Goal: Find contact information: Obtain details needed to contact an individual or organization

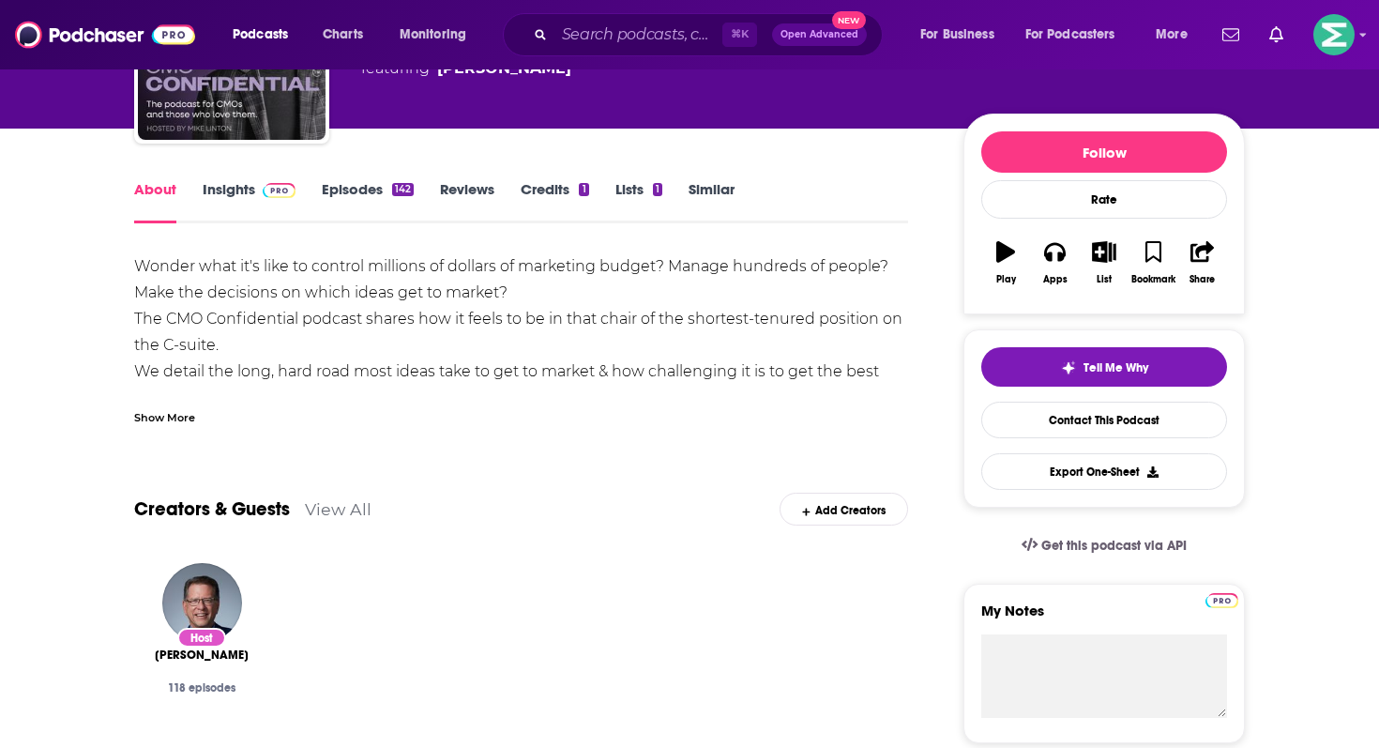
scroll to position [174, 0]
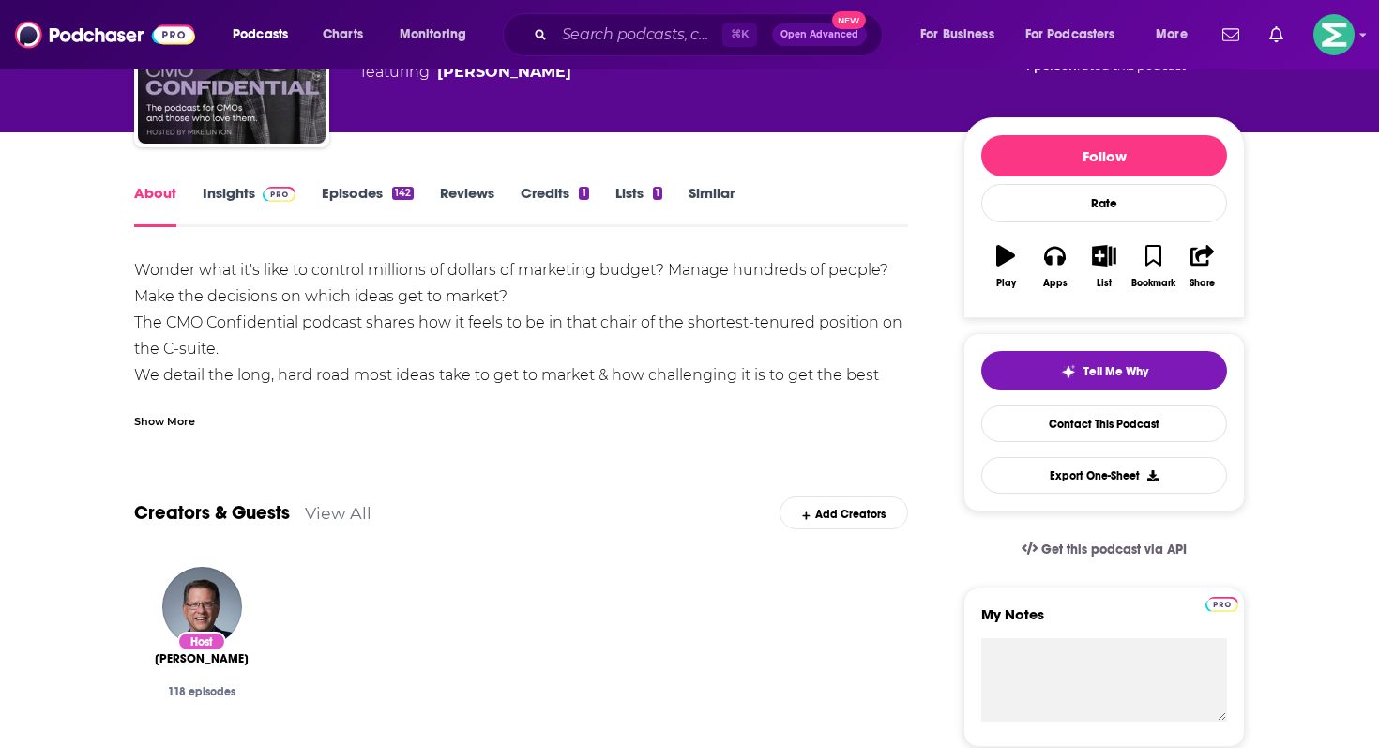
click at [241, 198] on link "Insights" at bounding box center [249, 205] width 93 height 43
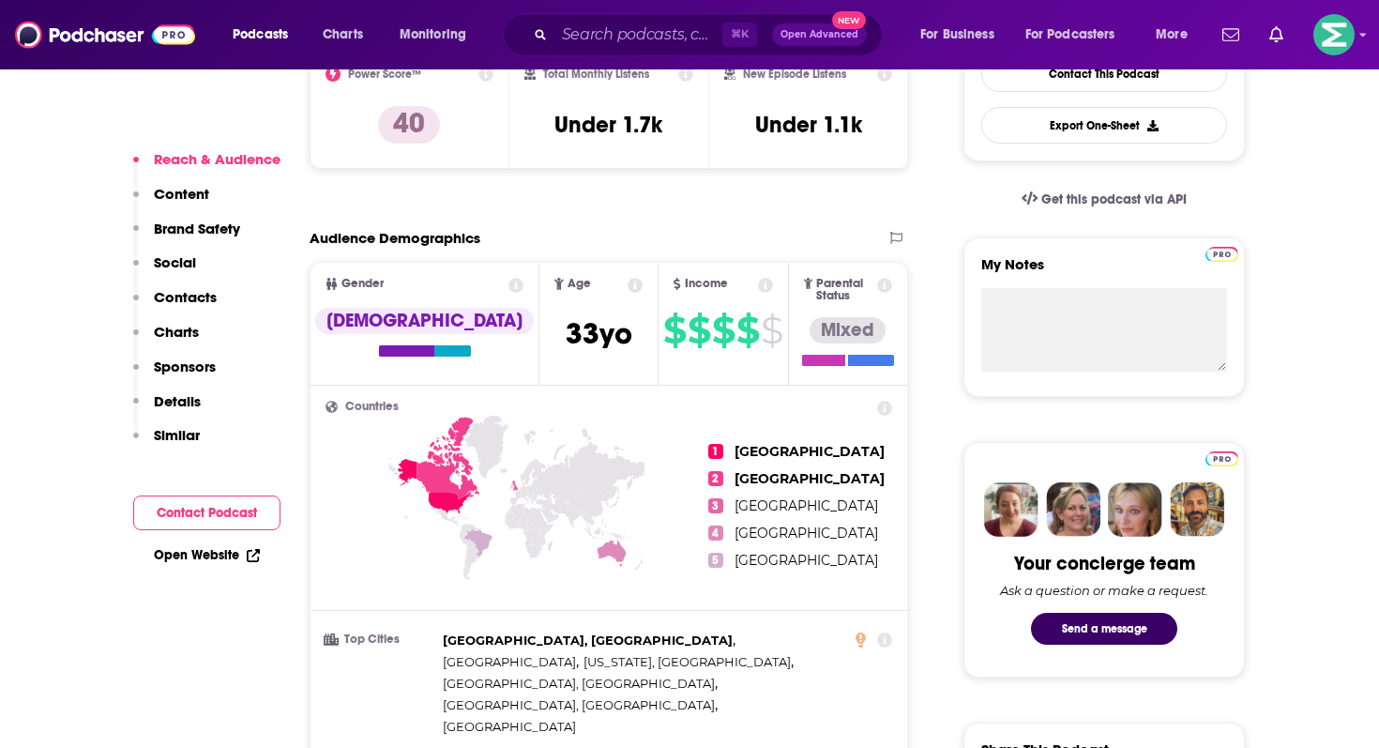
scroll to position [564, 0]
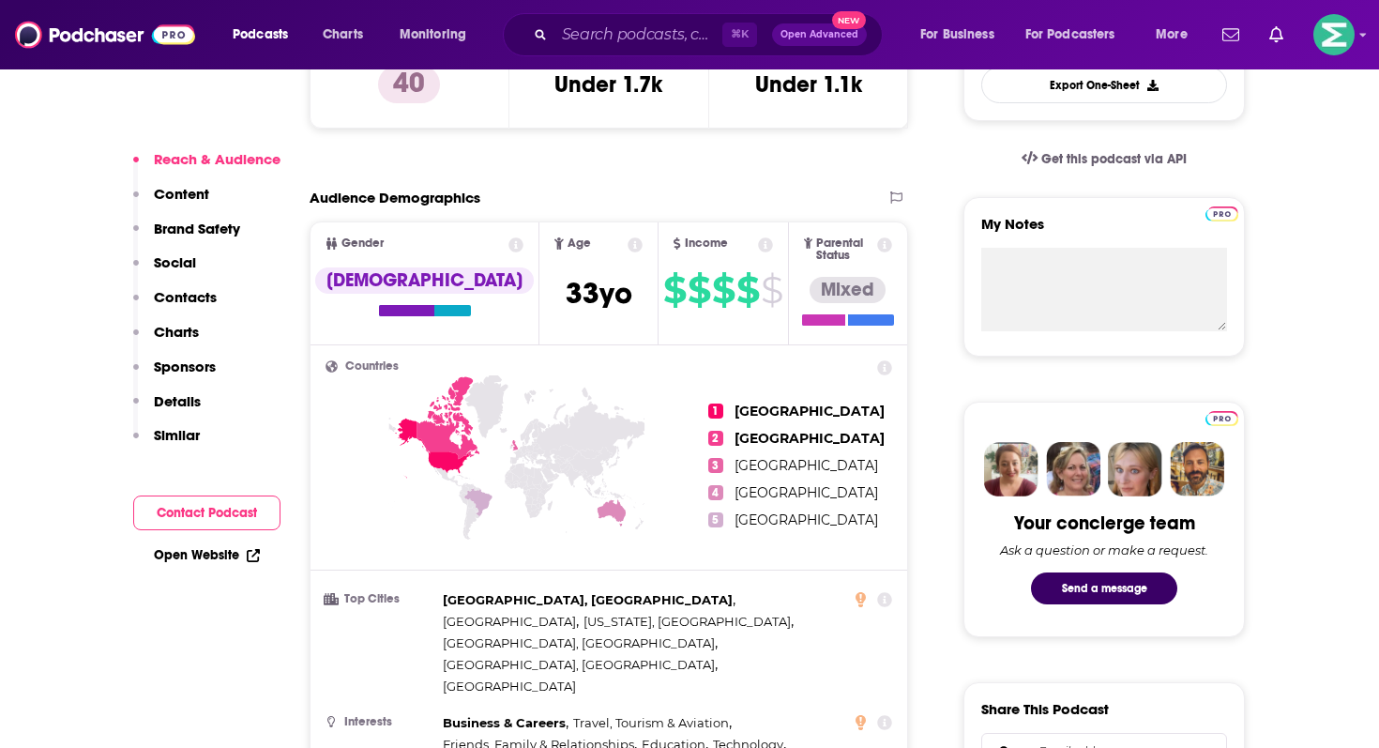
click at [197, 489] on div "Reach & Audience Content Brand Safety Social Contacts Charts Sponsors Details S…" at bounding box center [206, 361] width 147 height 422
click at [201, 512] on button "Contact Podcast" at bounding box center [206, 512] width 147 height 35
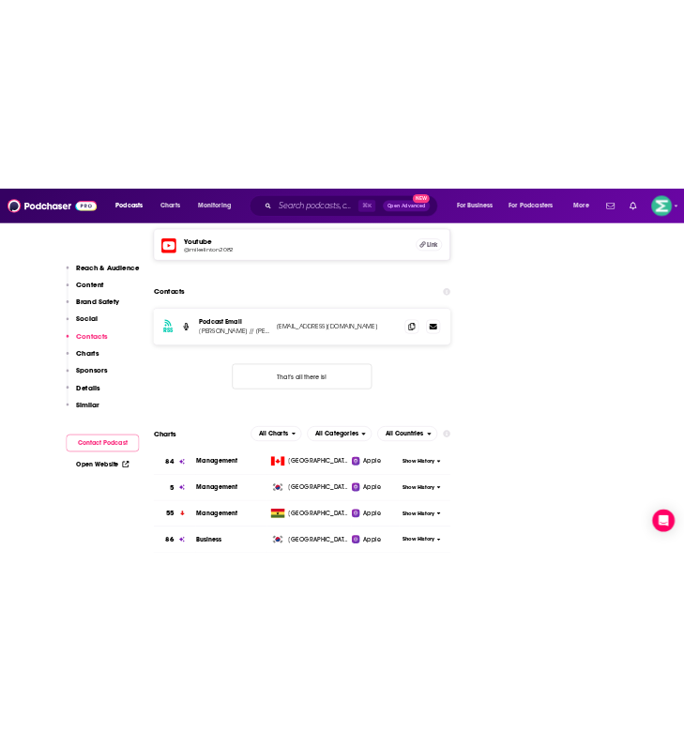
scroll to position [1930, 0]
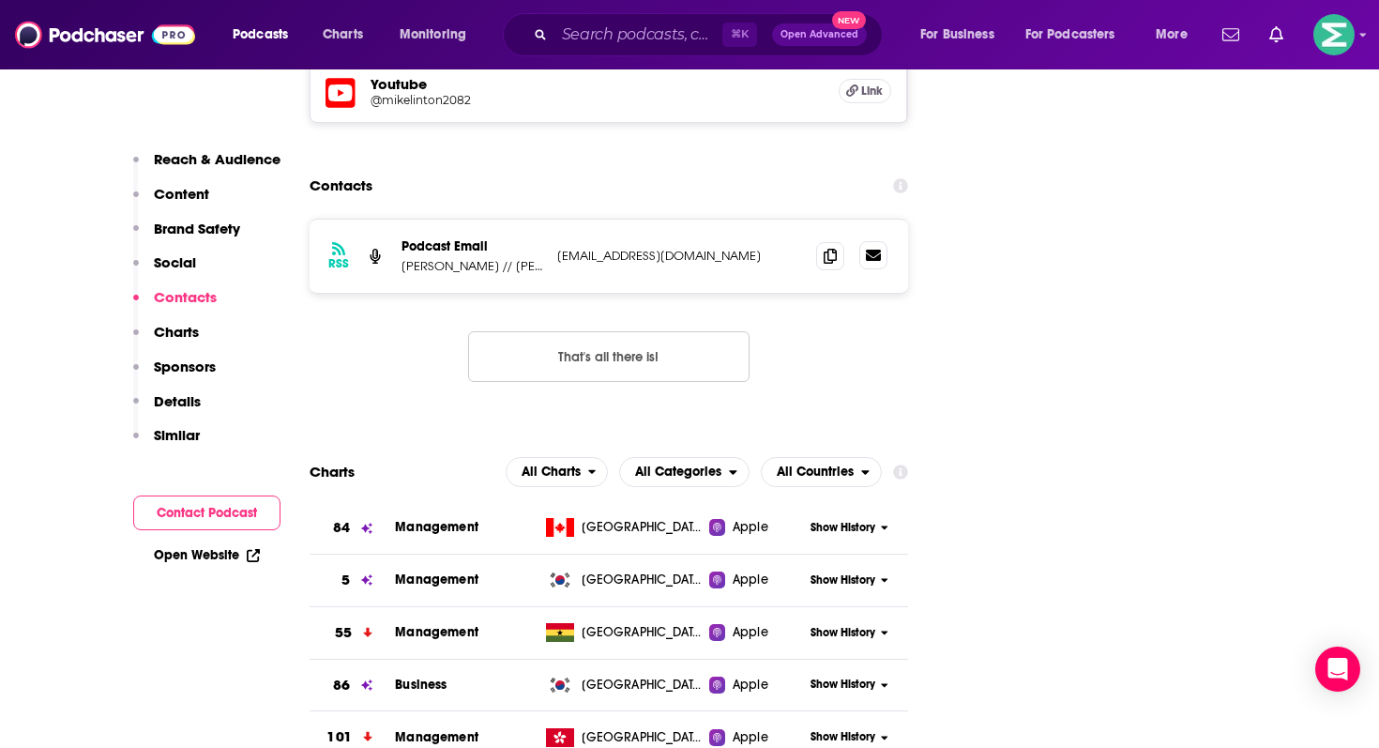
click at [874, 250] on icon at bounding box center [873, 255] width 15 height 11
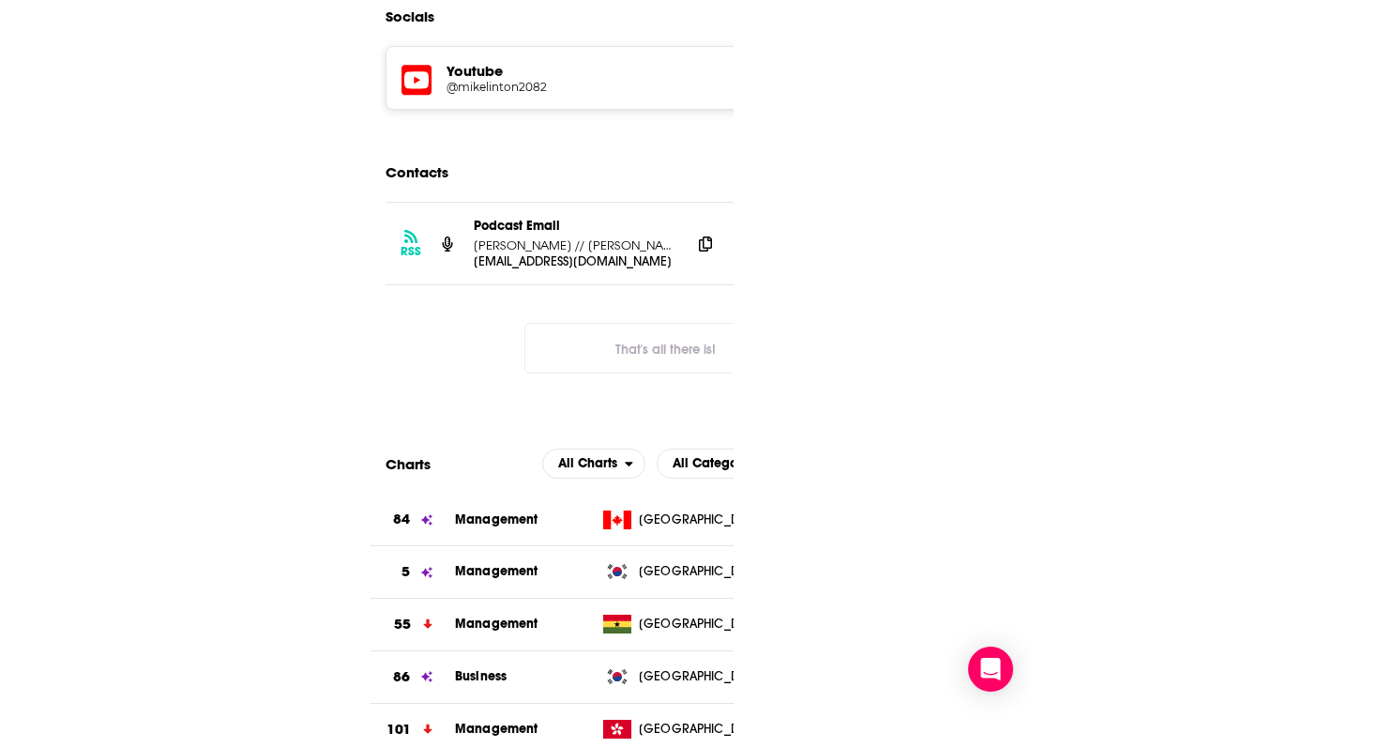
scroll to position [0, 0]
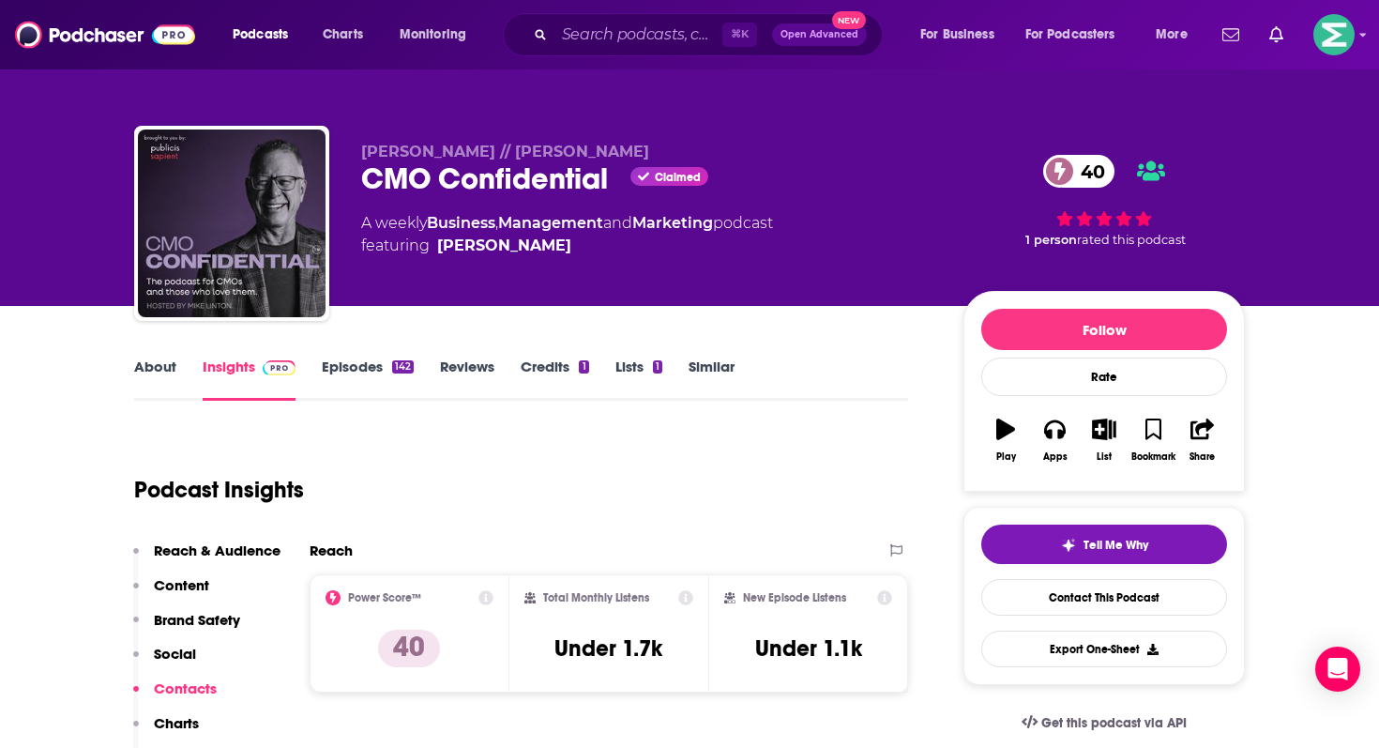
click at [162, 362] on link "About" at bounding box center [155, 378] width 42 height 43
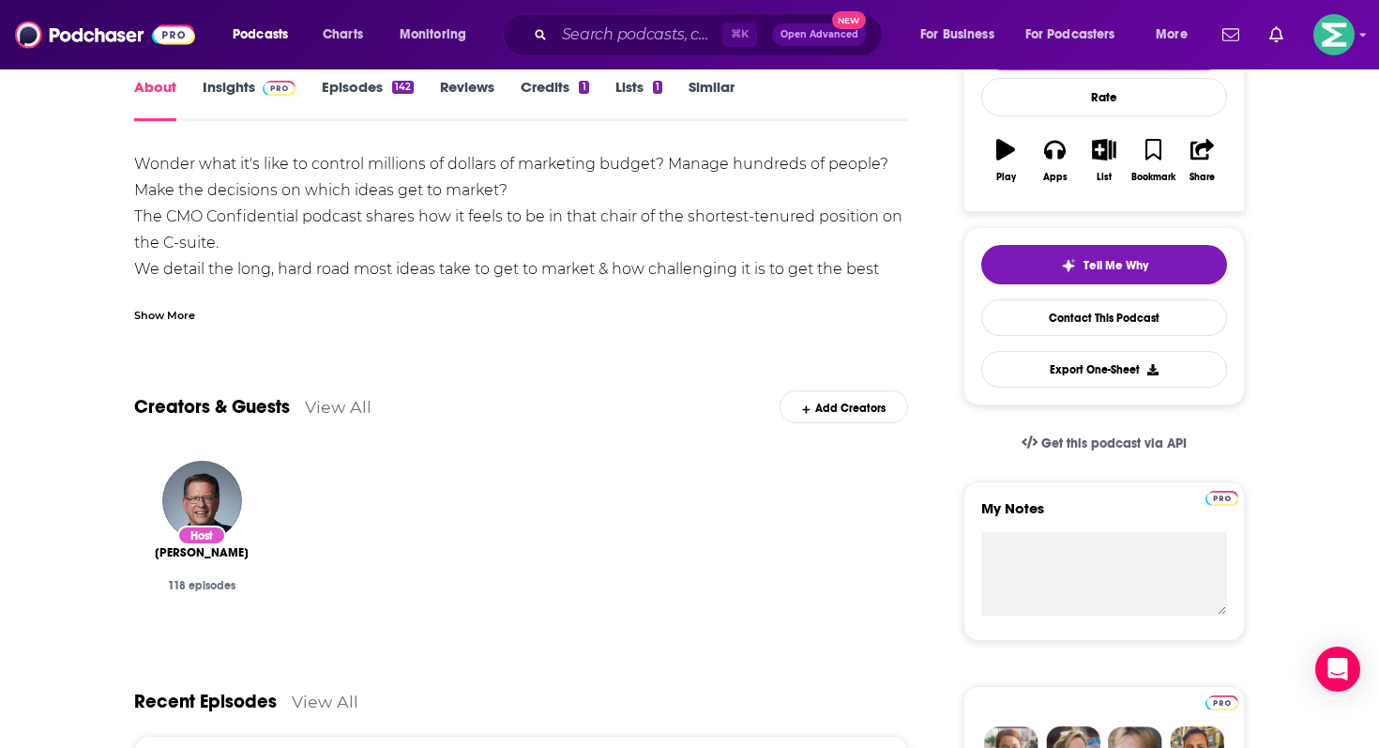
scroll to position [324, 0]
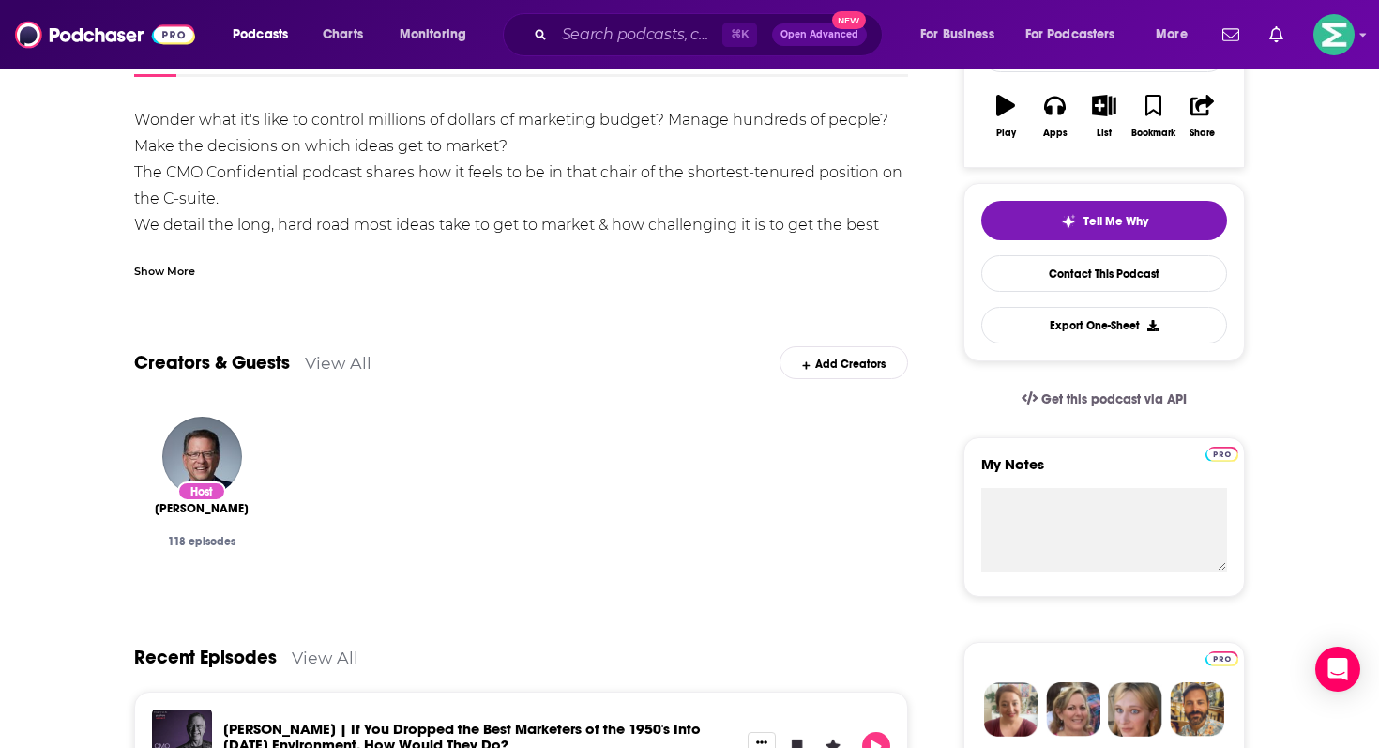
click at [168, 276] on div "Show More" at bounding box center [164, 270] width 61 height 18
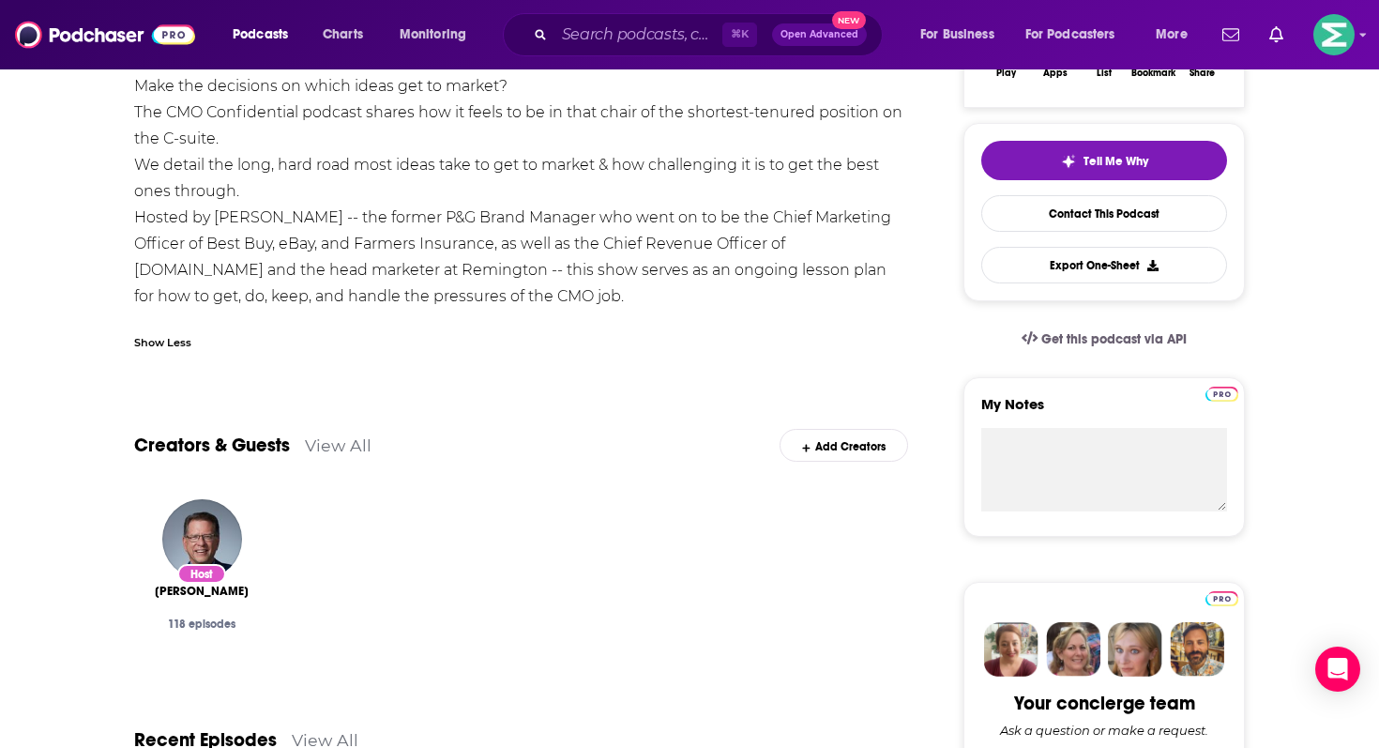
scroll to position [389, 0]
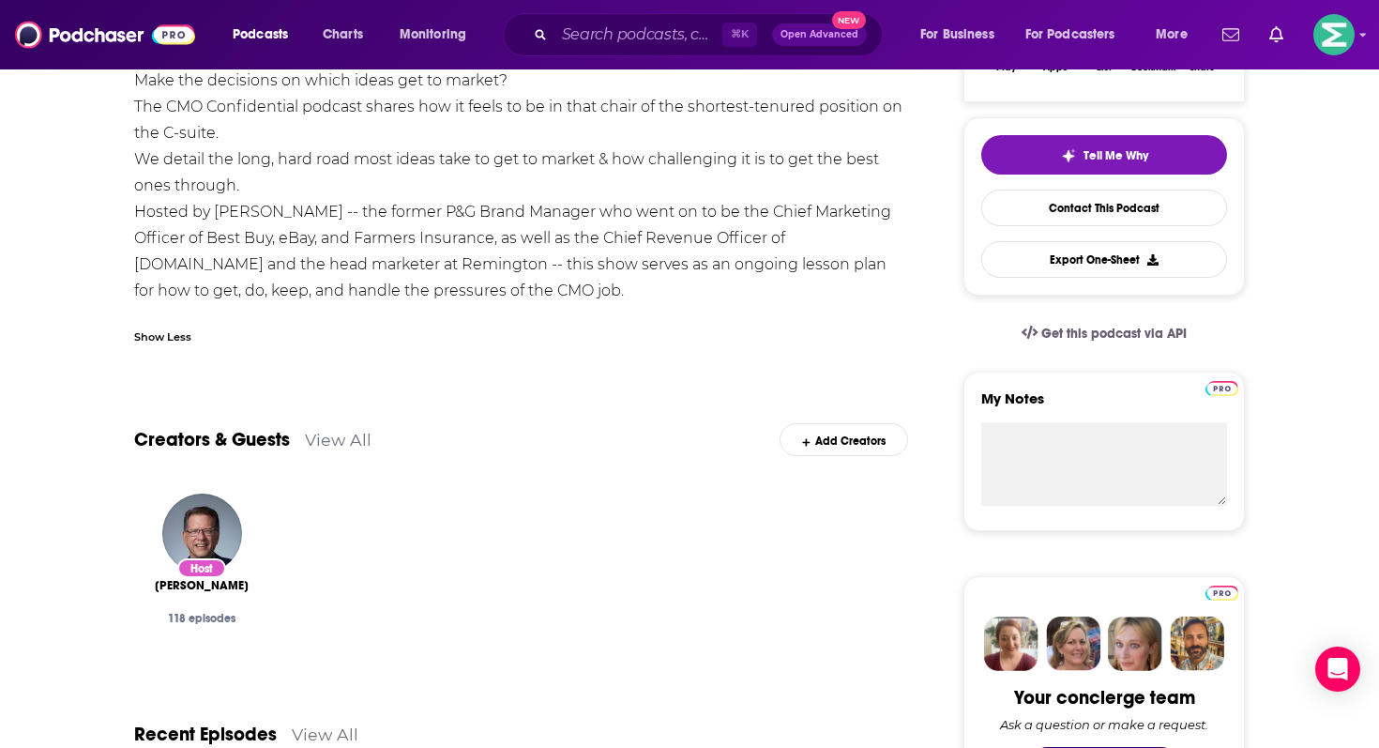
drag, startPoint x: 135, startPoint y: 106, endPoint x: 240, endPoint y: 198, distance: 139.6
click at [240, 198] on div "Wonder what it's like to control millions of dollars of marketing budget? Manag…" at bounding box center [521, 172] width 774 height 263
copy div "The CMO Confidential podcast shares how it feels to be in that chair of the sho…"
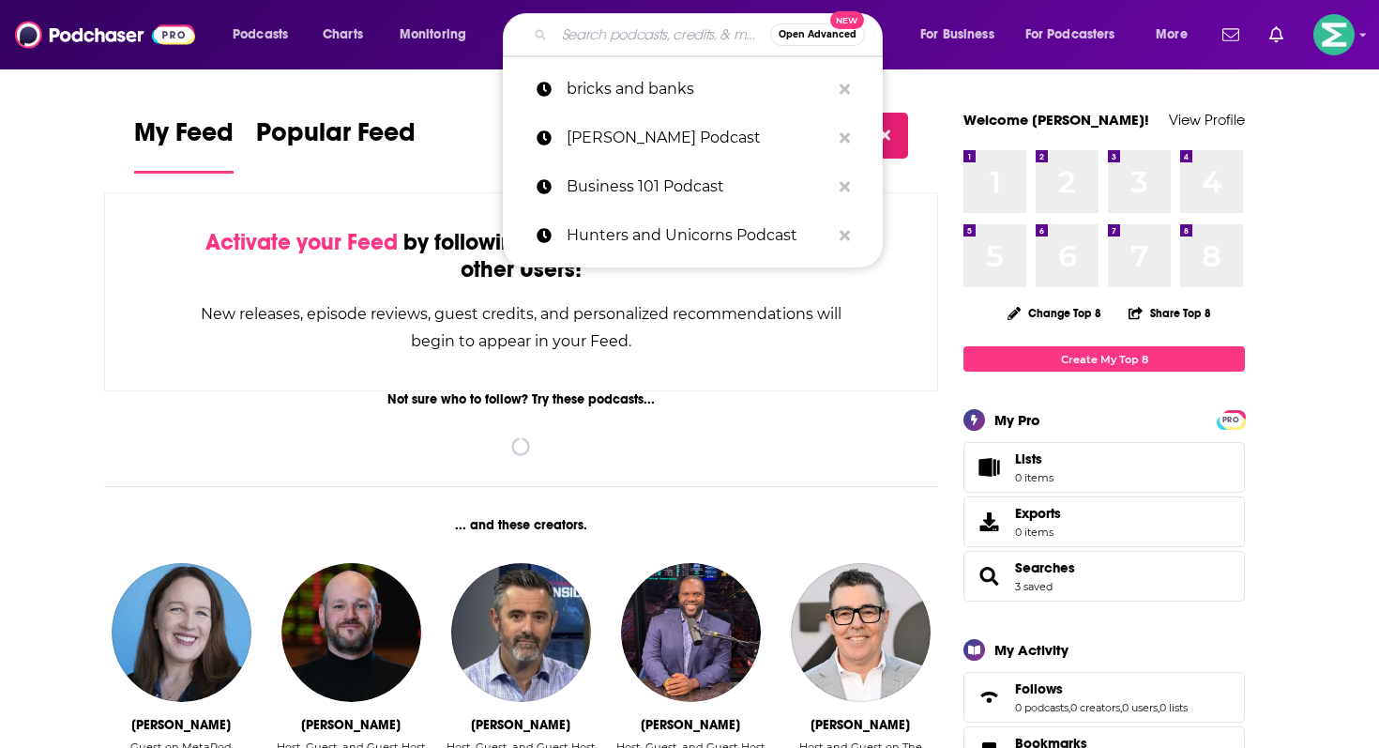
click at [667, 34] on input "Search podcasts, credits, & more..." at bounding box center [662, 35] width 216 height 30
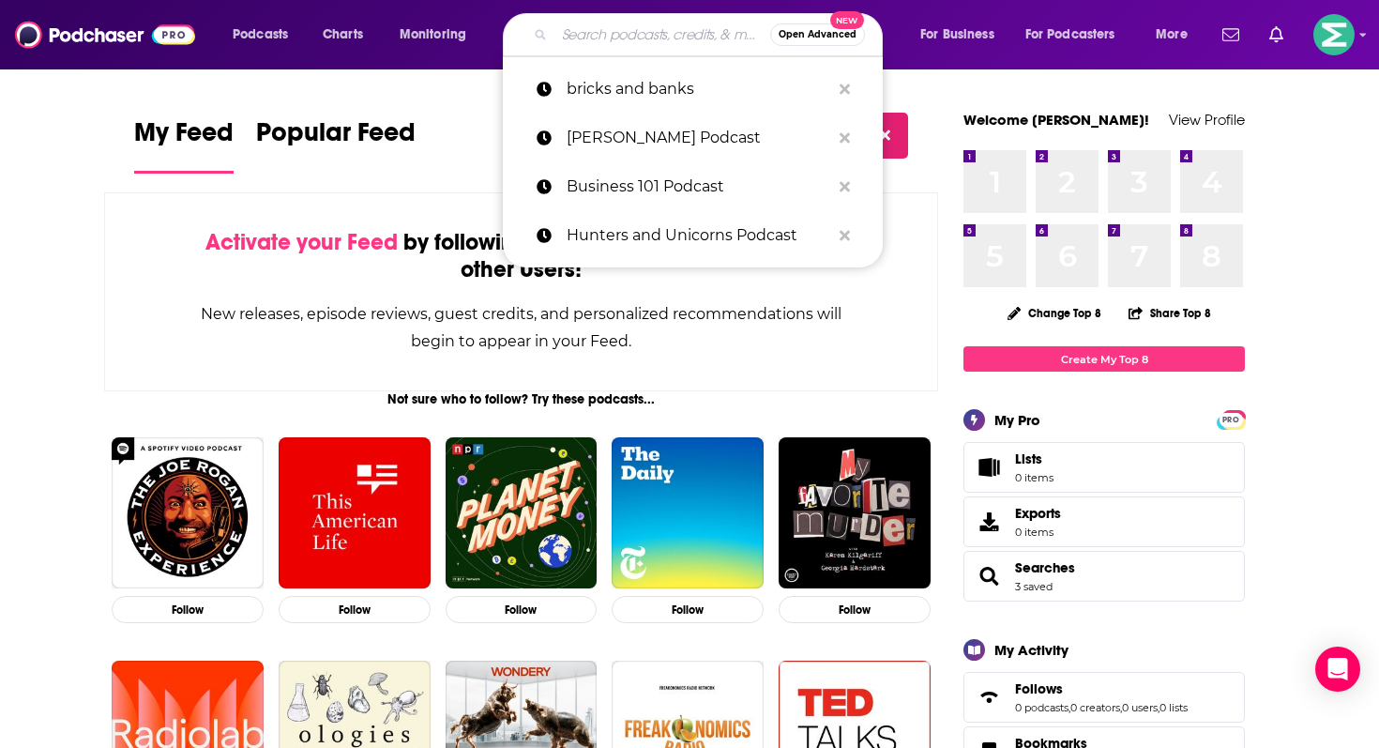
paste input "Brand Story"
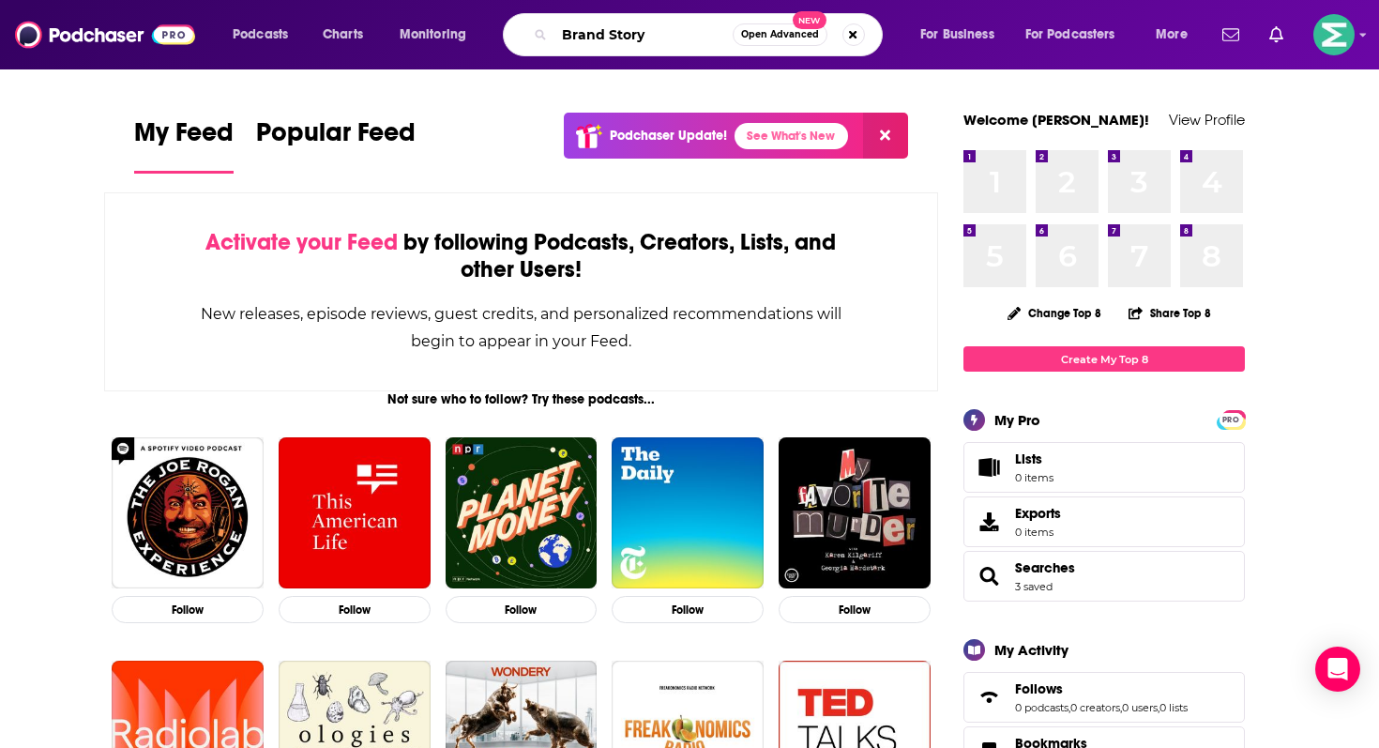
type input "Brand Story"
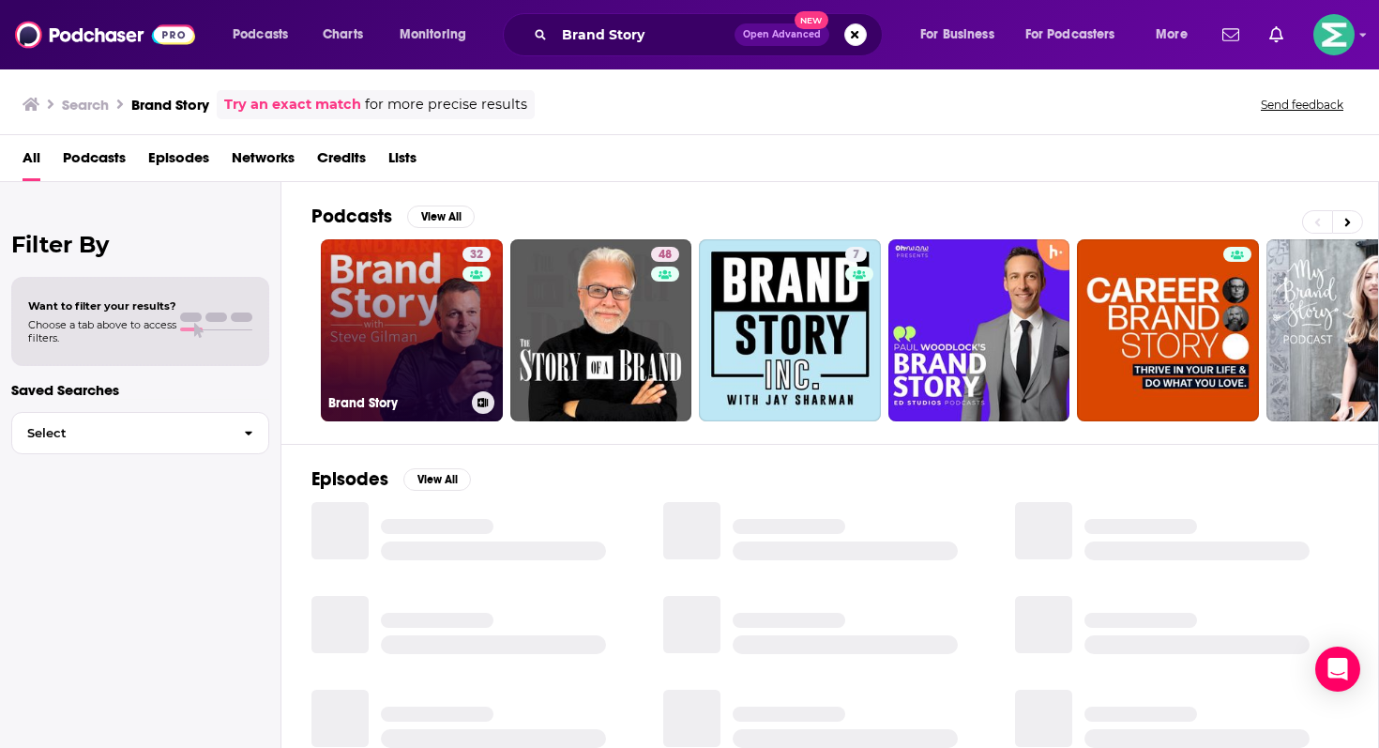
click at [450, 328] on link "32 Brand Story" at bounding box center [412, 330] width 182 height 182
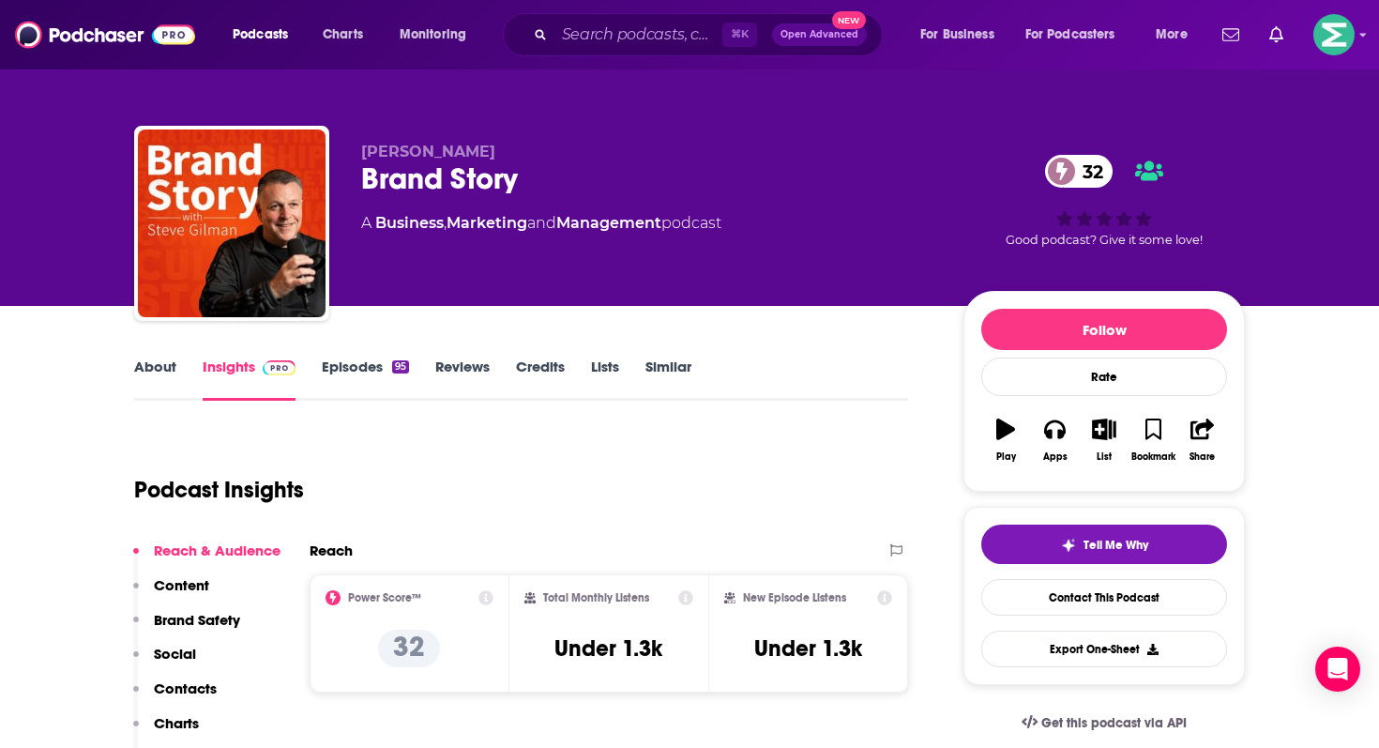
click at [168, 373] on link "About" at bounding box center [155, 378] width 42 height 43
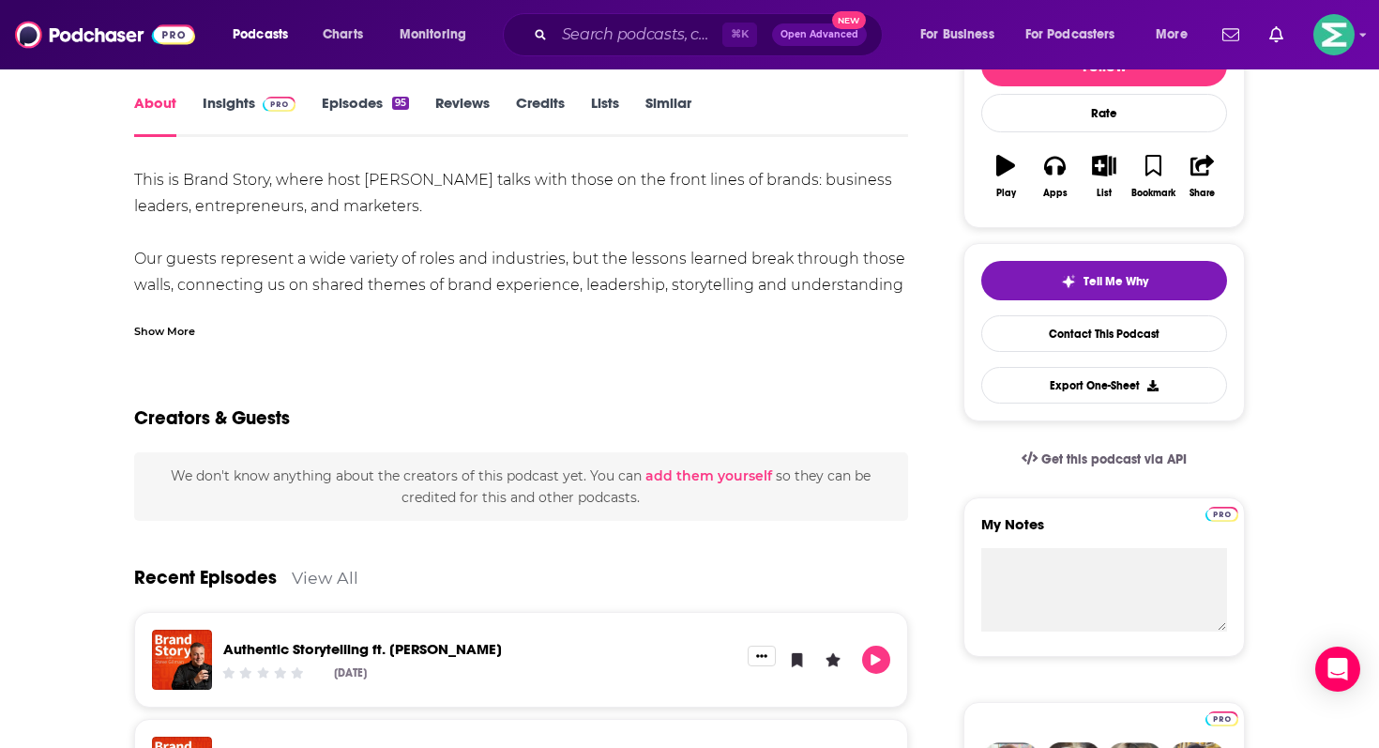
scroll to position [260, 0]
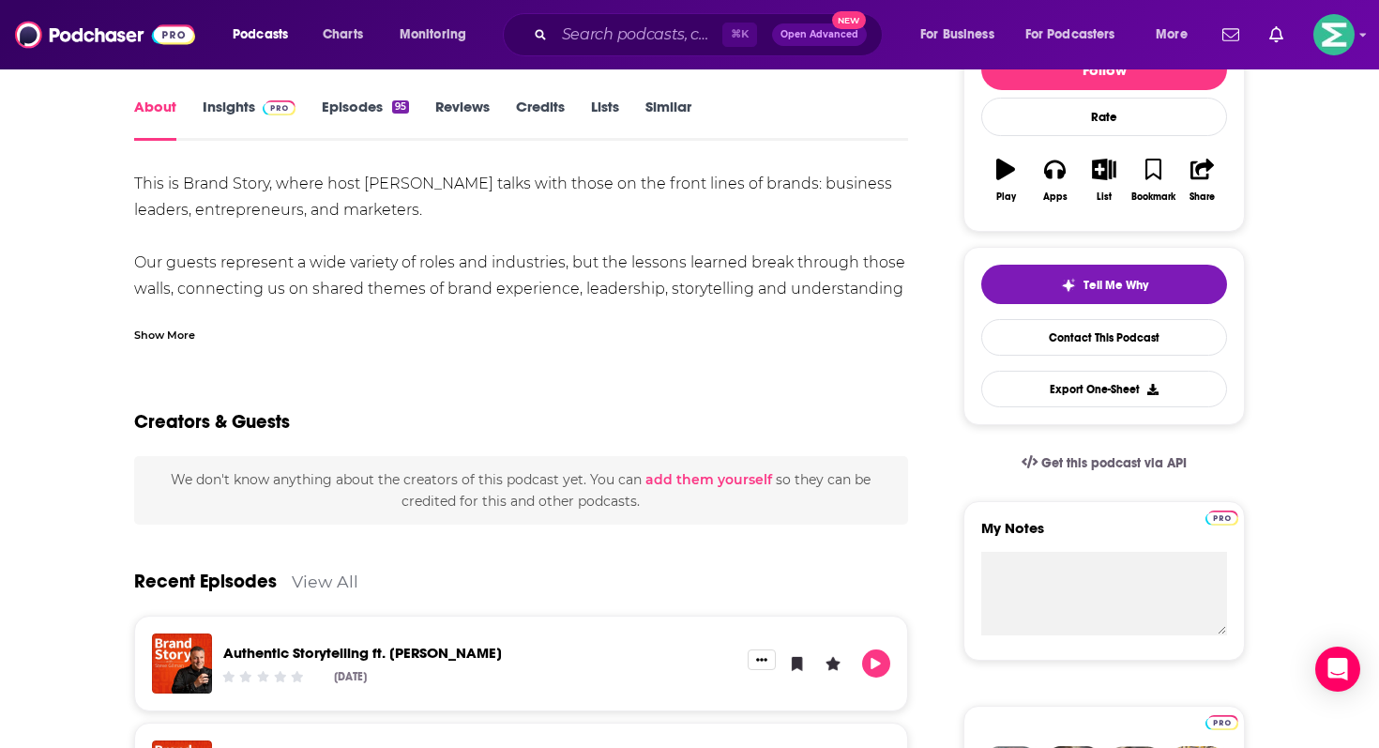
click at [230, 122] on link "Insights" at bounding box center [249, 119] width 93 height 43
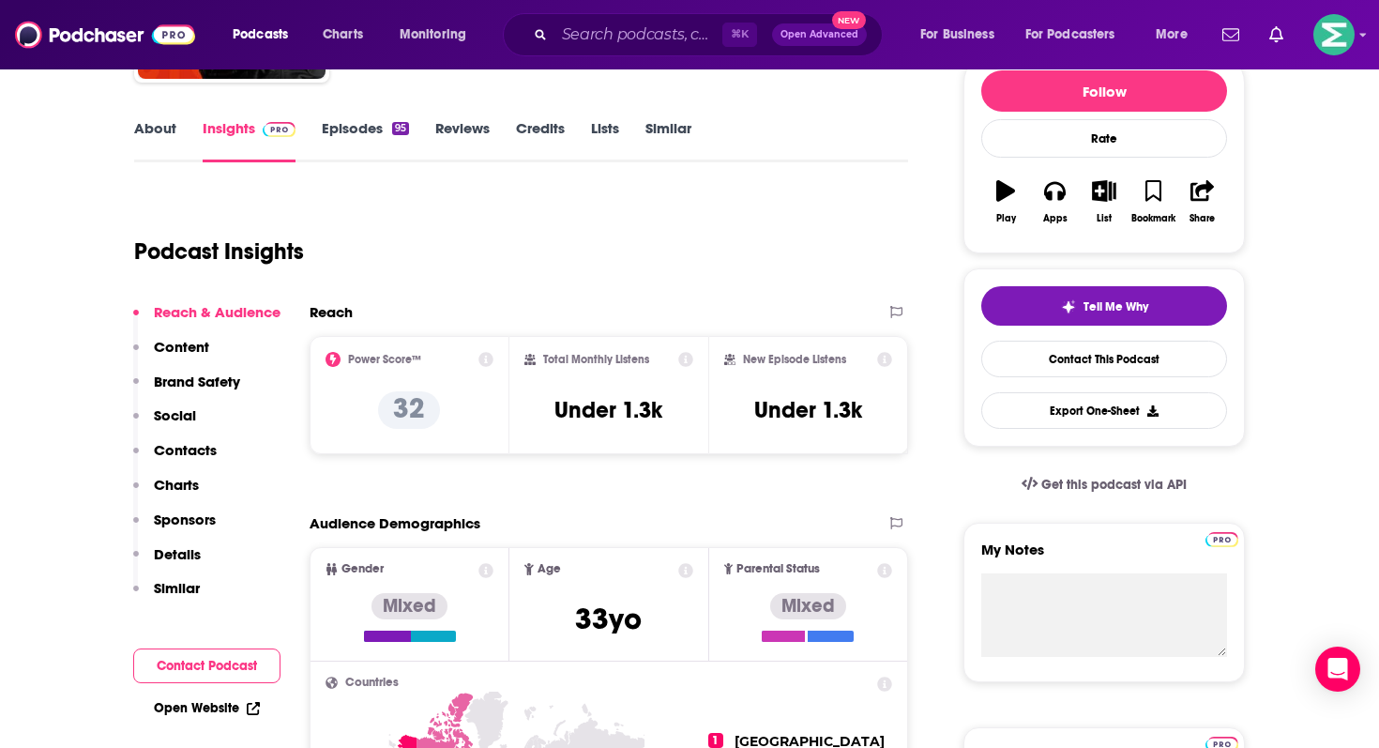
click at [196, 446] on p "Contacts" at bounding box center [185, 450] width 63 height 18
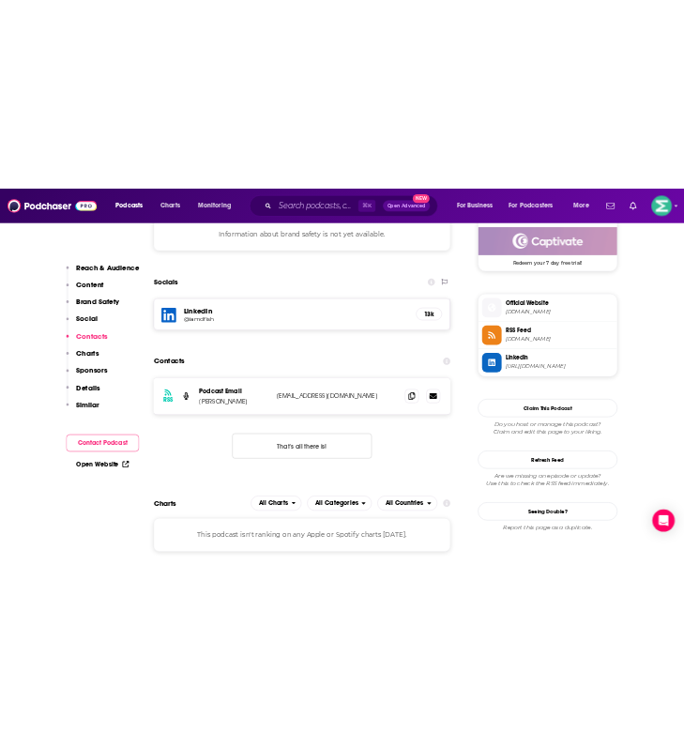
scroll to position [1472, 0]
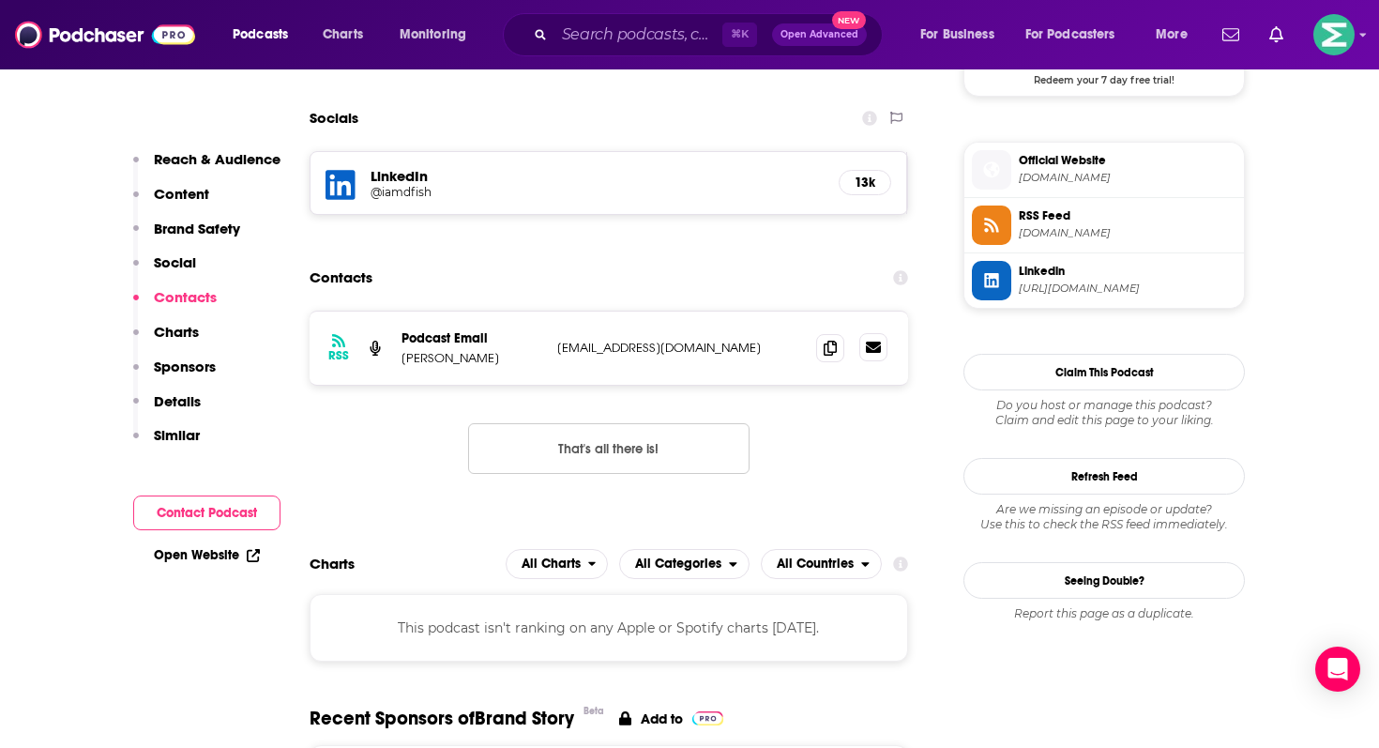
click at [881, 350] on link at bounding box center [873, 347] width 28 height 28
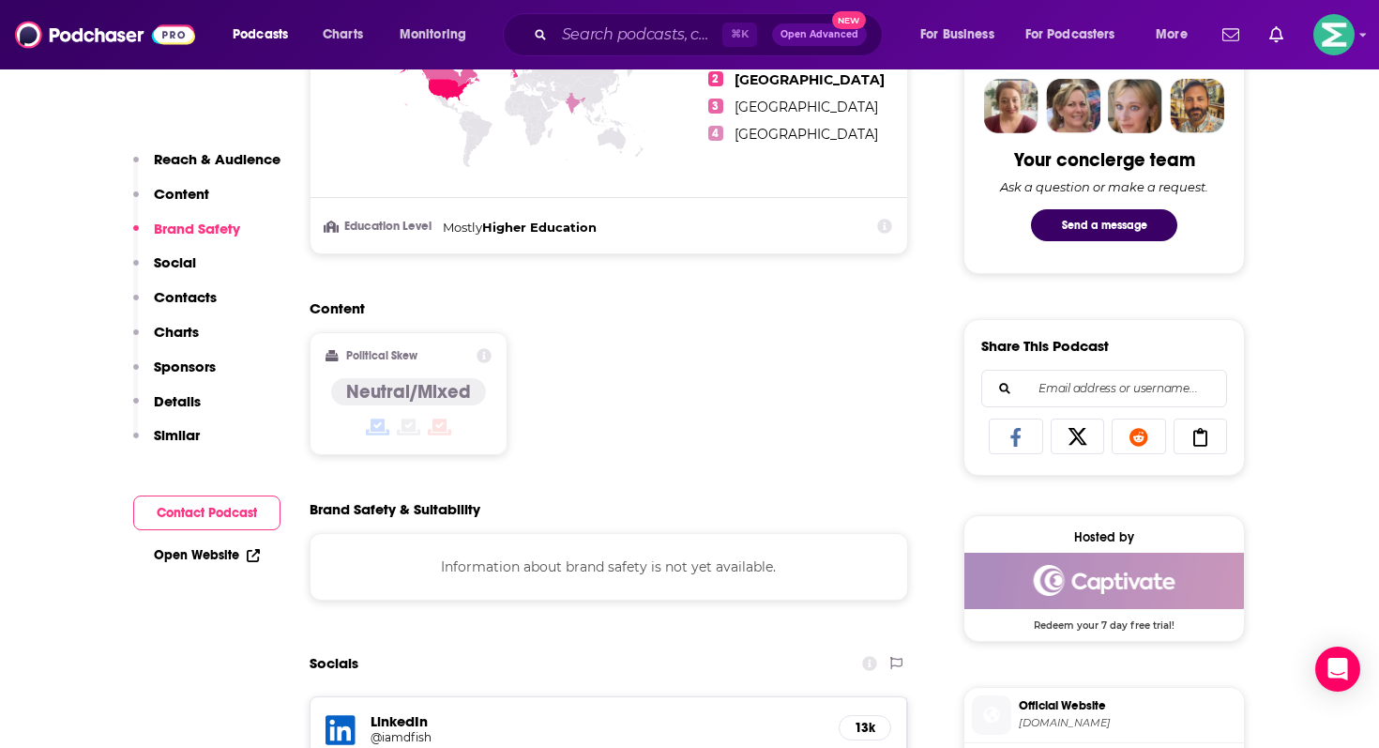
scroll to position [1168, 0]
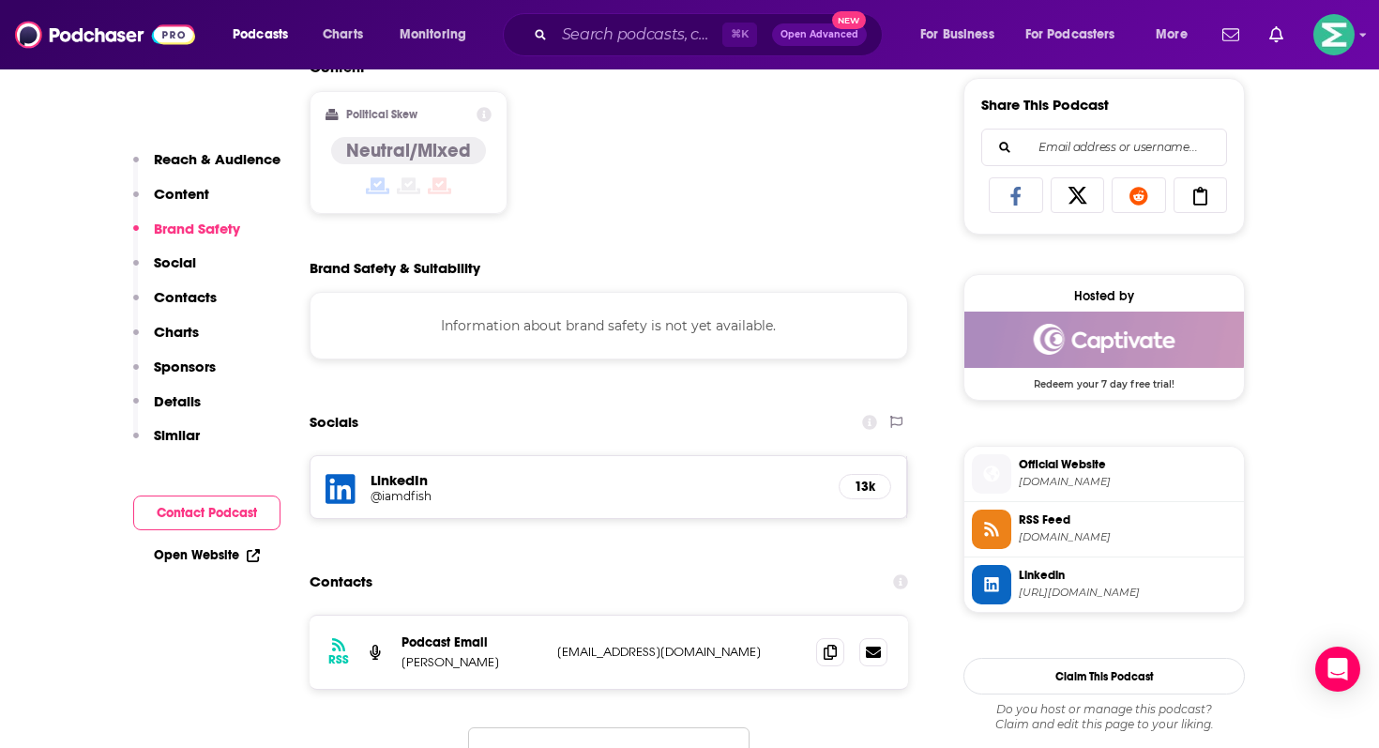
click at [215, 505] on button "Contact Podcast" at bounding box center [206, 512] width 147 height 35
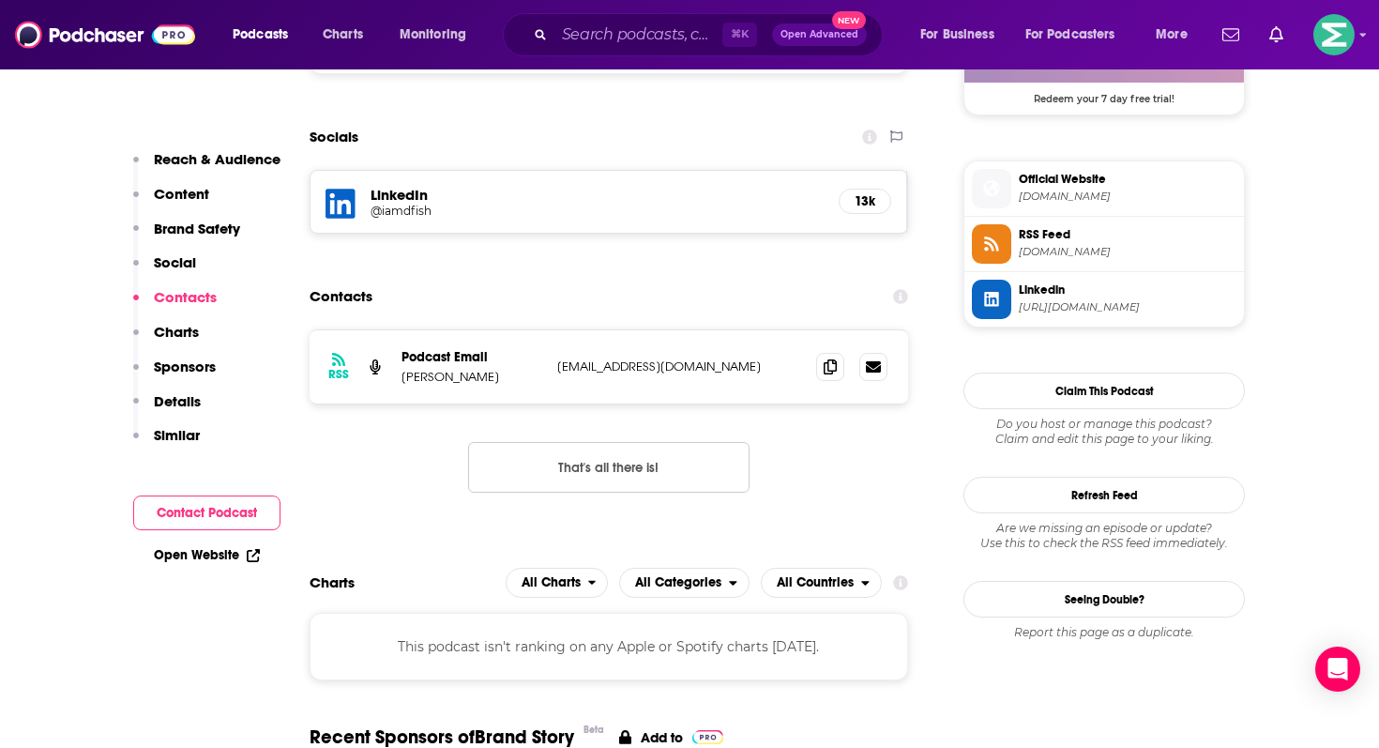
scroll to position [1472, 0]
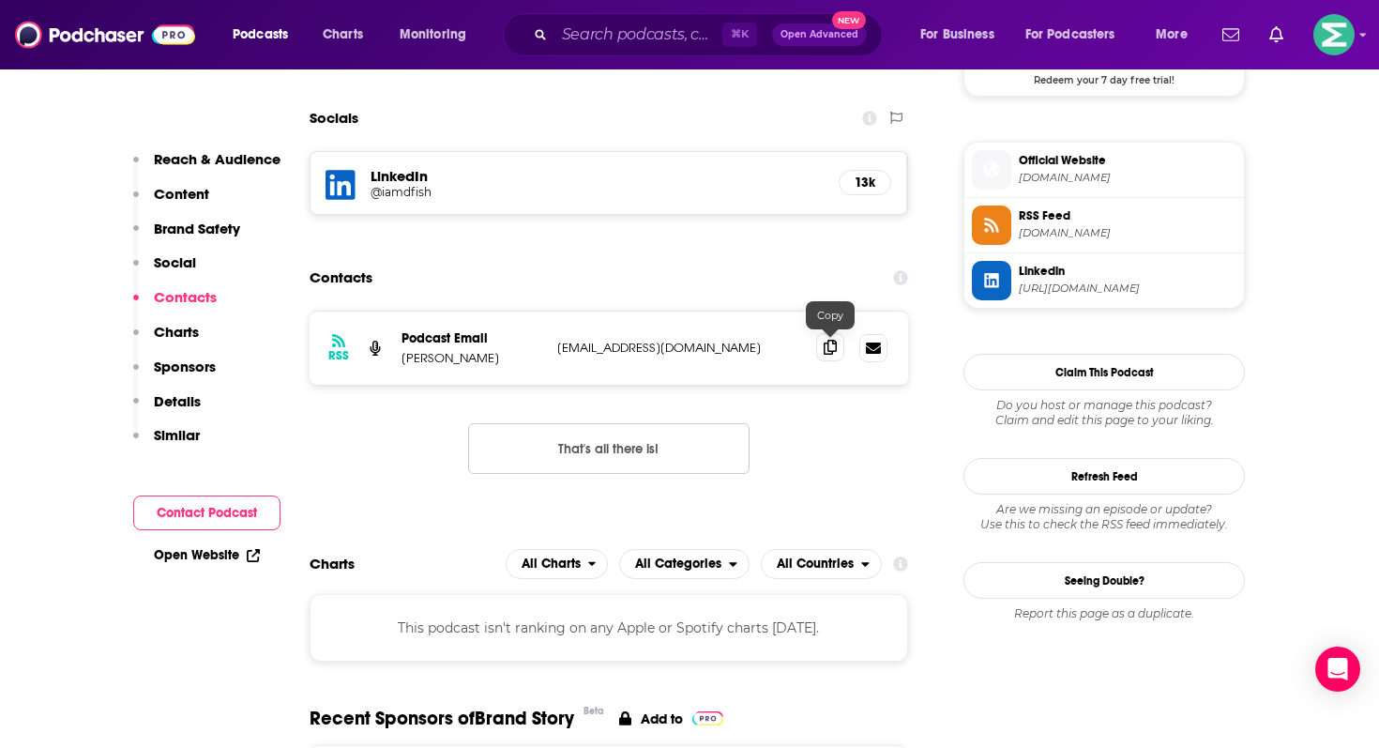
click at [831, 342] on icon at bounding box center [830, 347] width 13 height 15
click at [589, 33] on input "Search podcasts, credits, & more..." at bounding box center [638, 35] width 168 height 30
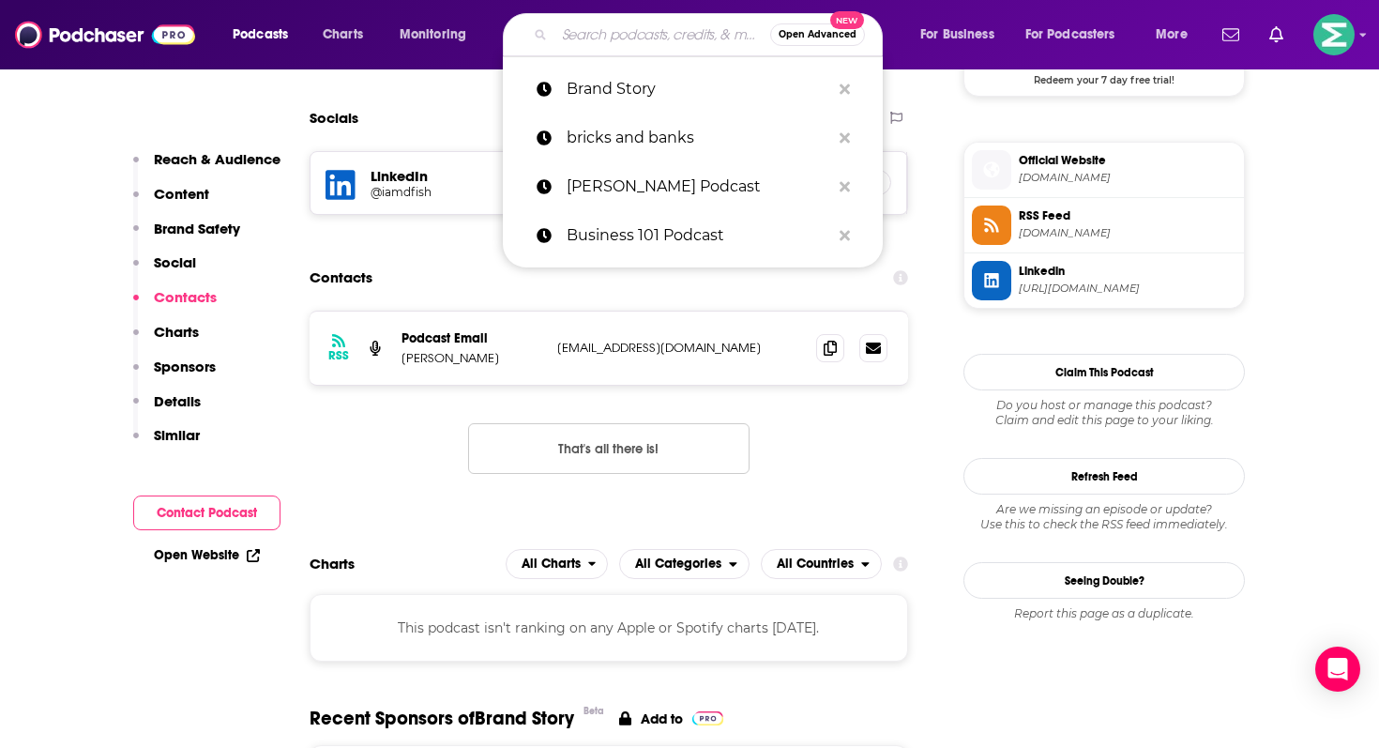
paste input "The Best SEO Podcast: Unlocking the Unknown Secrets of AI, Search Rankings & Di…"
type input "The Best SEO Podcast: Unlocking the Unknown Secrets of AI, Search Rankings & Di…"
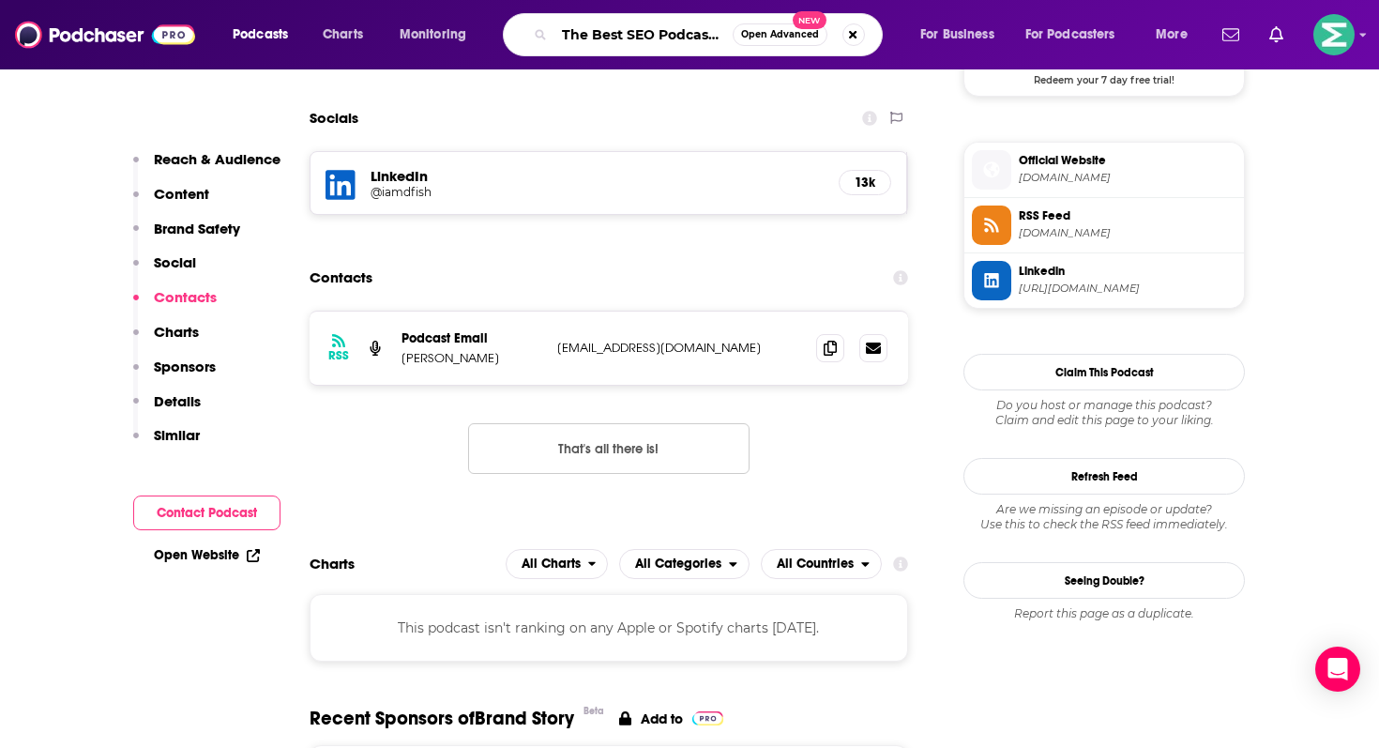
scroll to position [0, 515]
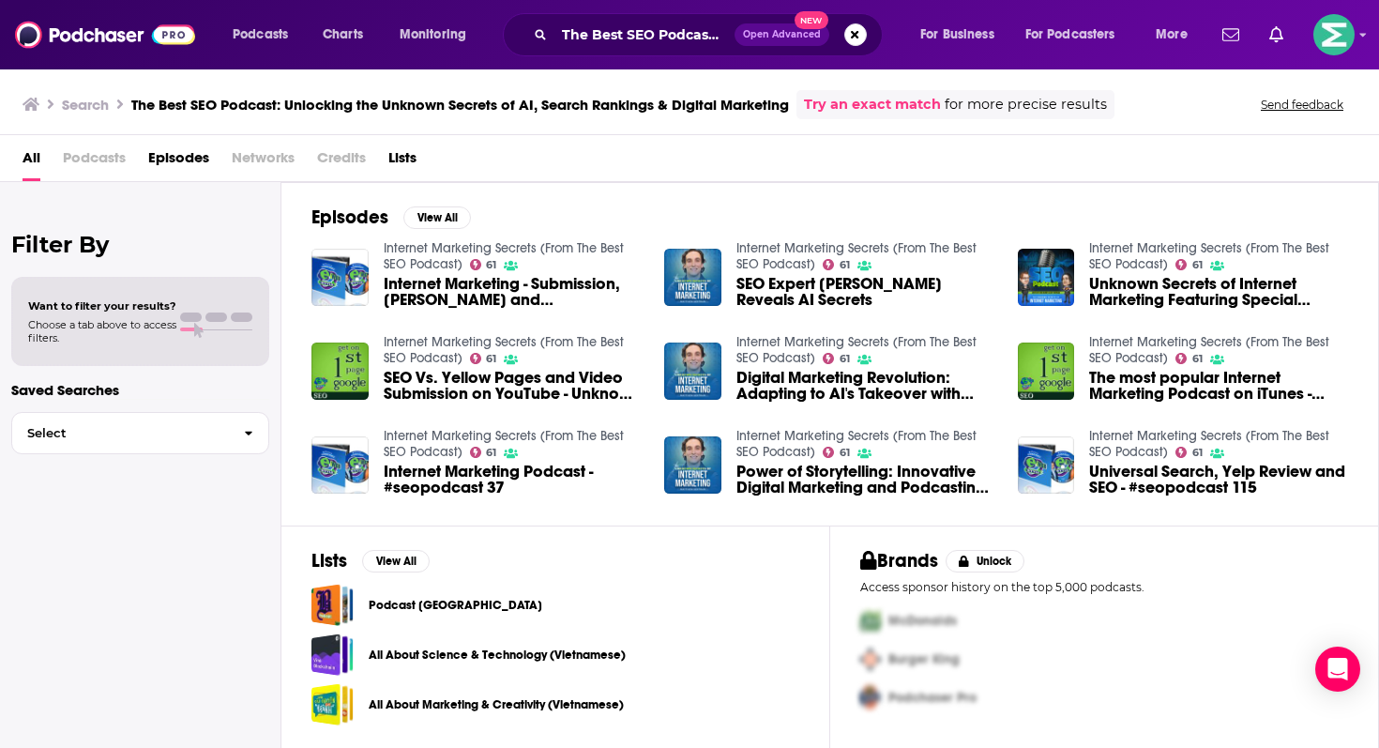
click at [746, 255] on link "Internet Marketing Secrets (From The Best SEO Podcast)" at bounding box center [856, 256] width 240 height 32
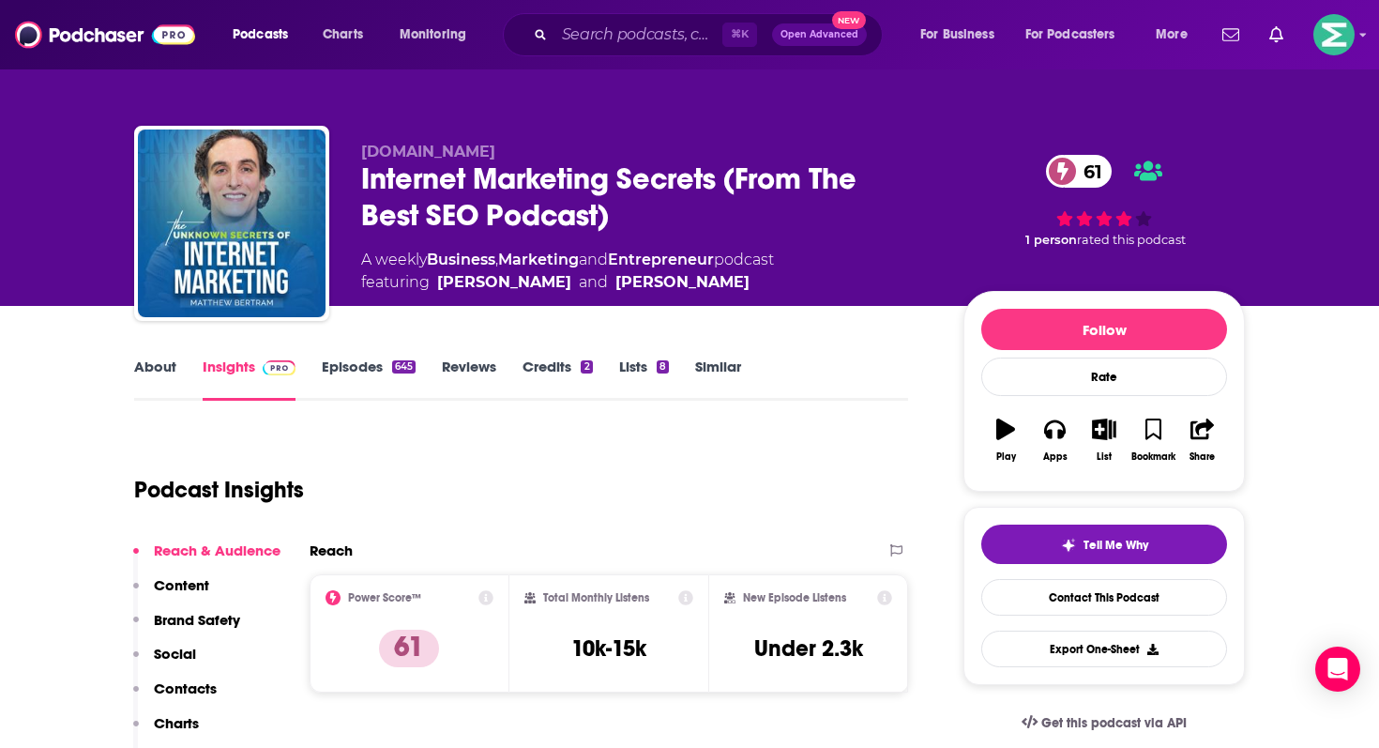
click at [156, 362] on link "About" at bounding box center [155, 378] width 42 height 43
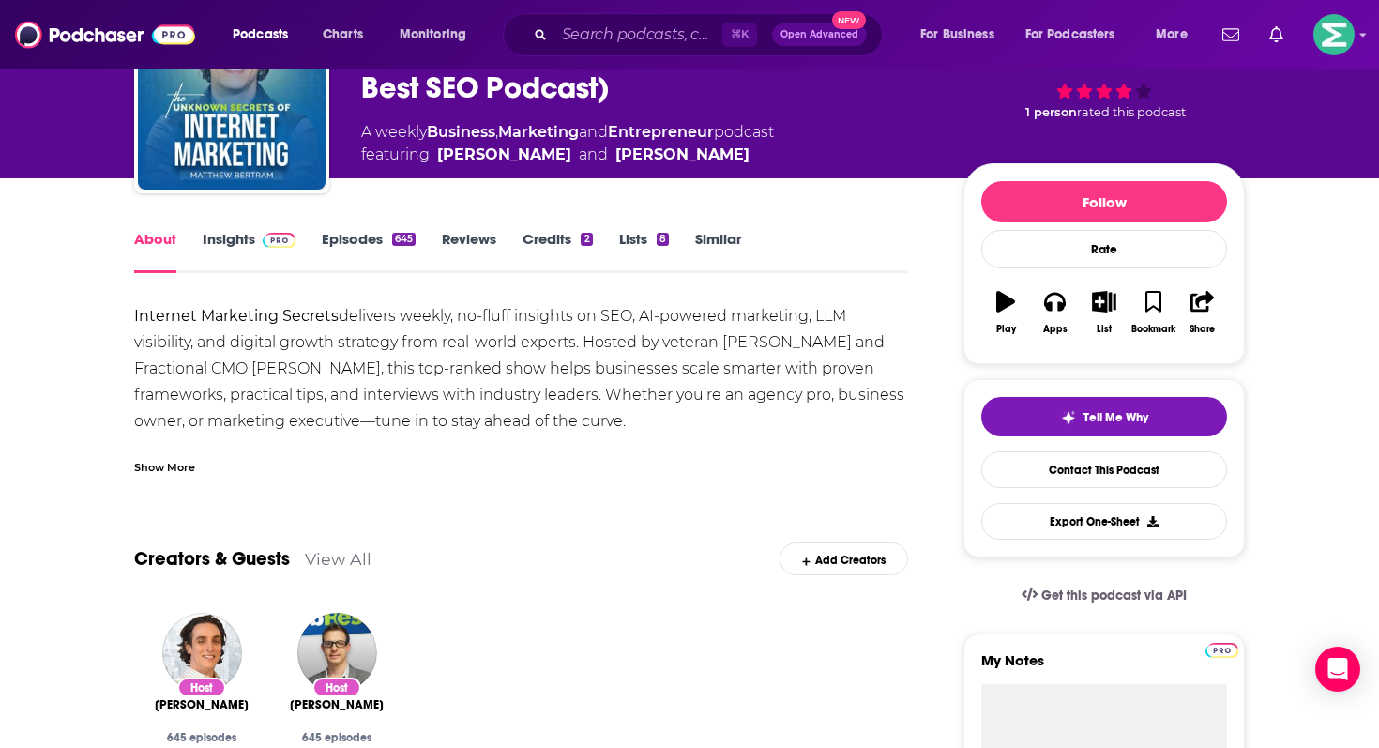
scroll to position [99, 0]
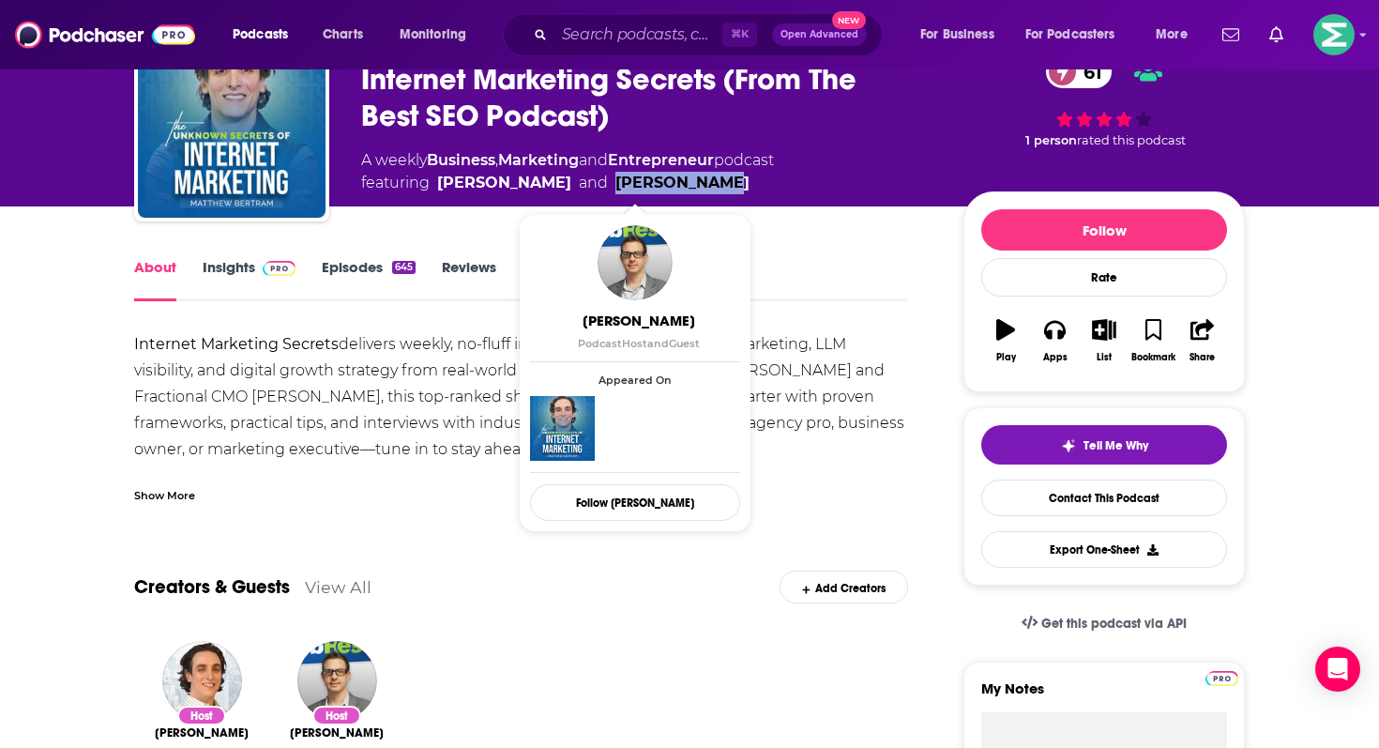
drag, startPoint x: 696, startPoint y: 185, endPoint x: 590, endPoint y: 186, distance: 106.0
click at [590, 186] on span "featuring Matt Bertram and Chris Burres" at bounding box center [567, 183] width 413 height 23
copy link "Chris Burres"
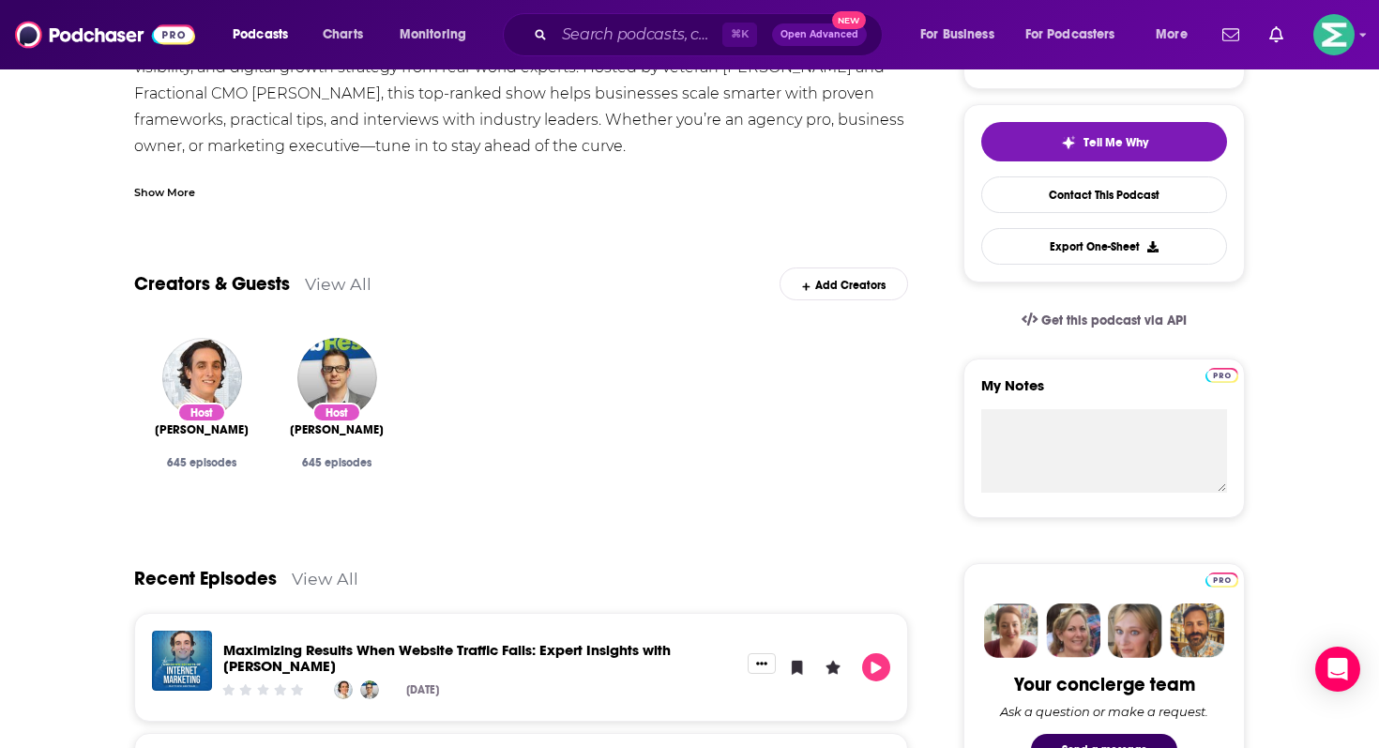
scroll to position [0, 0]
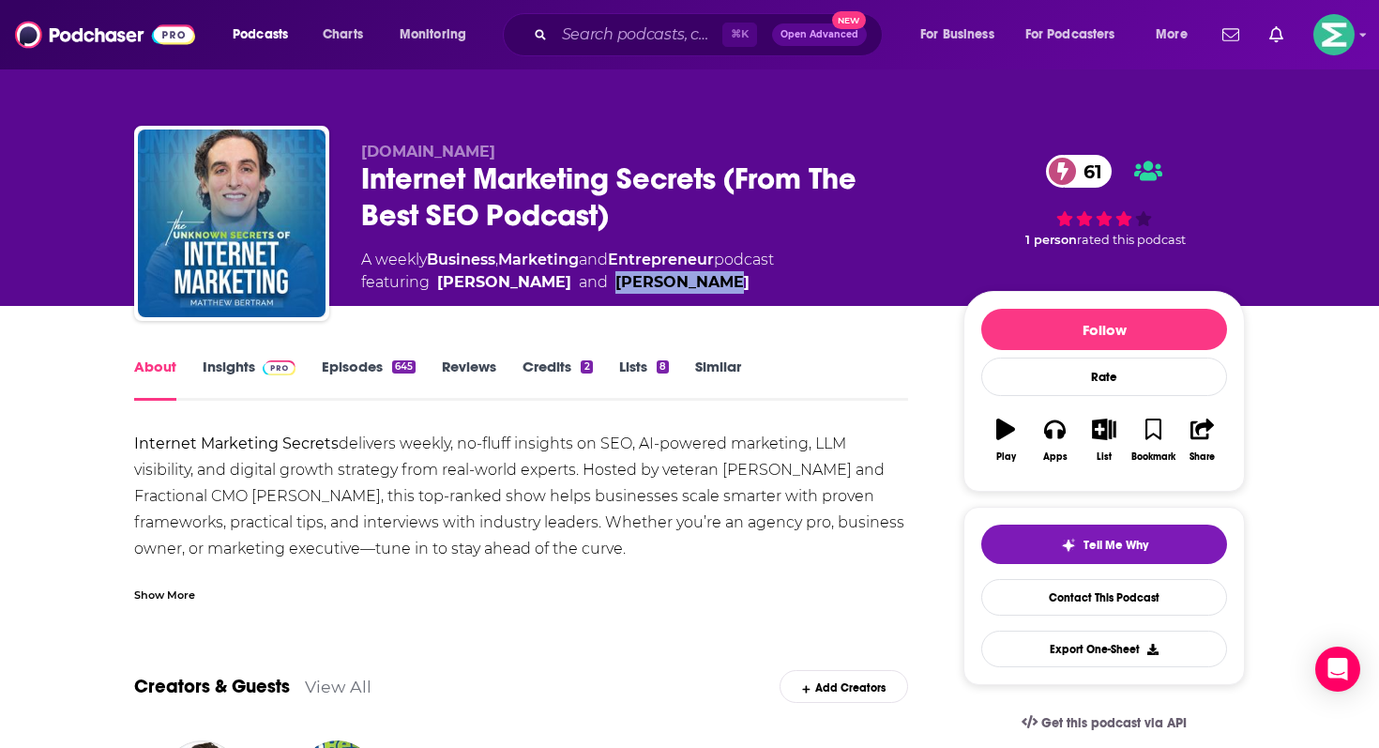
click at [203, 364] on link "Insights" at bounding box center [249, 378] width 93 height 43
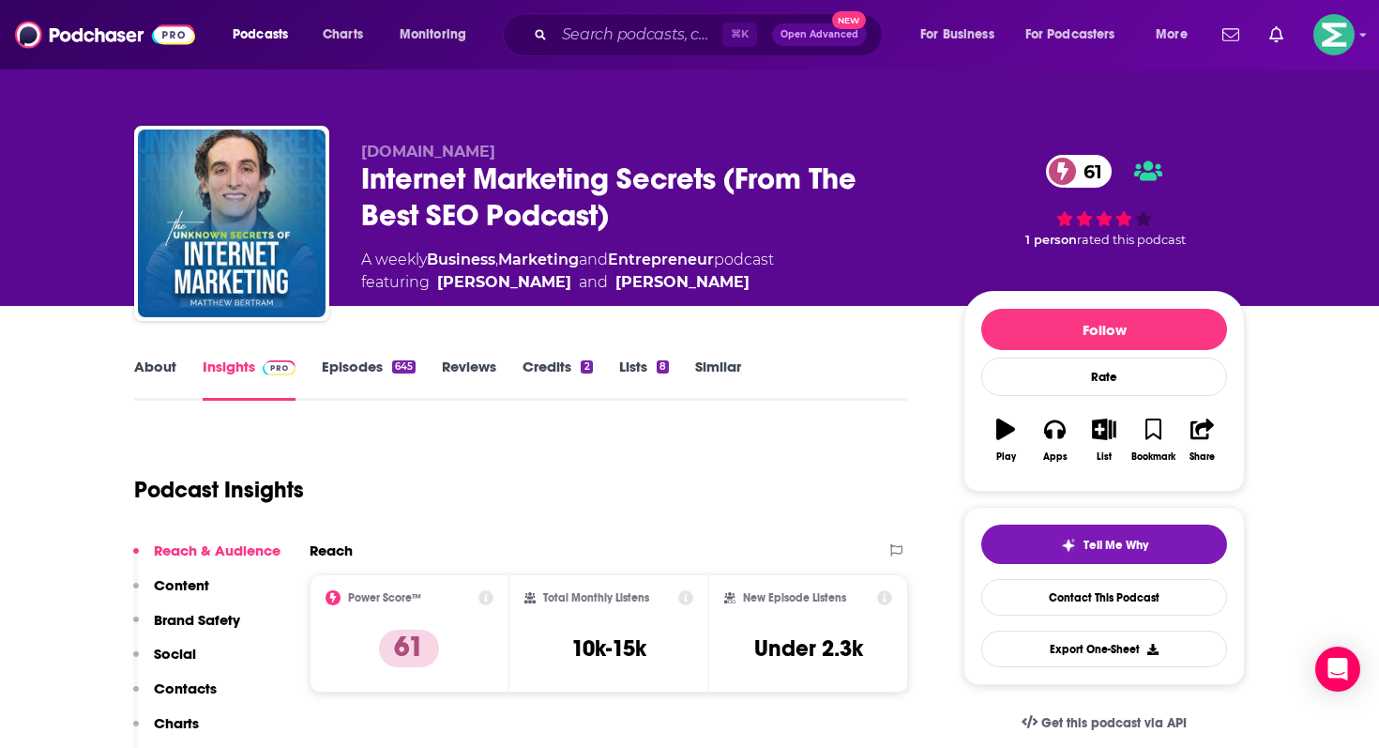
scroll to position [399, 0]
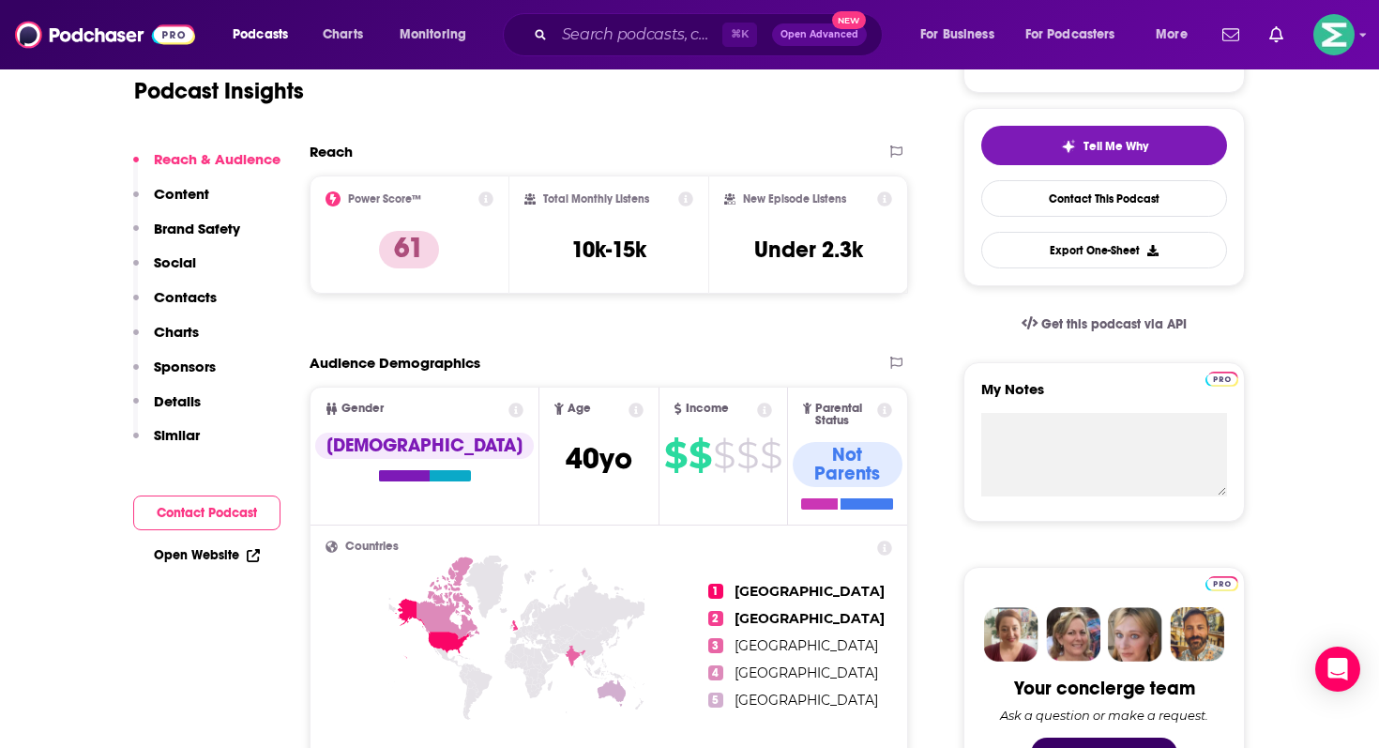
click at [237, 521] on button "Contact Podcast" at bounding box center [206, 512] width 147 height 35
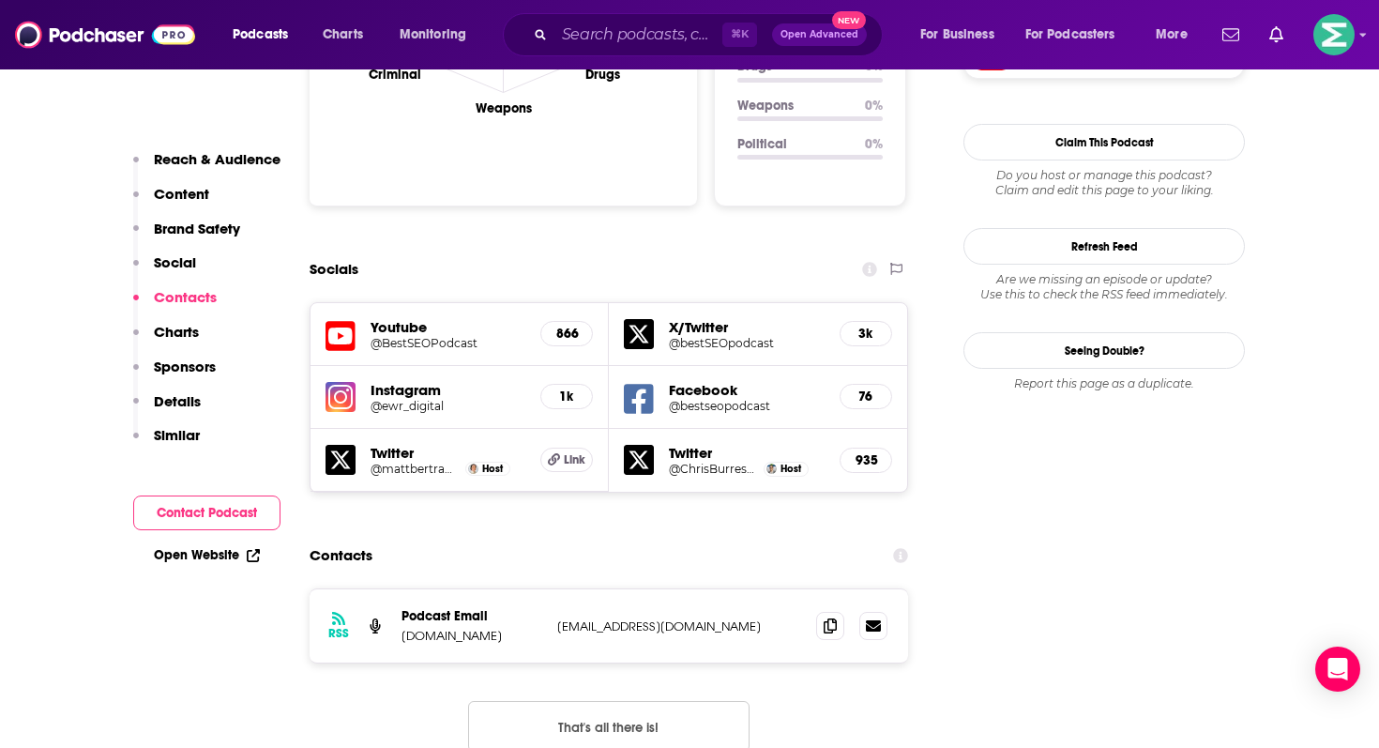
scroll to position [2188, 0]
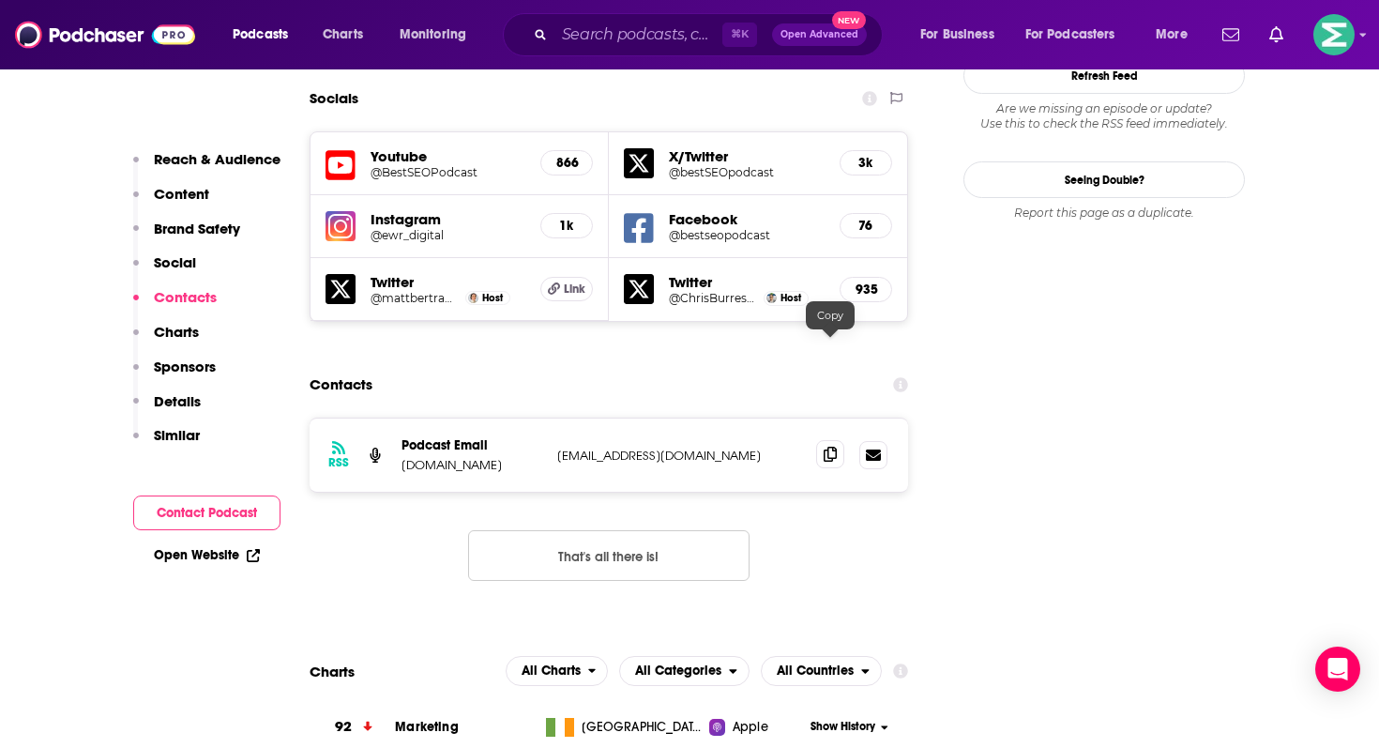
click at [836, 446] on icon at bounding box center [830, 453] width 13 height 15
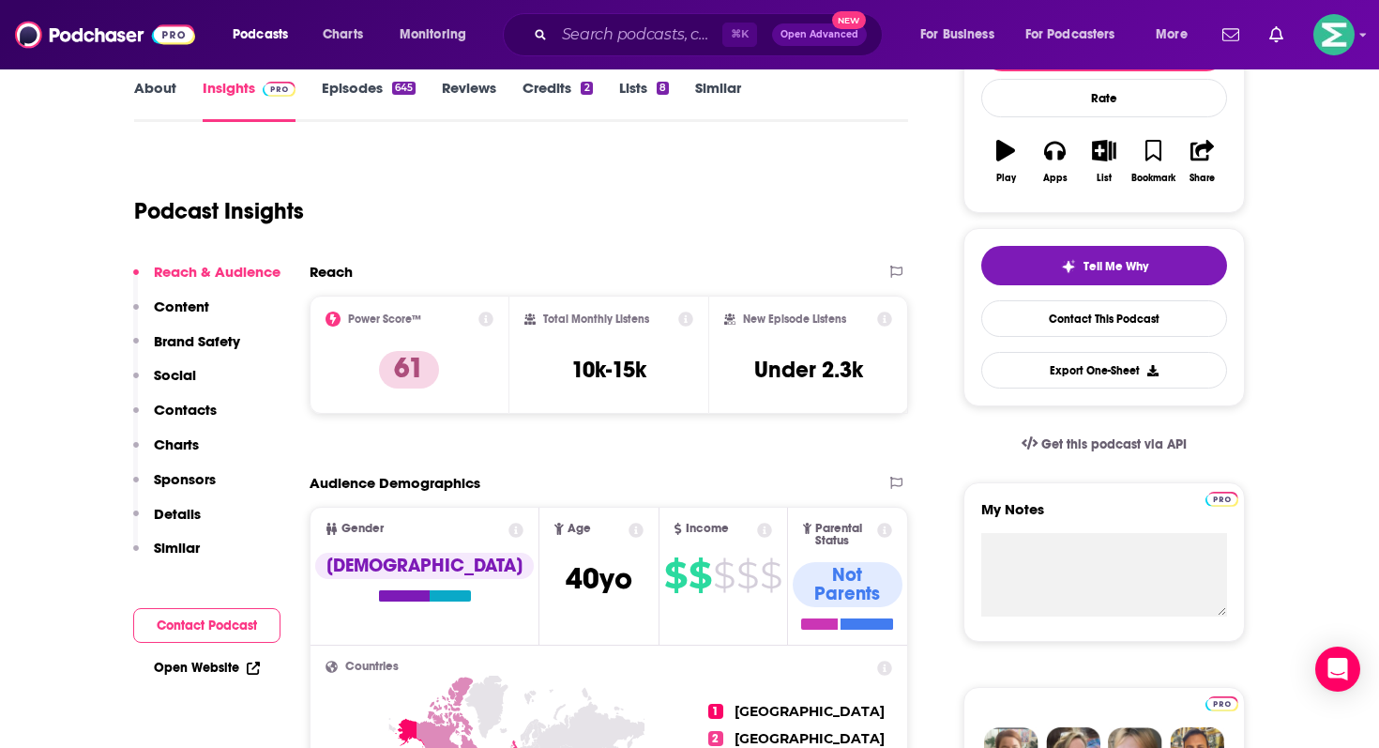
scroll to position [0, 0]
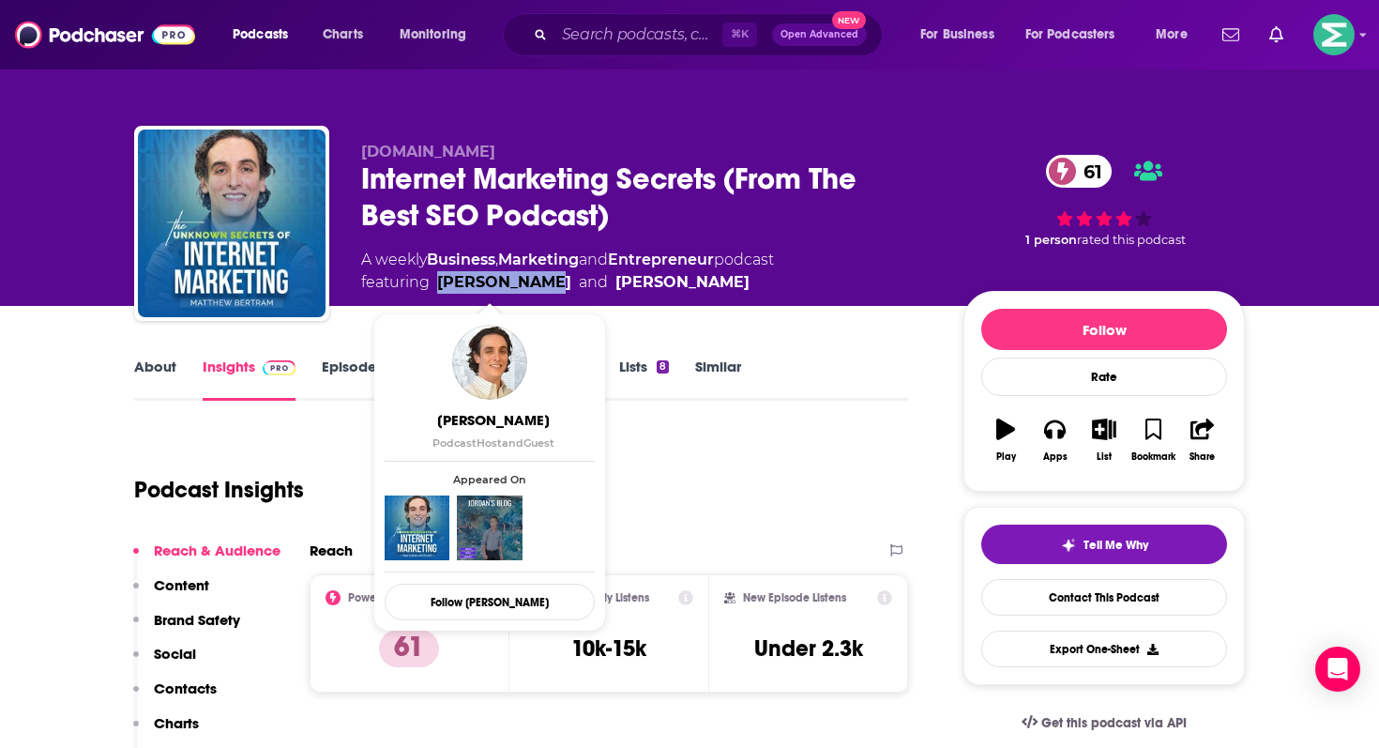
drag, startPoint x: 435, startPoint y: 278, endPoint x: 544, endPoint y: 275, distance: 108.8
click at [544, 275] on span "featuring Matt Bertram and Chris Burres" at bounding box center [567, 282] width 413 height 23
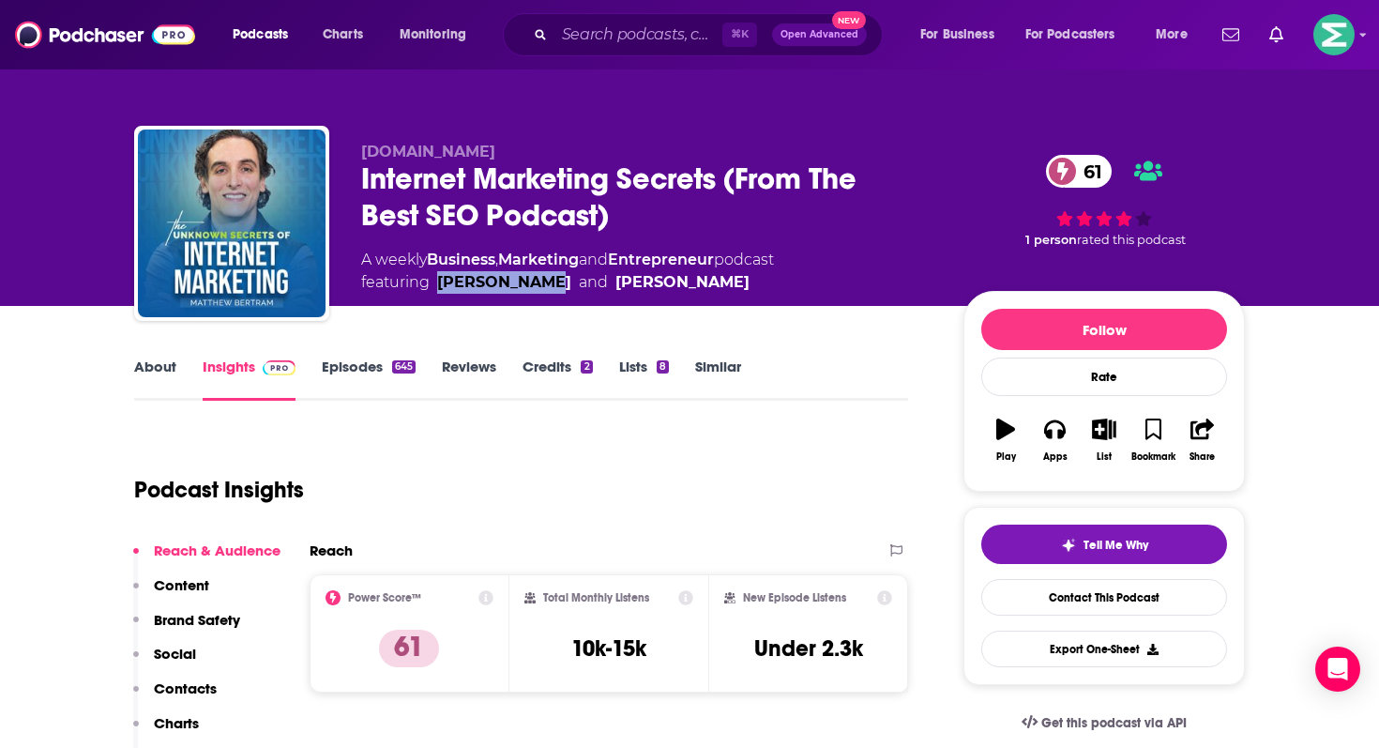
copy link "Matt Bertram"
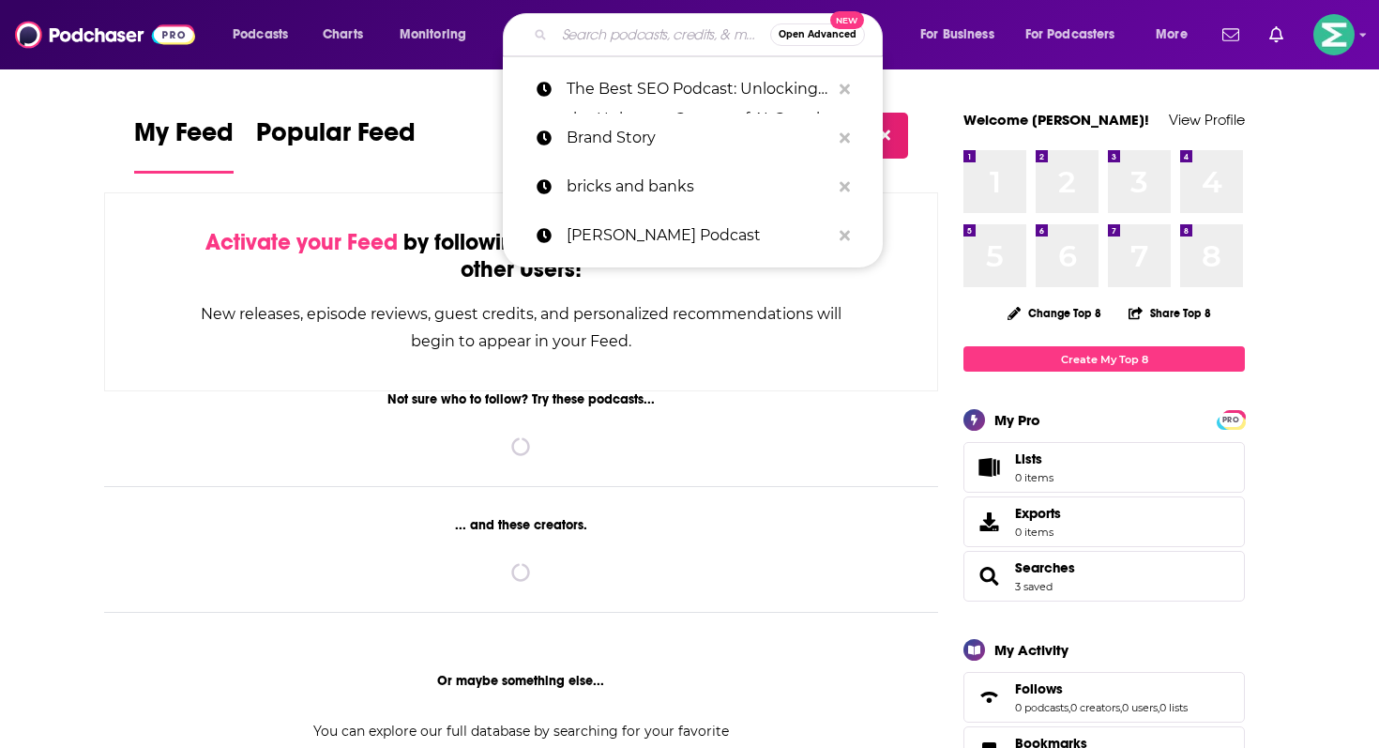
click at [578, 46] on input "Search podcasts, credits, & more..." at bounding box center [662, 35] width 216 height 30
paste input "eCommerce Master Plan"
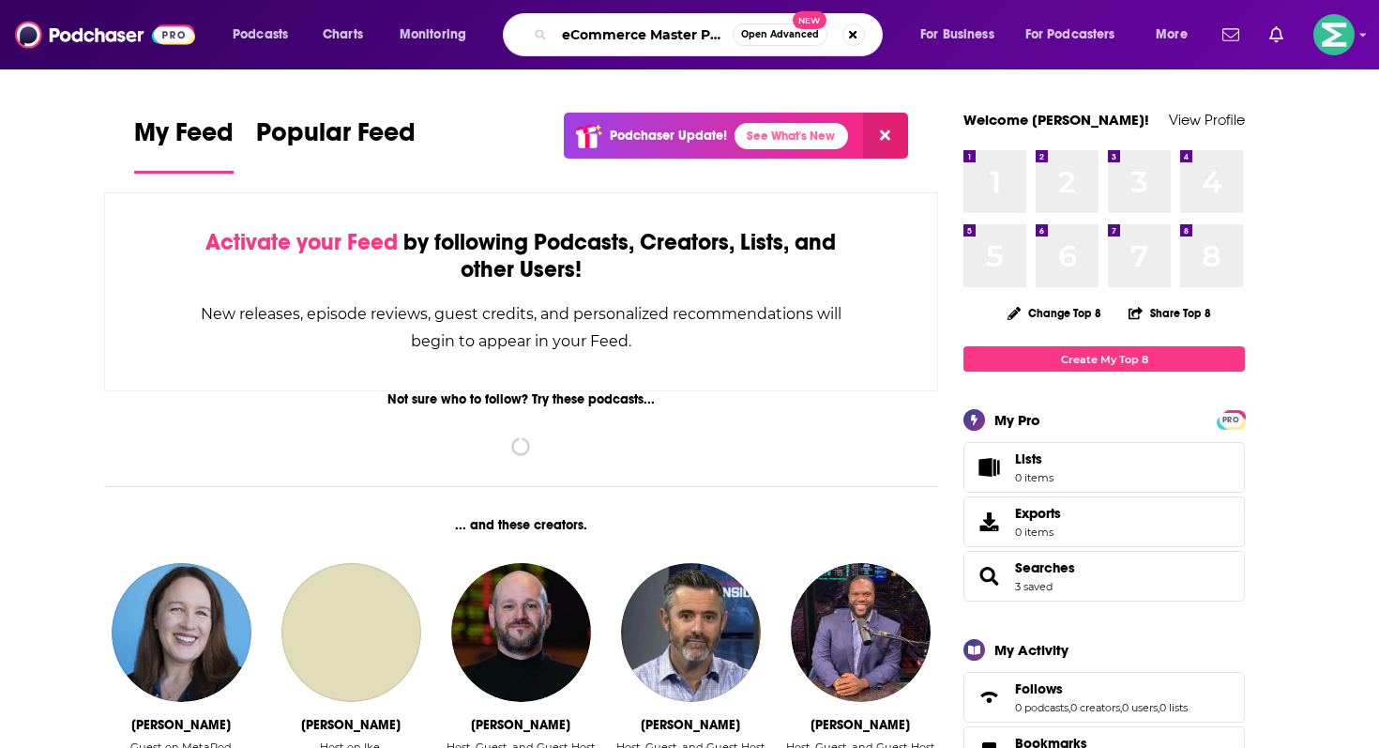
scroll to position [0, 8]
type input "eCommerce Master Plan"
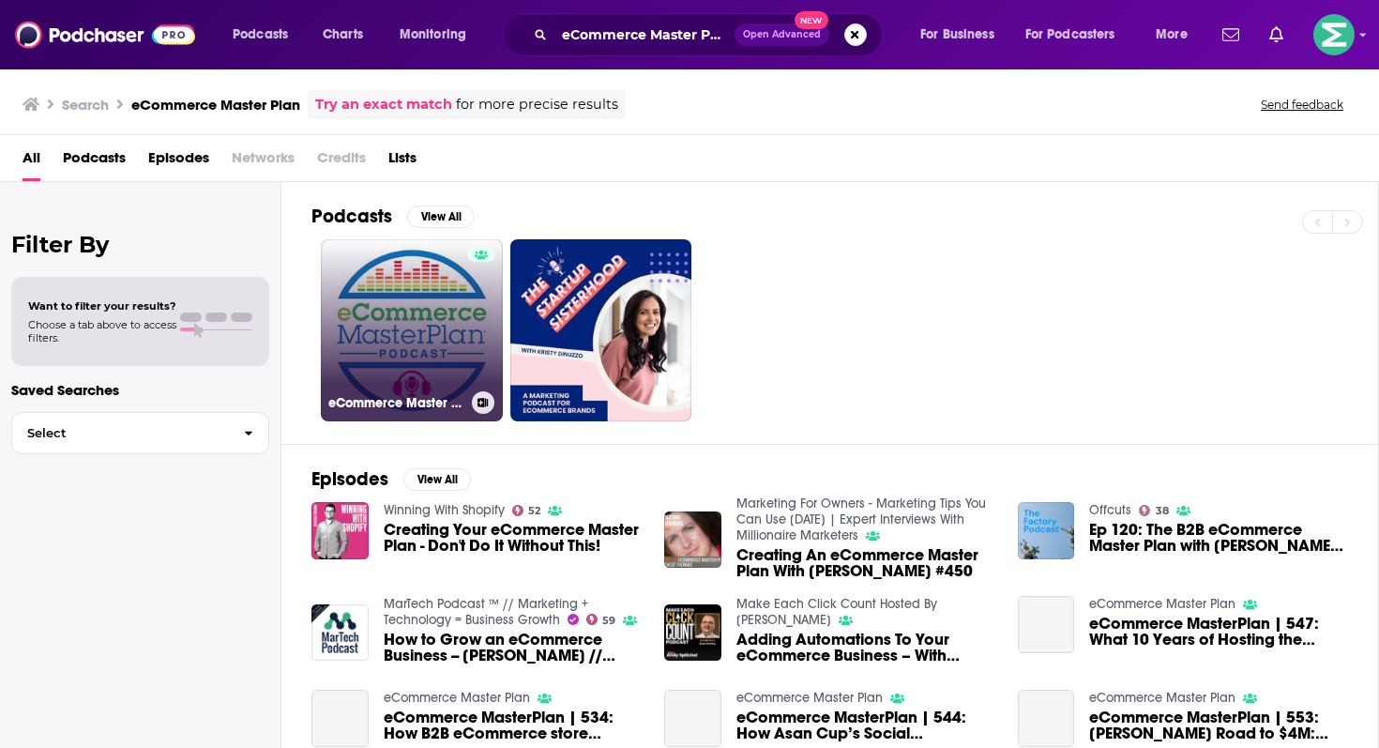
click at [430, 339] on link "eCommerce Master Plan" at bounding box center [412, 330] width 182 height 182
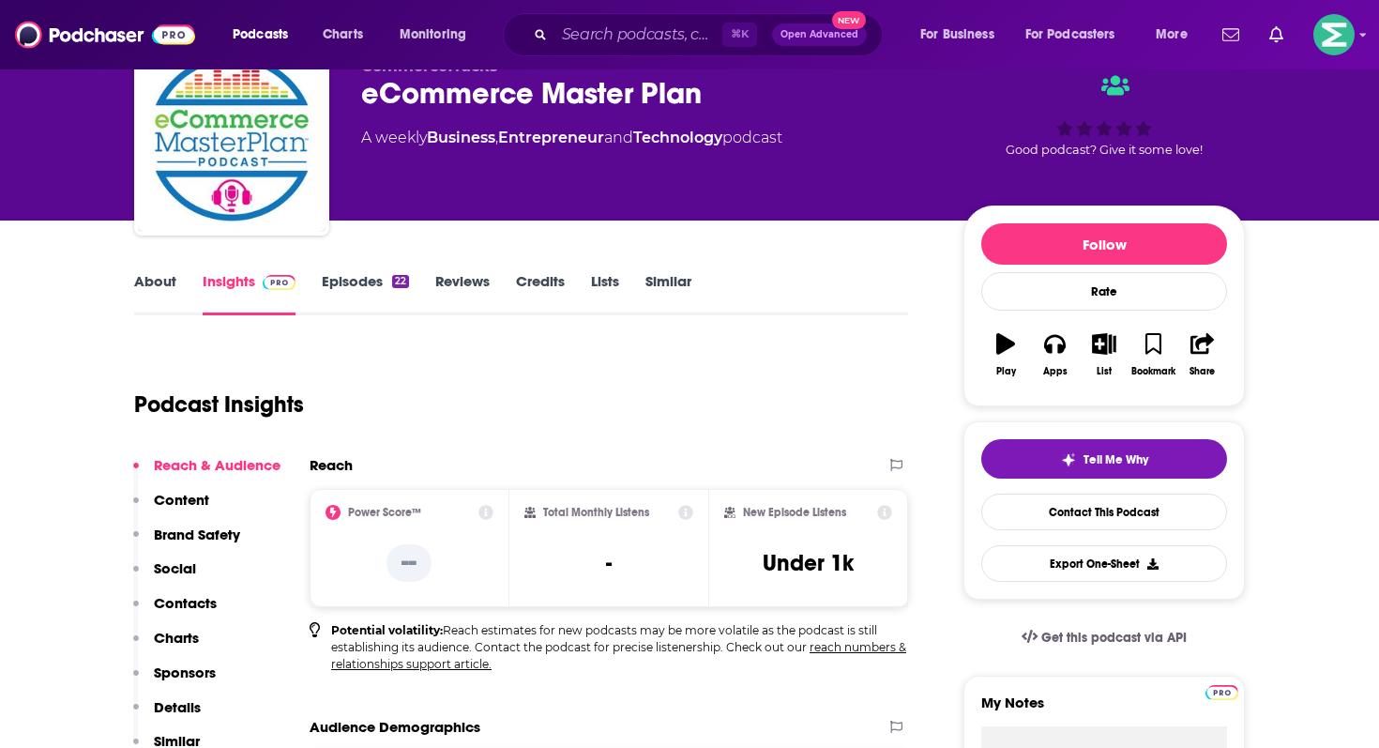
scroll to position [209, 0]
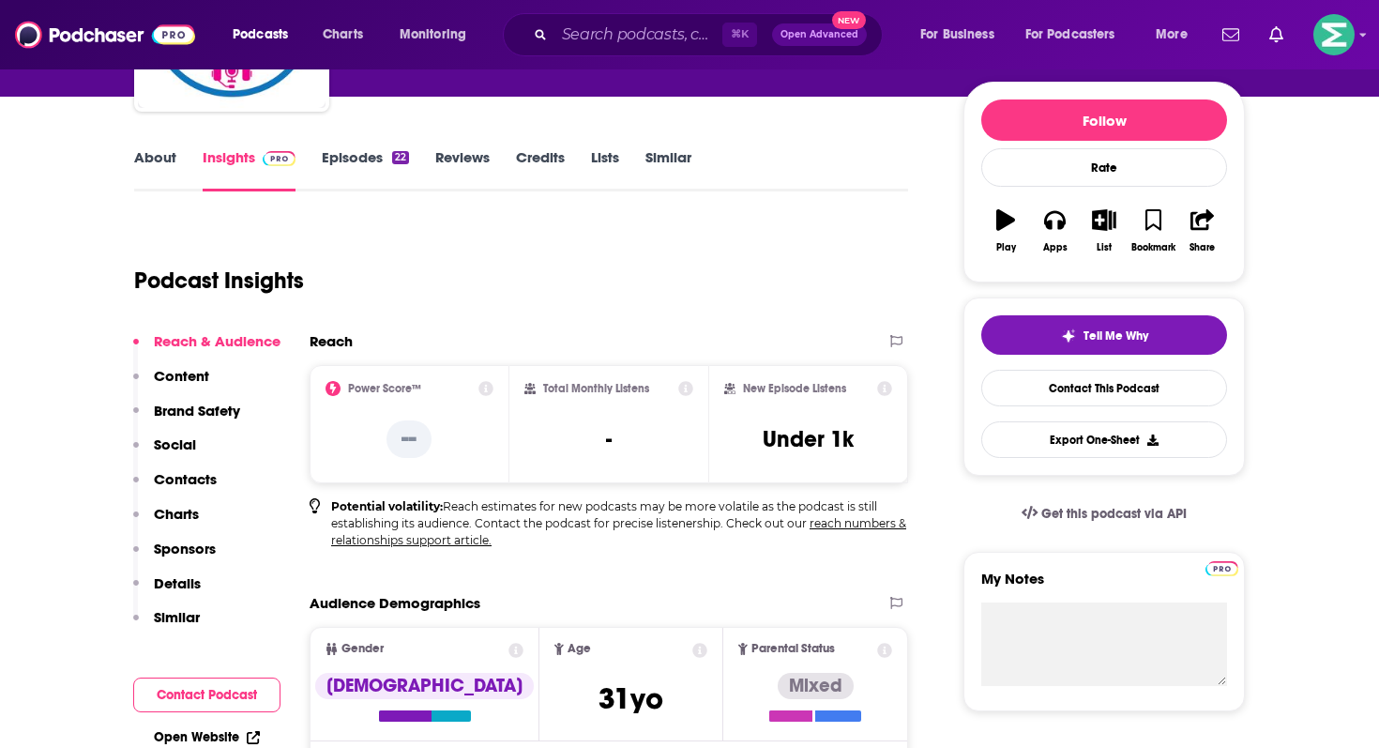
click at [208, 692] on button "Contact Podcast" at bounding box center [206, 694] width 147 height 35
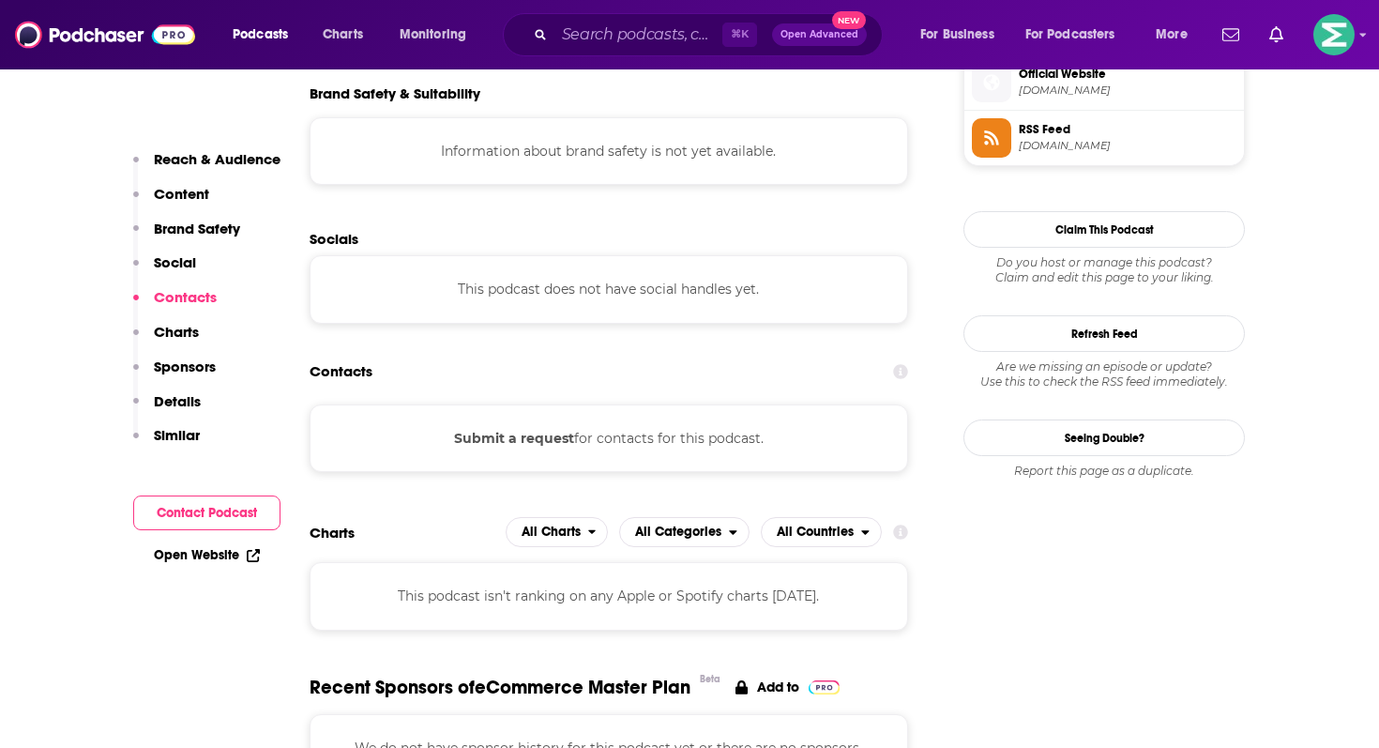
scroll to position [1482, 0]
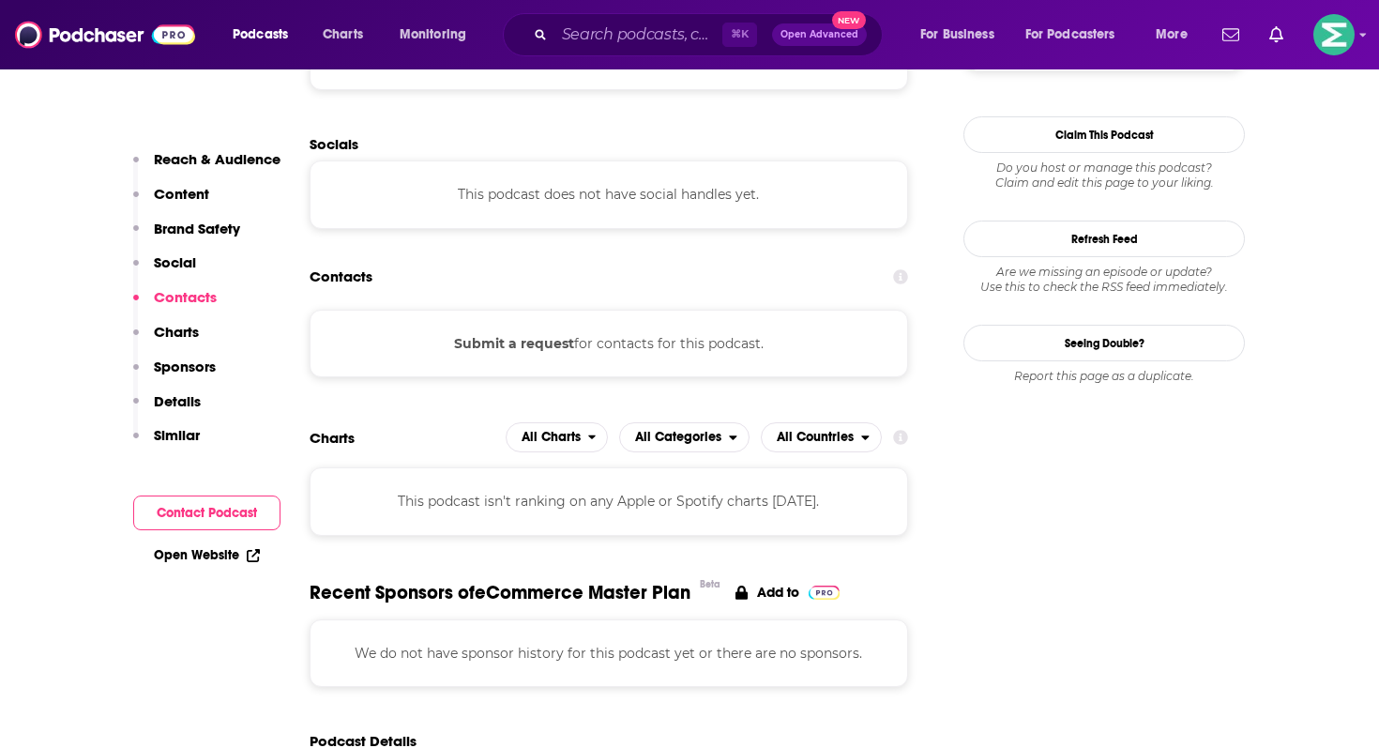
click at [190, 151] on p "Reach & Audience" at bounding box center [217, 159] width 127 height 18
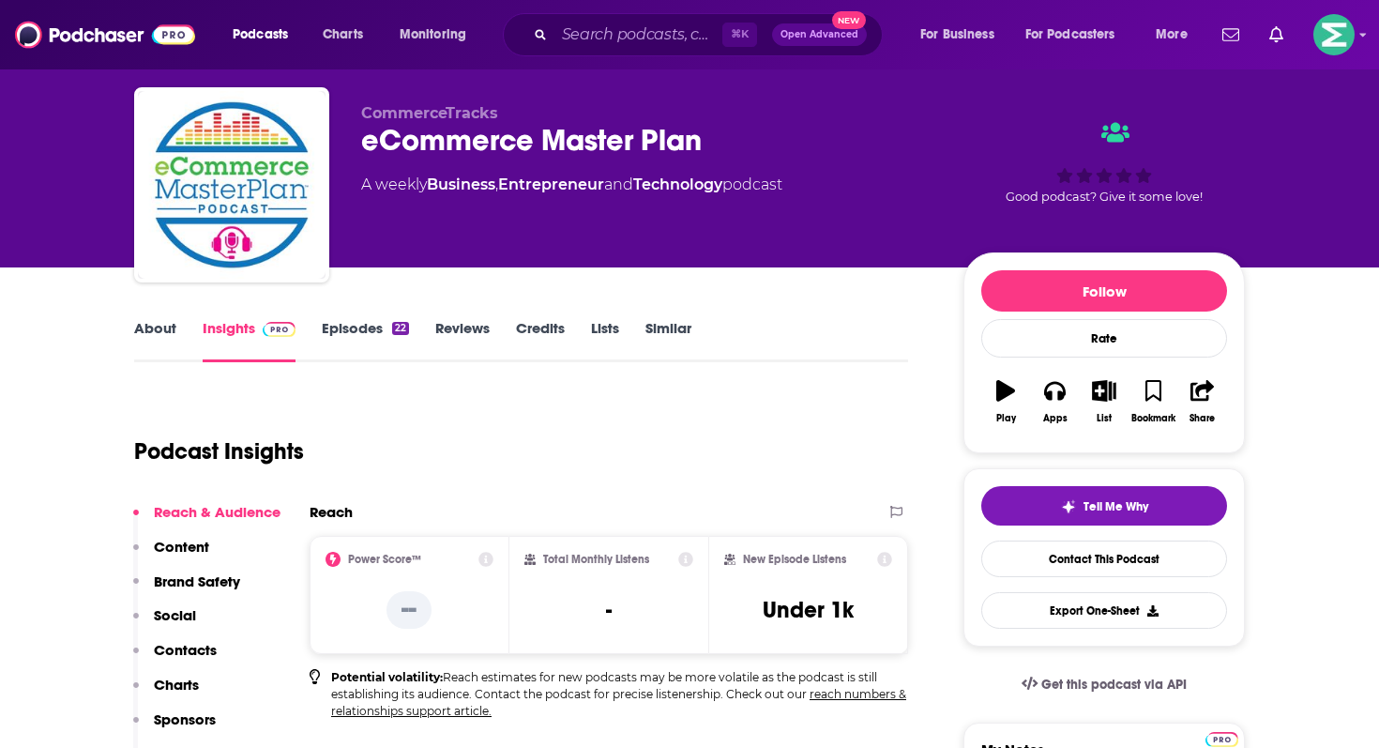
scroll to position [0, 0]
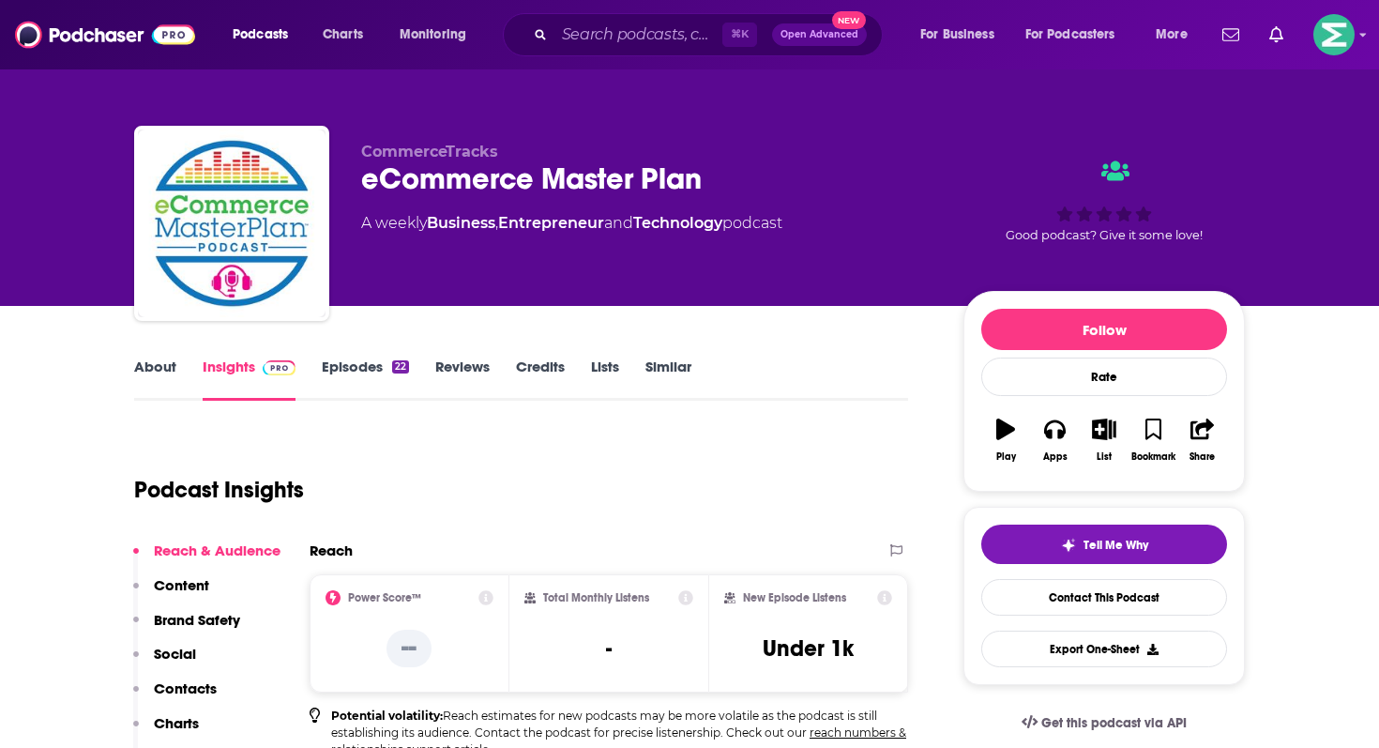
click at [170, 374] on link "About" at bounding box center [155, 378] width 42 height 43
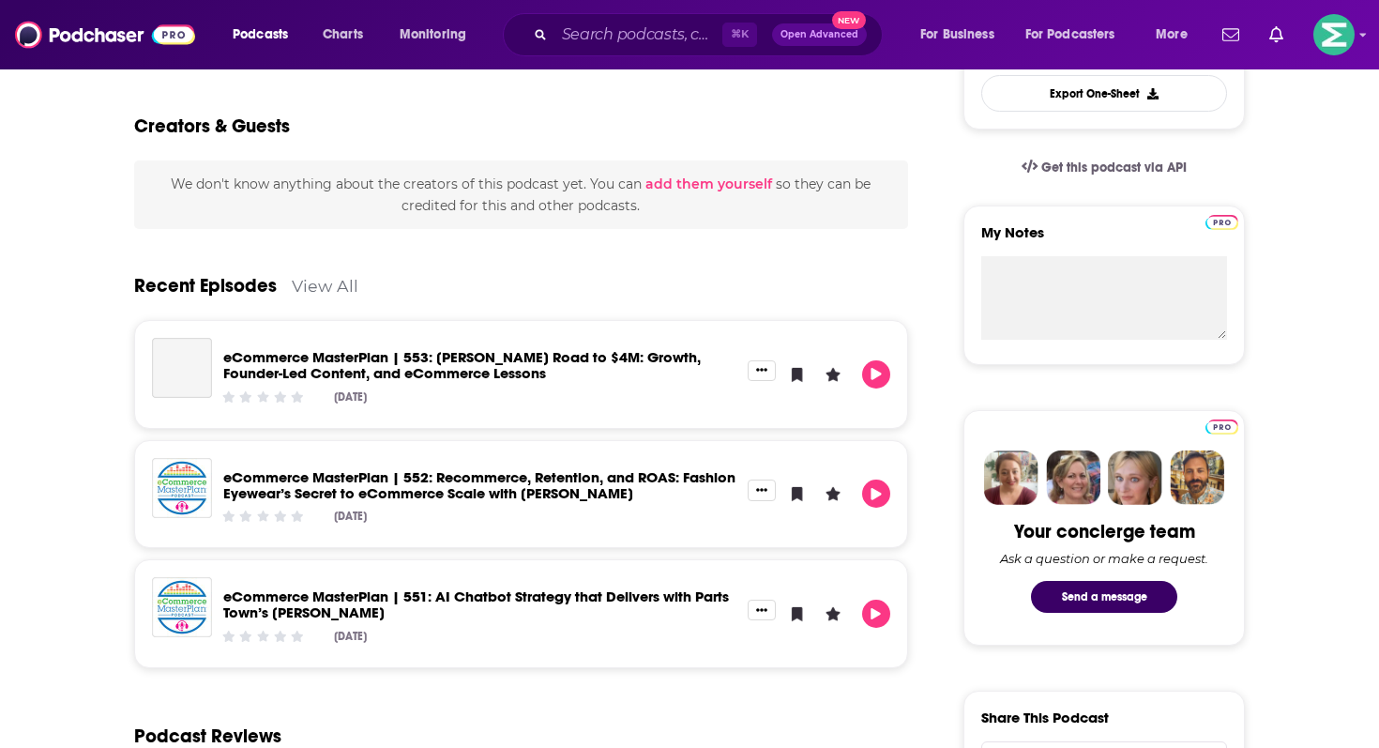
scroll to position [565, 0]
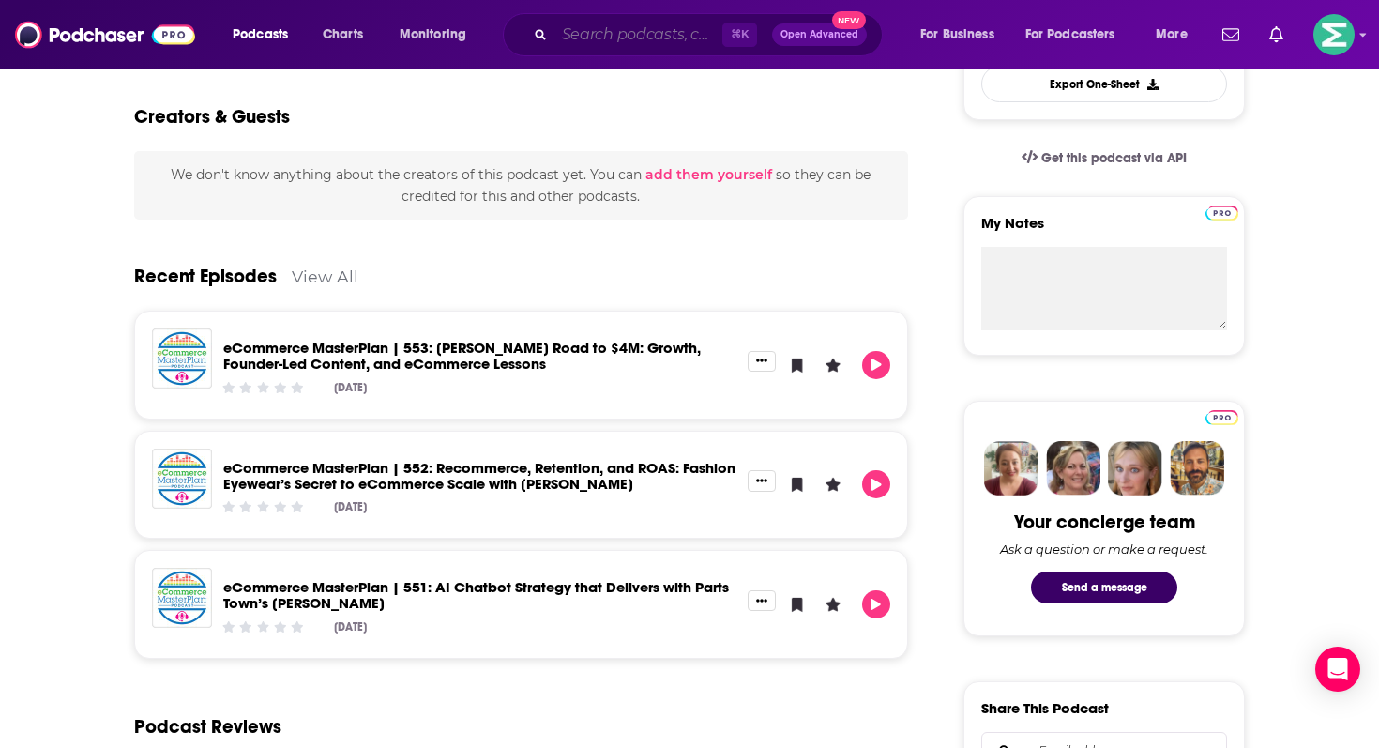
click at [567, 26] on input "Search podcasts, credits, & more..." at bounding box center [638, 35] width 168 height 30
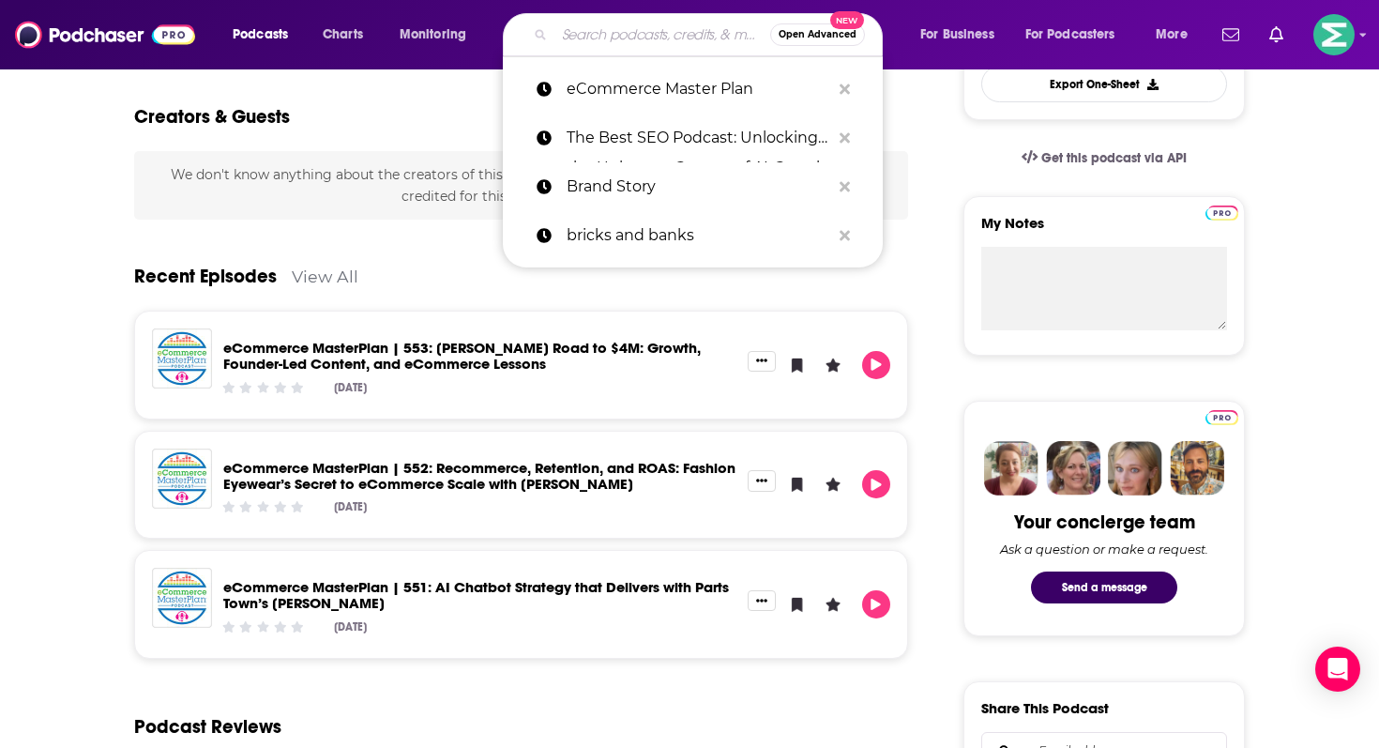
click at [567, 26] on input "Search podcasts, credits, & more..." at bounding box center [662, 35] width 216 height 30
paste input "On Scope: The Marketing Podcast"
type input "On Scope: The Marketing Podcast"
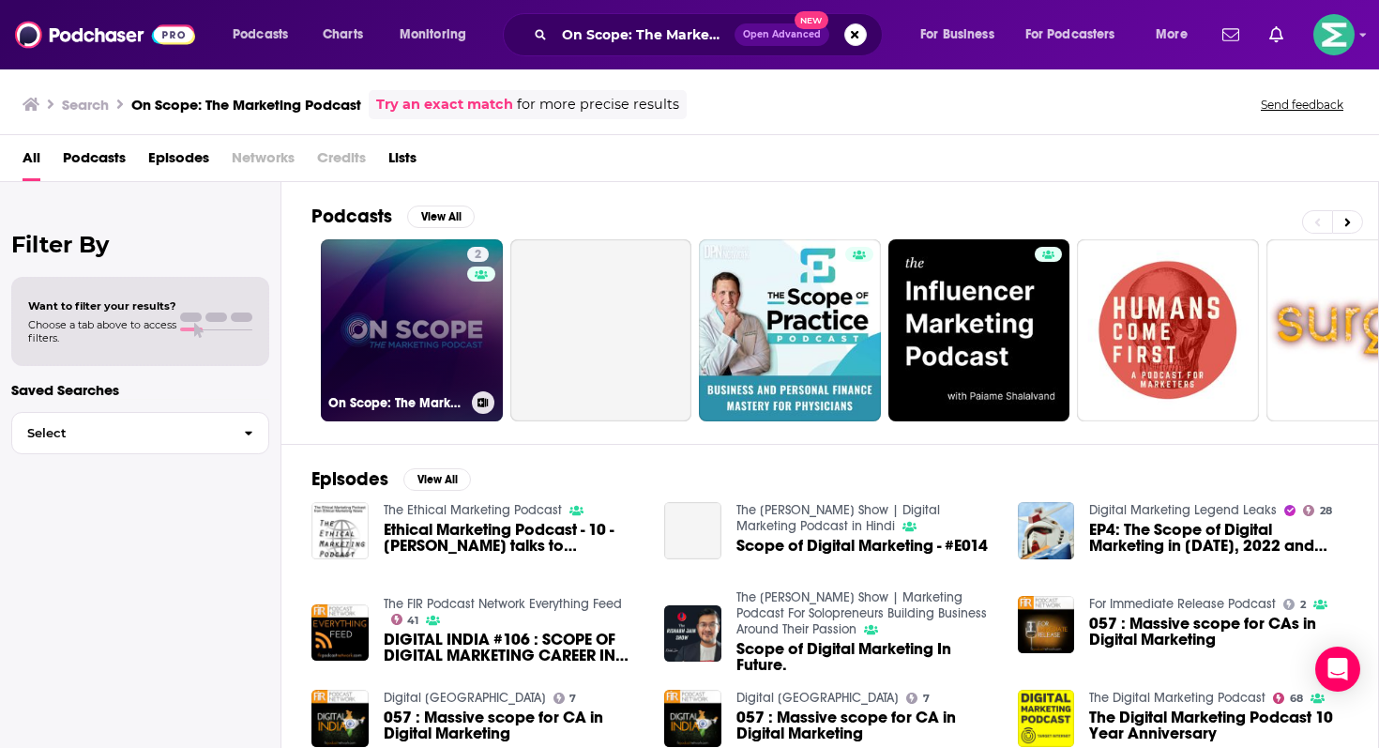
click at [446, 377] on link "2 On Scope: The Marketing Podcast" at bounding box center [412, 330] width 182 height 182
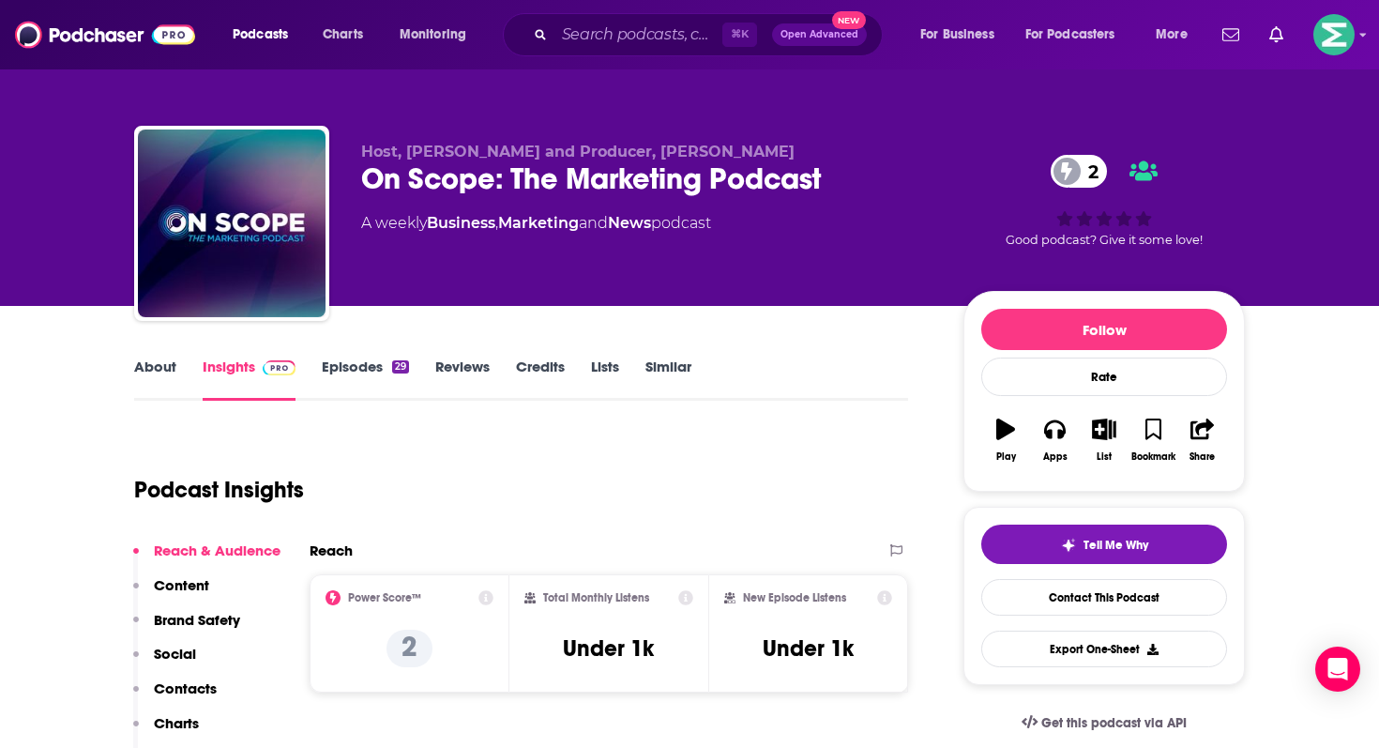
scroll to position [219, 0]
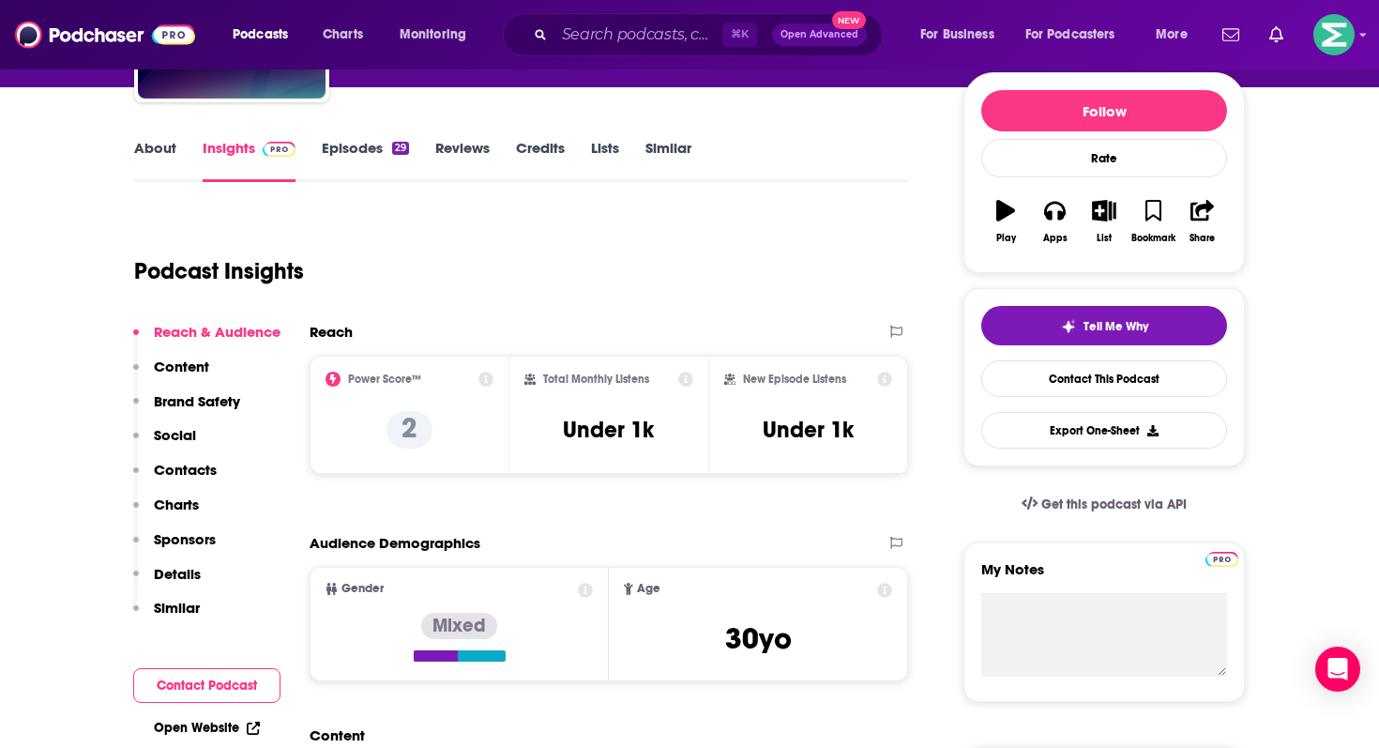
click at [201, 688] on button "Contact Podcast" at bounding box center [206, 685] width 147 height 35
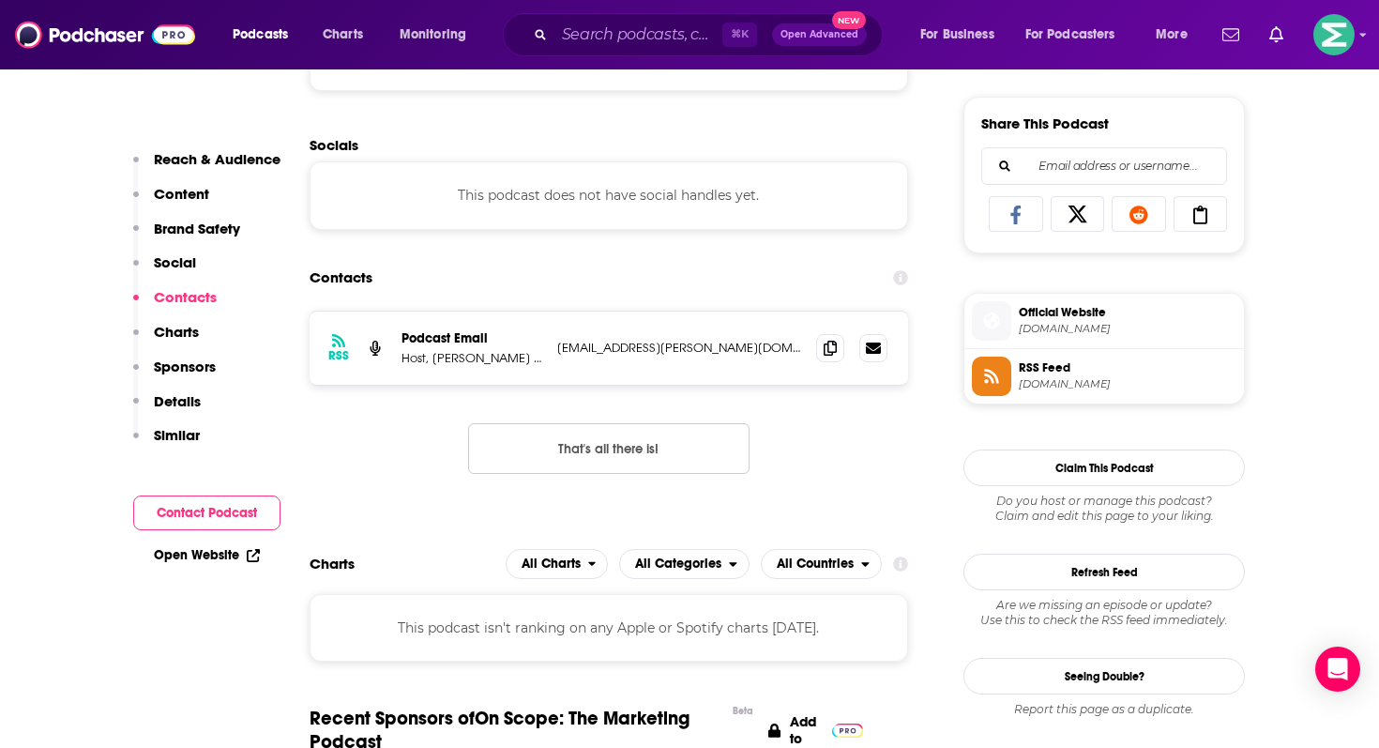
scroll to position [1150, 0]
click at [836, 351] on icon at bounding box center [830, 346] width 13 height 15
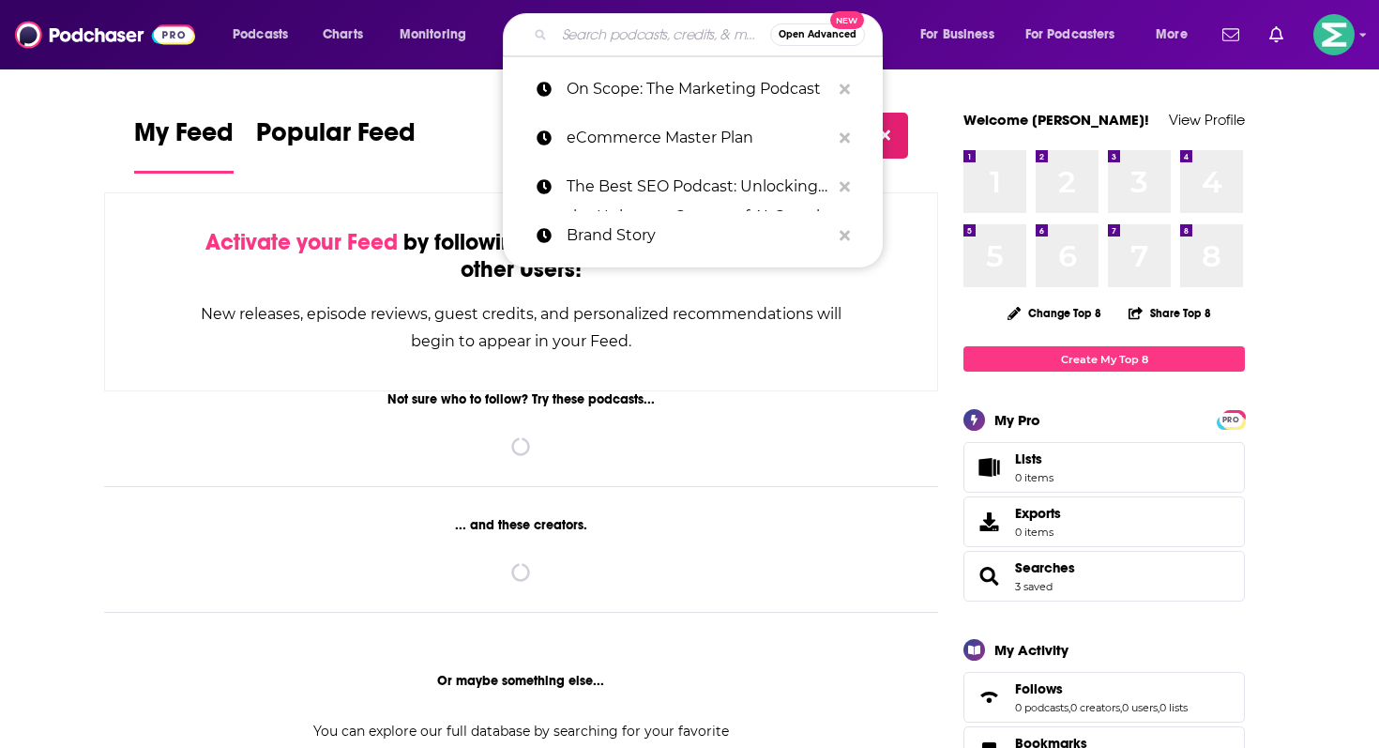
click at [567, 39] on input "Search podcasts, credits, & more..." at bounding box center [662, 35] width 216 height 30
paste input "Social Media Marketing Podcast"
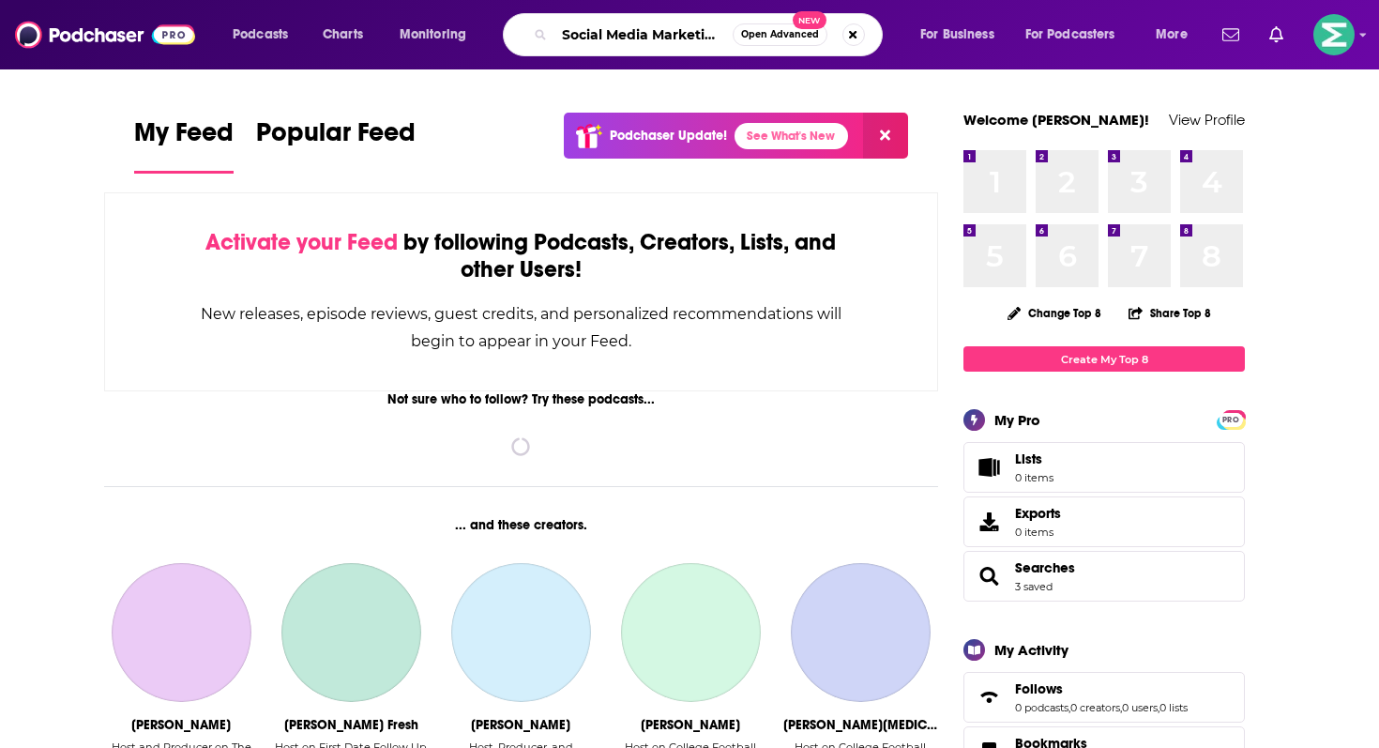
scroll to position [0, 59]
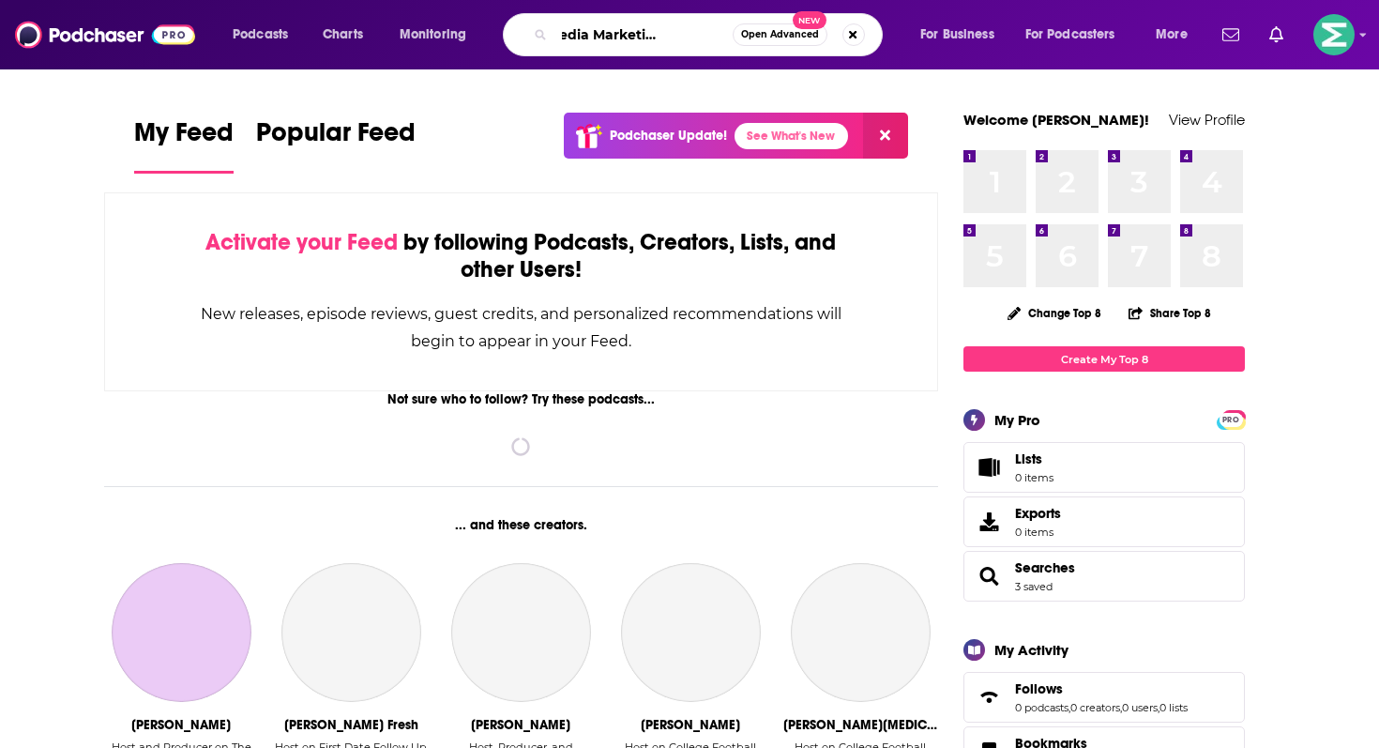
type input "Social Media Marketing Podcast"
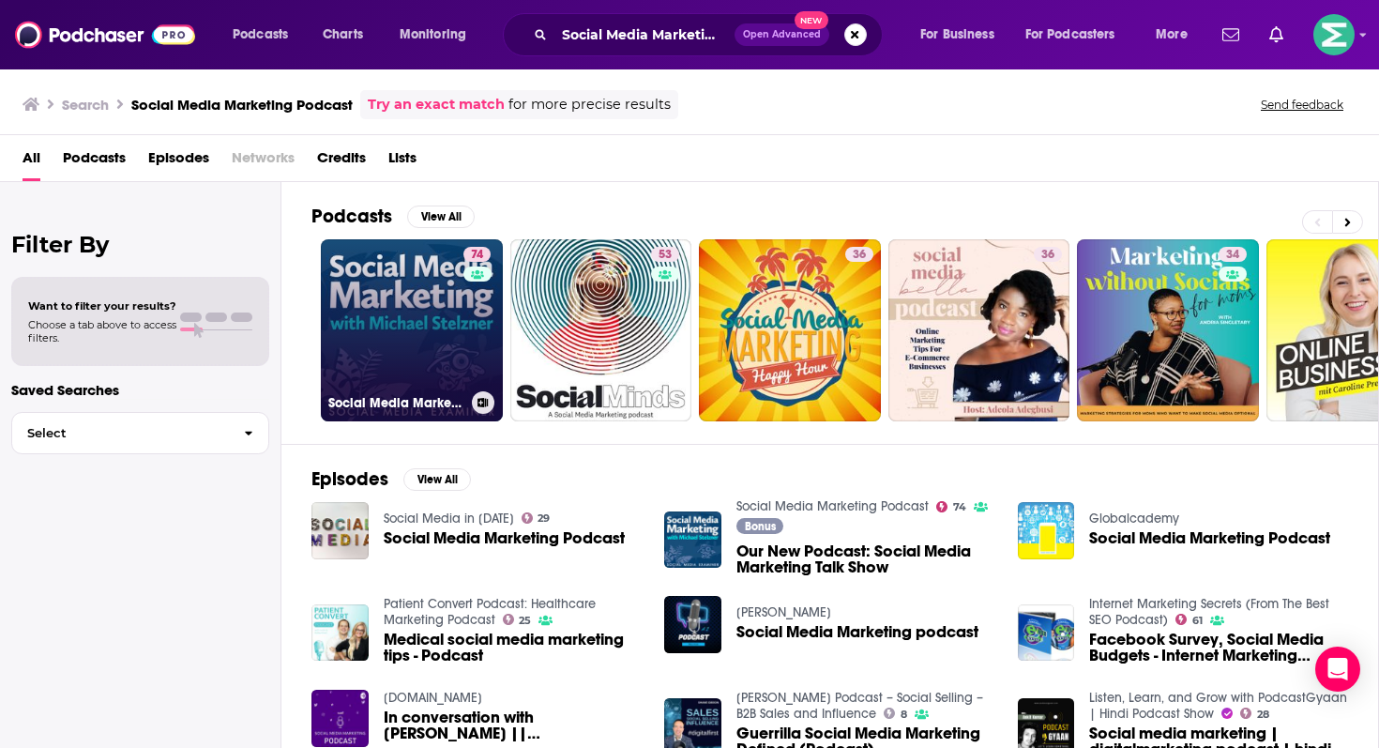
click at [418, 297] on link "74 Social Media Marketing Podcast" at bounding box center [412, 330] width 182 height 182
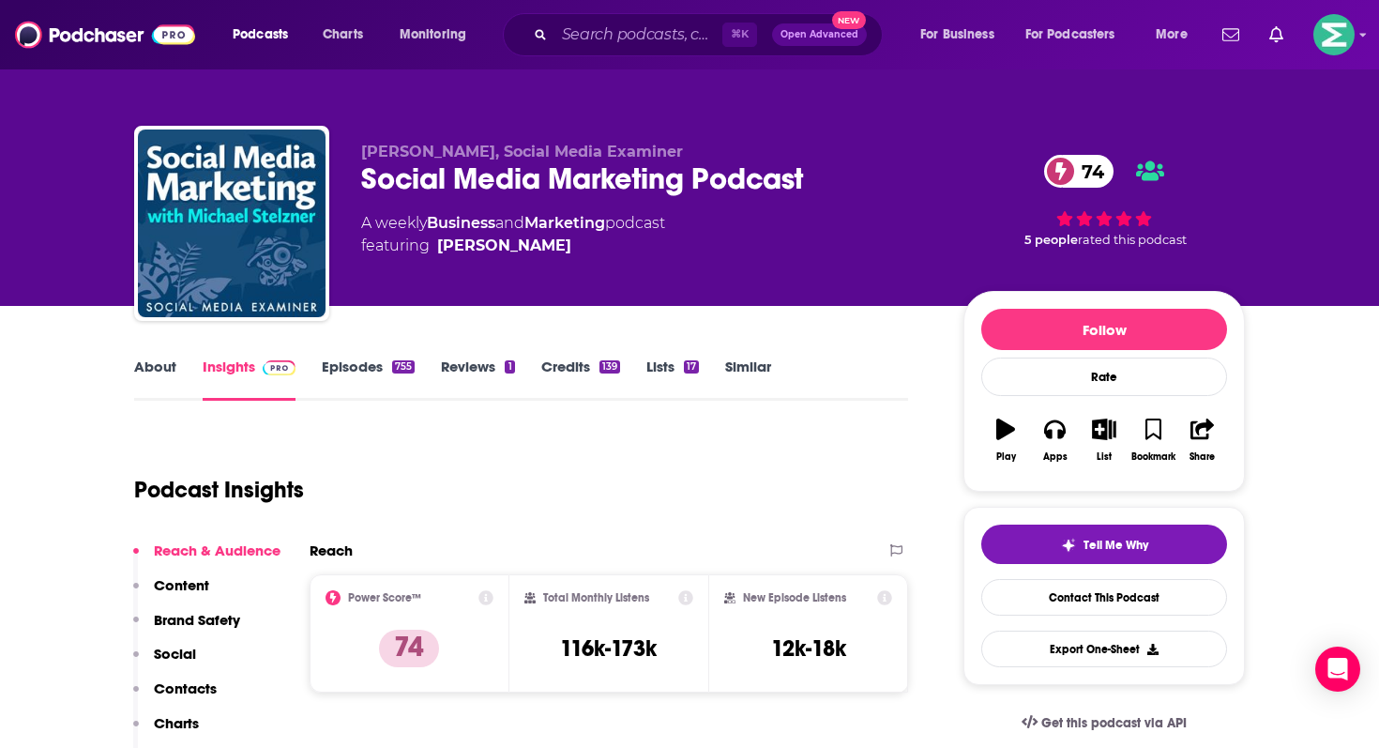
click at [573, 250] on span "featuring Michael Stelzner" at bounding box center [513, 246] width 304 height 23
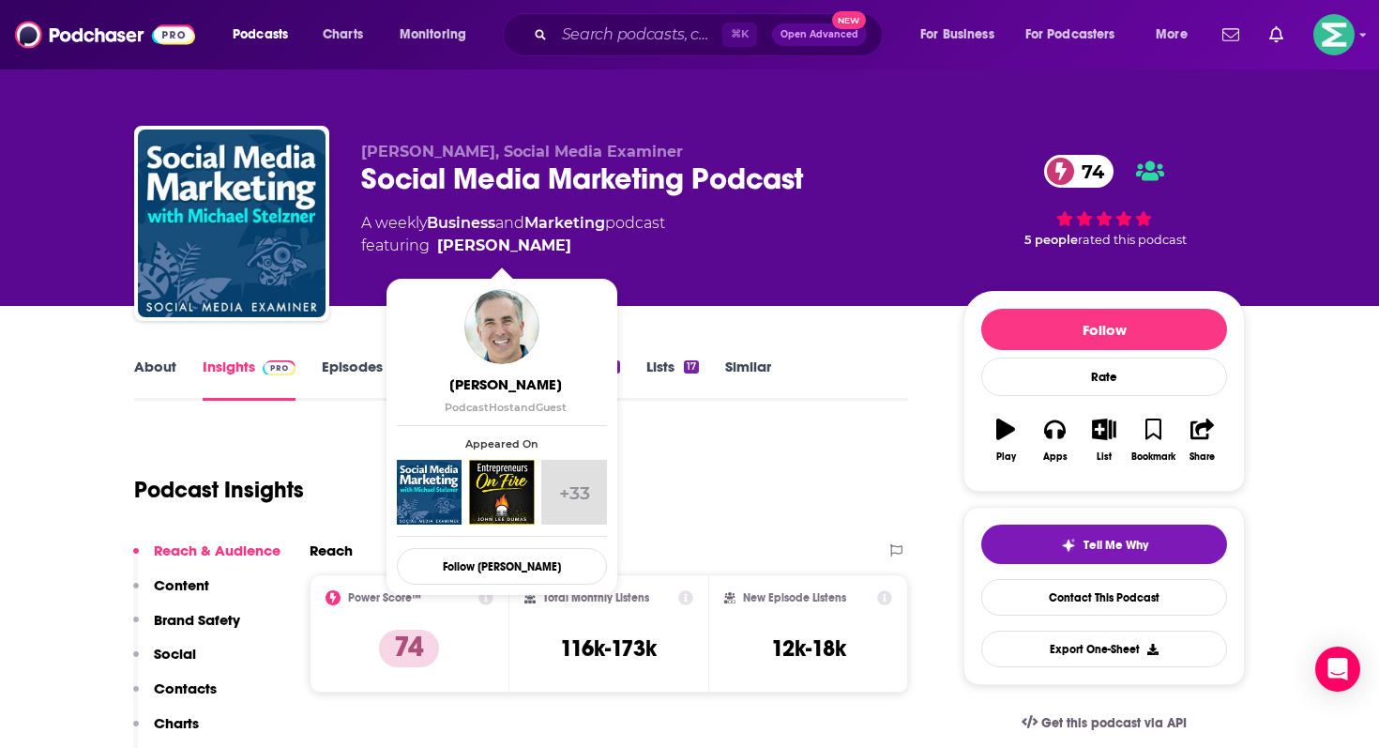
drag, startPoint x: 573, startPoint y: 250, endPoint x: 552, endPoint y: 247, distance: 20.8
click at [552, 247] on span "featuring Michael Stelzner" at bounding box center [513, 246] width 304 height 23
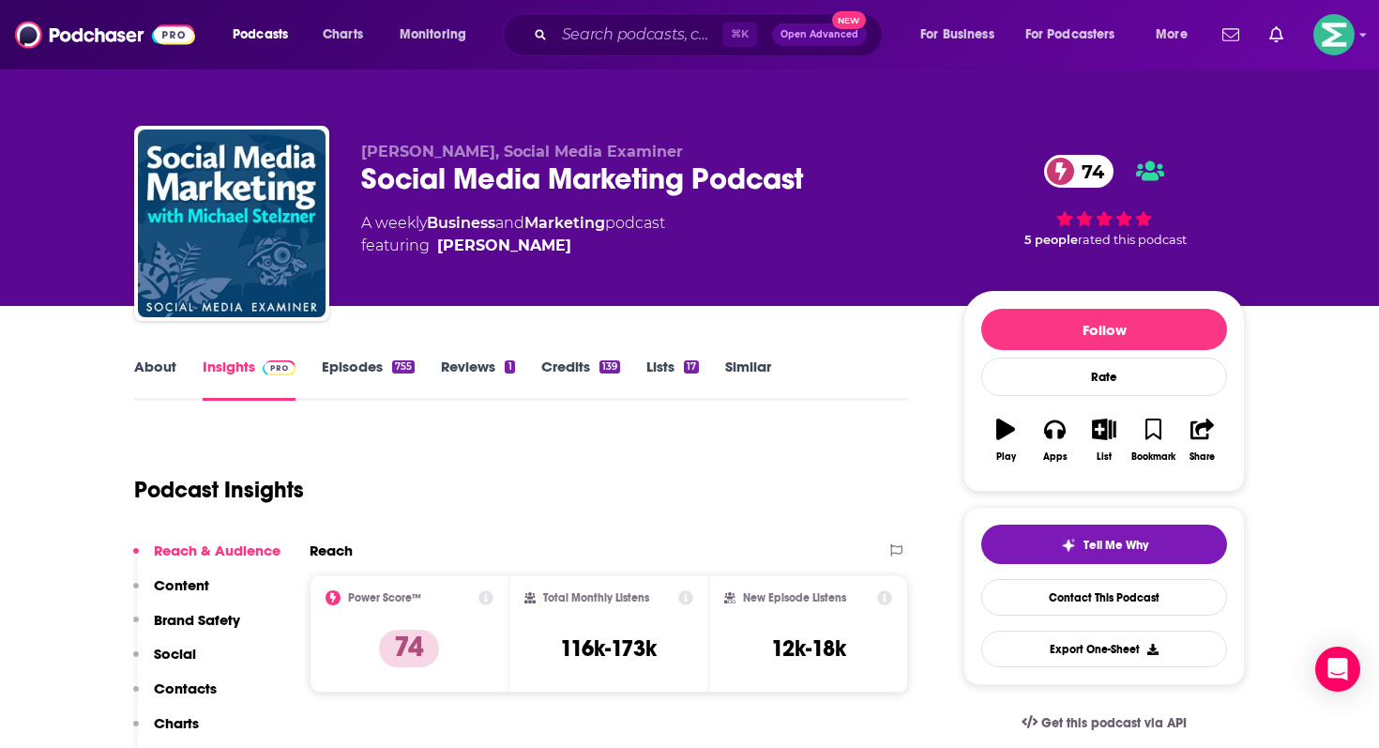
copy span "Michael Stelzn"
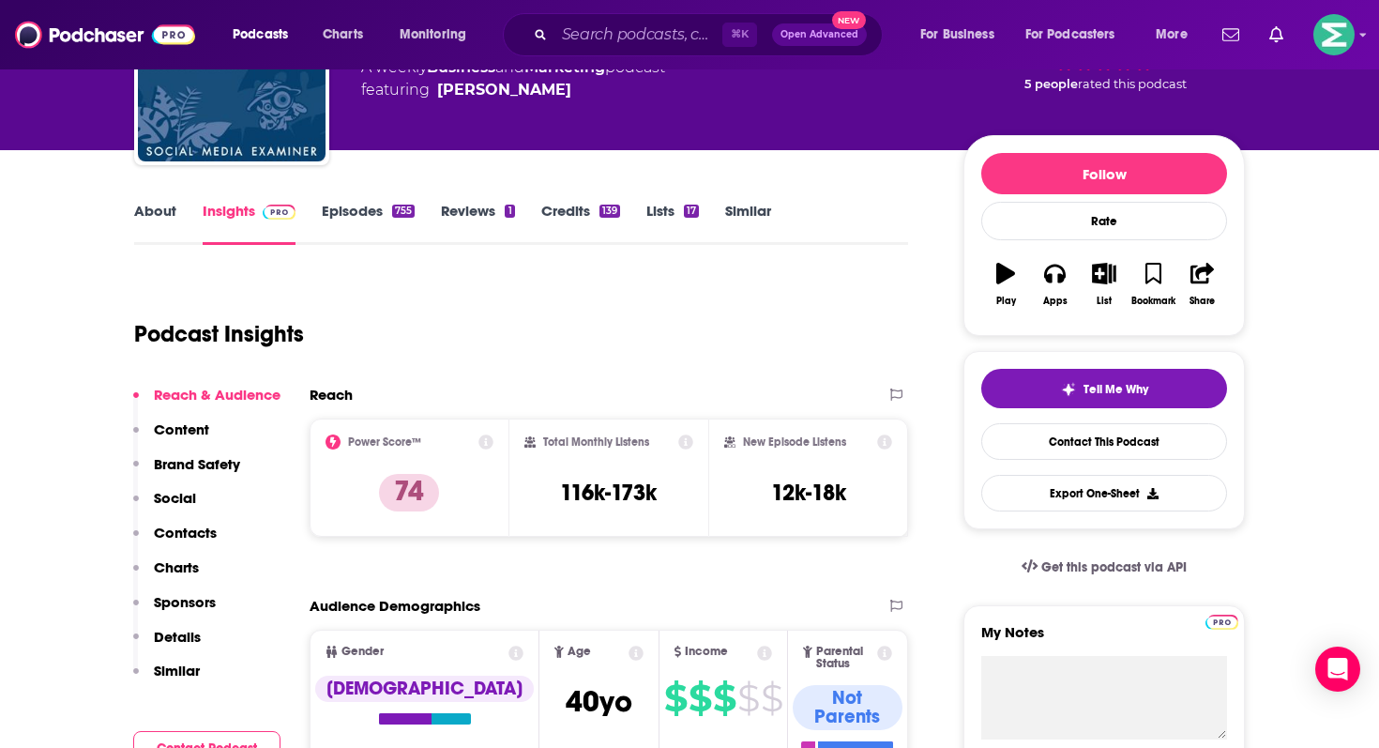
scroll to position [513, 0]
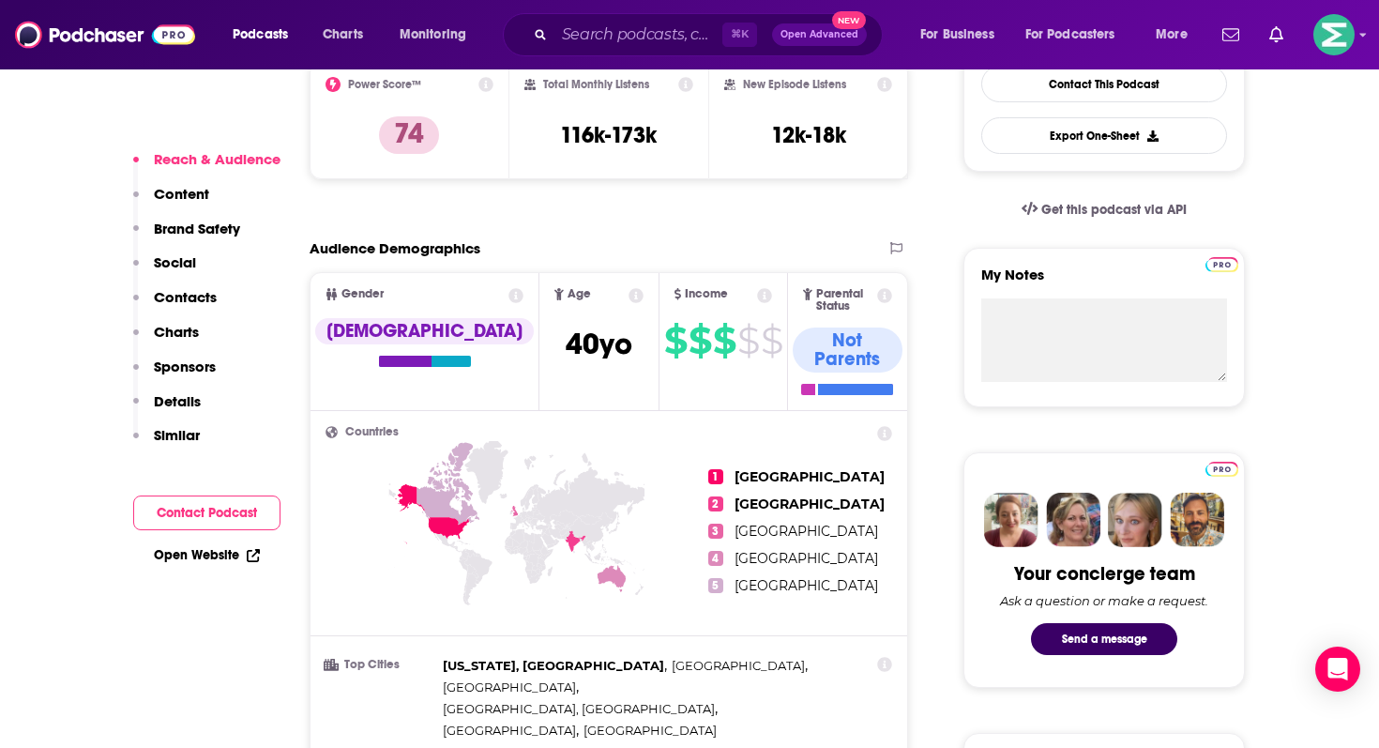
click at [205, 522] on button "Contact Podcast" at bounding box center [206, 512] width 147 height 35
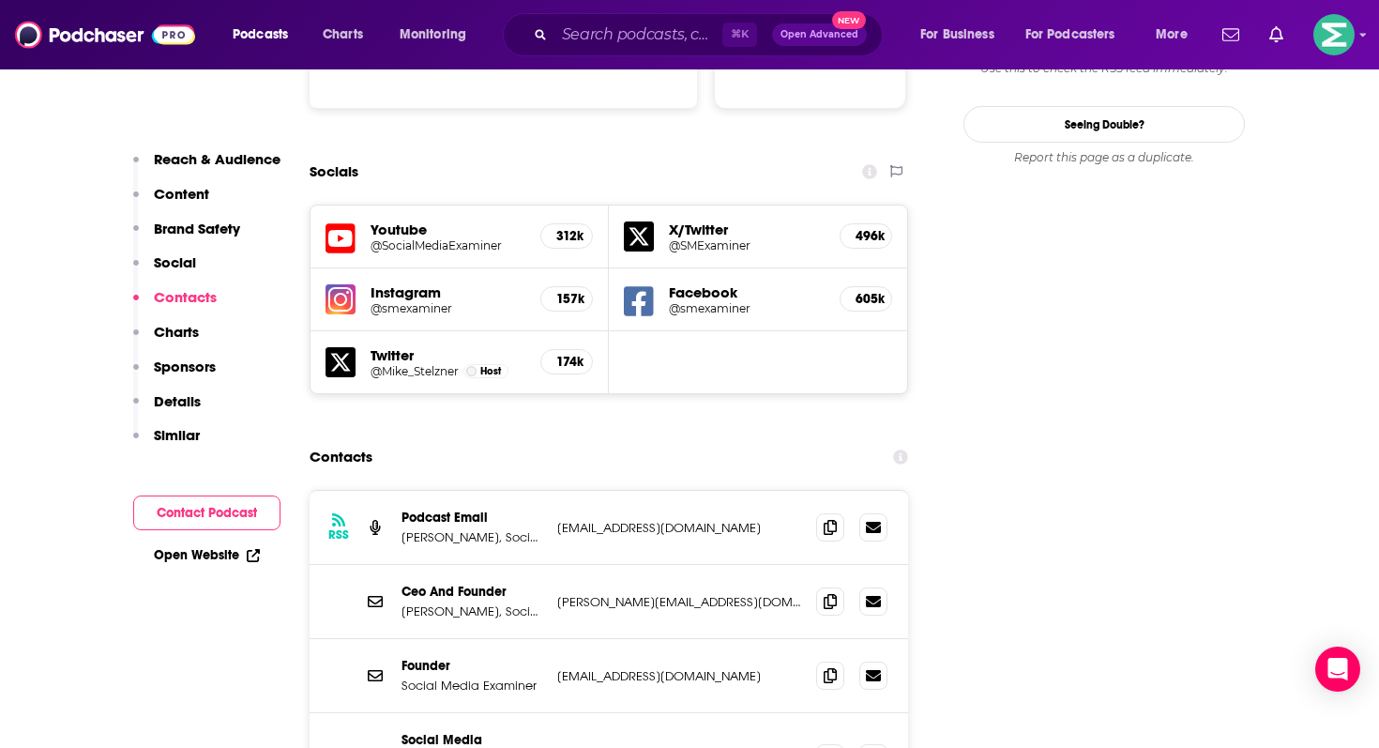
scroll to position [2166, 0]
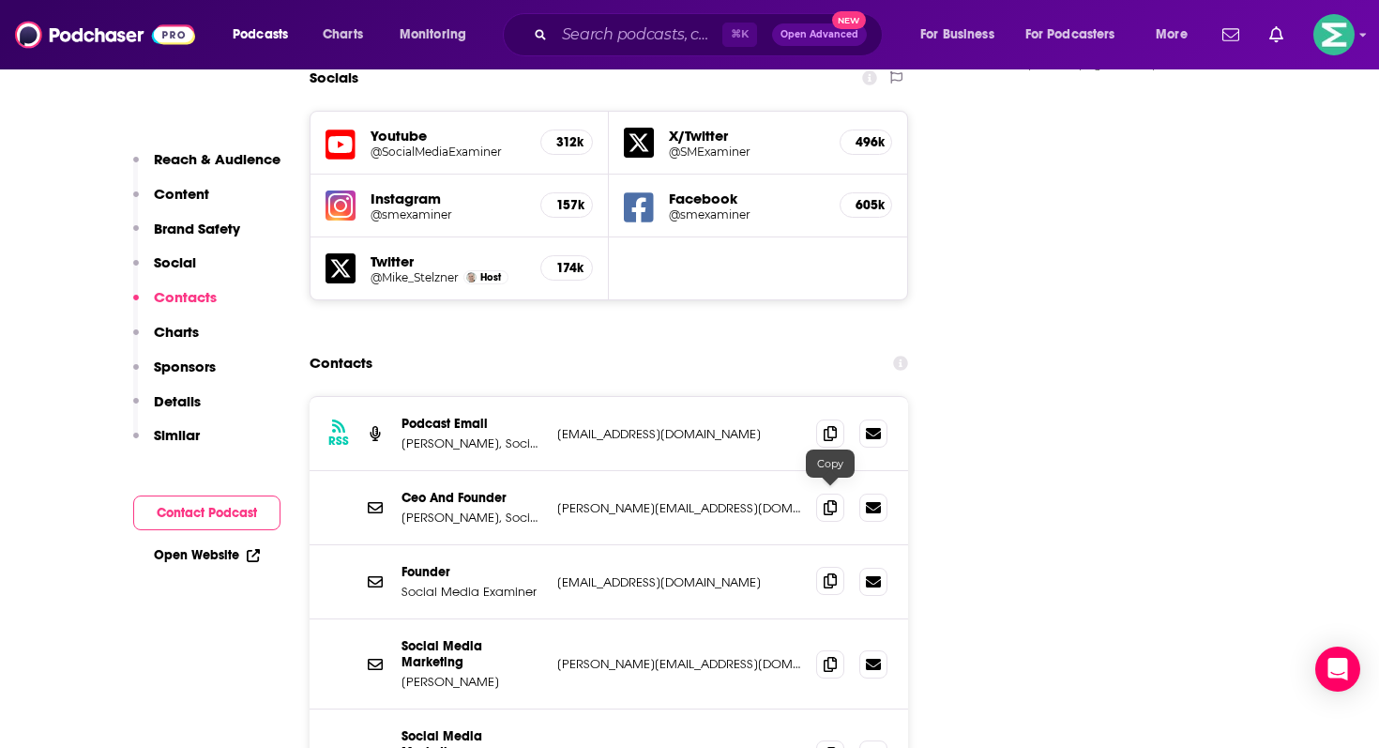
click at [835, 573] on icon at bounding box center [830, 580] width 13 height 15
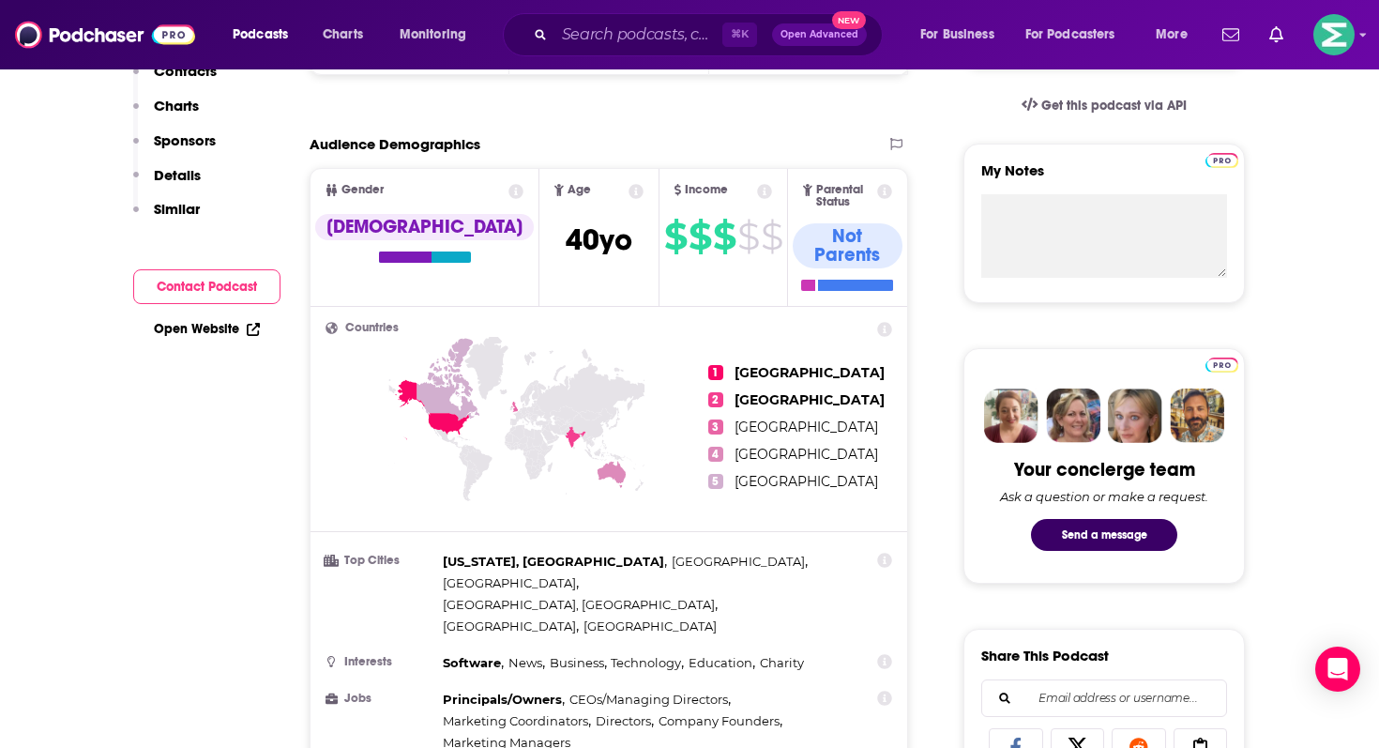
scroll to position [0, 0]
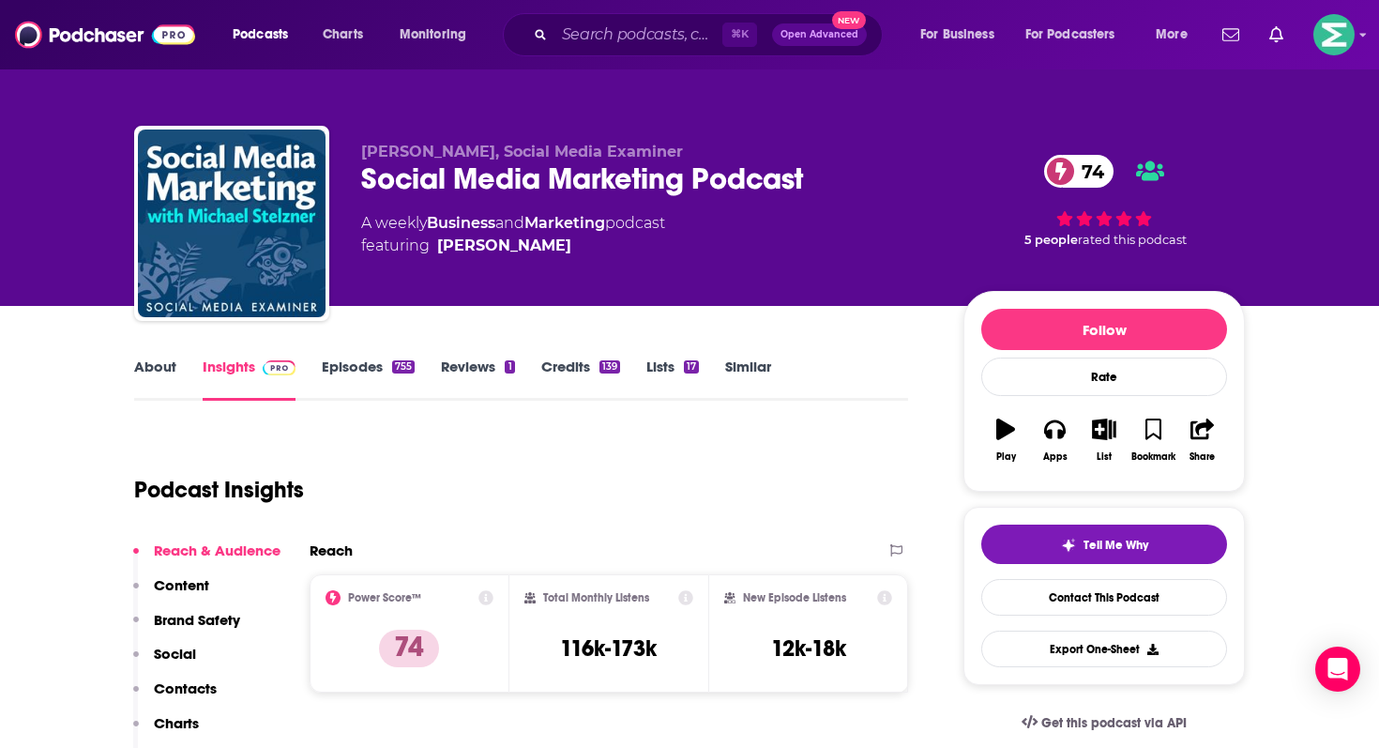
click at [144, 382] on link "About" at bounding box center [155, 378] width 42 height 43
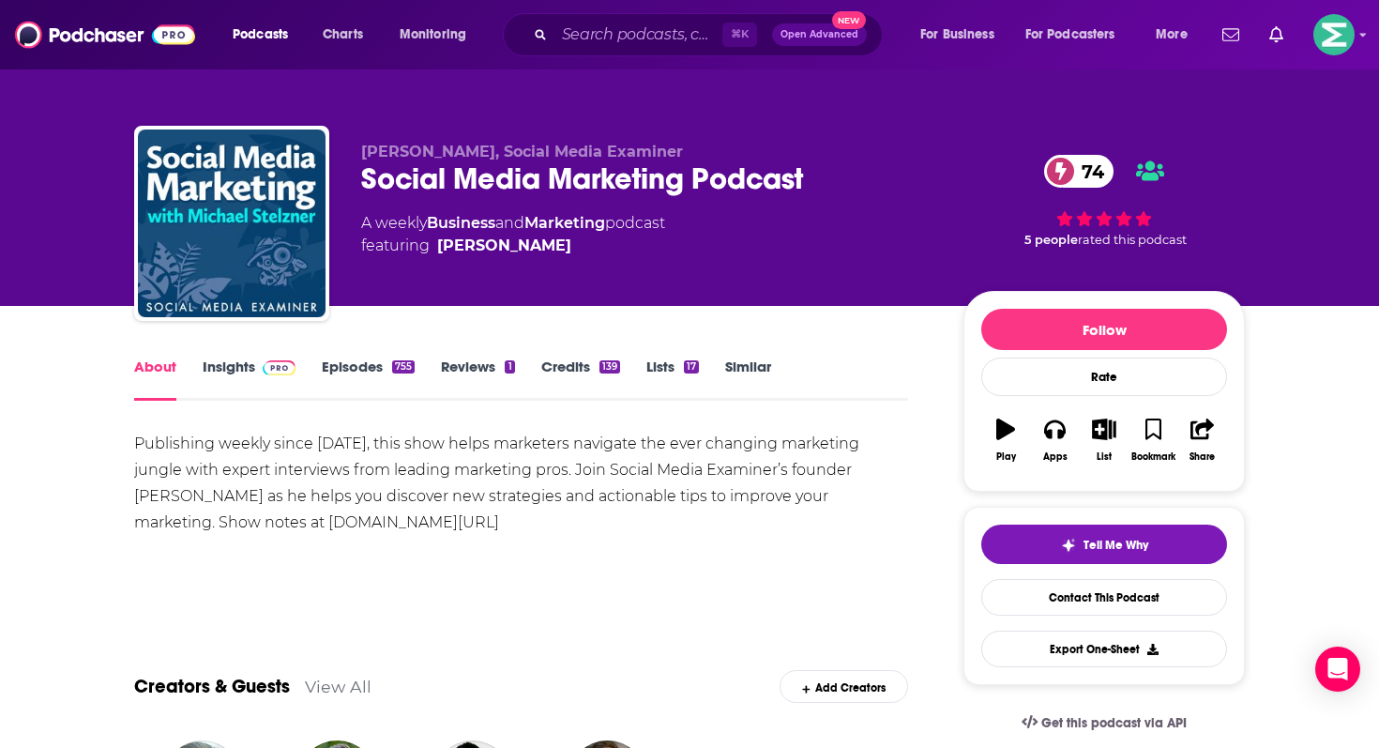
click at [346, 444] on div "Publishing weekly since 2012, this show helps marketers navigate the ever chang…" at bounding box center [521, 483] width 774 height 105
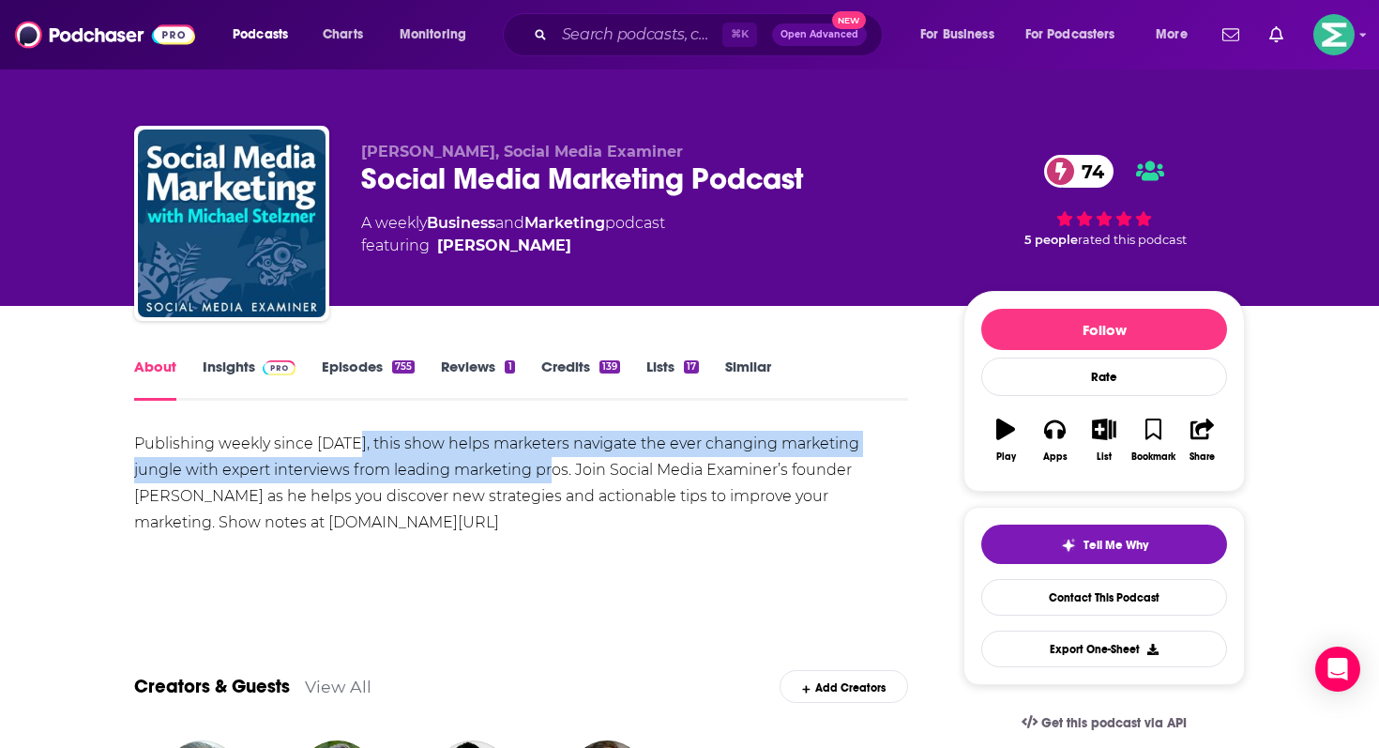
drag, startPoint x: 350, startPoint y: 444, endPoint x: 515, endPoint y: 472, distance: 167.5
click at [515, 472] on div "Publishing weekly since 2012, this show helps marketers navigate the ever chang…" at bounding box center [521, 483] width 774 height 105
copy div "this show helps marketers navigate the ever changing marketing jungle with expe…"
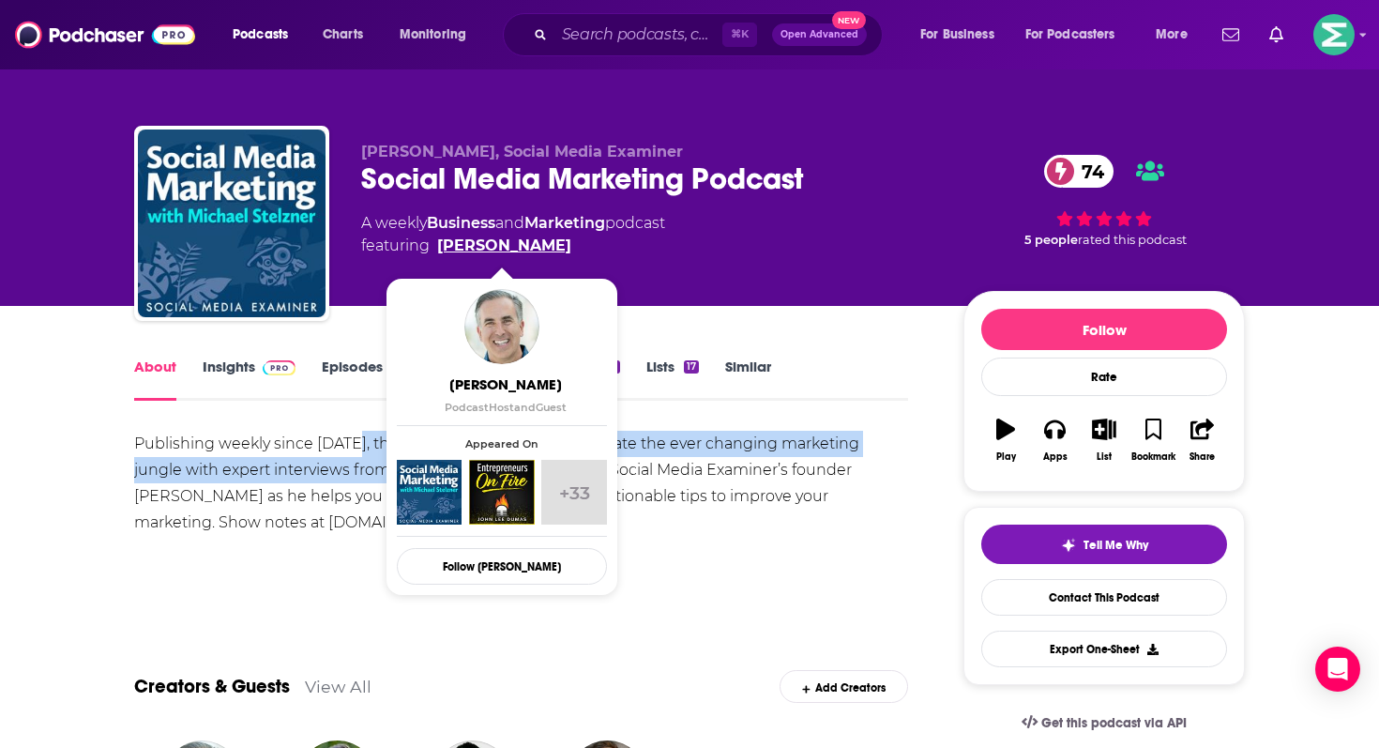
click at [442, 246] on link "Michael Stelzner" at bounding box center [504, 246] width 134 height 23
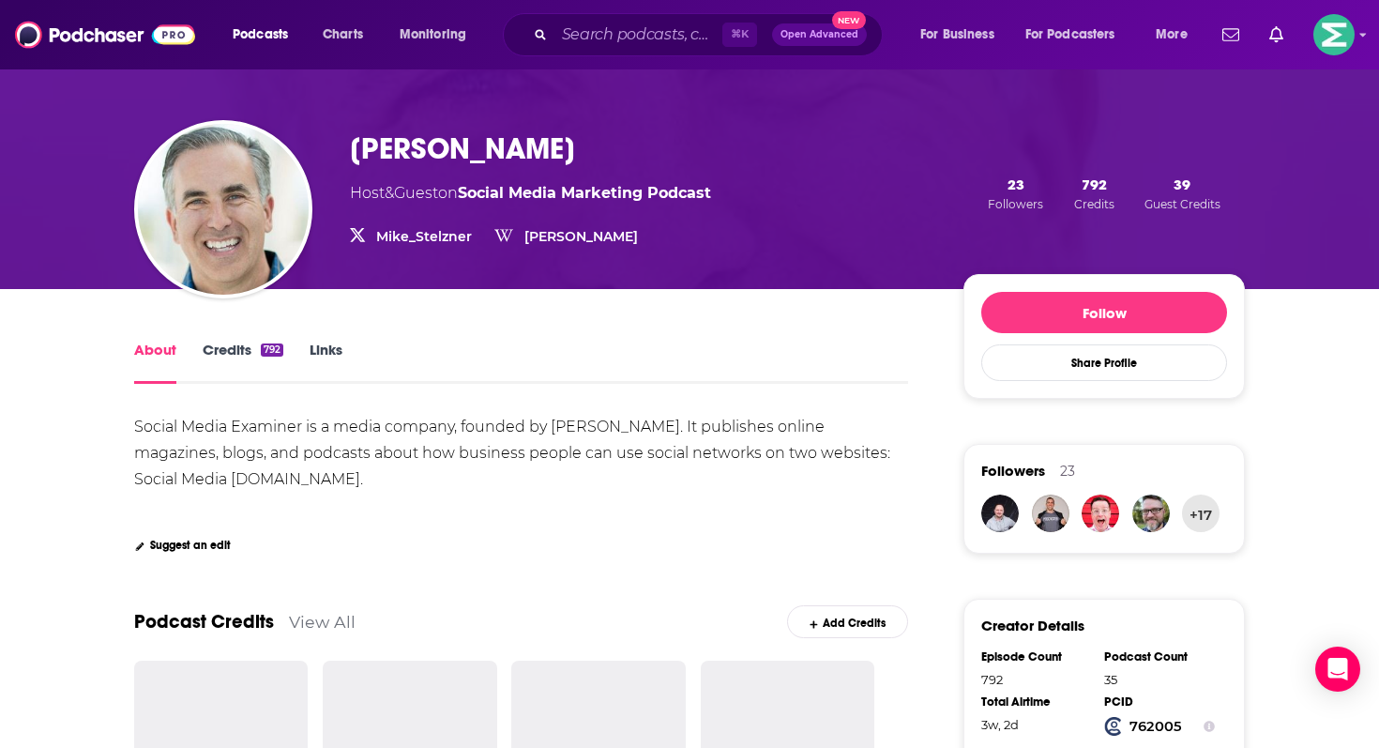
scroll to position [120, 0]
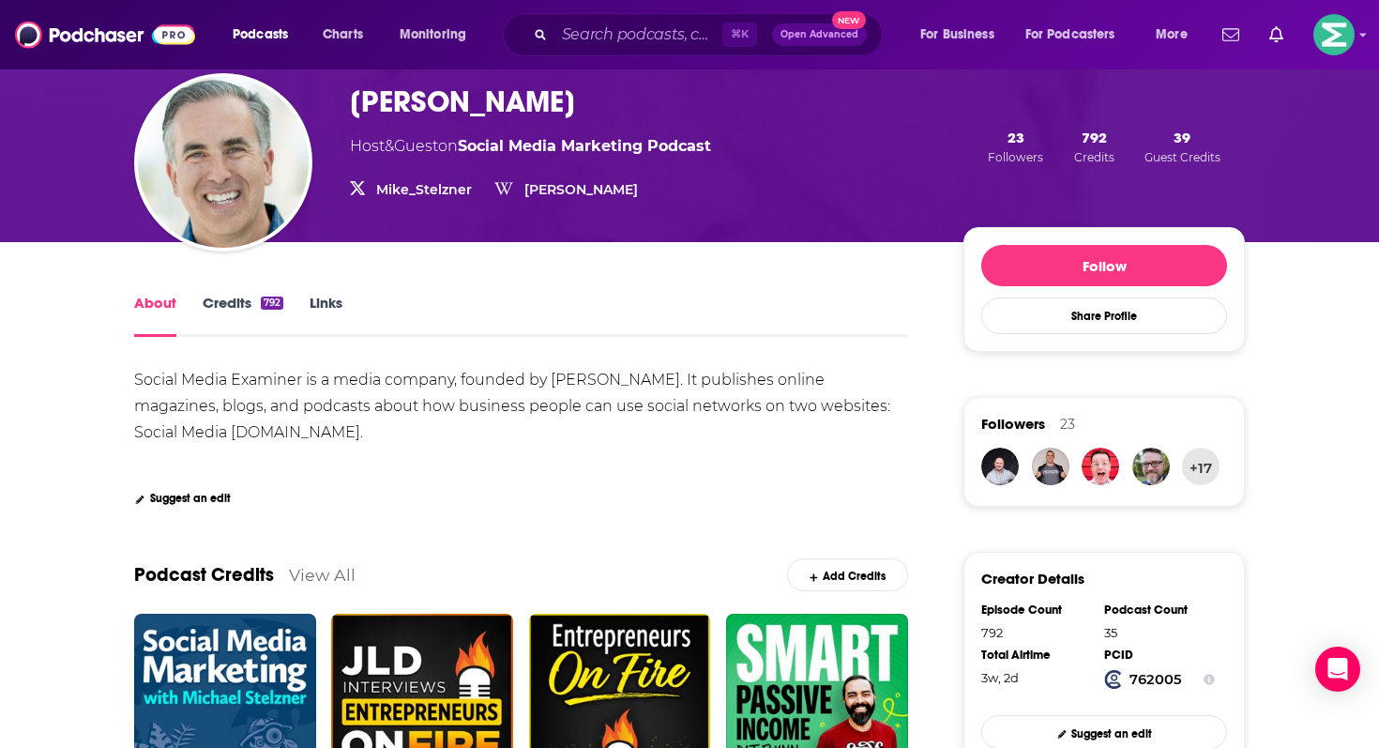
click at [410, 194] on link "Mike_Stelzner" at bounding box center [424, 189] width 96 height 17
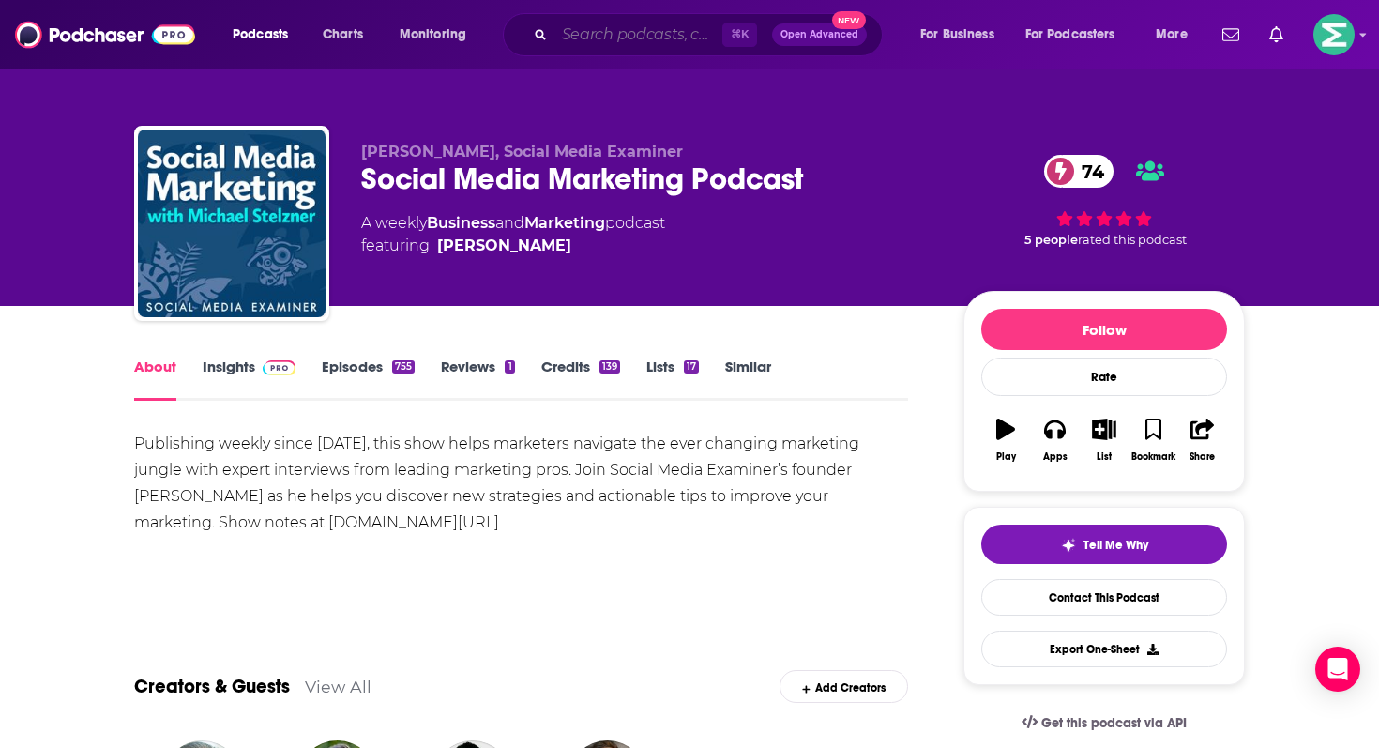
click at [637, 36] on input "Search podcasts, credits, & more..." at bounding box center [638, 35] width 168 height 30
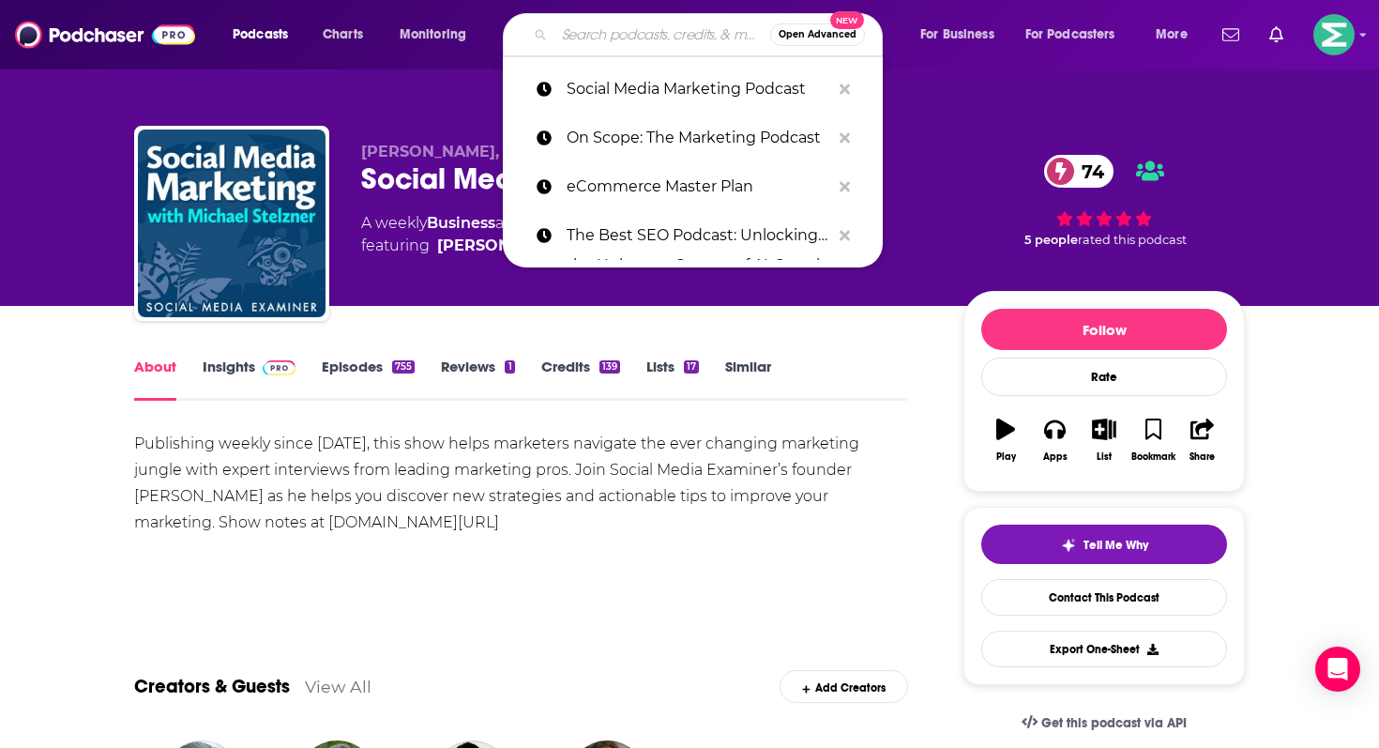
paste input "On Scope: The Marketing Podcast"
type input "On Scope: The Marketing Podcast"
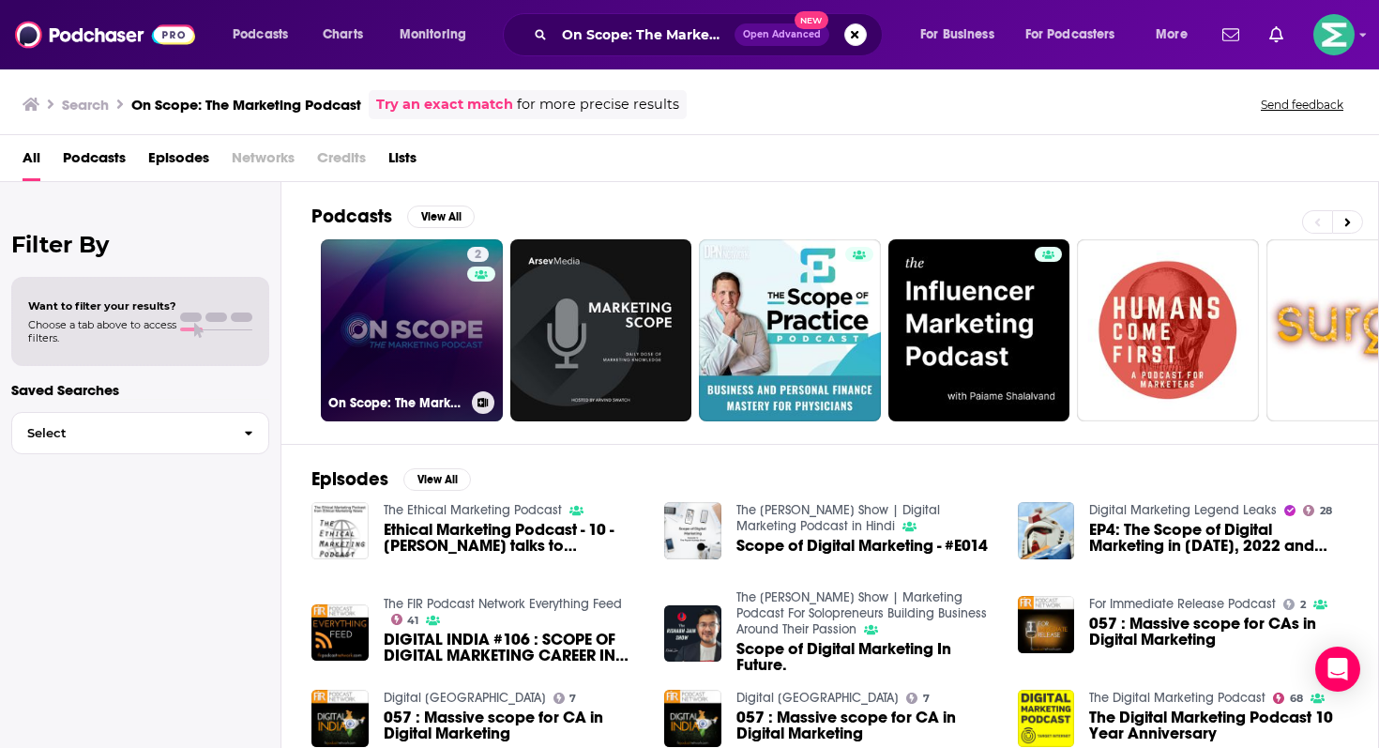
click at [422, 365] on link "2 On Scope: The Marketing Podcast" at bounding box center [412, 330] width 182 height 182
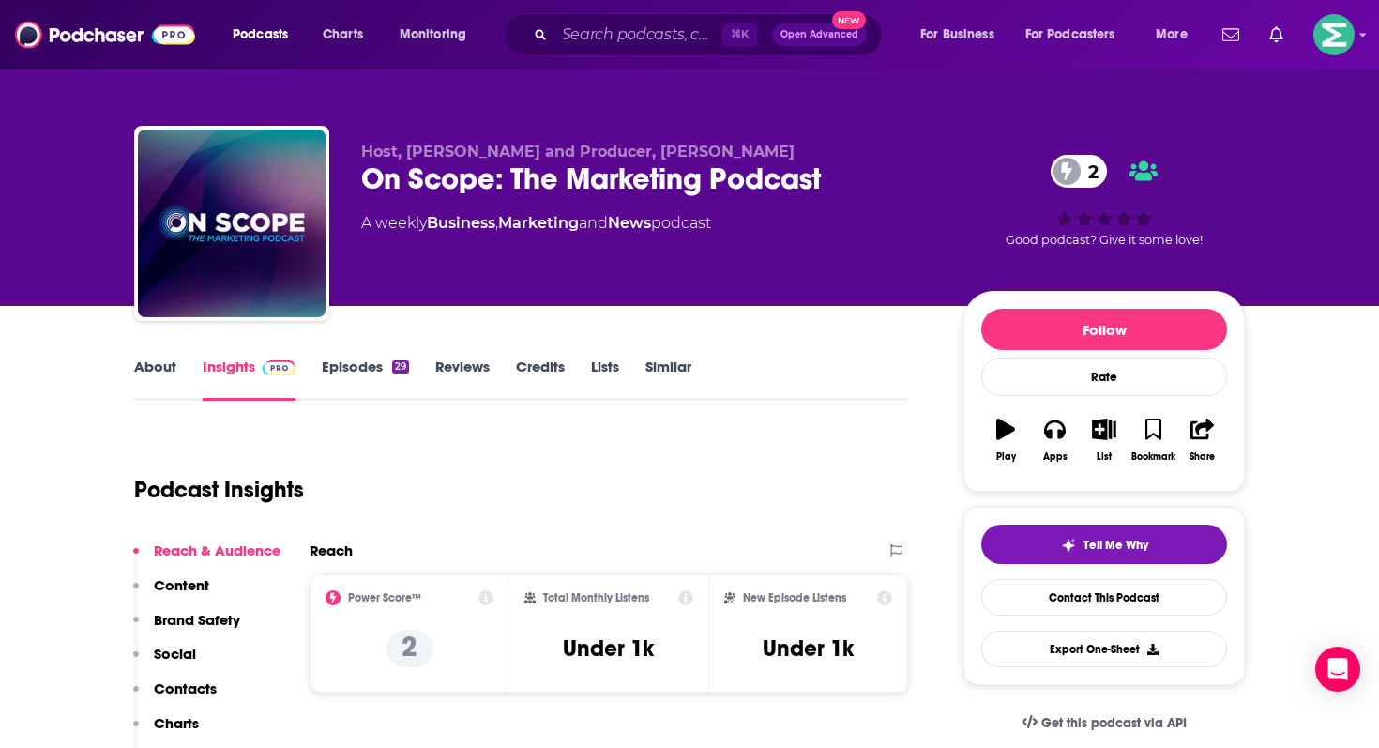
scroll to position [369, 0]
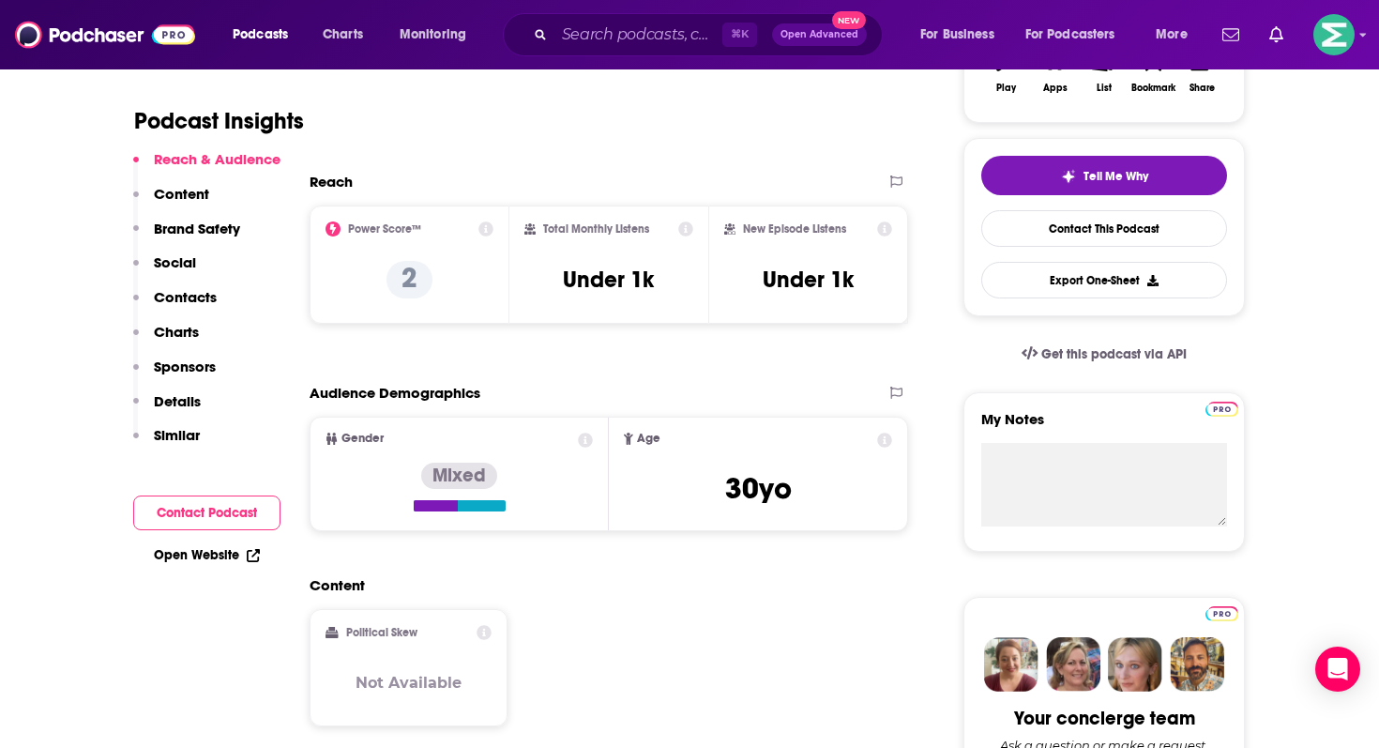
click at [187, 281] on button "Social" at bounding box center [164, 270] width 63 height 35
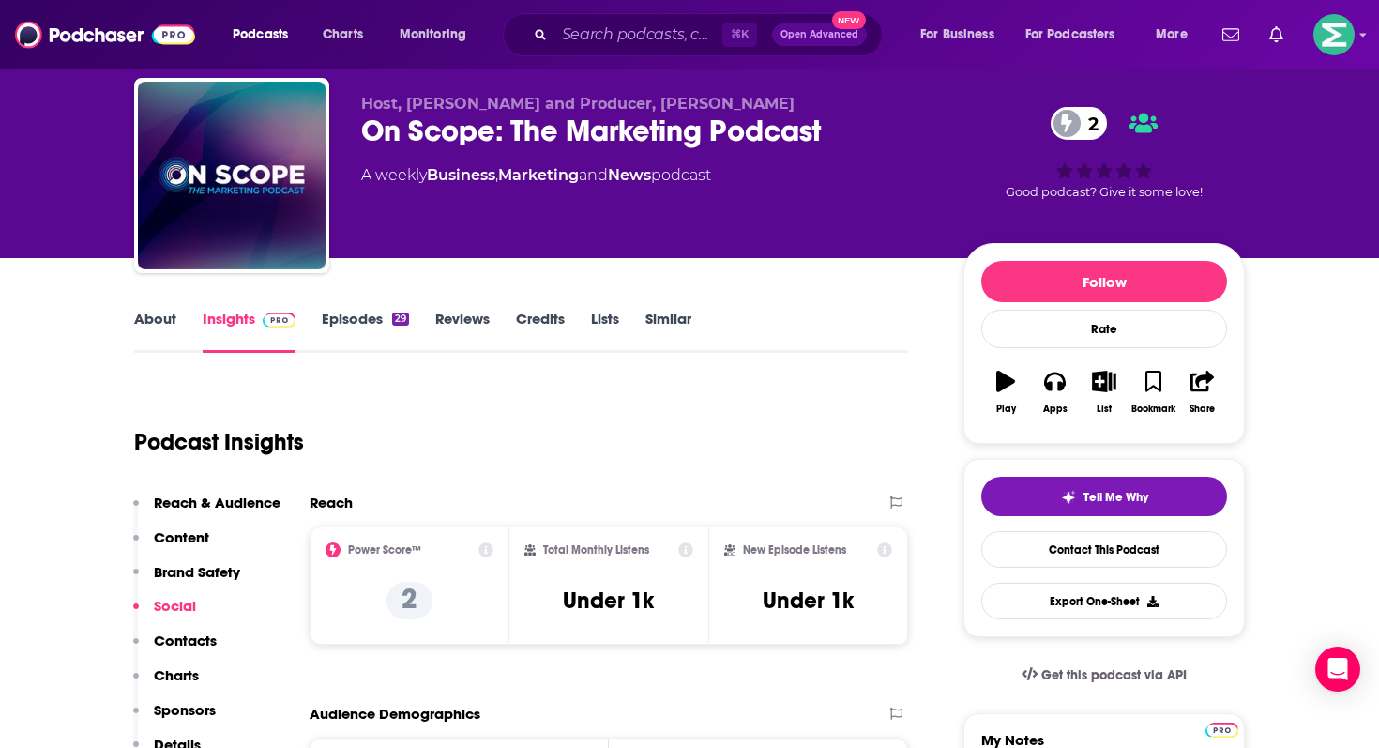
scroll to position [0, 0]
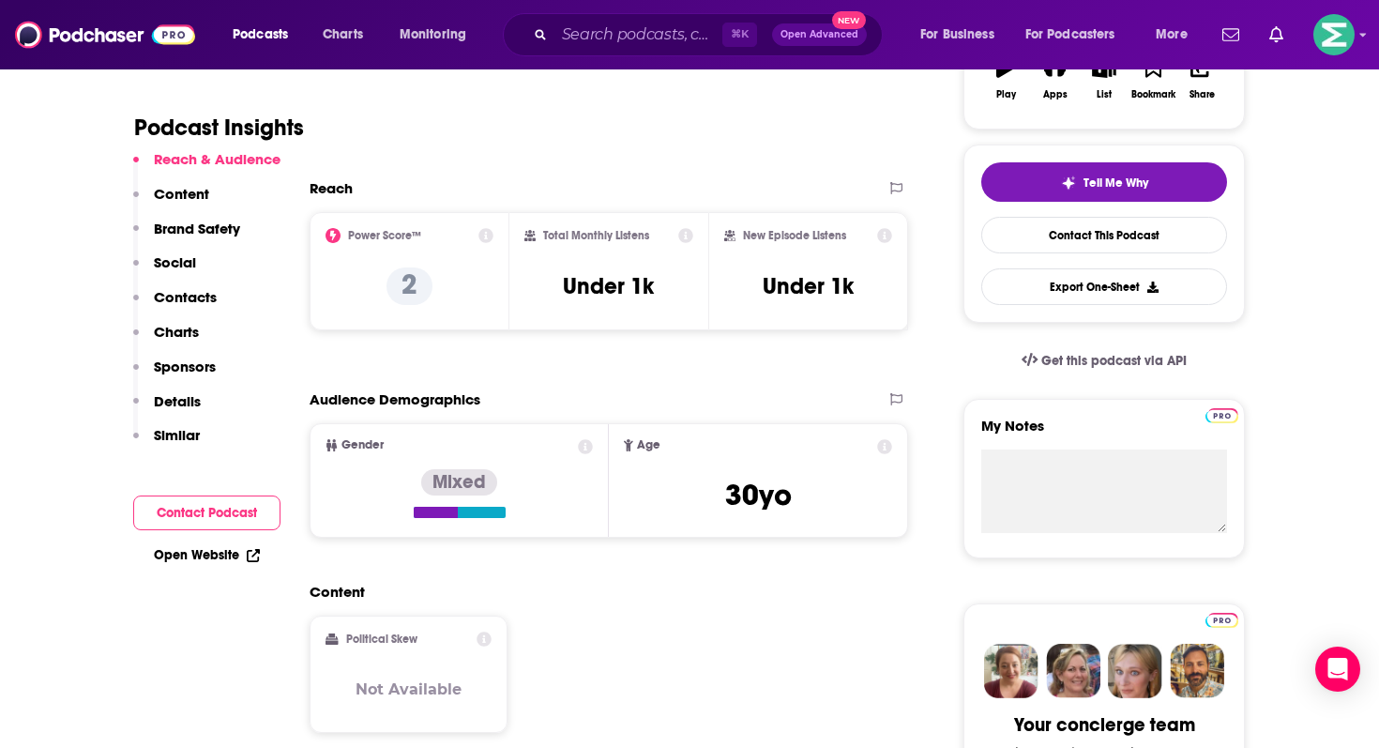
click at [229, 519] on button "Contact Podcast" at bounding box center [206, 512] width 147 height 35
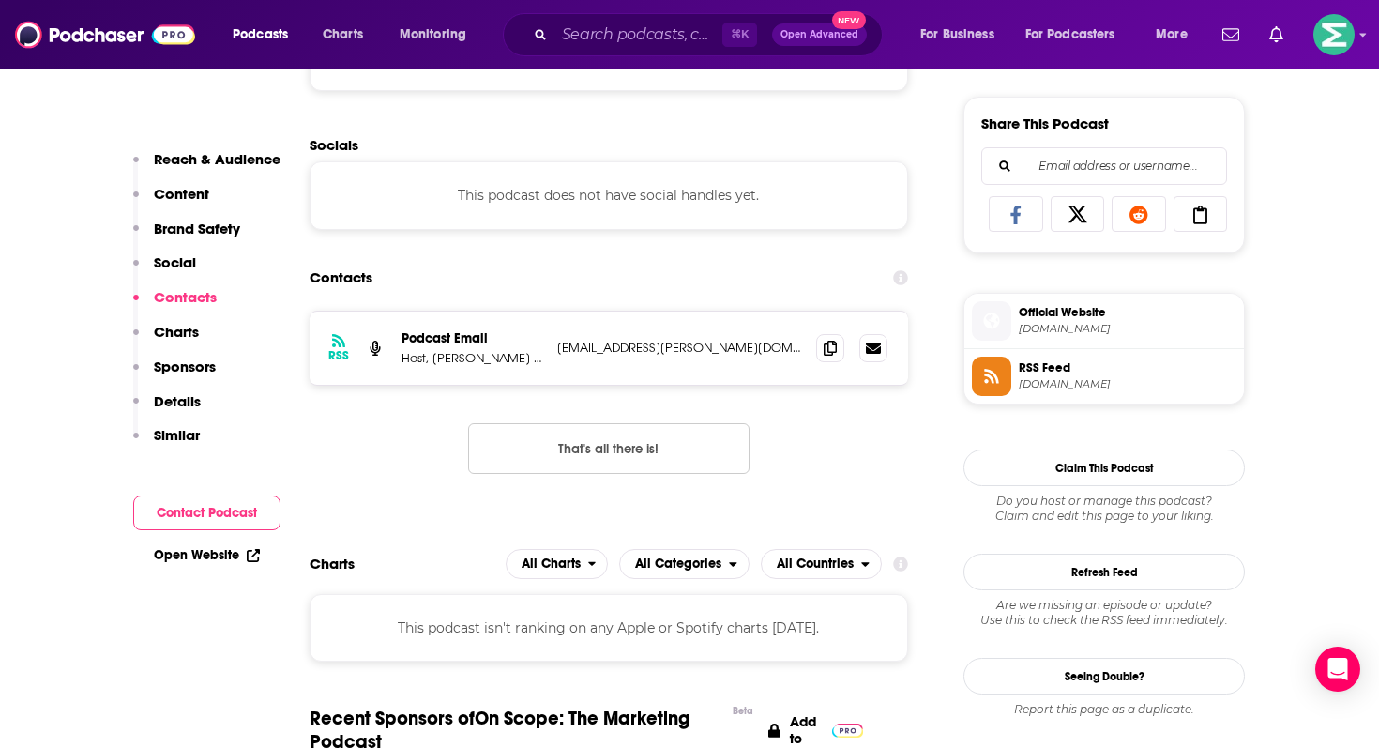
scroll to position [1150, 0]
click at [473, 359] on p "Host, Mike Berberich and Producer, Ryan Dinger" at bounding box center [471, 357] width 141 height 16
copy p "Berberich"
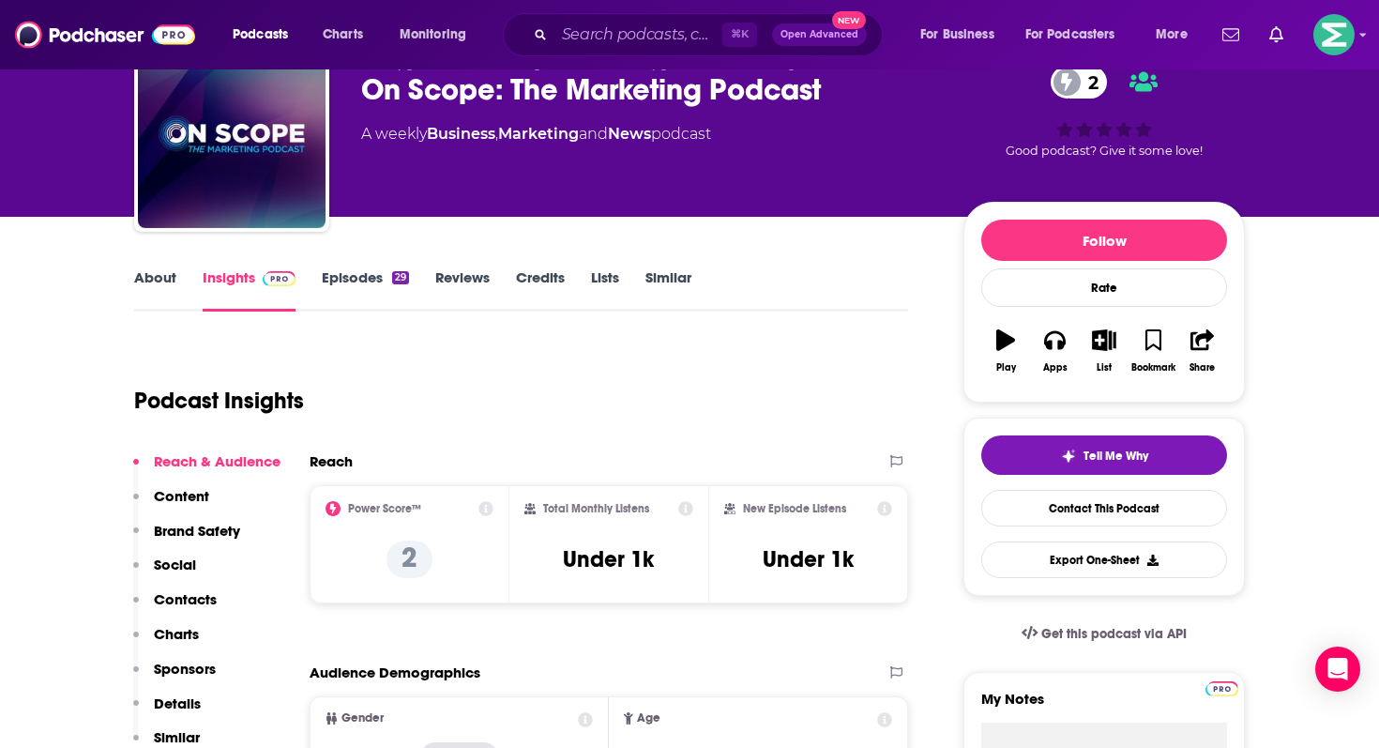
scroll to position [0, 0]
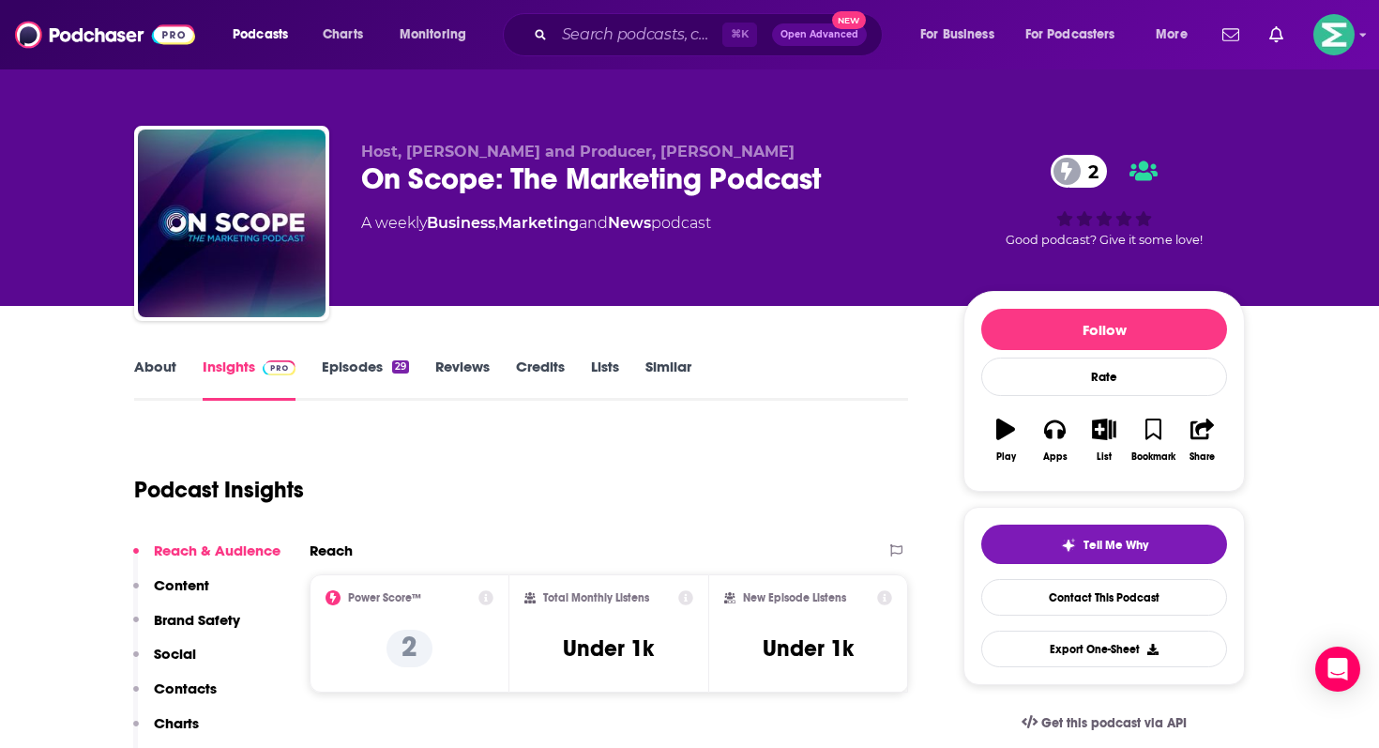
click at [164, 370] on link "About" at bounding box center [155, 378] width 42 height 43
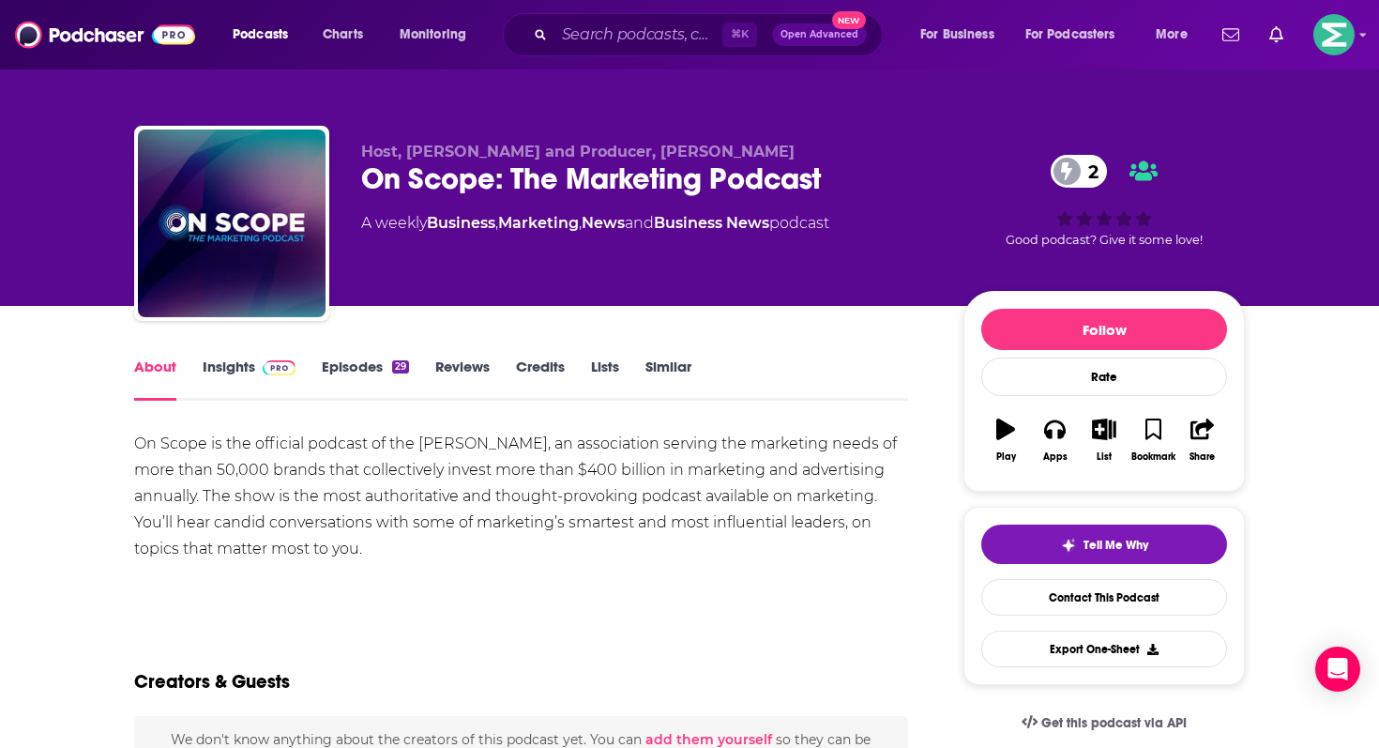
click at [346, 487] on div "On Scope is the official podcast of the ANA, an association serving the marketi…" at bounding box center [521, 496] width 774 height 131
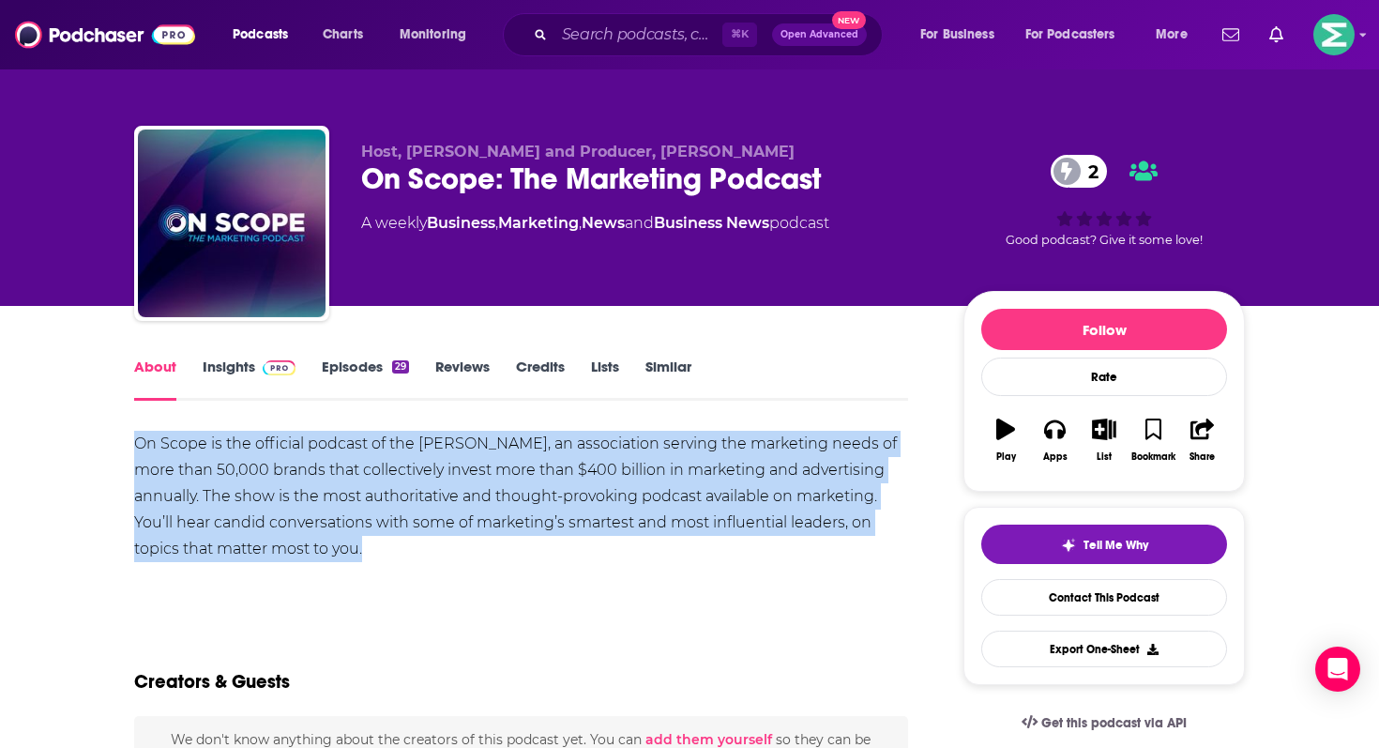
click at [346, 487] on div "On Scope is the official podcast of the ANA, an association serving the marketi…" at bounding box center [521, 496] width 774 height 131
copy div "On Scope is the official podcast of the ANA, an association serving the marketi…"
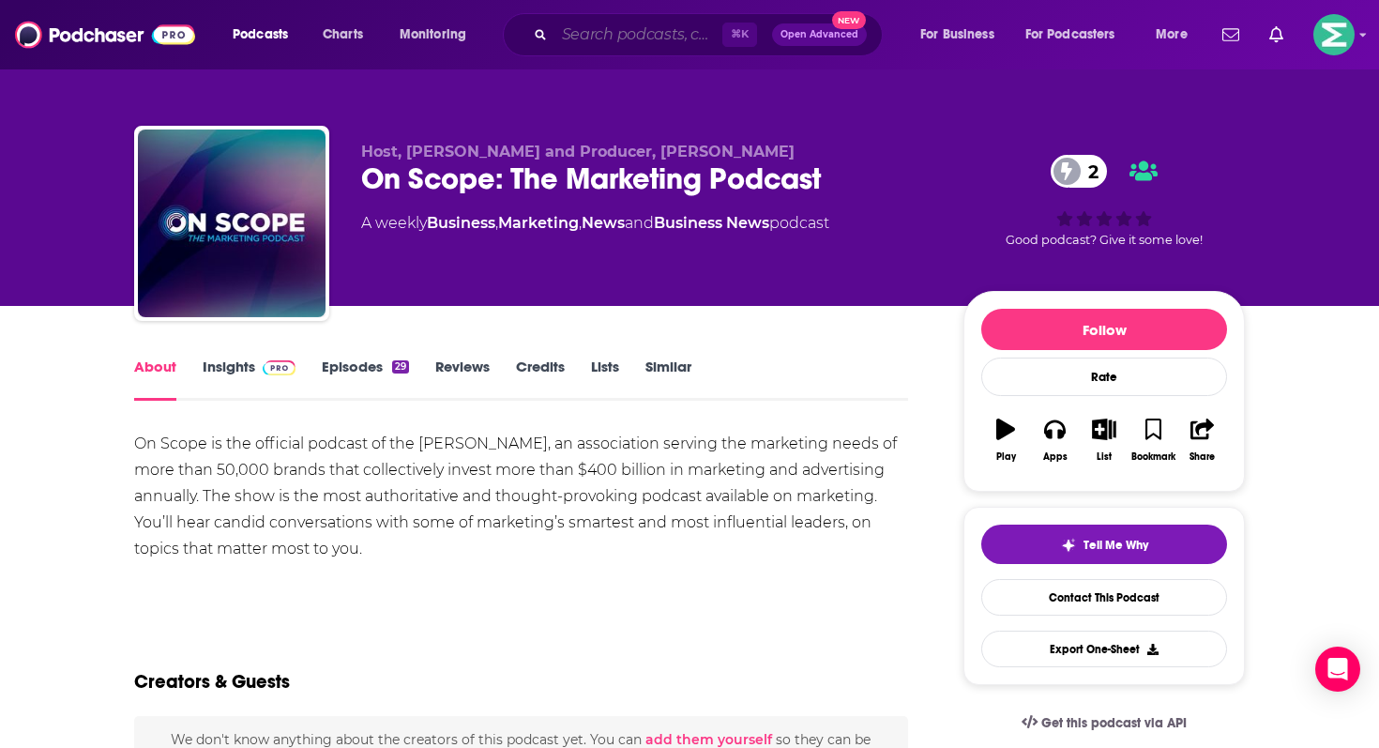
click at [562, 31] on input "Search podcasts, credits, & more..." at bounding box center [638, 35] width 168 height 30
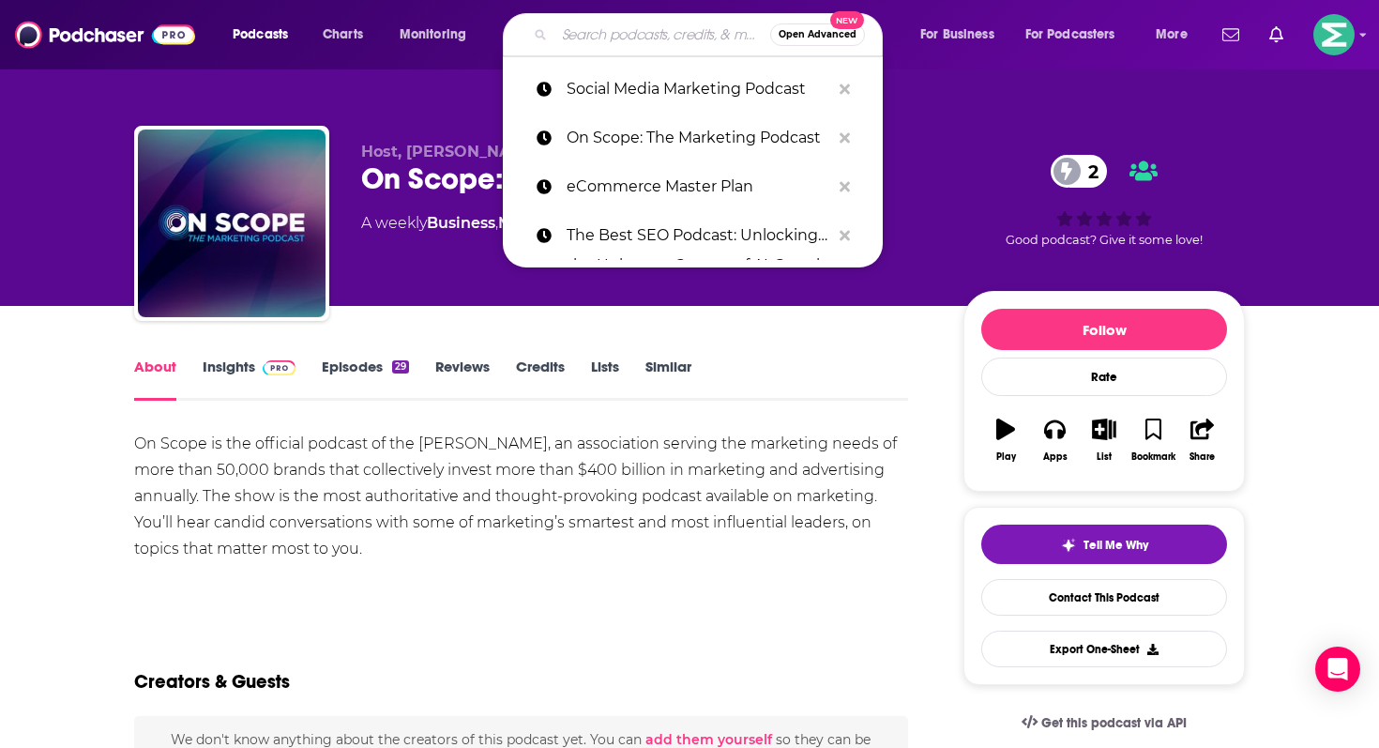
paste input "The Marketing Companion"
type input "The Marketing Companion"
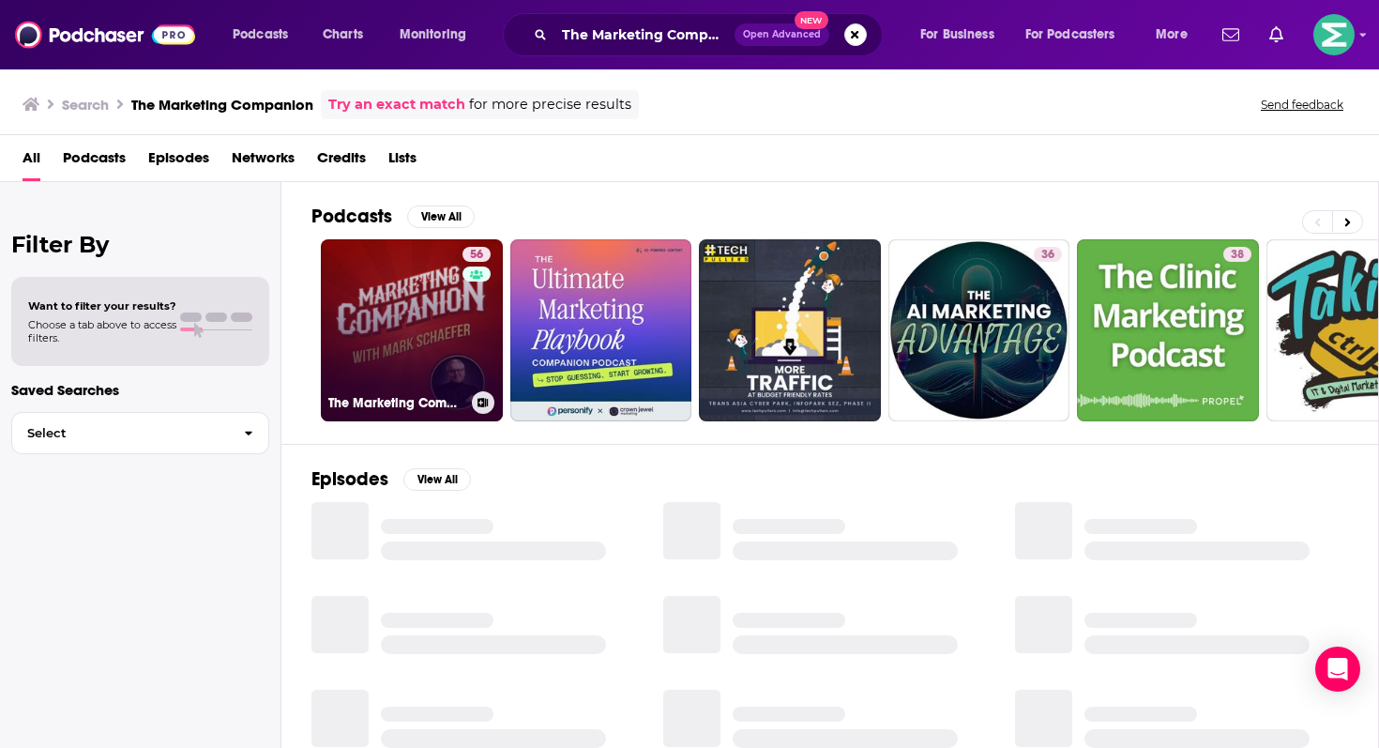
click at [451, 341] on link "56 The Marketing Companion" at bounding box center [412, 330] width 182 height 182
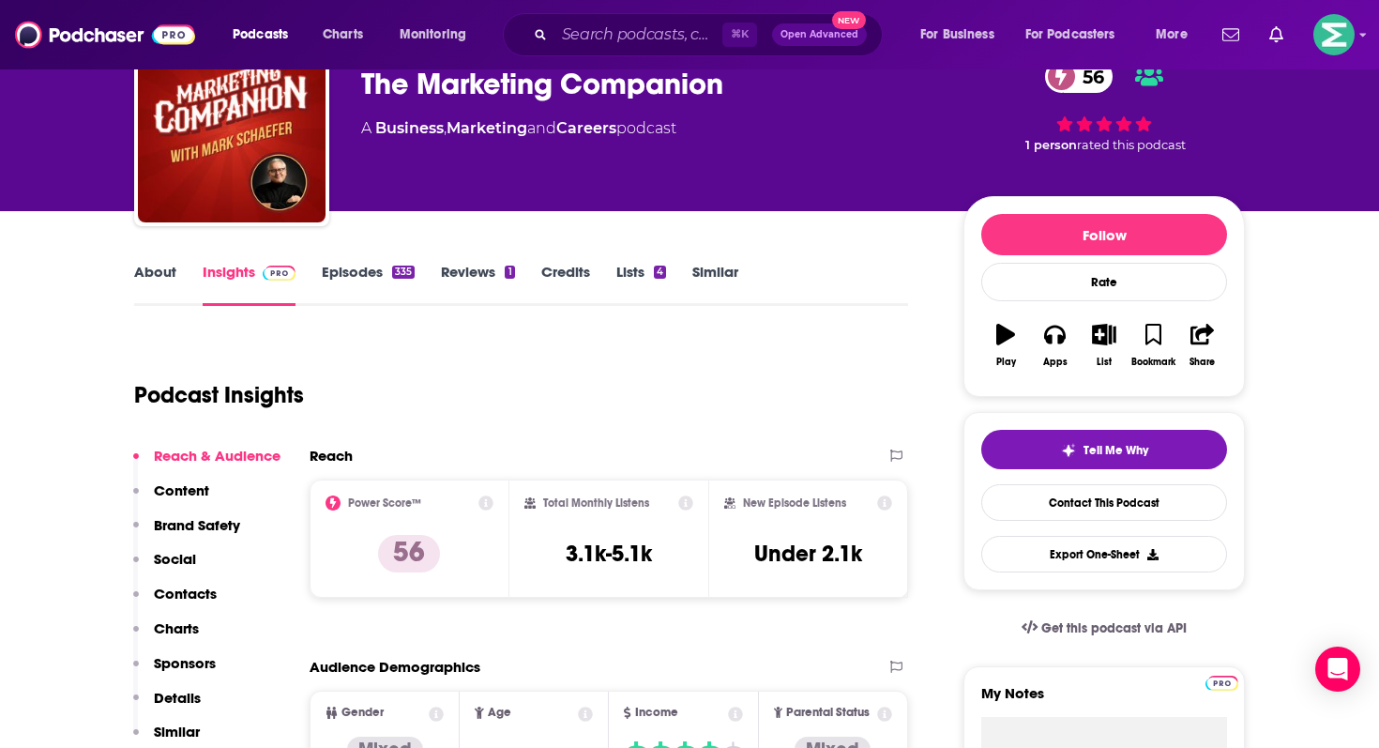
scroll to position [103, 0]
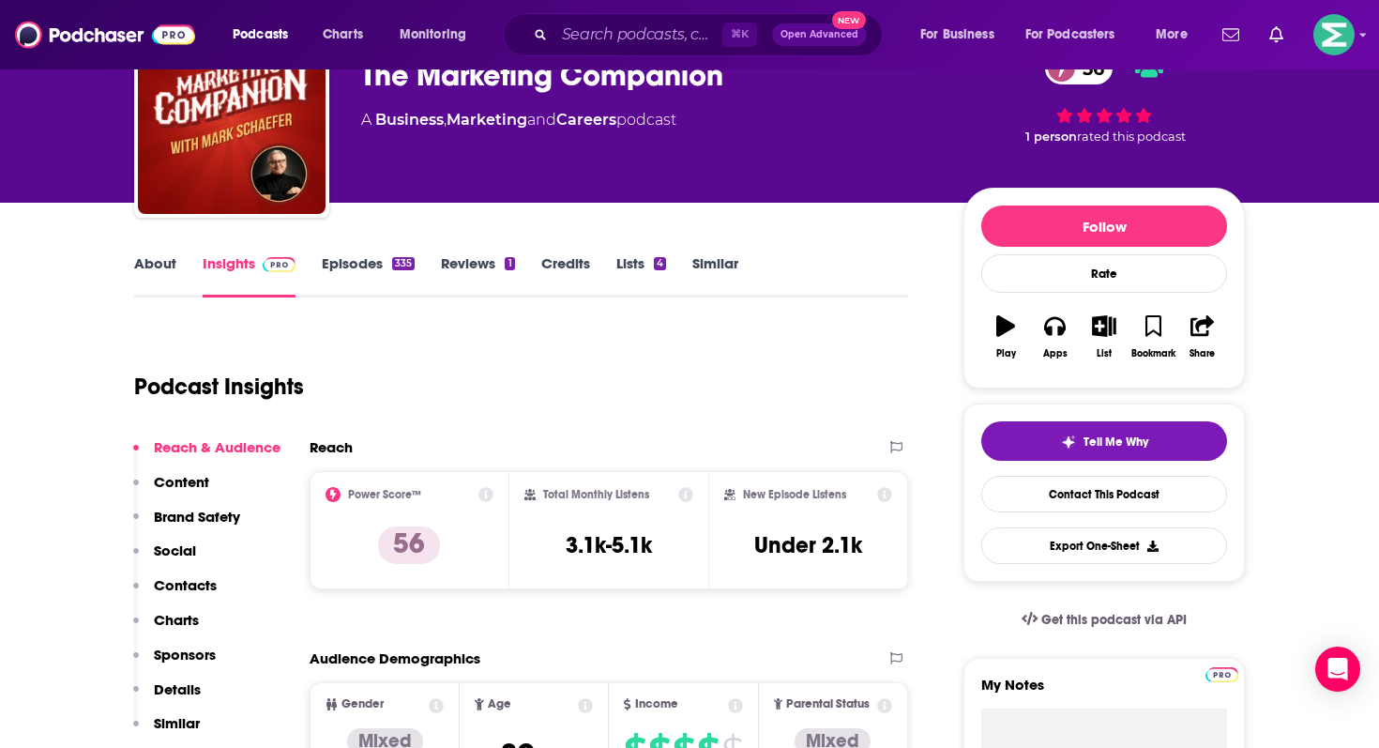
click at [167, 284] on link "About" at bounding box center [155, 275] width 42 height 43
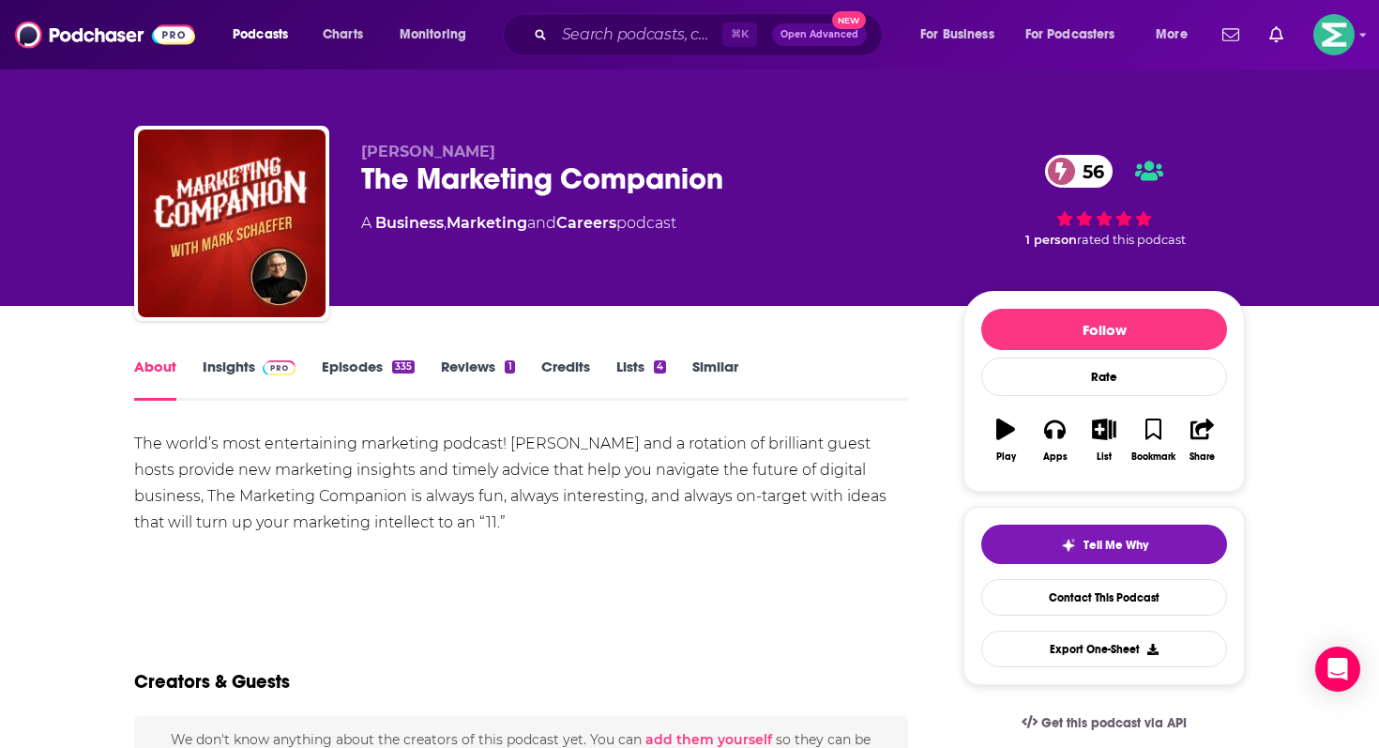
click at [322, 506] on div "The world’s most entertaining marketing podcast! Mark Schaefer and a rotation o…" at bounding box center [521, 483] width 774 height 105
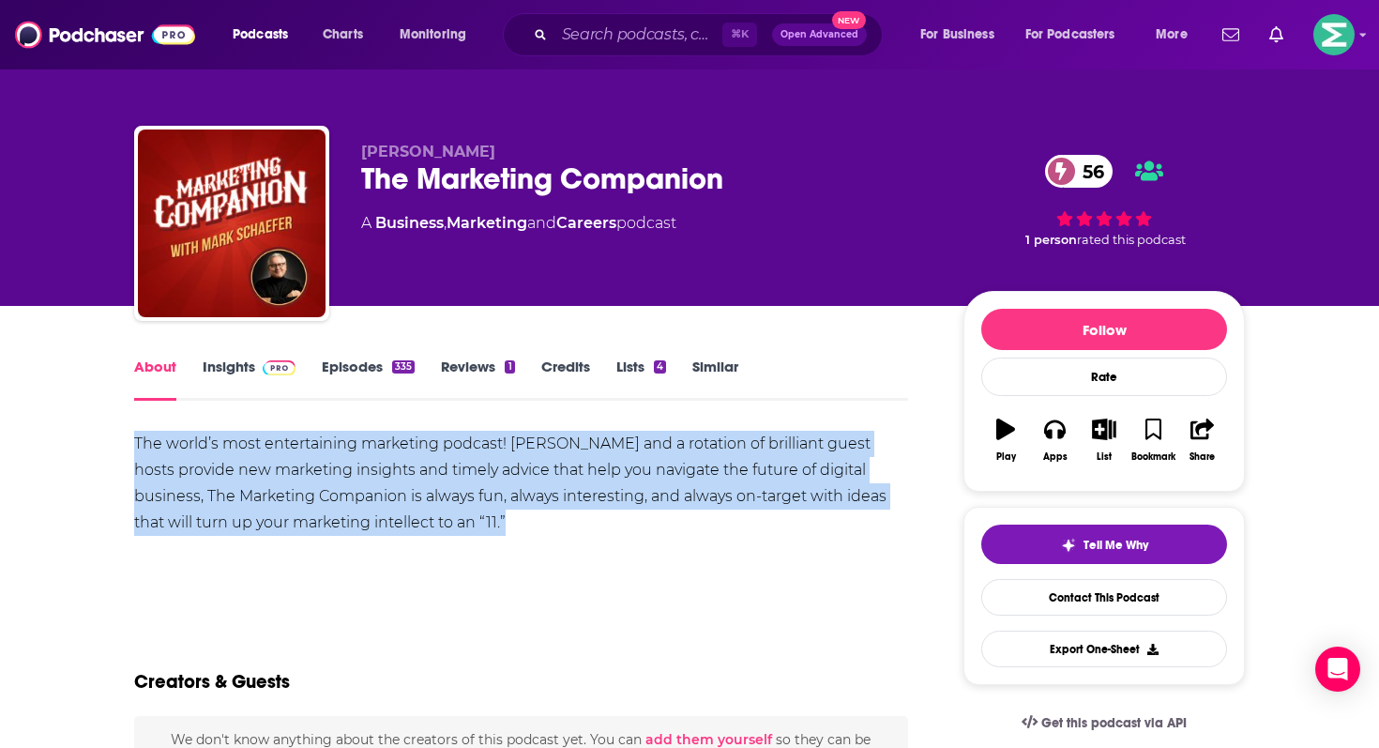
click at [322, 506] on div "The world’s most entertaining marketing podcast! Mark Schaefer and a rotation o…" at bounding box center [521, 483] width 774 height 105
copy div "The world’s most entertaining marketing podcast! Mark Schaefer and a rotation o…"
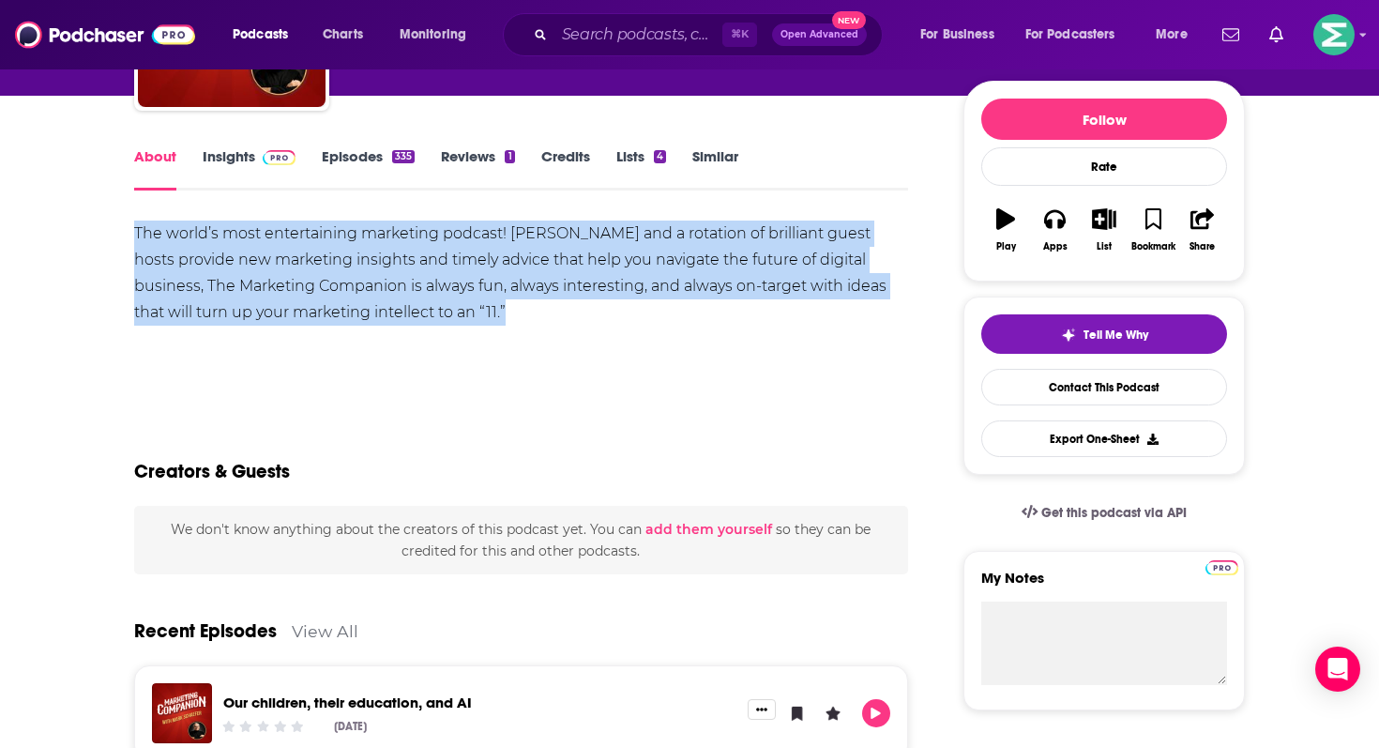
scroll to position [31, 0]
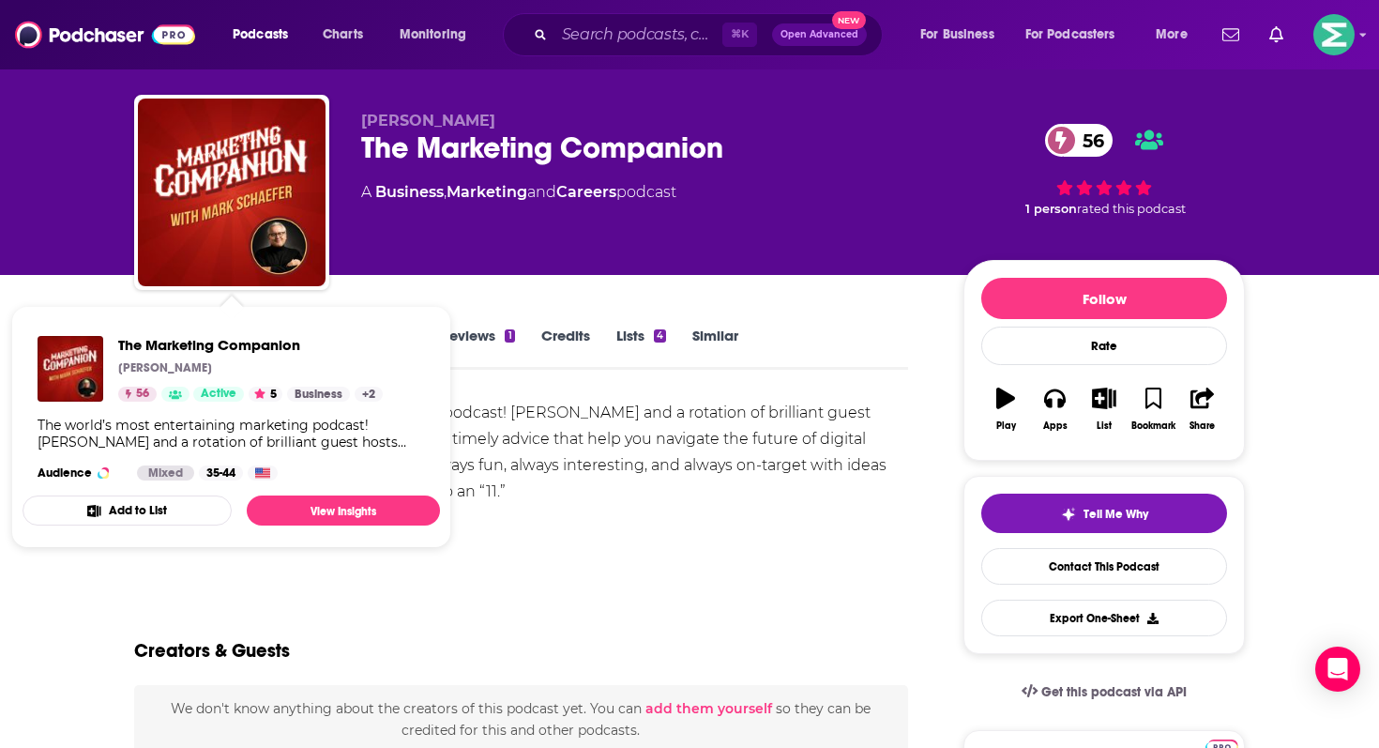
click at [235, 326] on div "The Marketing Companion Mark Schaefer 56 Active 5 Business + 2 The world’s most…" at bounding box center [231, 408] width 417 height 174
click at [499, 404] on div "The world’s most entertaining marketing podcast! Mark Schaefer and a rotation o…" at bounding box center [521, 452] width 774 height 105
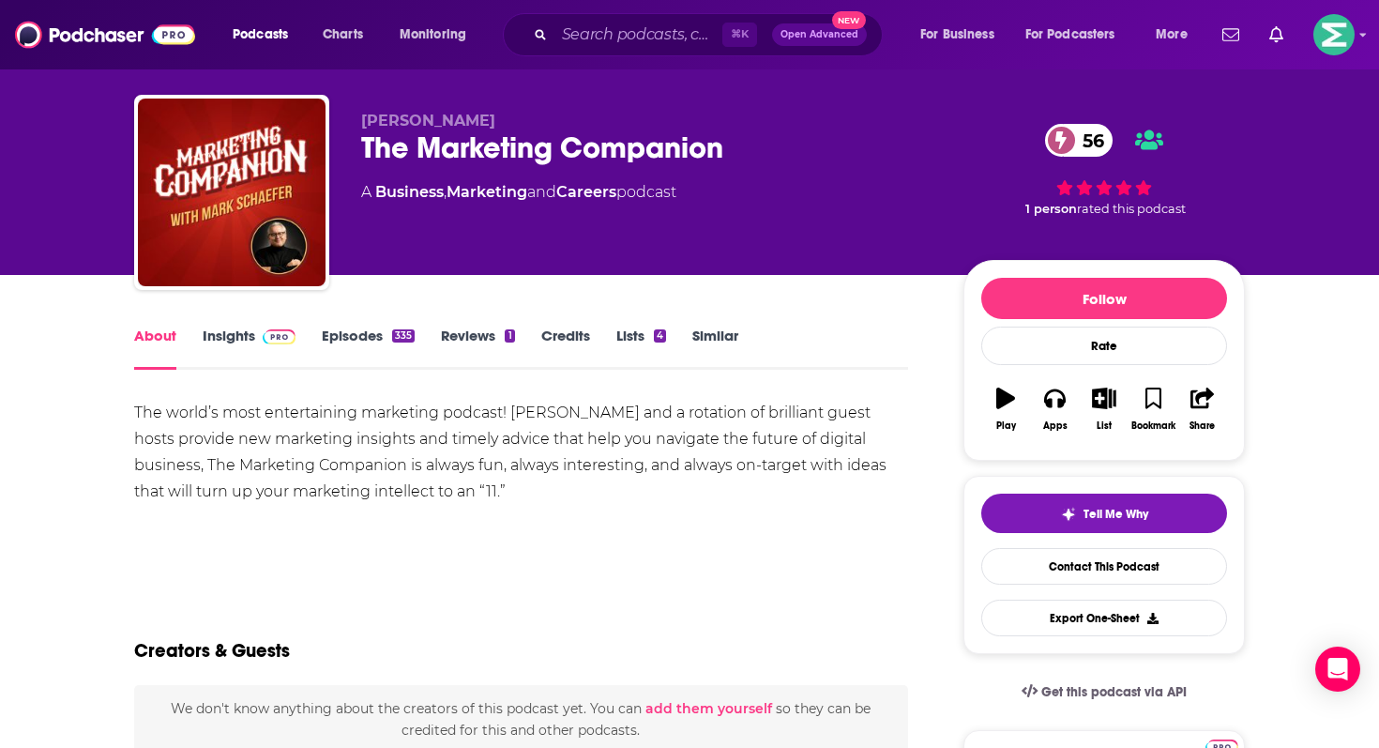
click at [197, 324] on div "About Insights Episodes 335 Reviews 1 Credits Lists 4 Similar" at bounding box center [521, 347] width 774 height 46
click at [219, 329] on link "Insights" at bounding box center [249, 347] width 93 height 43
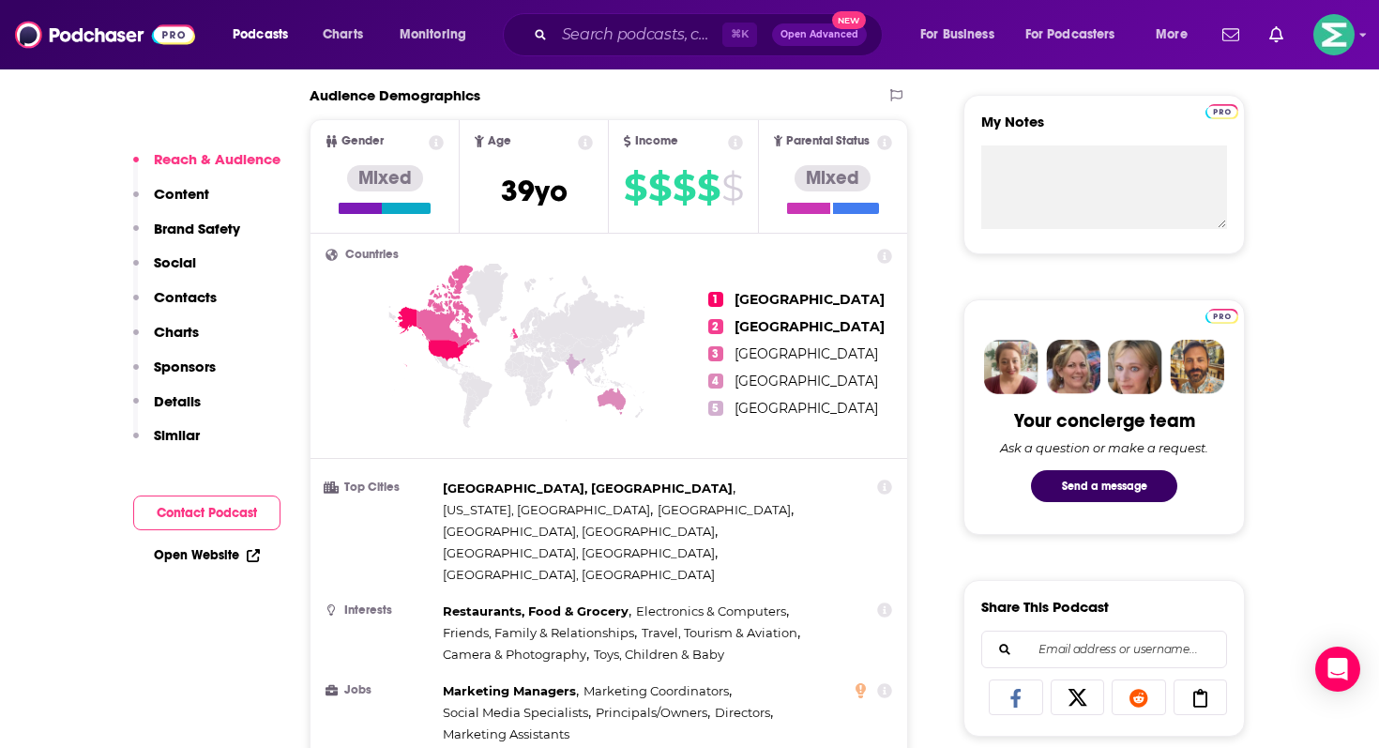
click at [235, 507] on button "Contact Podcast" at bounding box center [206, 512] width 147 height 35
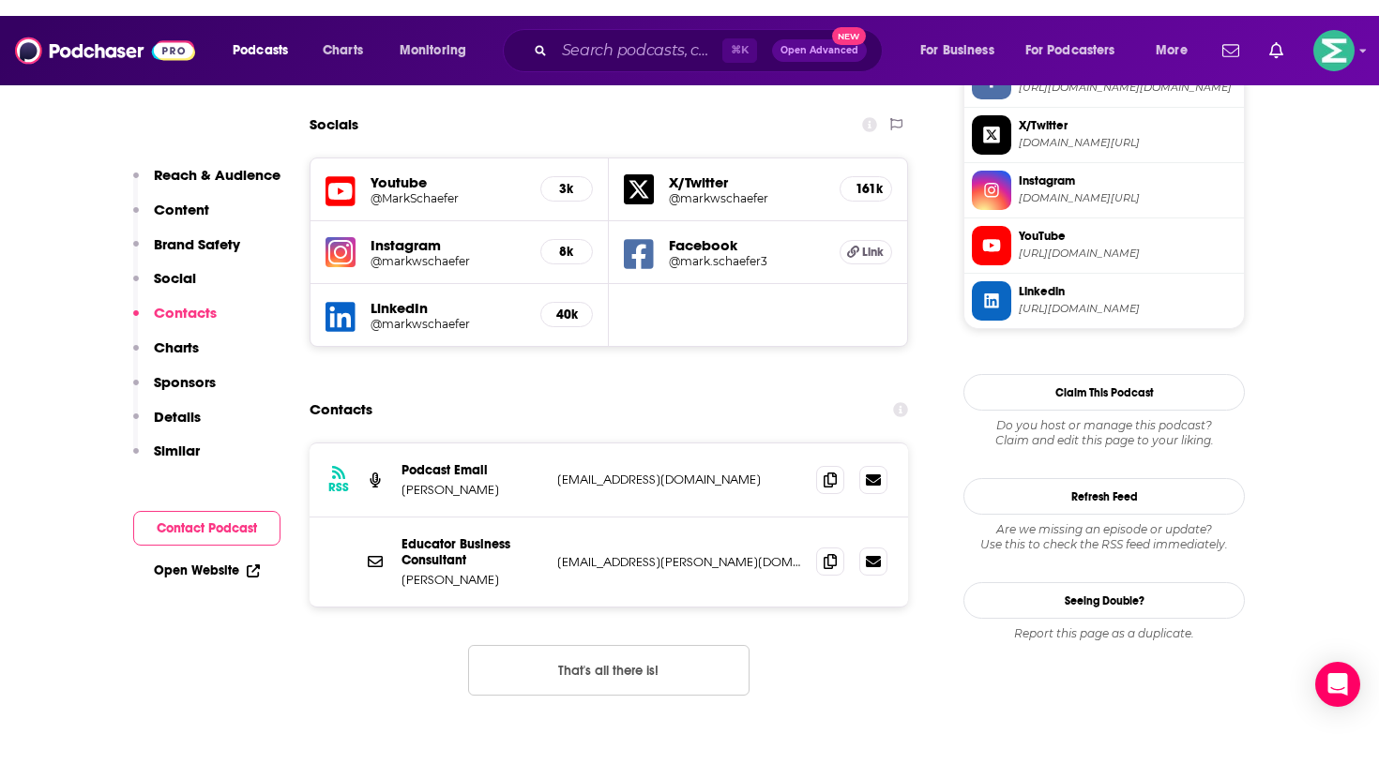
scroll to position [1817, 0]
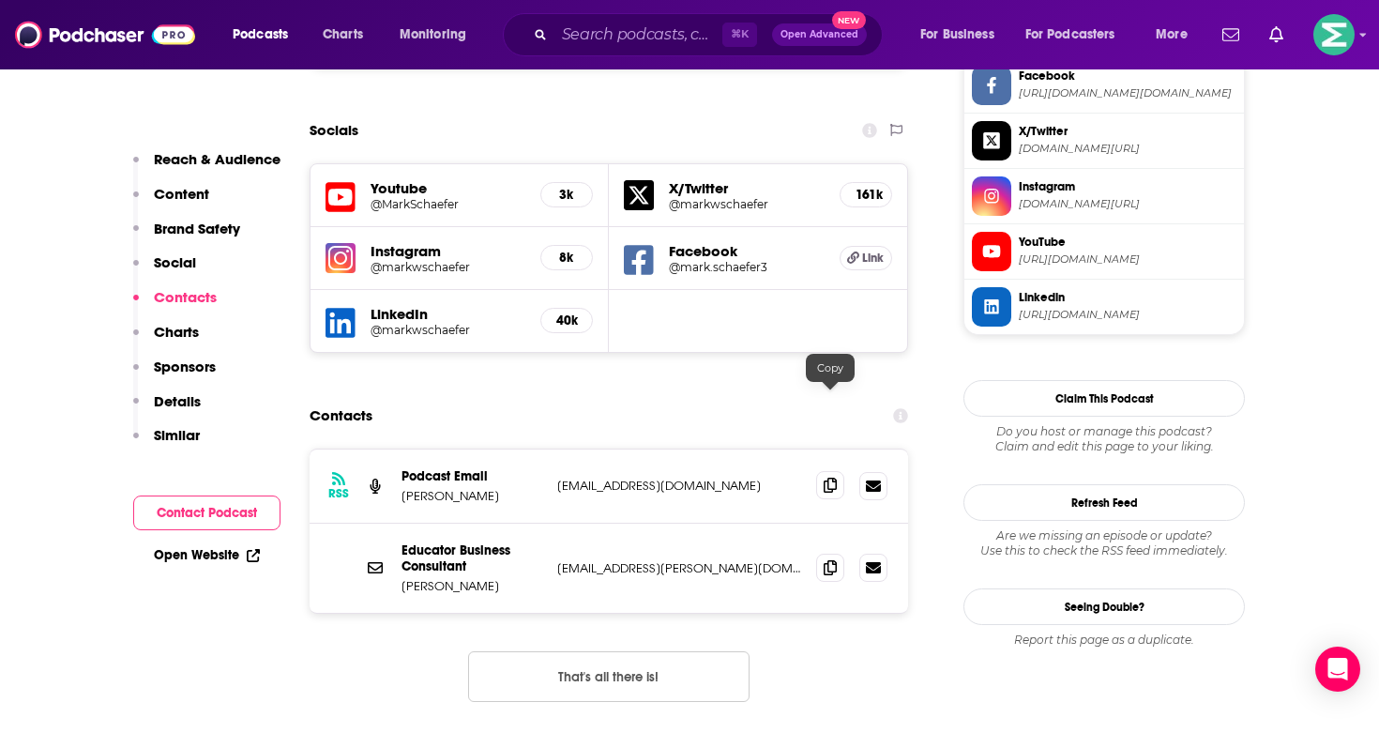
click at [834, 477] on icon at bounding box center [830, 484] width 13 height 15
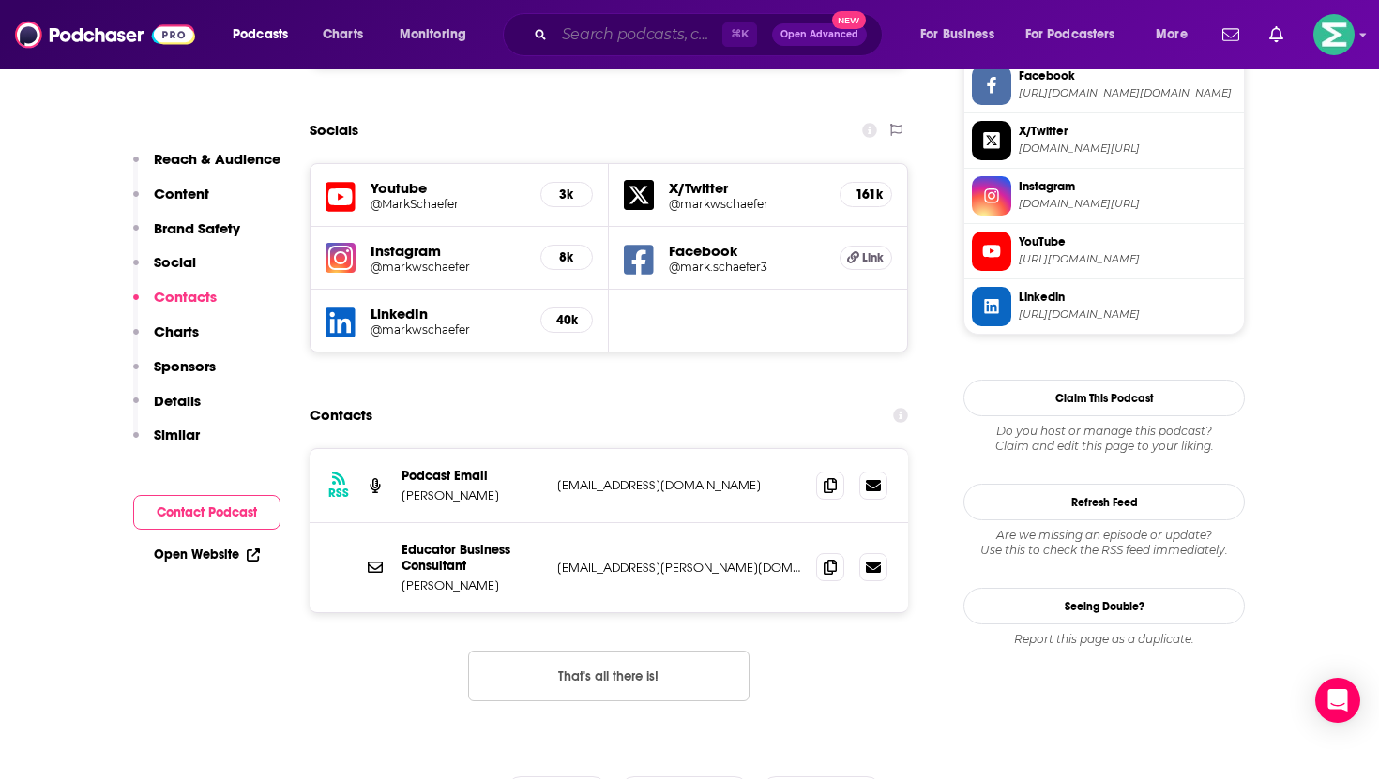
click at [598, 34] on input "Search podcasts, credits, & more..." at bounding box center [638, 35] width 168 height 30
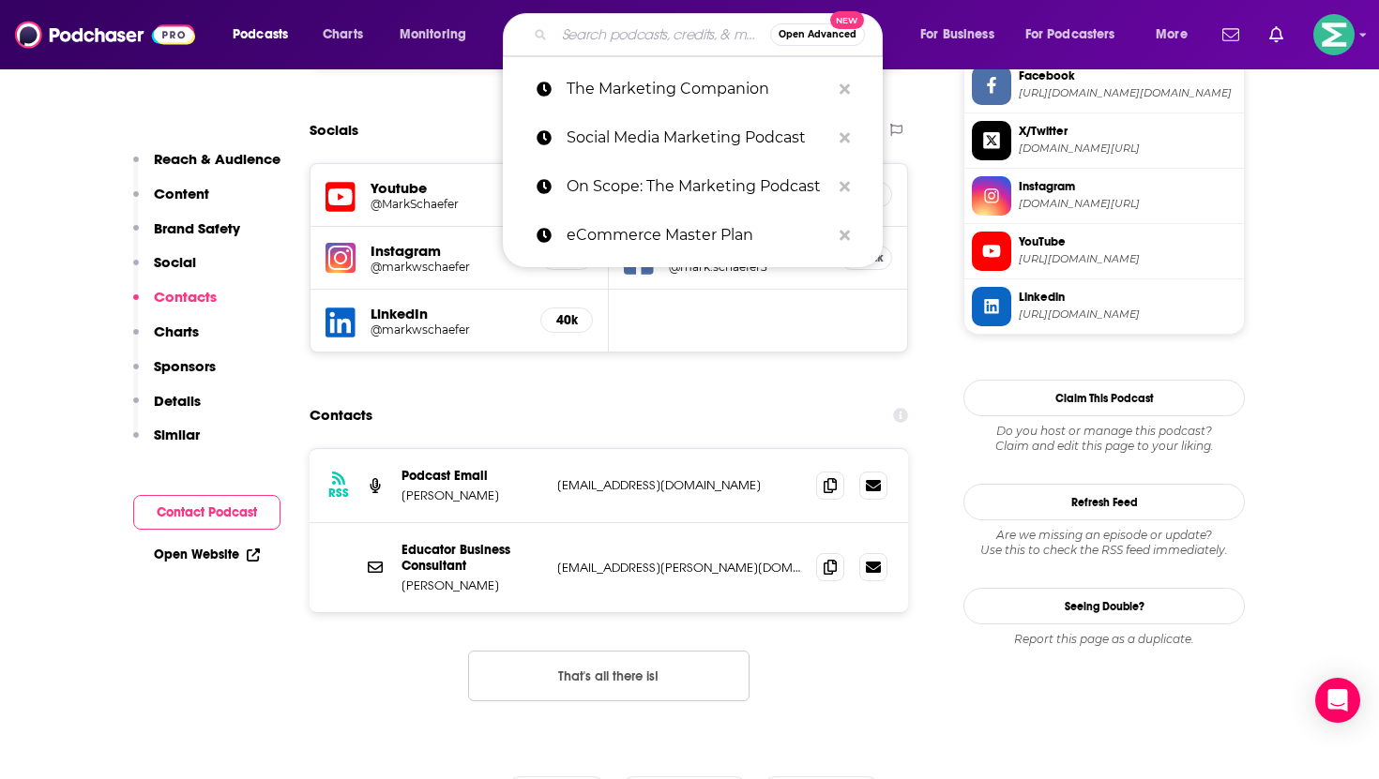
paste input "Insider Interviews with [PERSON_NAME]"
type input "Insider Interviews with [PERSON_NAME]"
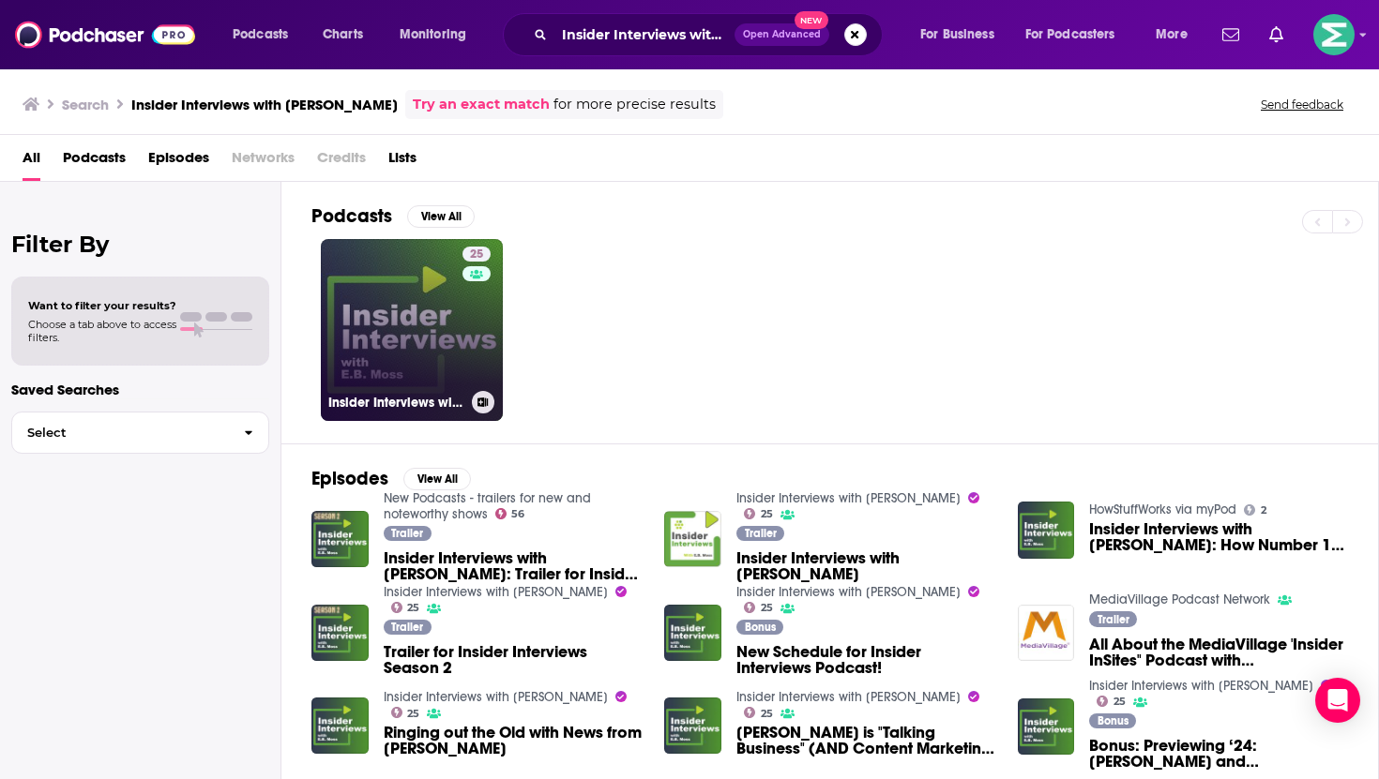
click at [411, 339] on link "25 Insider Interviews with E.B. Moss" at bounding box center [412, 330] width 182 height 182
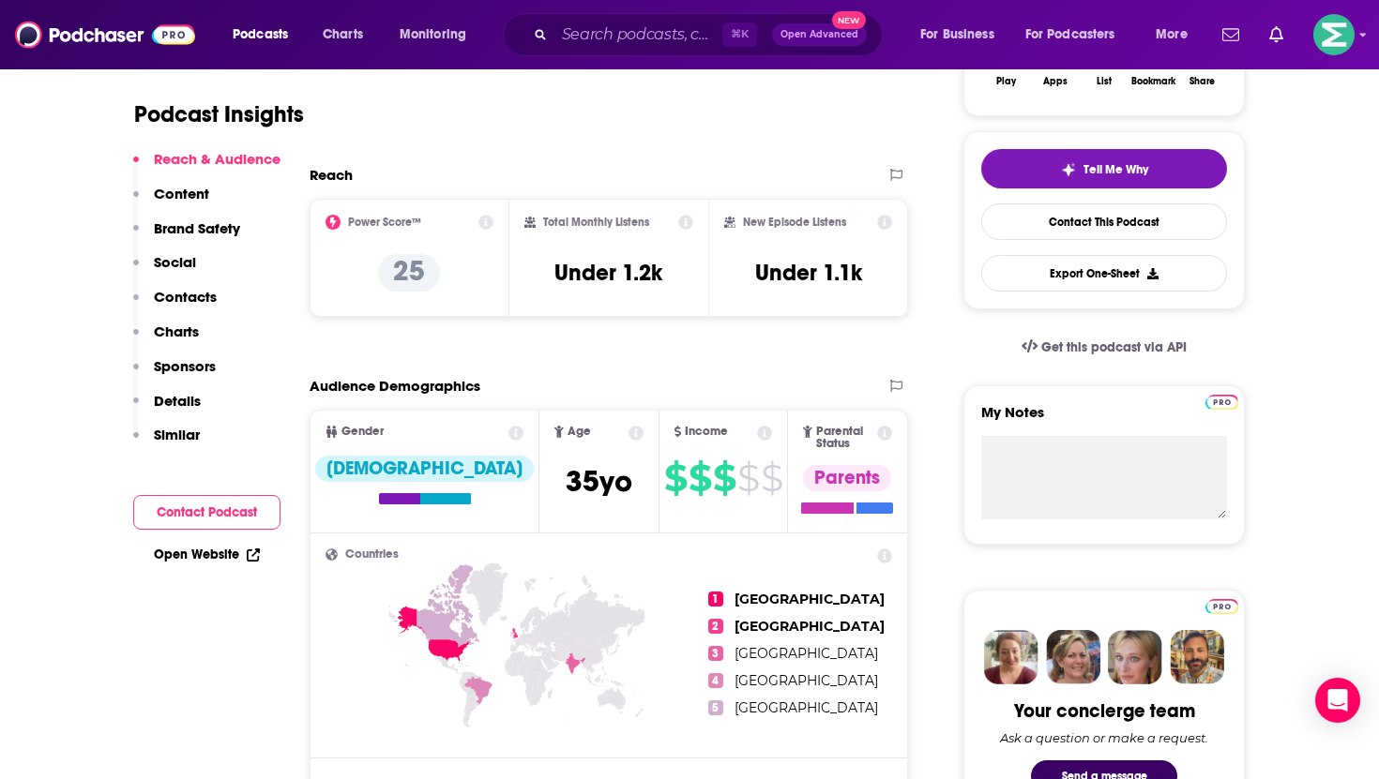
click at [230, 513] on button "Contact Podcast" at bounding box center [206, 512] width 147 height 35
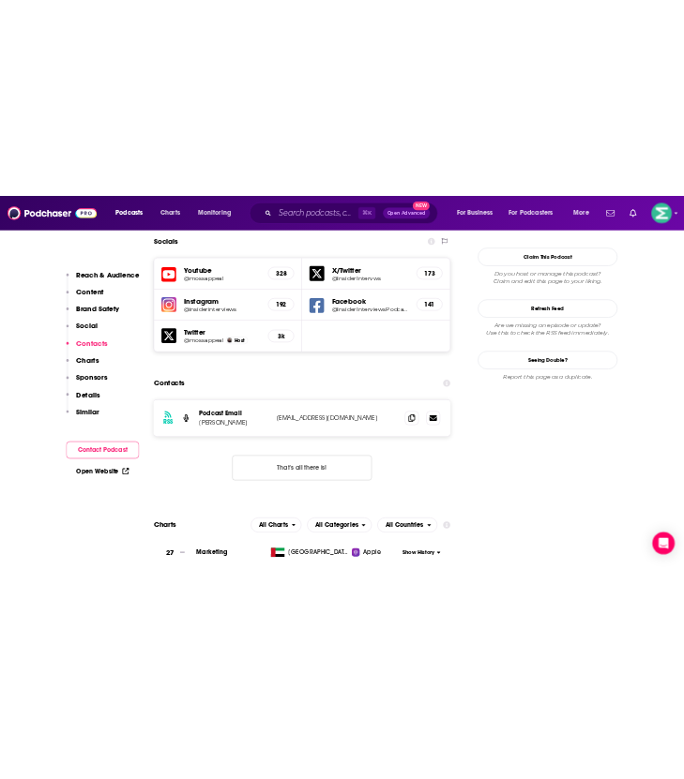
scroll to position [1872, 0]
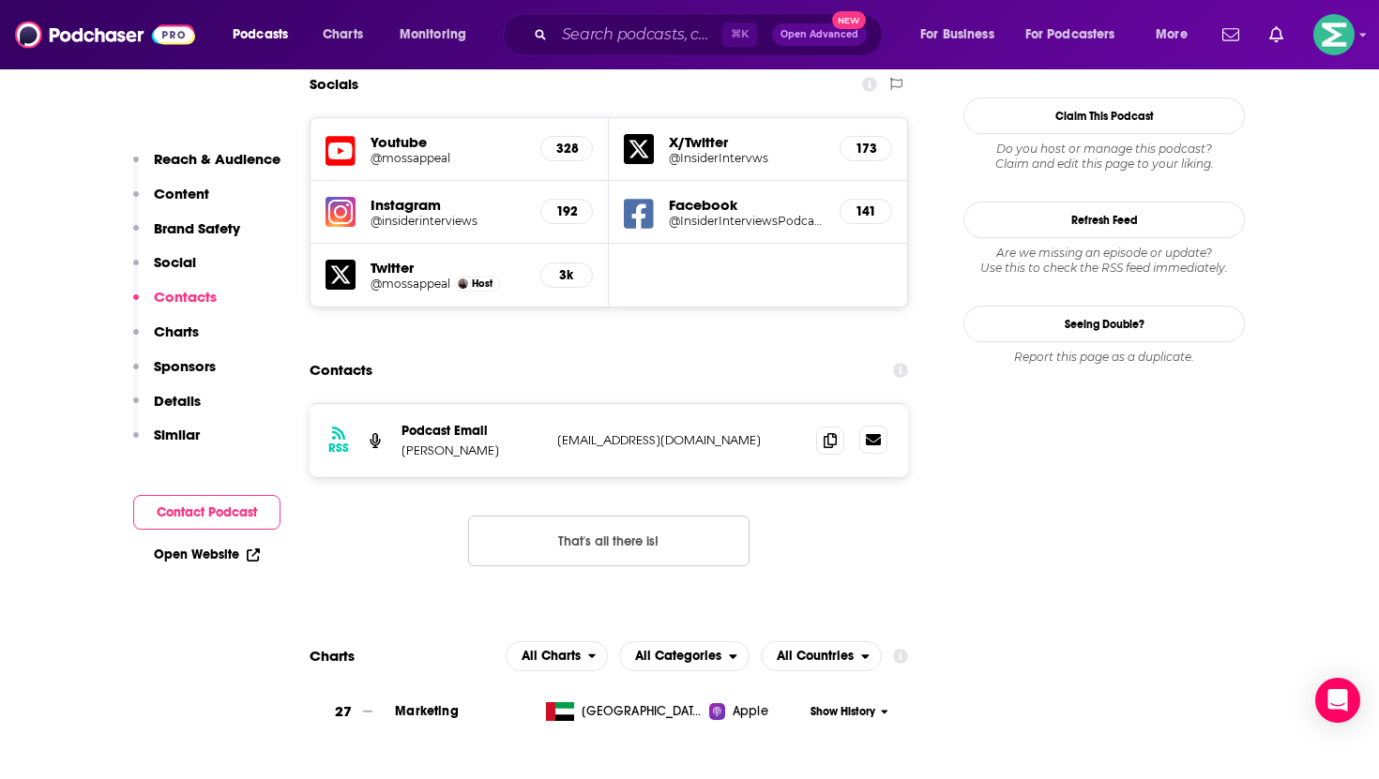
click at [871, 434] on icon at bounding box center [873, 439] width 15 height 11
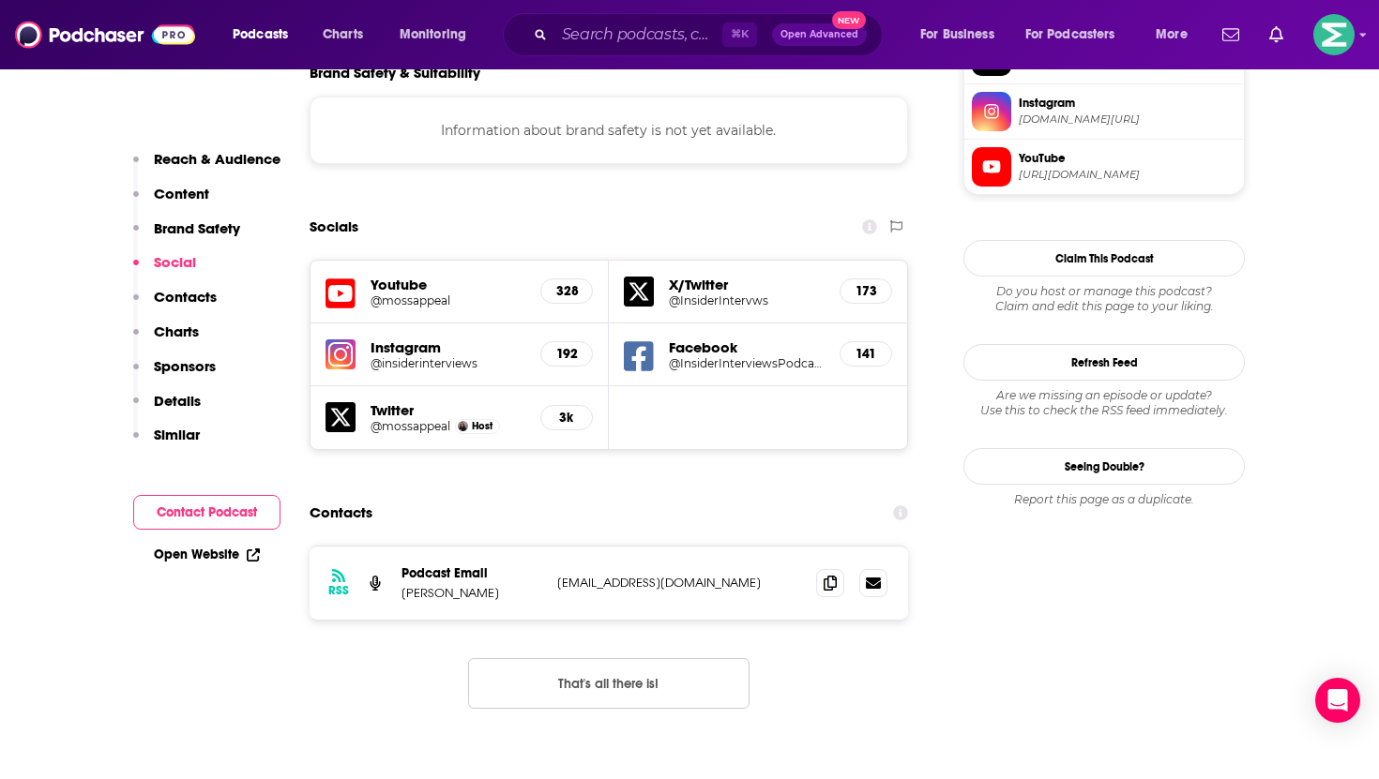
scroll to position [1772, 0]
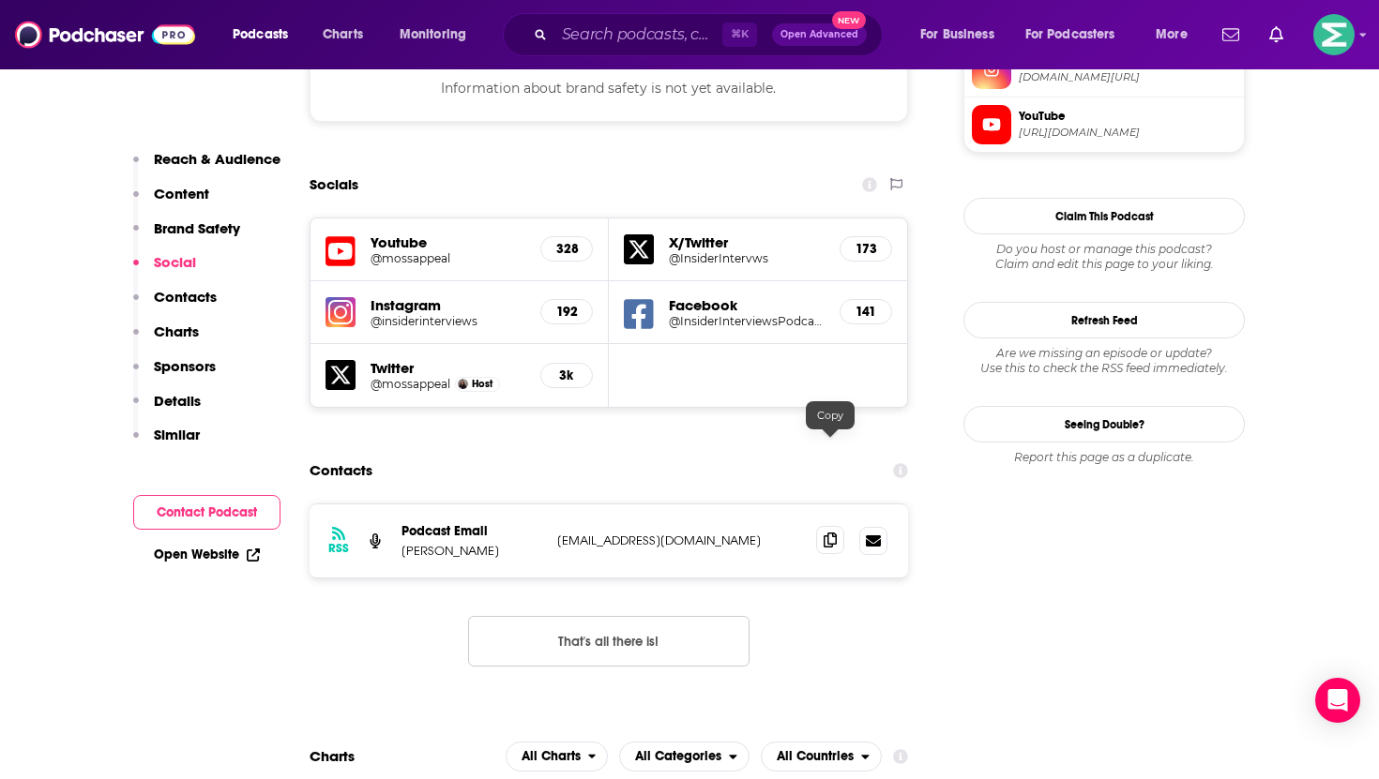
click at [825, 533] on icon at bounding box center [830, 540] width 13 height 15
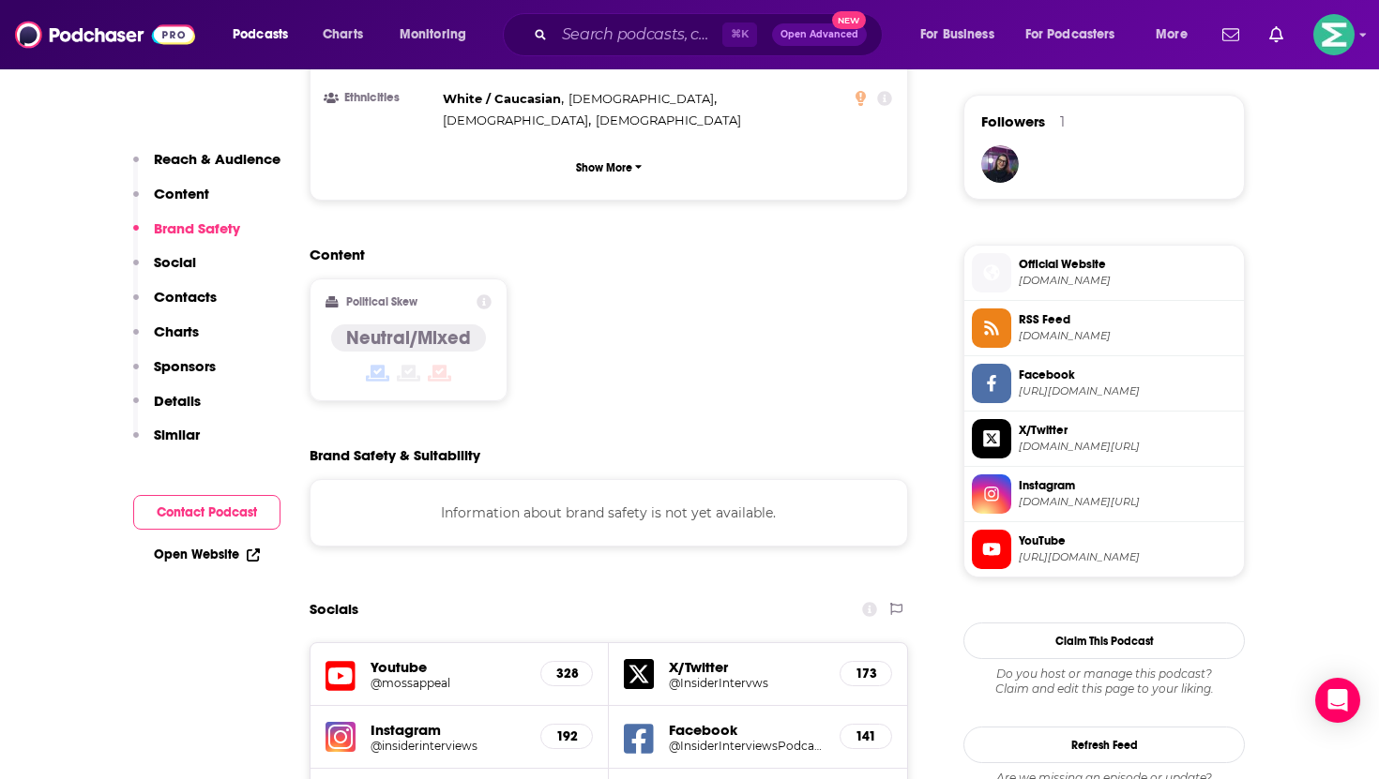
click at [196, 162] on p "Reach & Audience" at bounding box center [217, 159] width 127 height 18
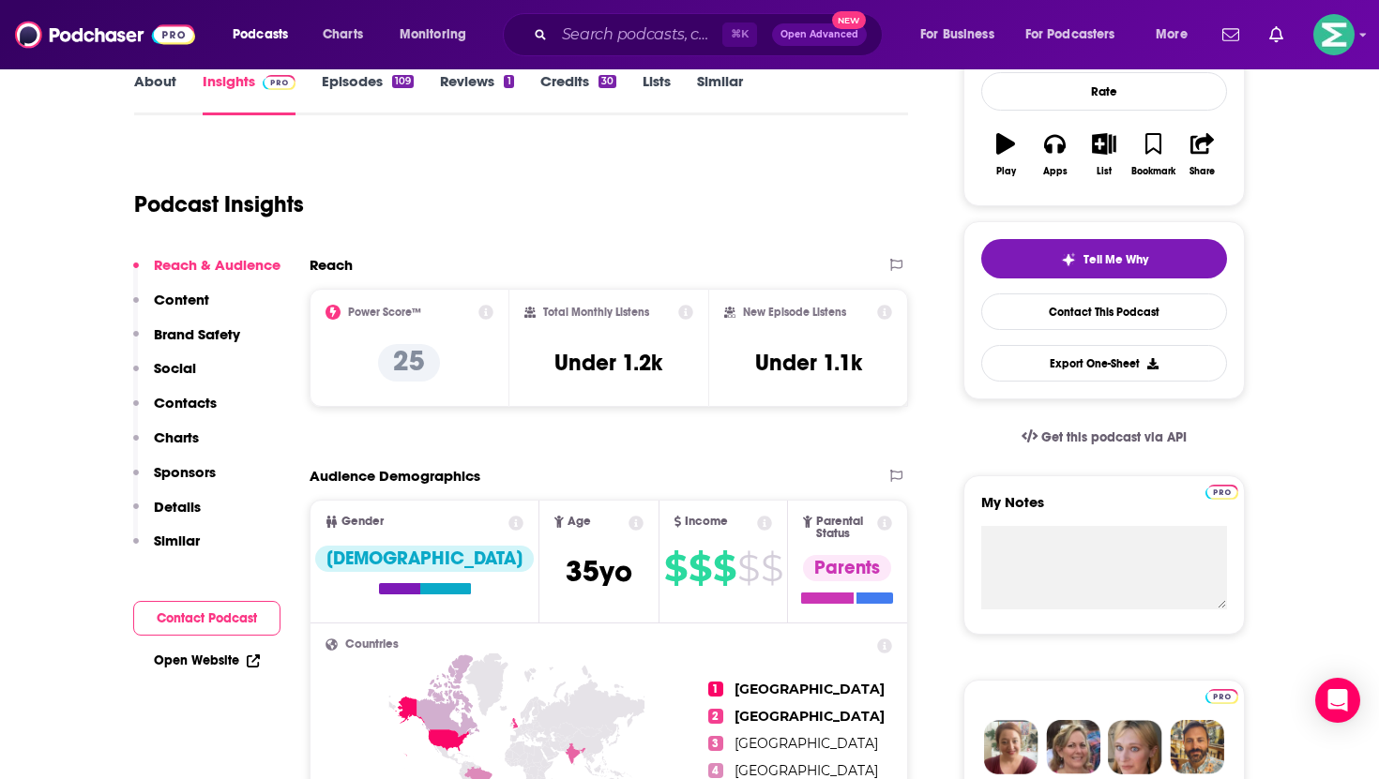
scroll to position [0, 0]
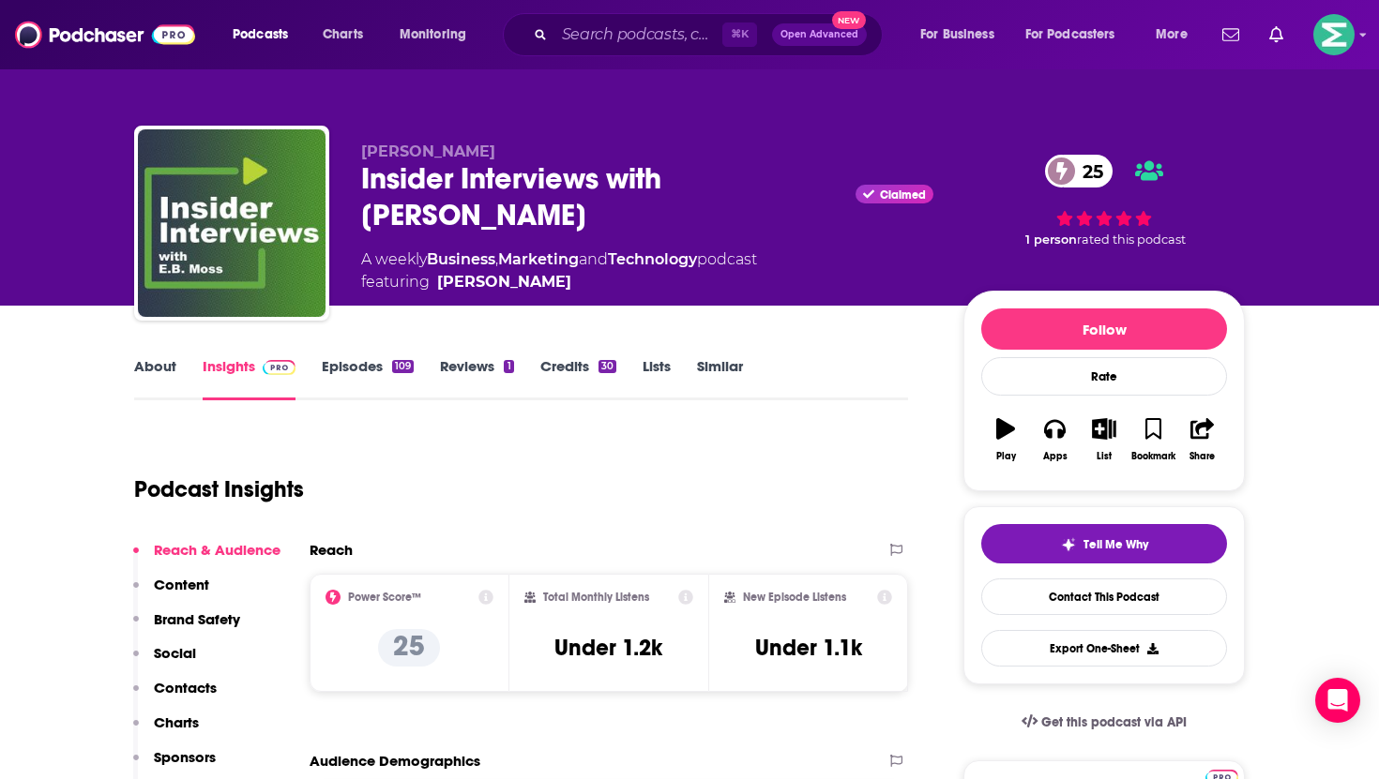
click at [152, 371] on link "About" at bounding box center [155, 378] width 42 height 43
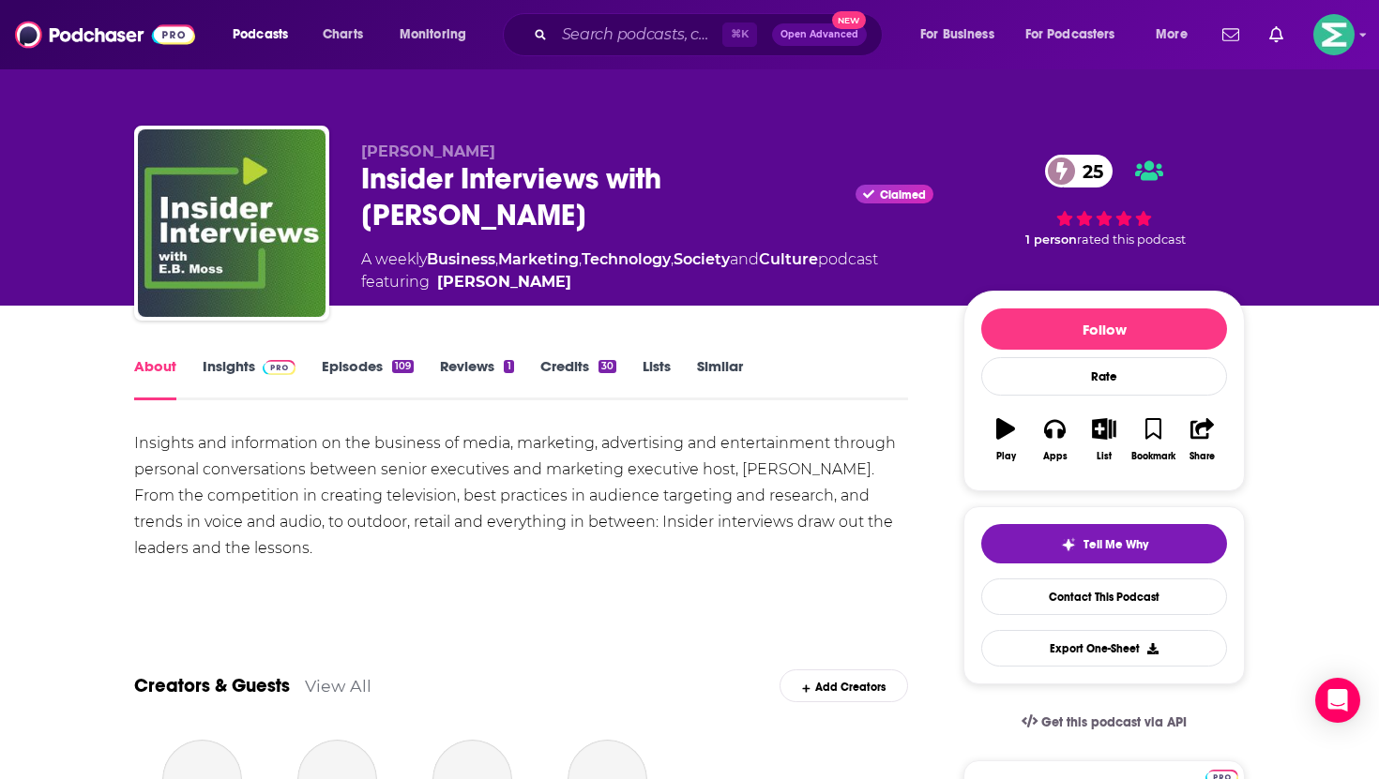
click at [325, 502] on div "Insights and information on the business of media, marketing, advertising and e…" at bounding box center [521, 496] width 774 height 131
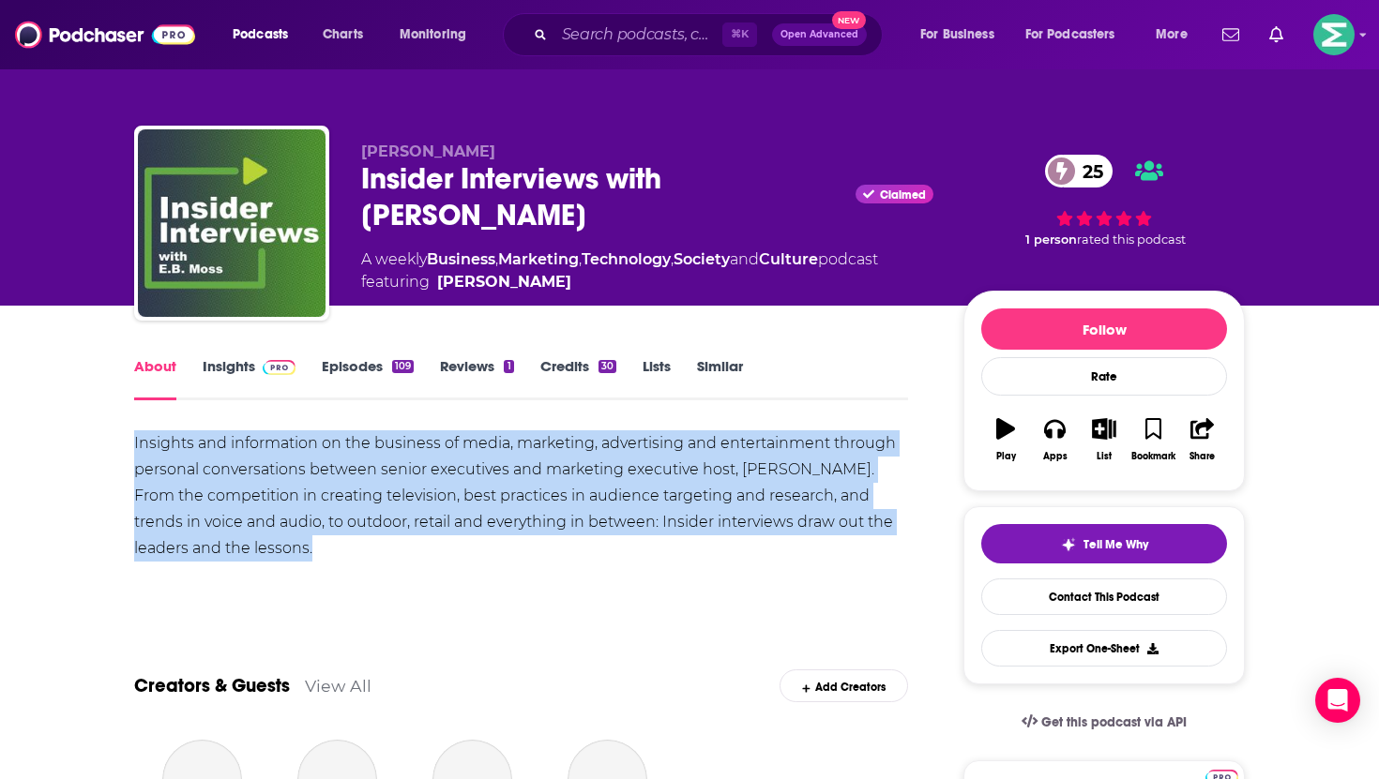
click at [325, 502] on div "Insights and information on the business of media, marketing, advertising and e…" at bounding box center [521, 496] width 774 height 131
copy div "Insights and information on the business of media, marketing, advertising and e…"
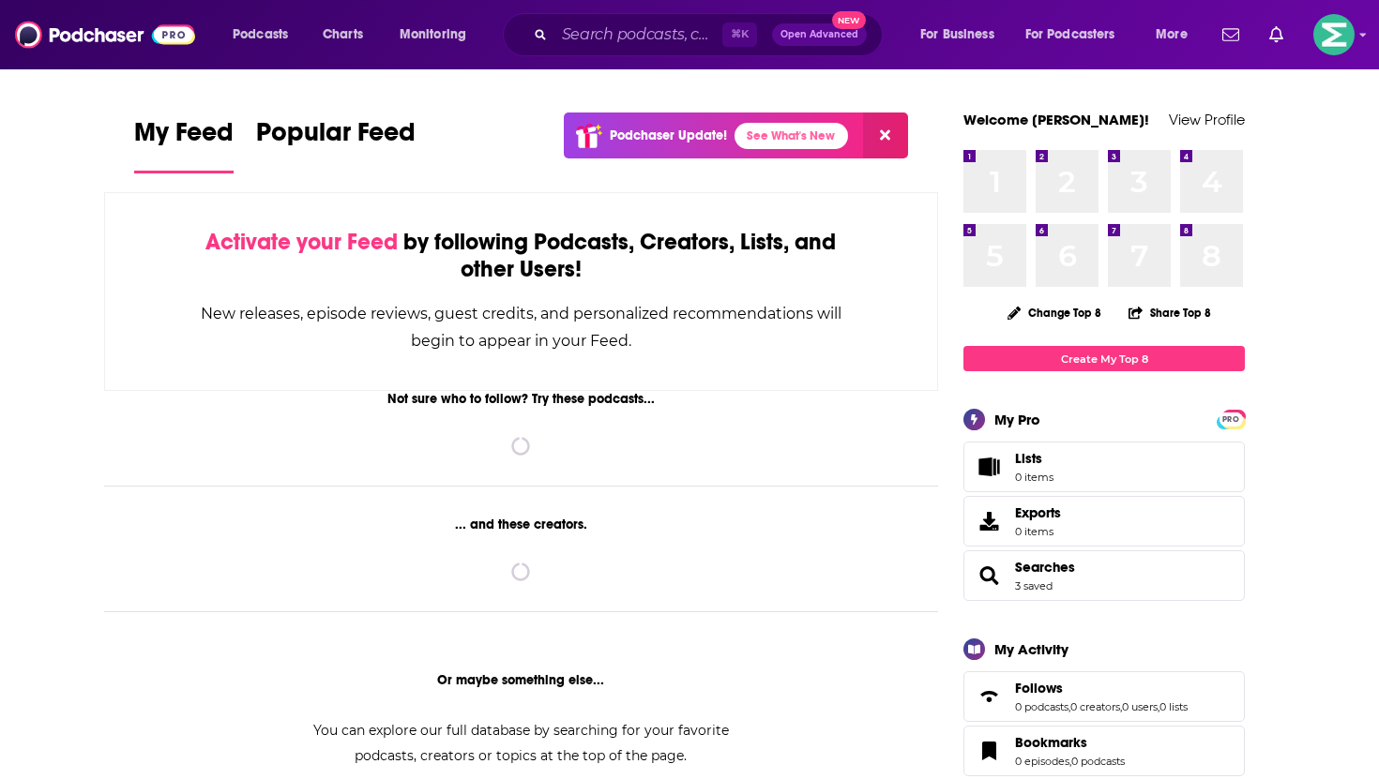
click at [591, 51] on div "⌘ K Open Advanced New" at bounding box center [693, 34] width 380 height 43
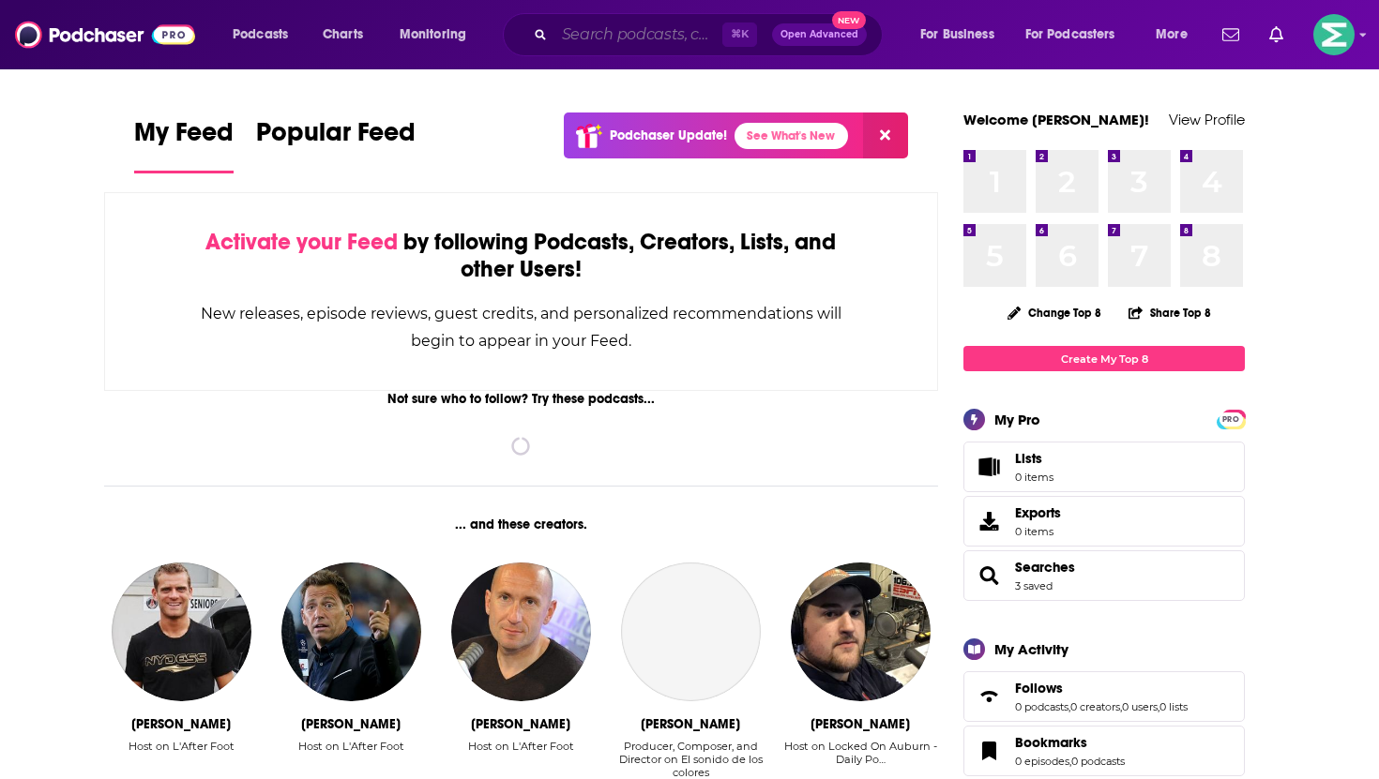
click at [590, 45] on input "Search podcasts, credits, & more..." at bounding box center [638, 35] width 168 height 30
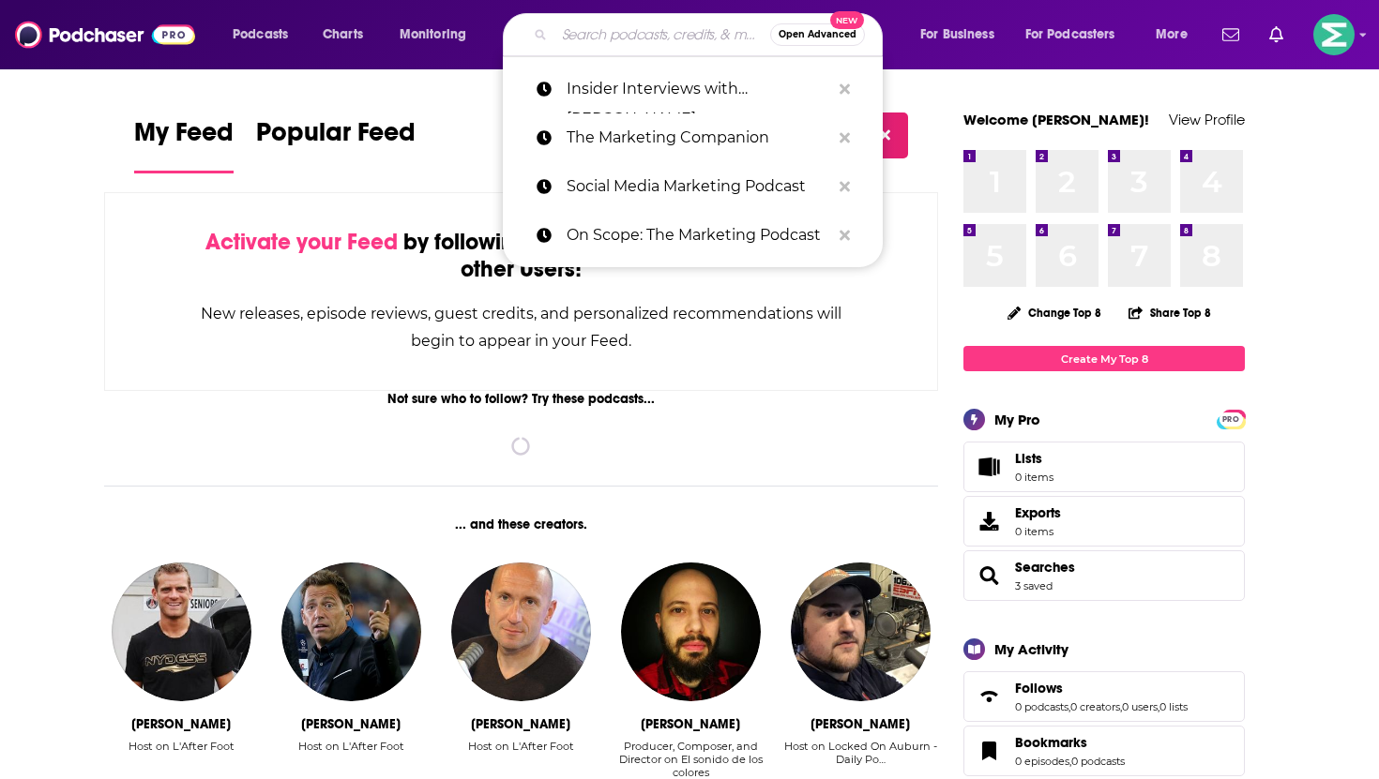
paste input "[PERSON_NAME]"
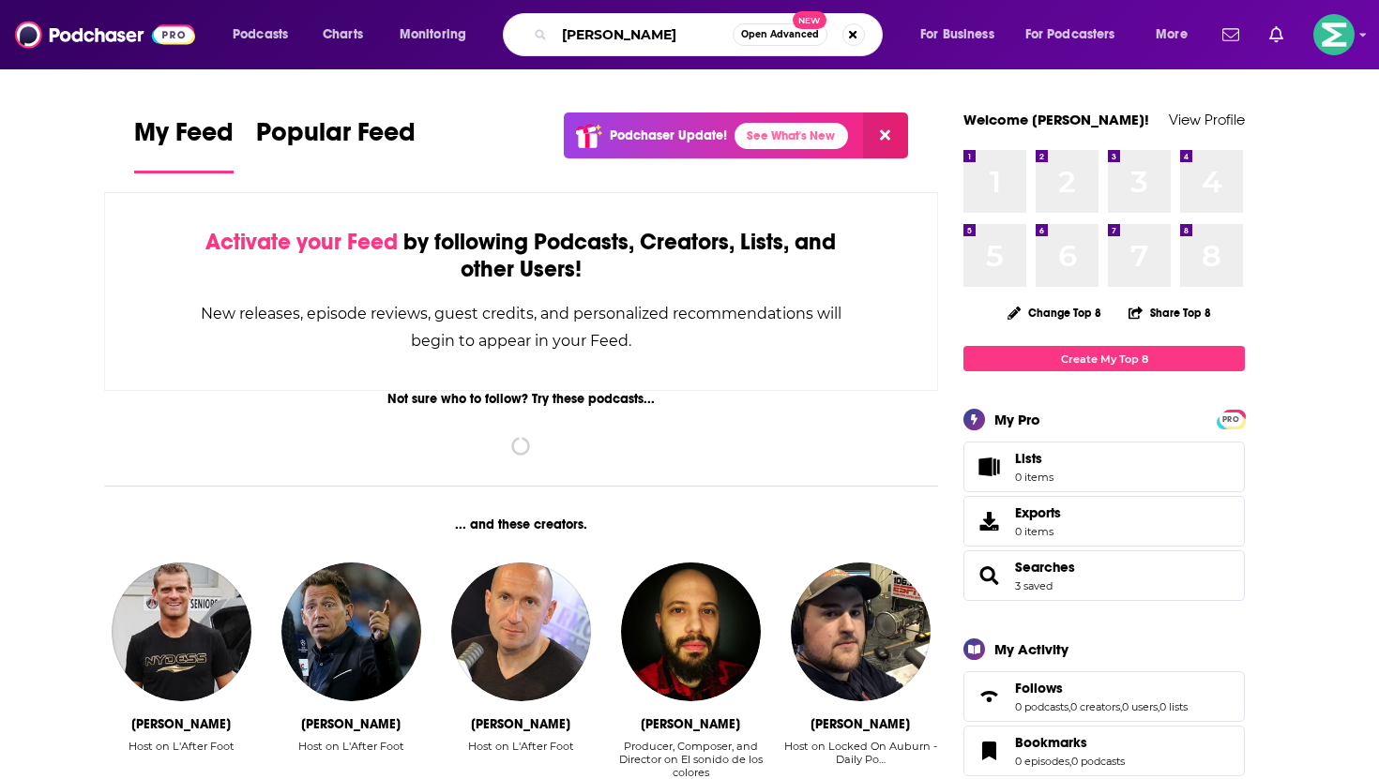
type input "[PERSON_NAME]"
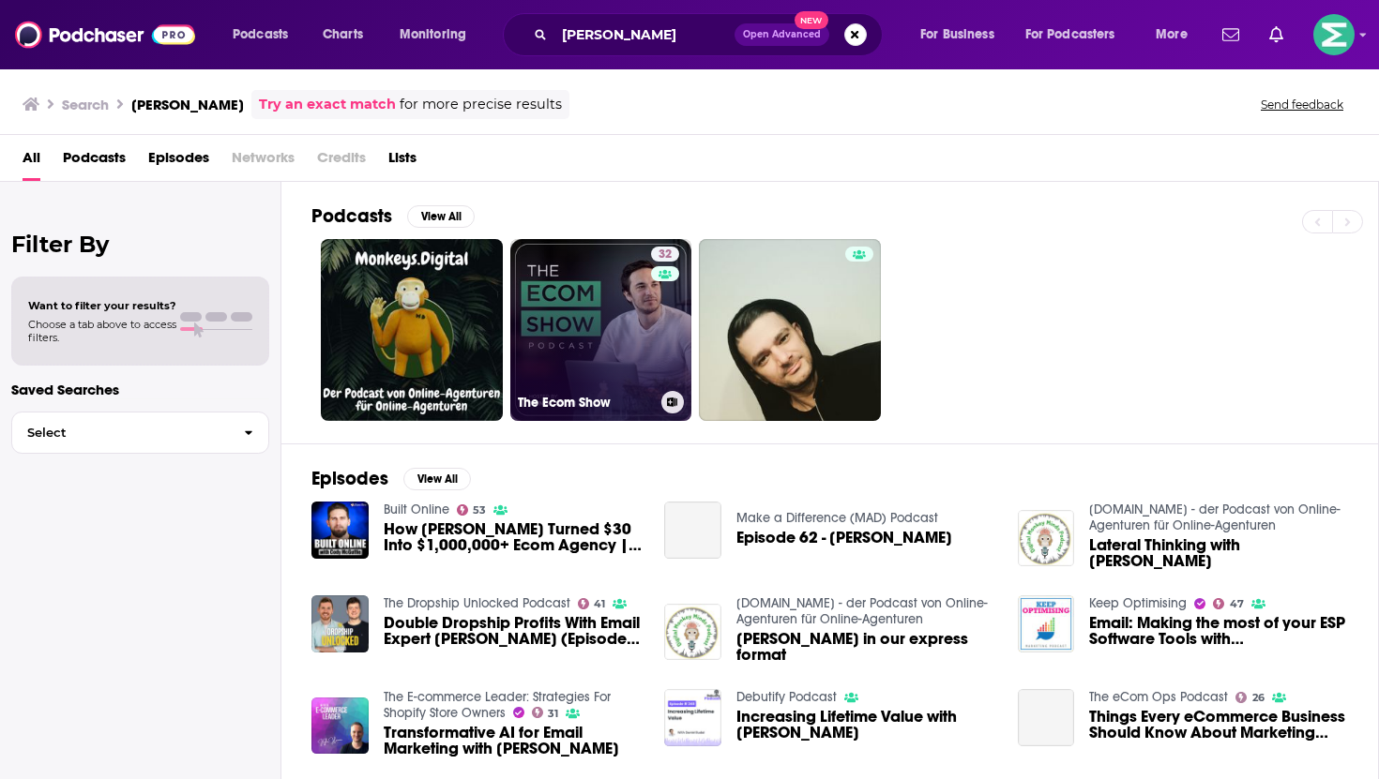
click at [552, 265] on link "32 The Ecom Show" at bounding box center [601, 330] width 182 height 182
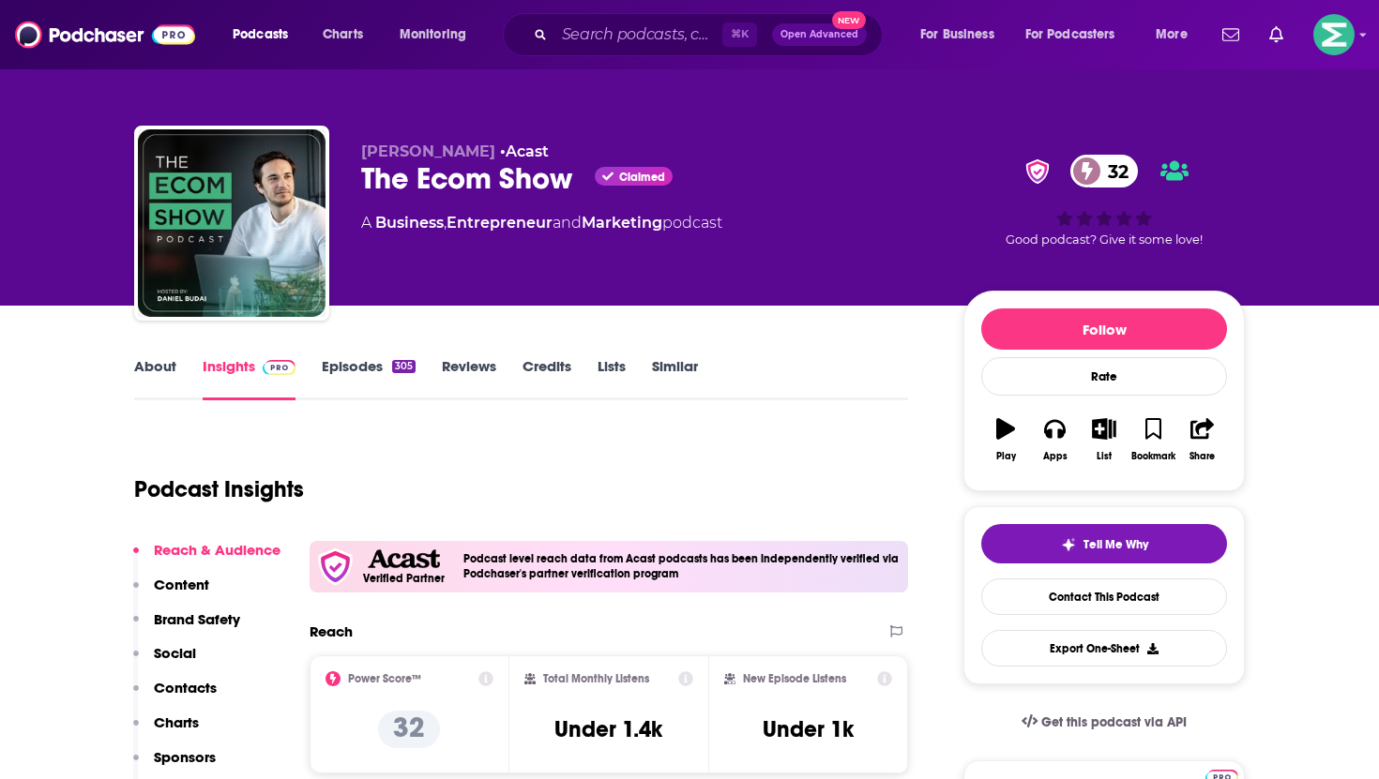
click at [166, 367] on link "About" at bounding box center [155, 378] width 42 height 43
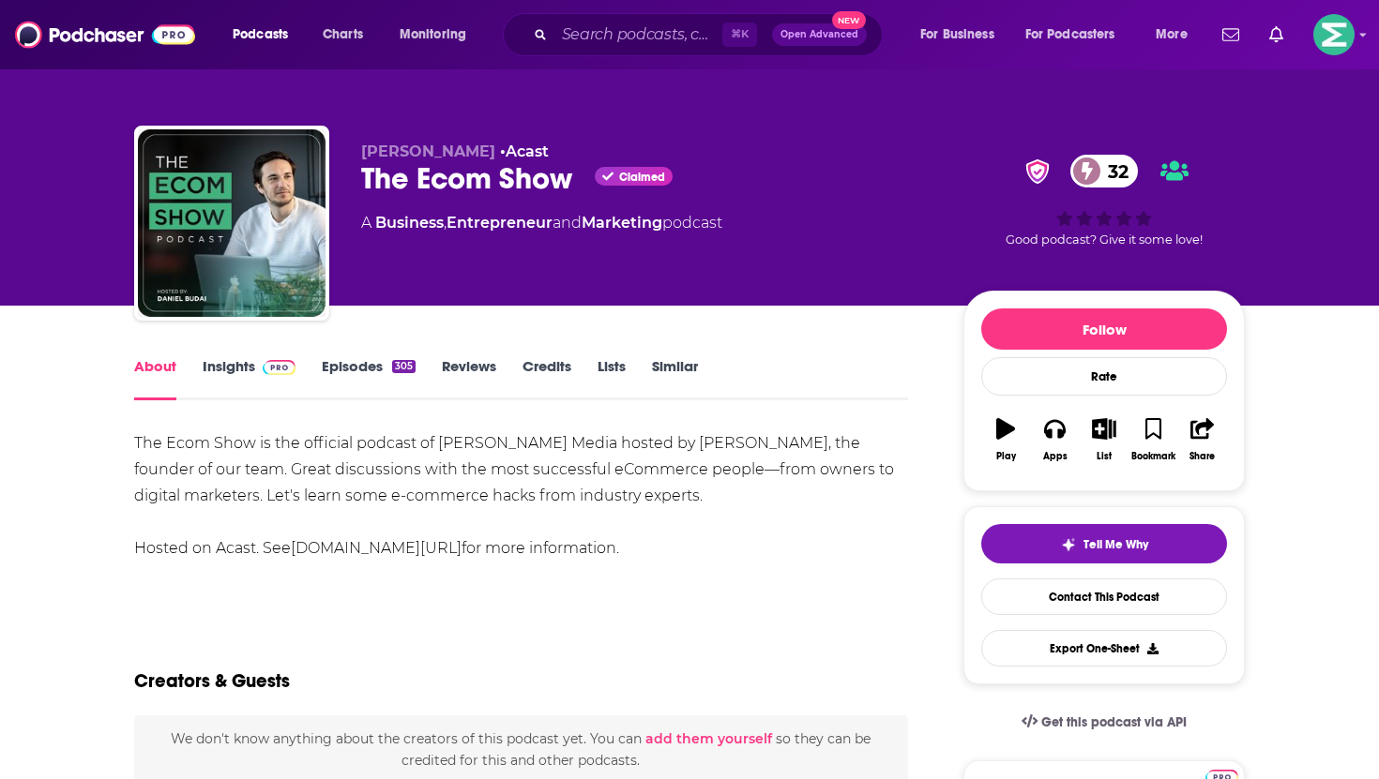
click at [370, 463] on div "The Ecom Show is the official podcast of [PERSON_NAME] Media hosted by [PERSON_…" at bounding box center [521, 496] width 774 height 131
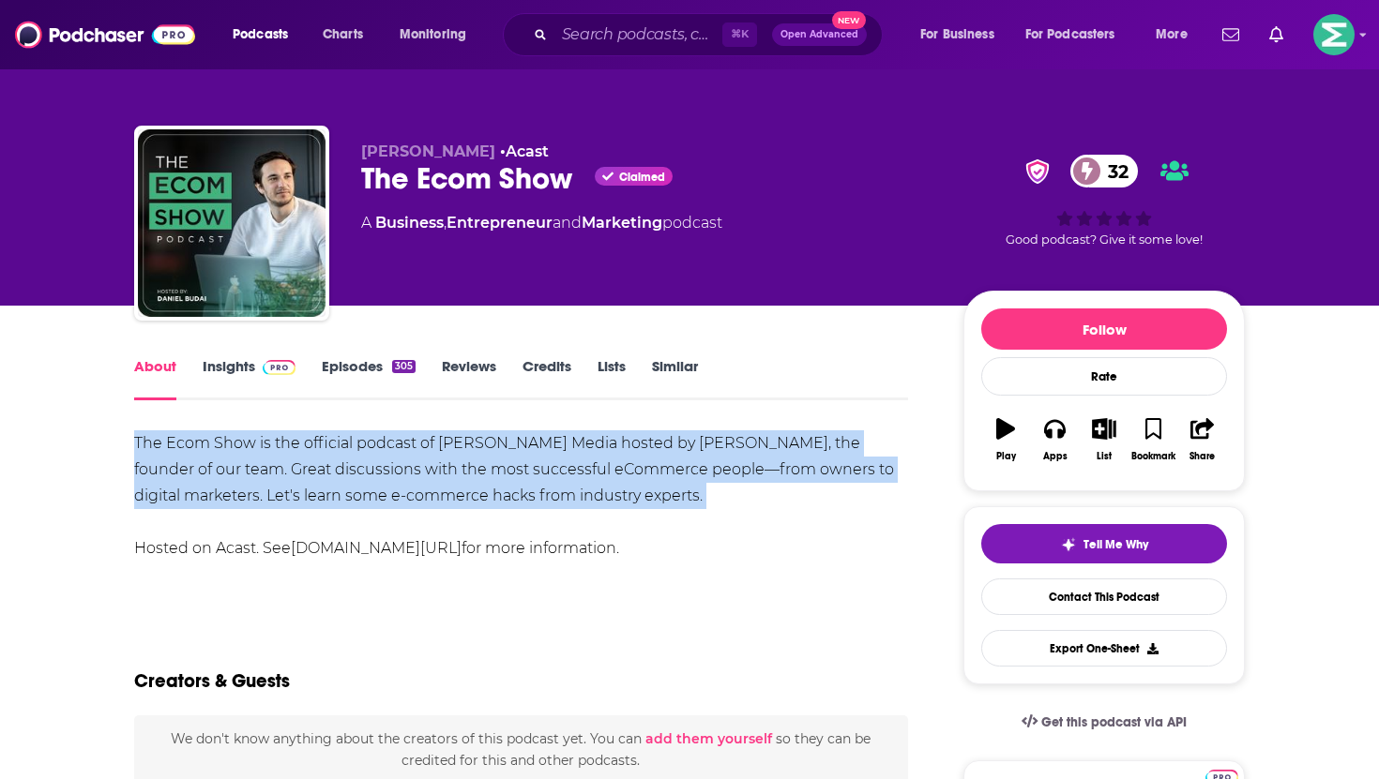
click at [370, 463] on div "The Ecom Show is the official podcast of [PERSON_NAME] Media hosted by [PERSON_…" at bounding box center [521, 496] width 774 height 131
copy div "The Ecom Show is the official podcast of [PERSON_NAME] Media hosted by [PERSON_…"
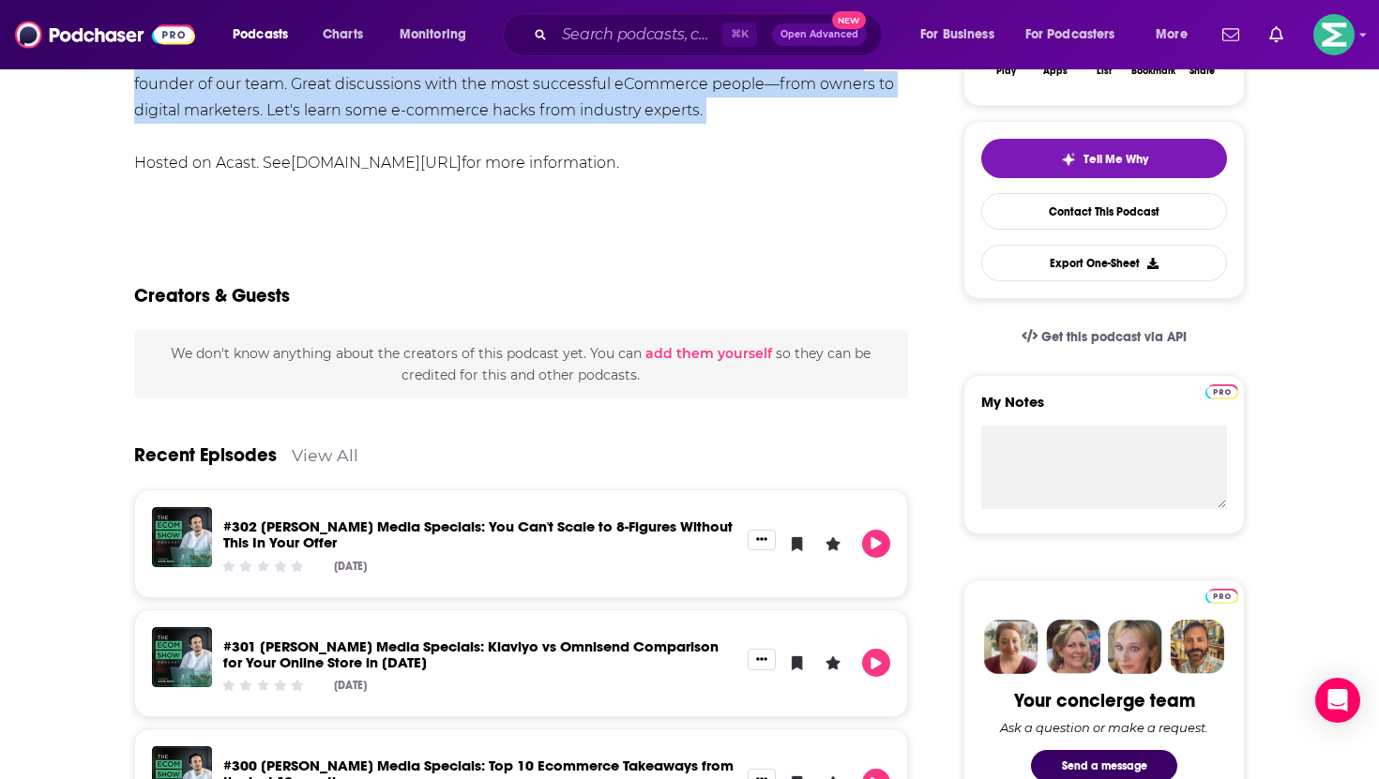
scroll to position [135, 0]
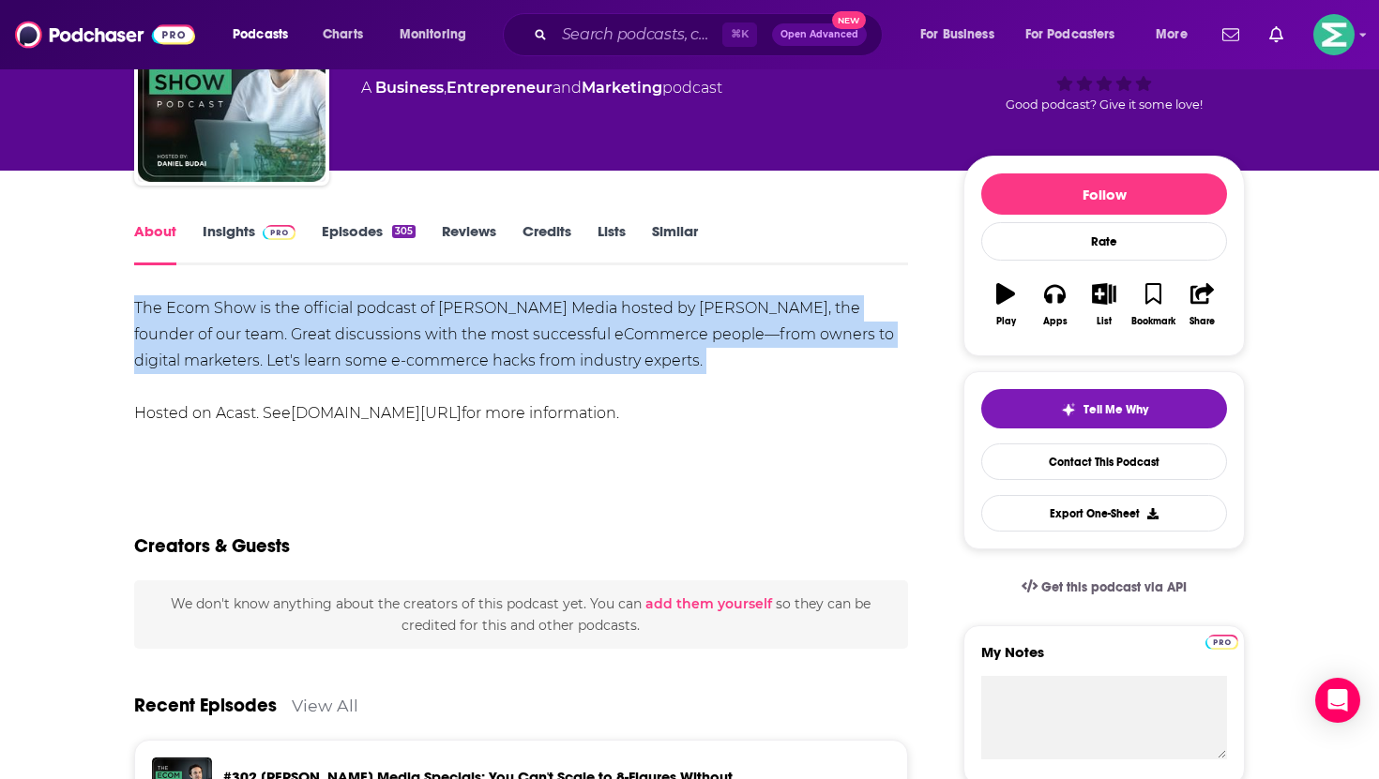
click at [215, 234] on link "Insights" at bounding box center [249, 243] width 93 height 43
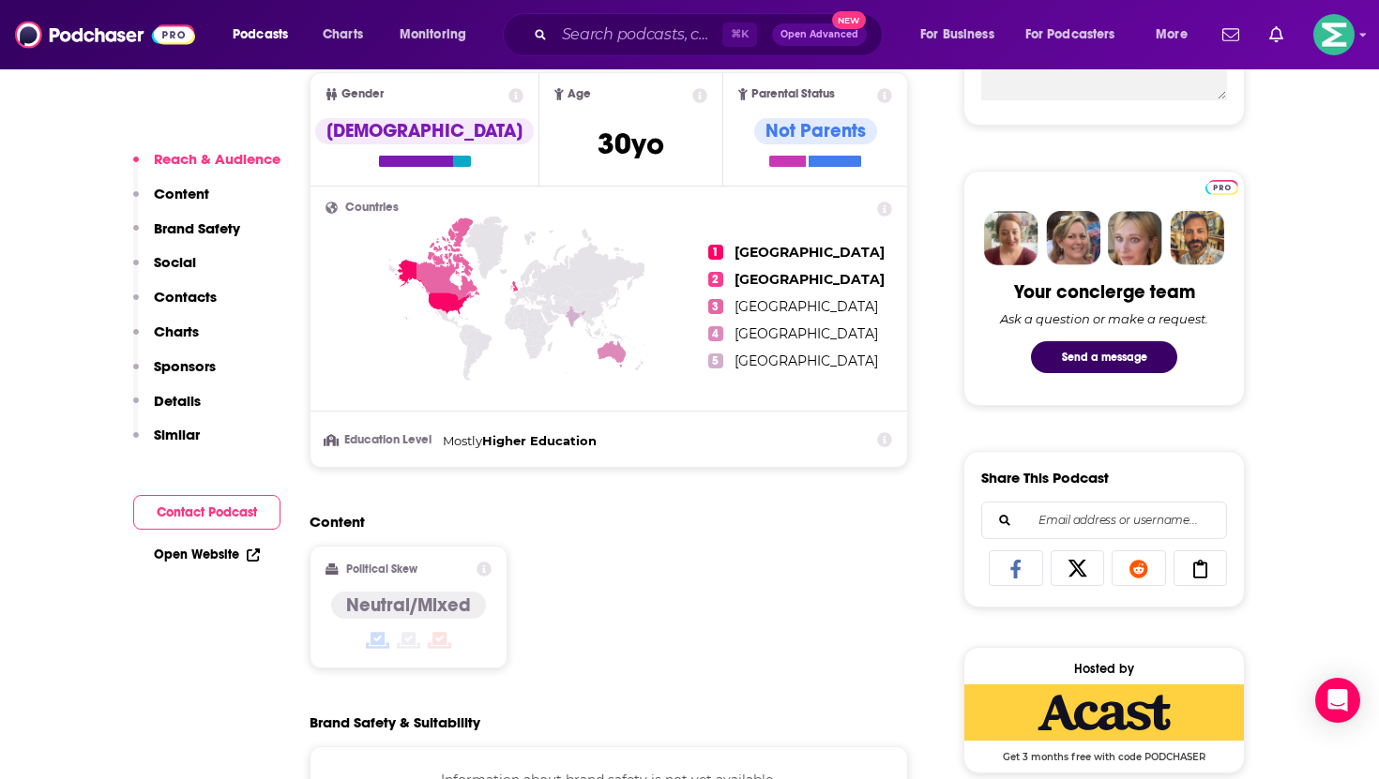
click at [224, 522] on button "Contact Podcast" at bounding box center [206, 512] width 147 height 35
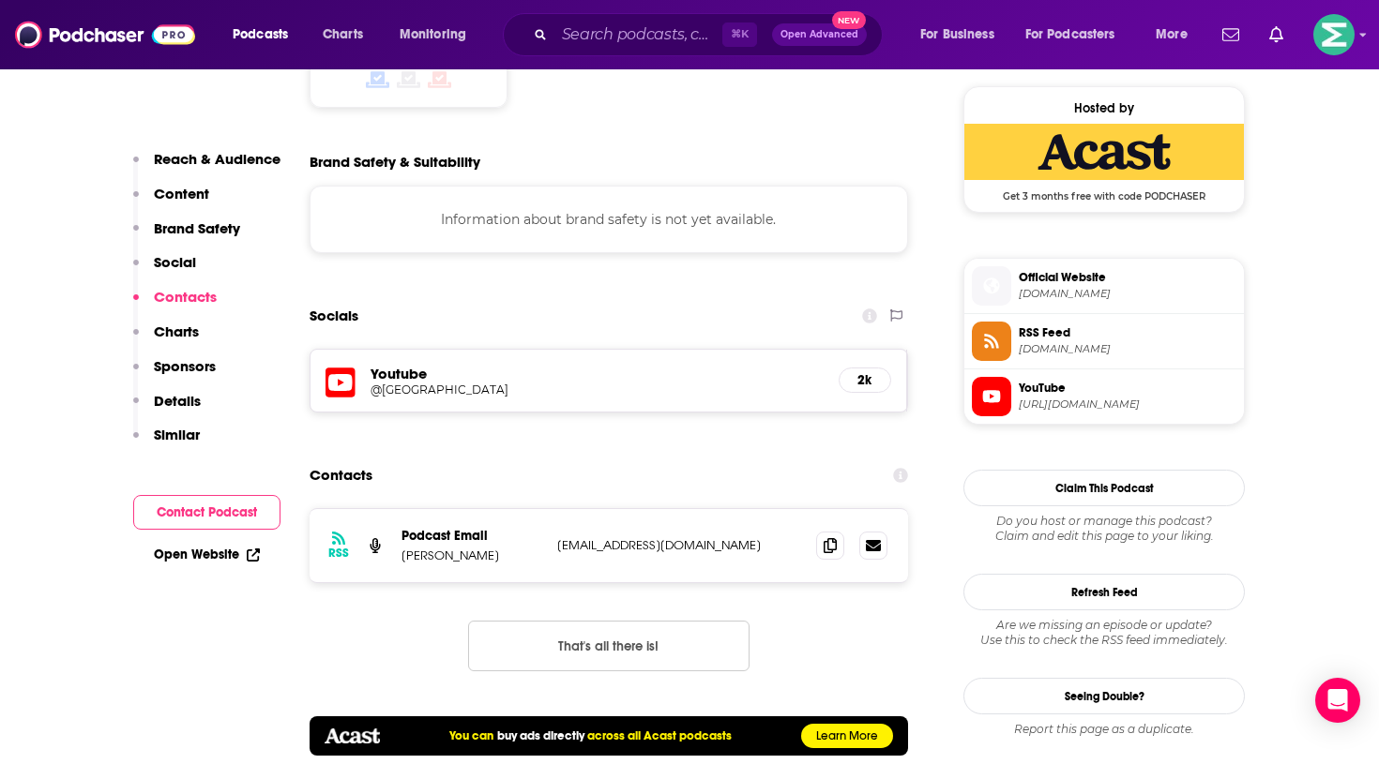
scroll to position [1553, 0]
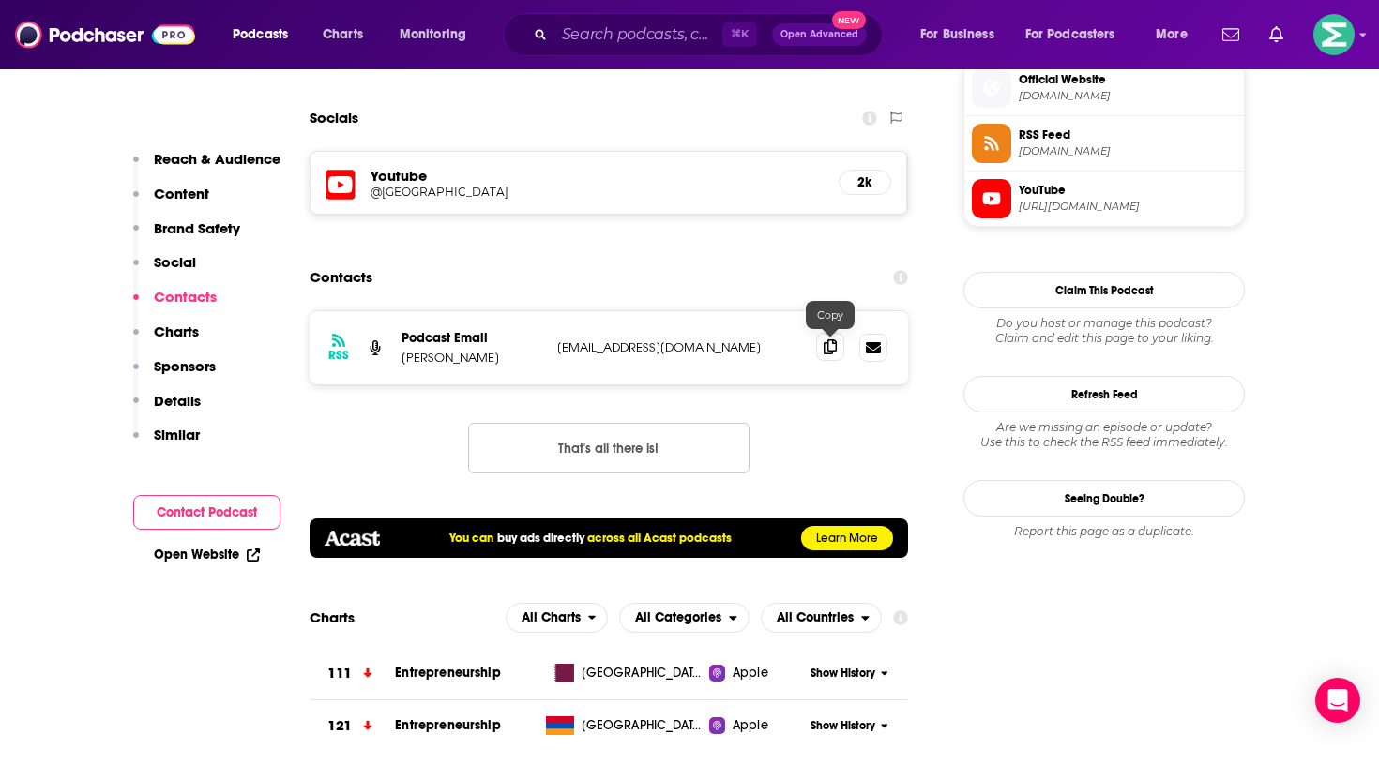
click at [831, 347] on icon at bounding box center [830, 347] width 13 height 15
click at [604, 29] on input "Search podcasts, credits, & more..." at bounding box center [638, 35] width 168 height 30
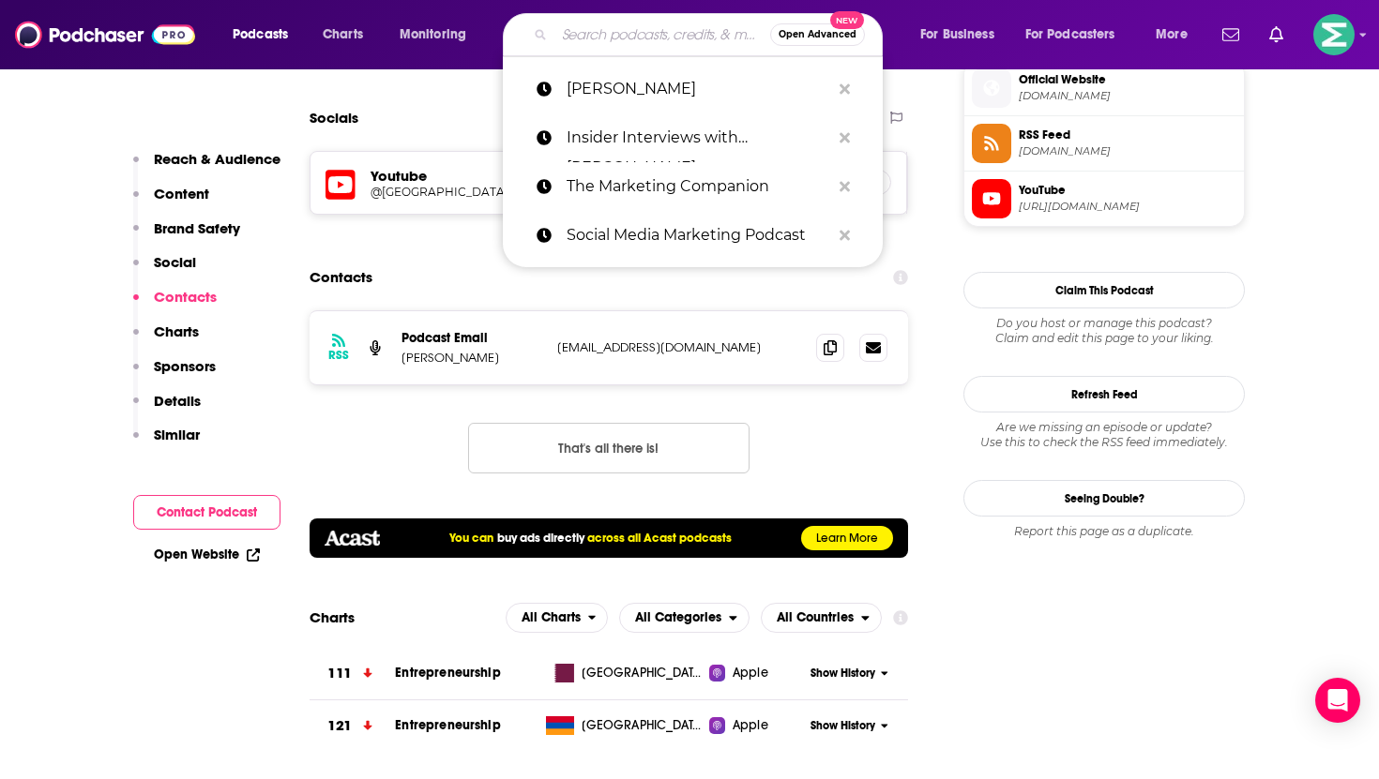
paste input "Hashtag Trending"
type input "Hashtag Trending"
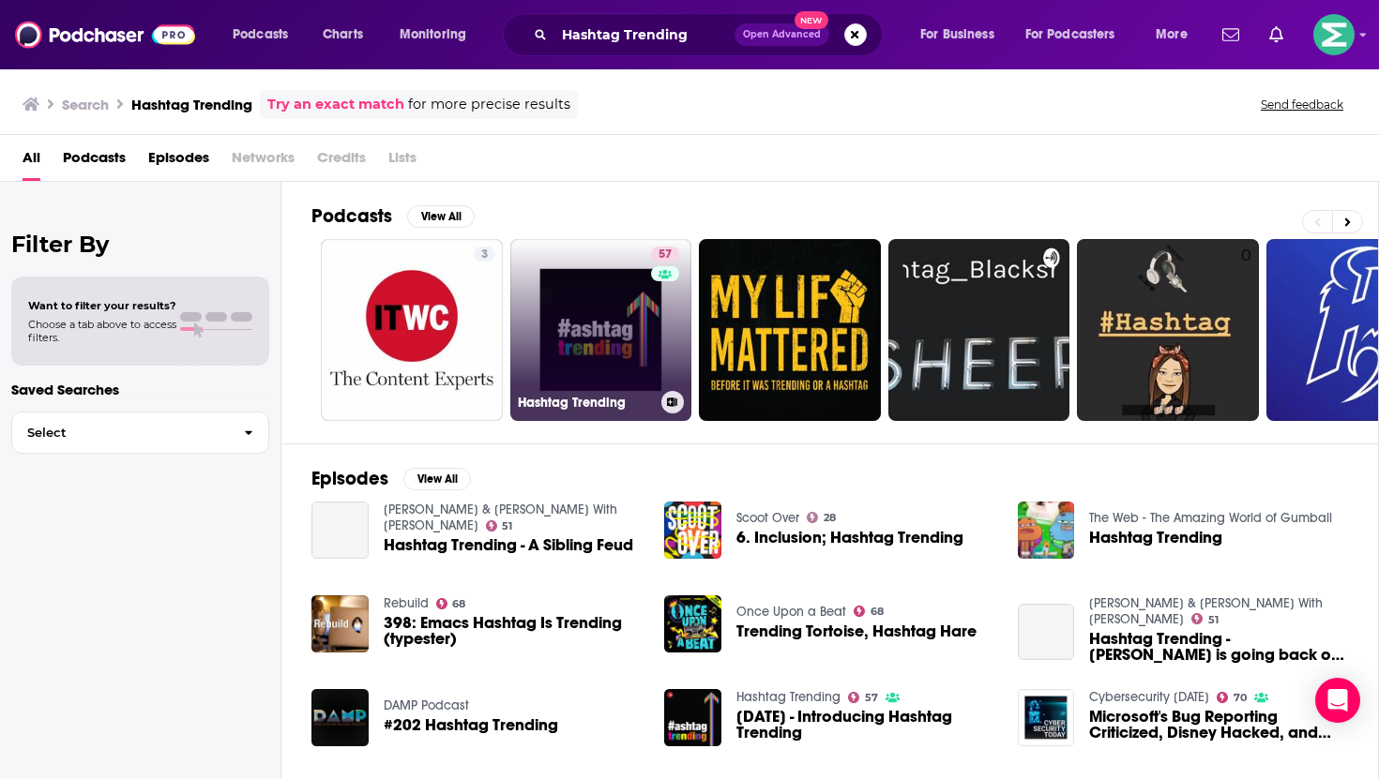
click at [615, 305] on link "57 Hashtag Trending" at bounding box center [601, 330] width 182 height 182
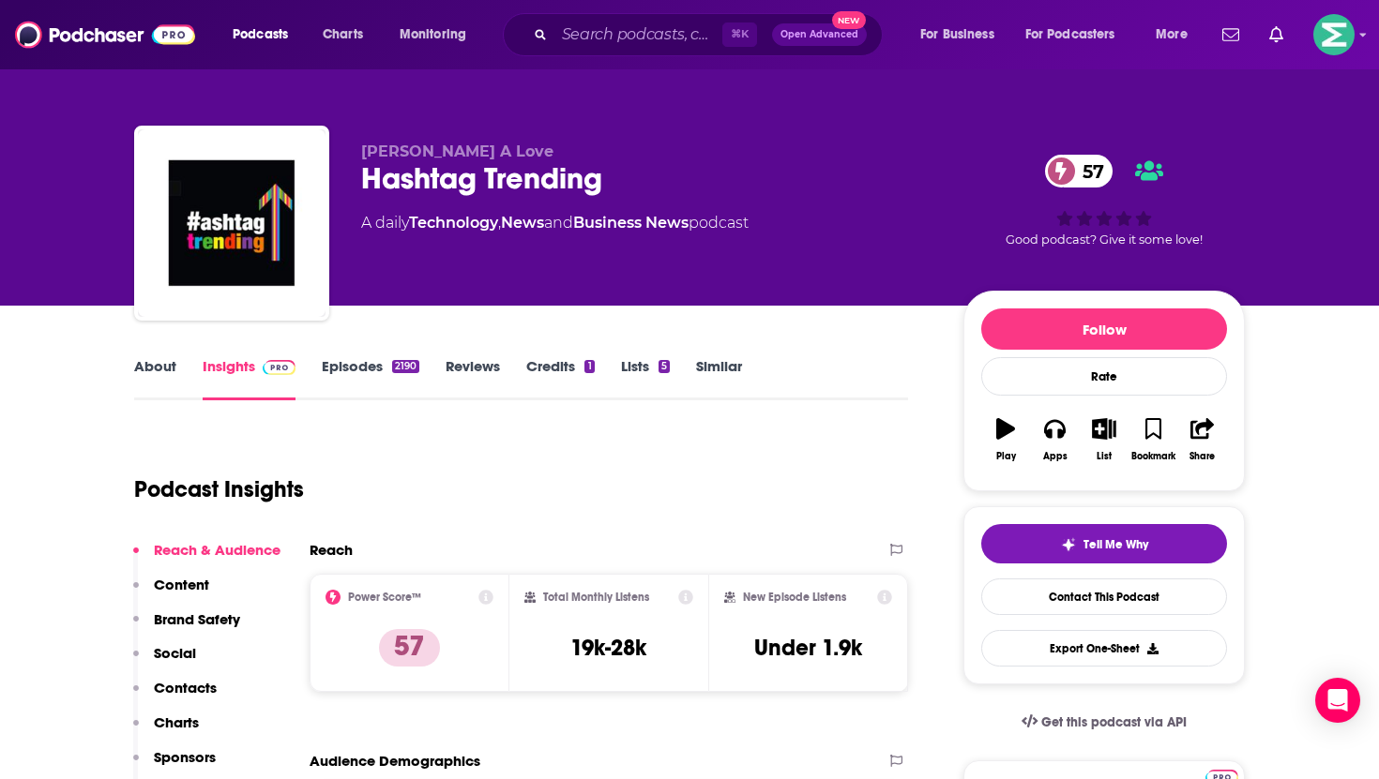
click at [172, 367] on link "About" at bounding box center [155, 378] width 42 height 43
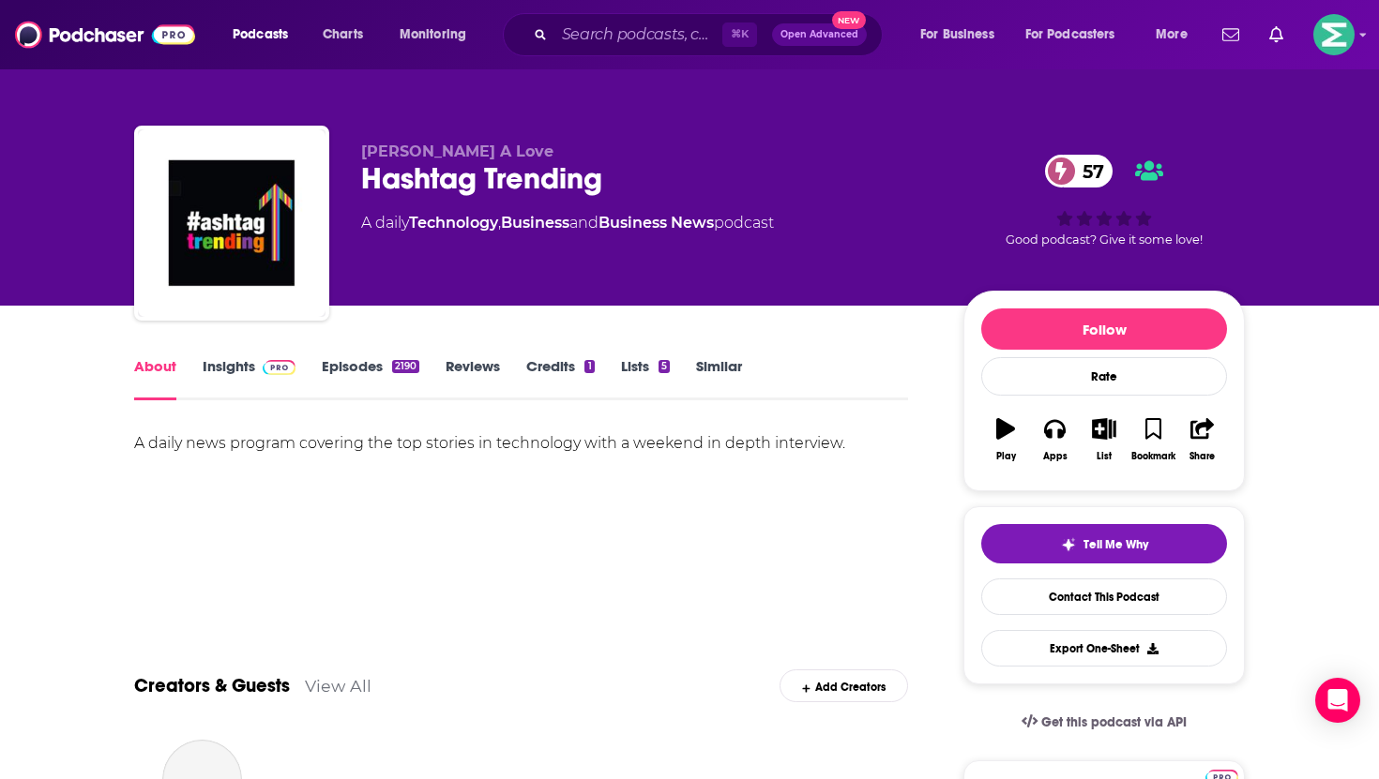
click at [291, 453] on div "A daily news program covering the top stories in technology with a weekend in d…" at bounding box center [521, 444] width 774 height 26
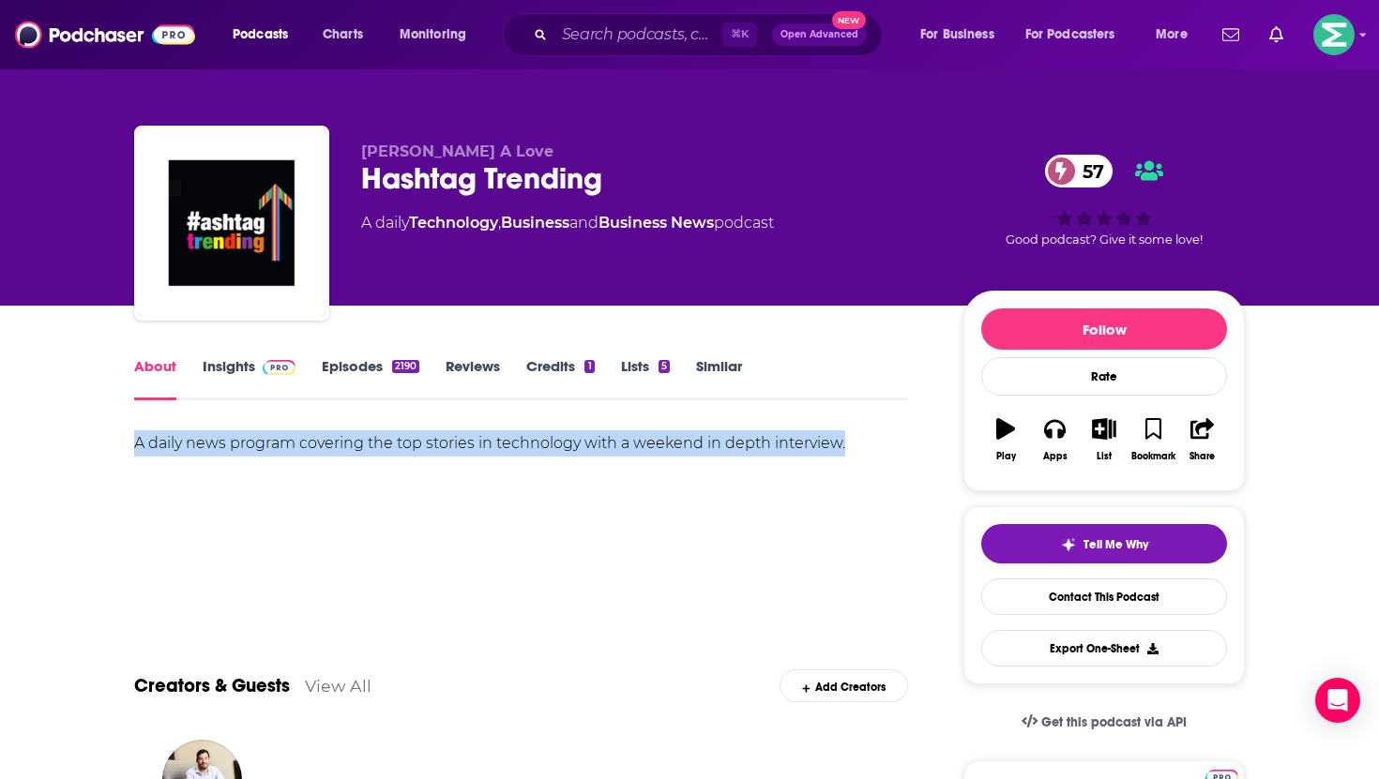
click at [291, 453] on div "A daily news program covering the top stories in technology with a weekend in d…" at bounding box center [521, 444] width 774 height 26
copy div "A daily news program covering the top stories in technology with a weekend in d…"
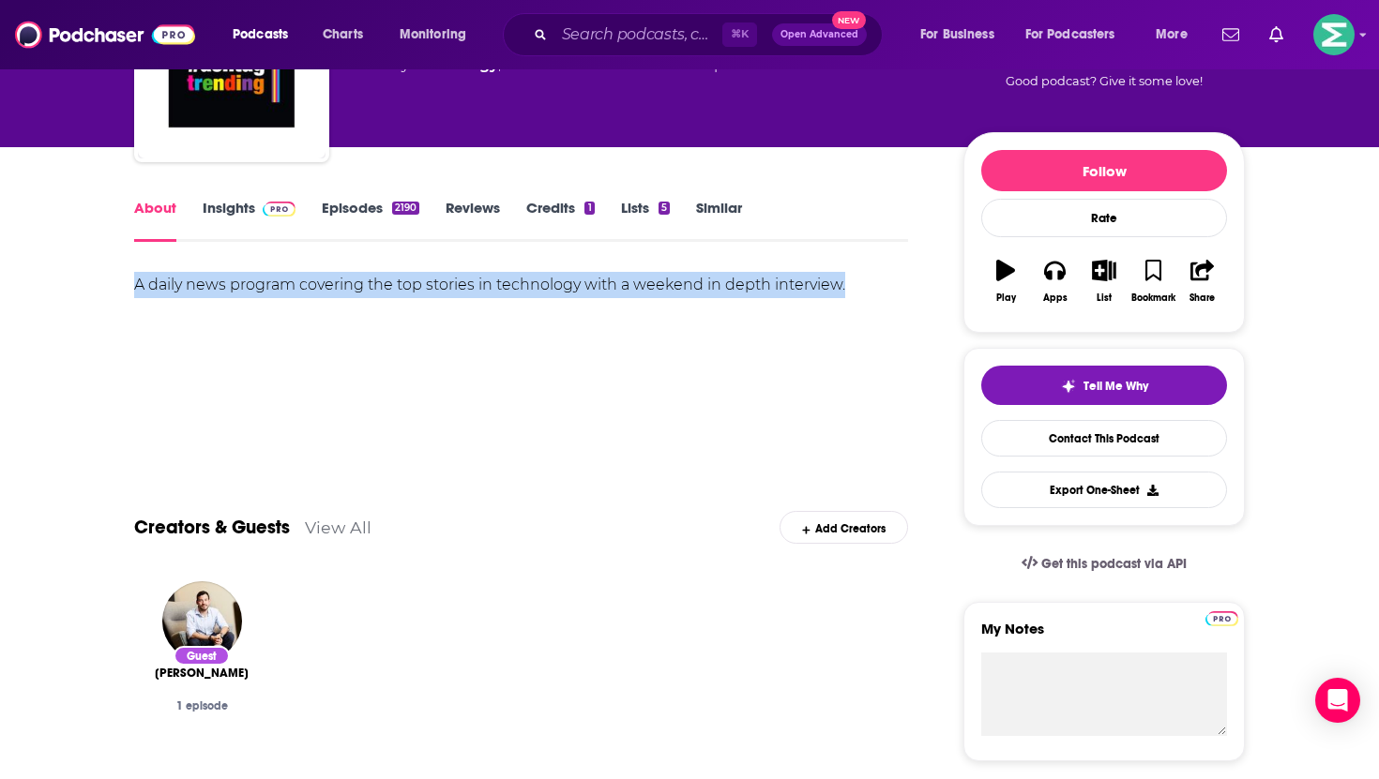
scroll to position [189, 0]
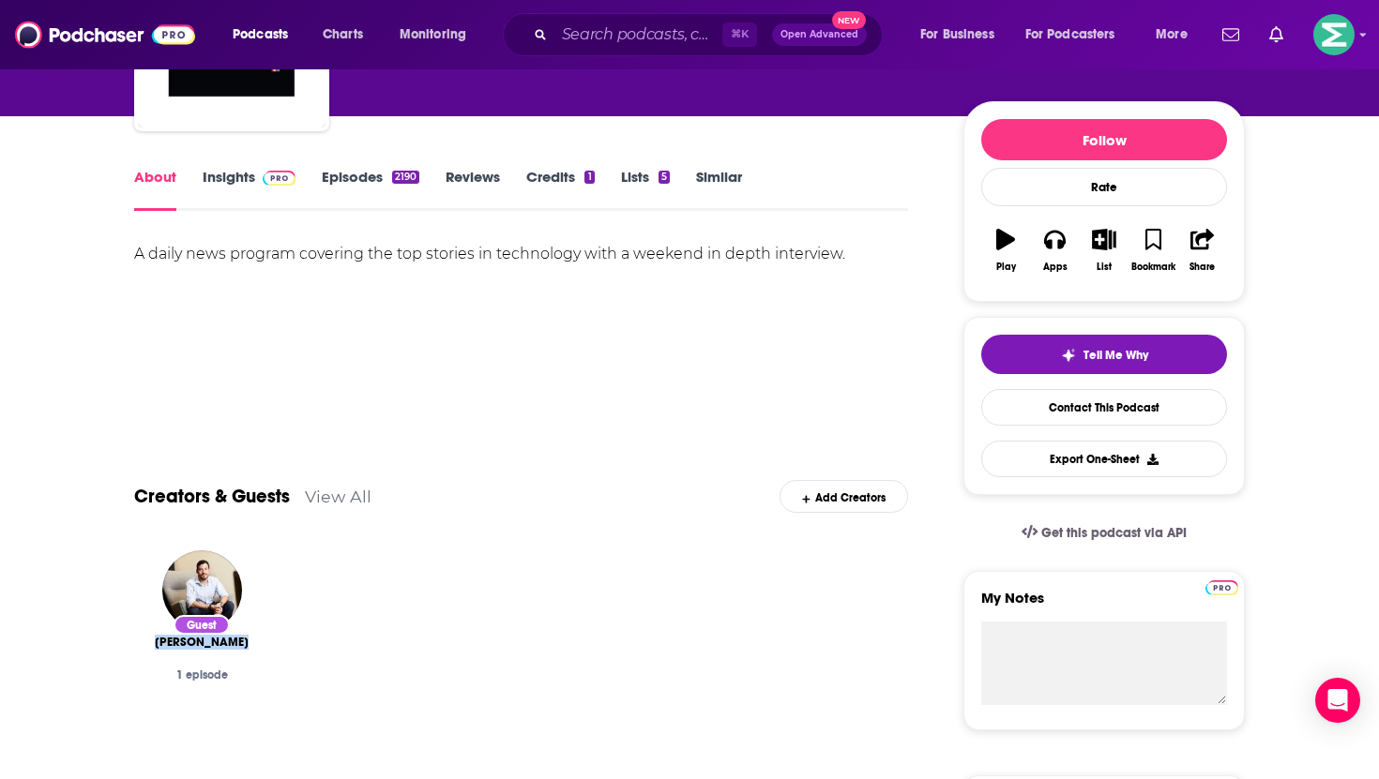
drag, startPoint x: 157, startPoint y: 643, endPoint x: 257, endPoint y: 641, distance: 100.4
click at [257, 641] on div "Guest [PERSON_NAME] 1 episode" at bounding box center [201, 635] width 135 height 199
copy span "[PERSON_NAME]"
click at [219, 194] on link "Insights" at bounding box center [249, 189] width 93 height 43
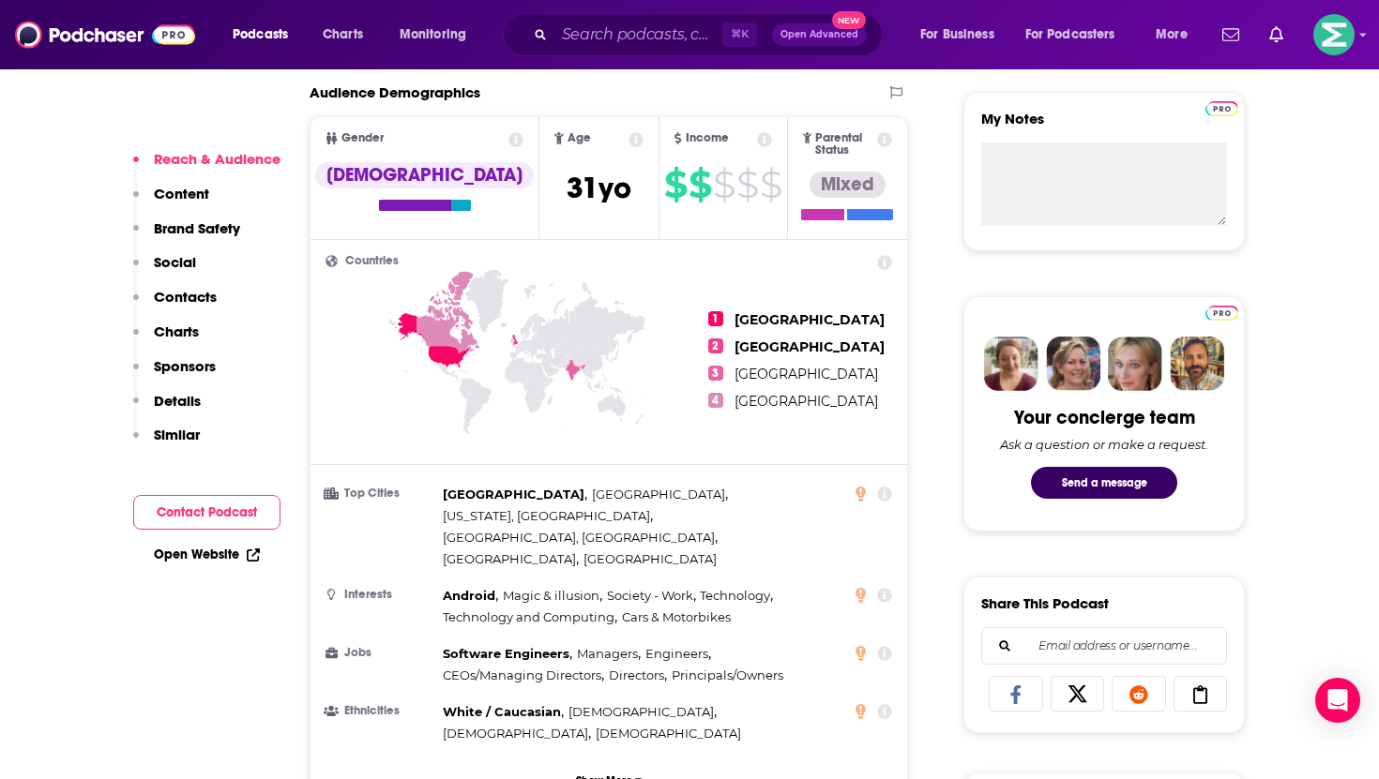
click at [211, 507] on button "Contact Podcast" at bounding box center [206, 512] width 147 height 35
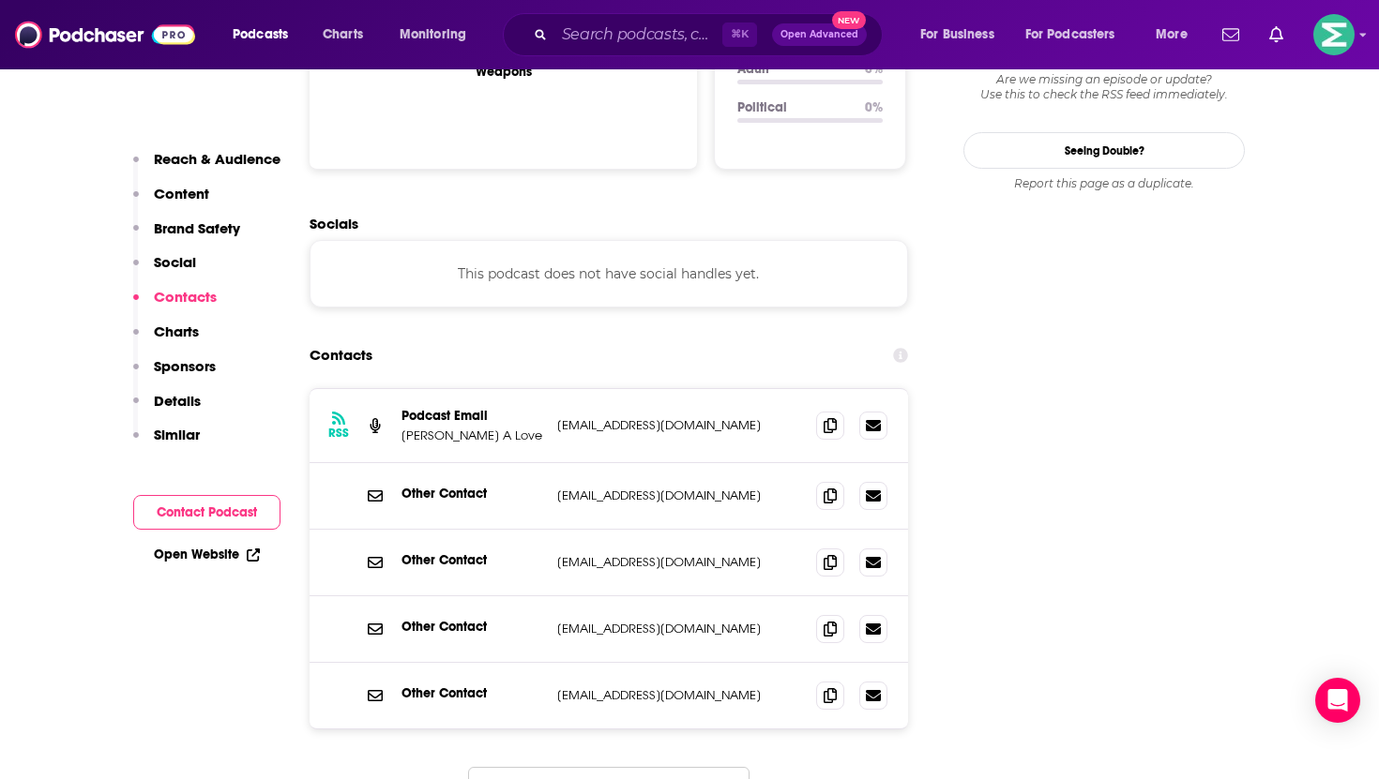
scroll to position [2002, 0]
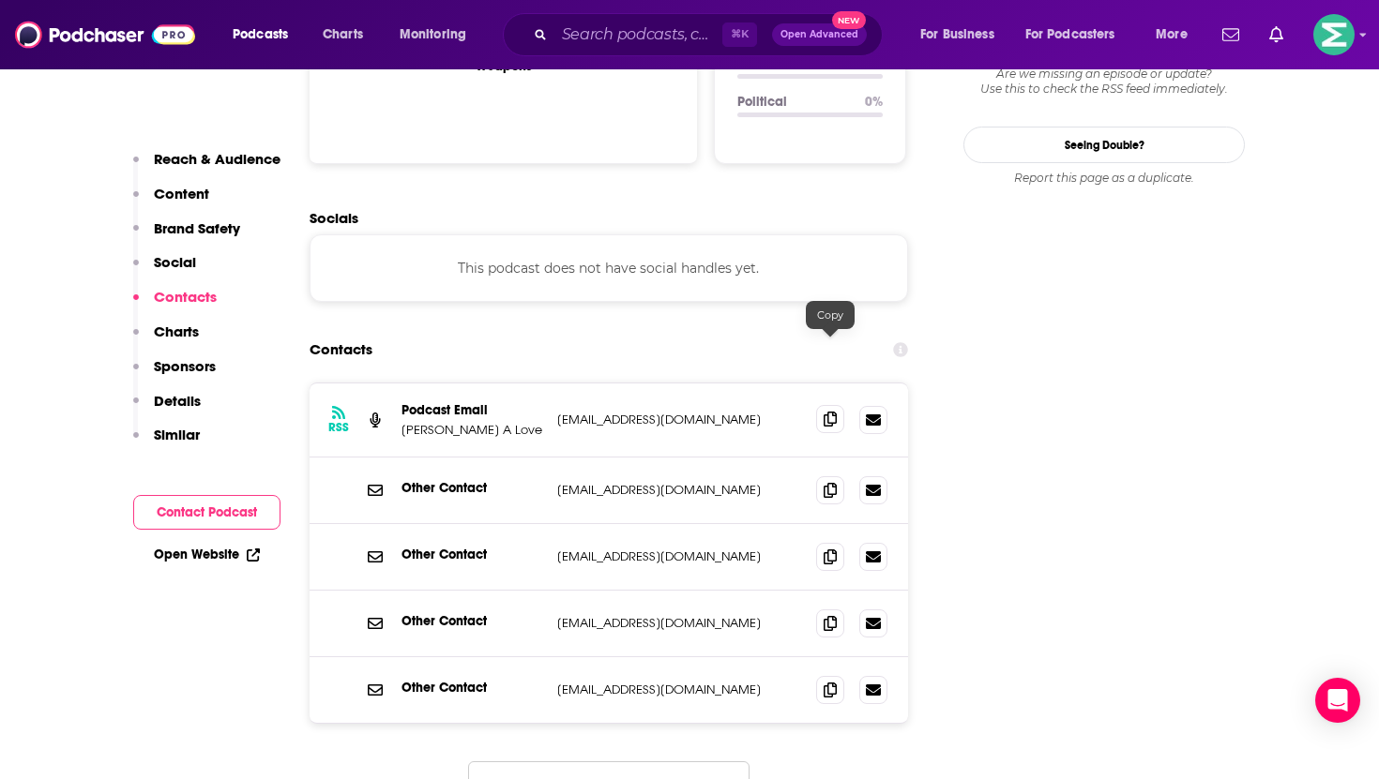
click at [833, 412] on icon at bounding box center [830, 419] width 13 height 15
